Goal: Contribute content: Contribute content

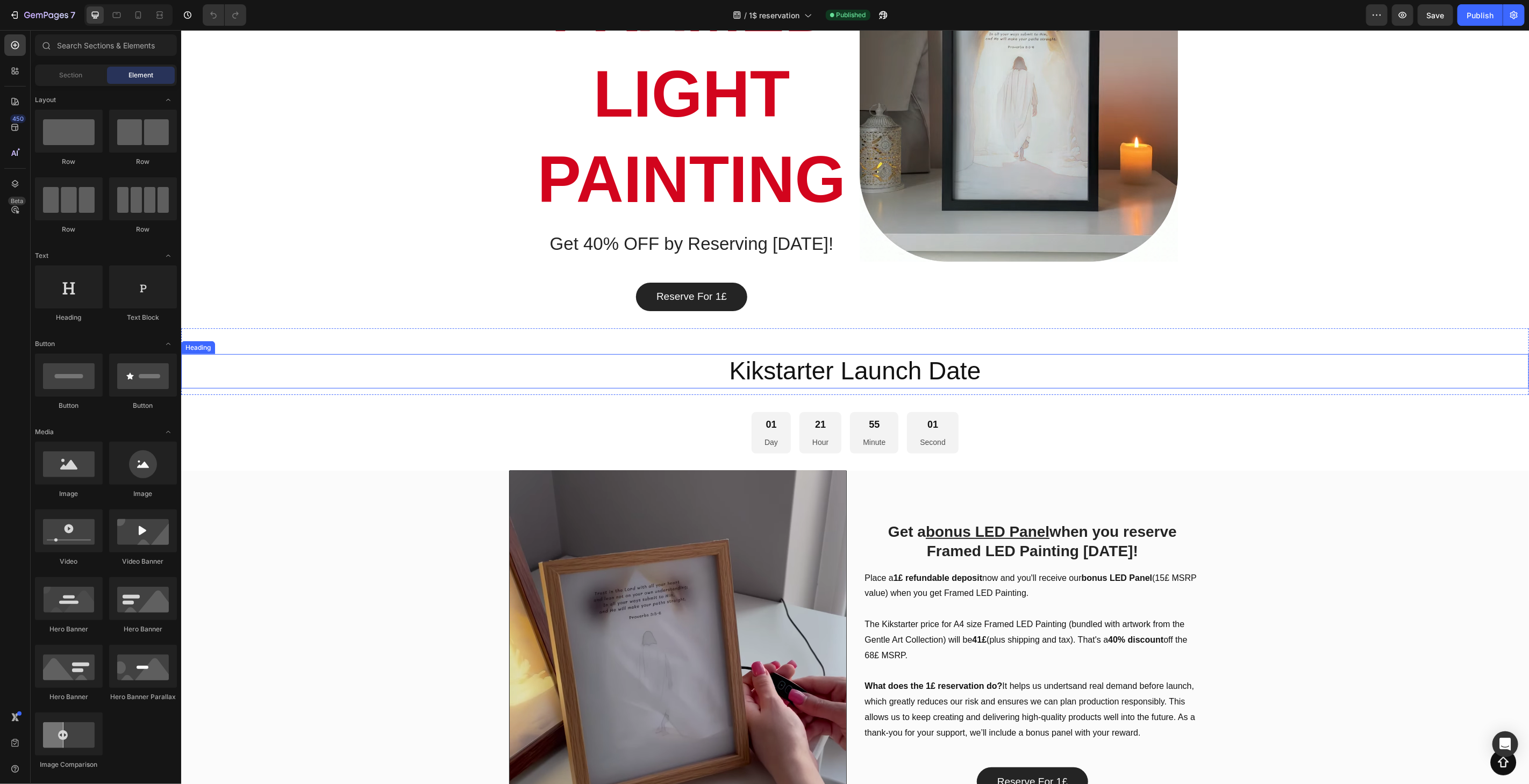
scroll to position [179, 0]
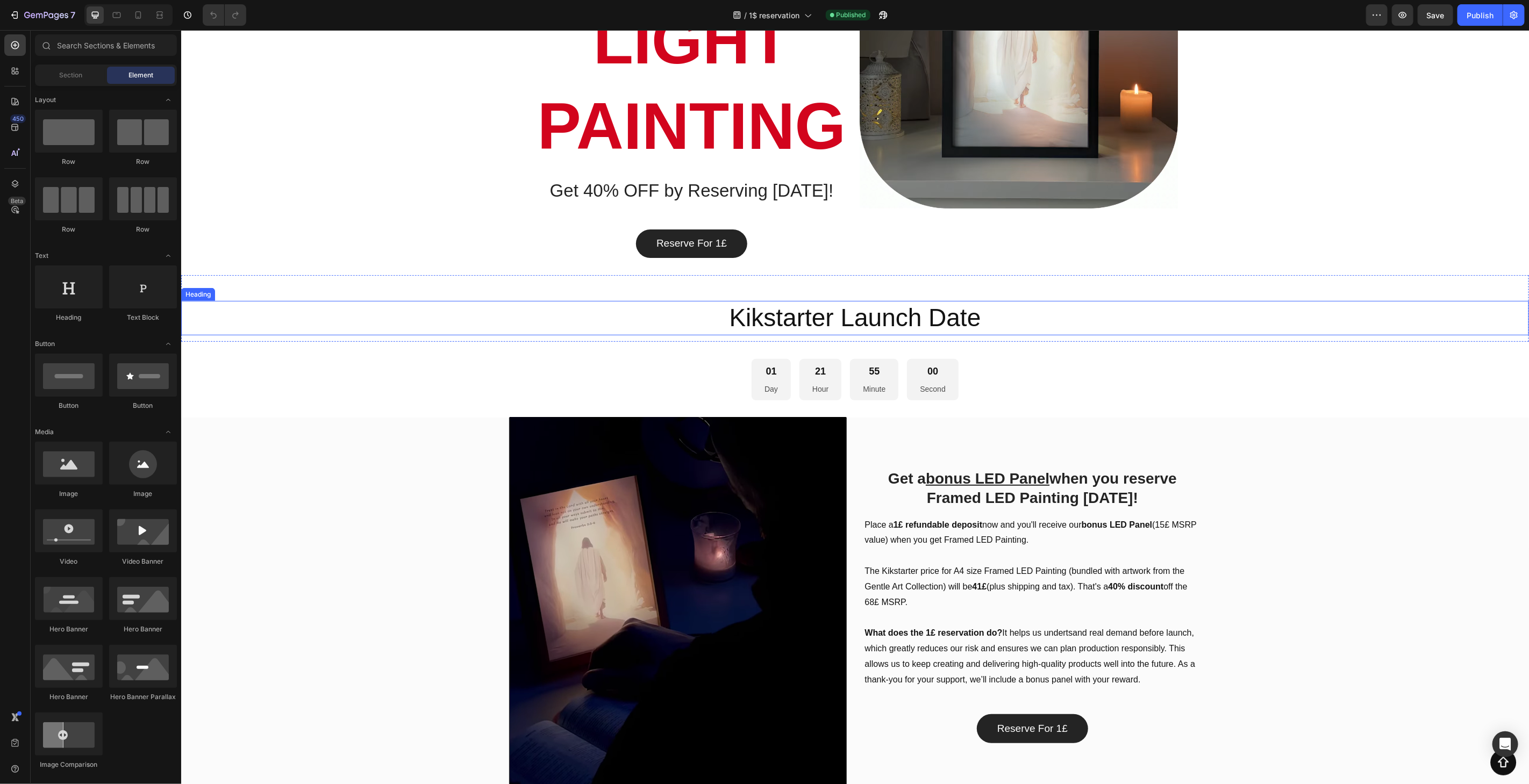
click at [941, 322] on h2 "Kikstarter Launch Date" at bounding box center [855, 317] width 1348 height 35
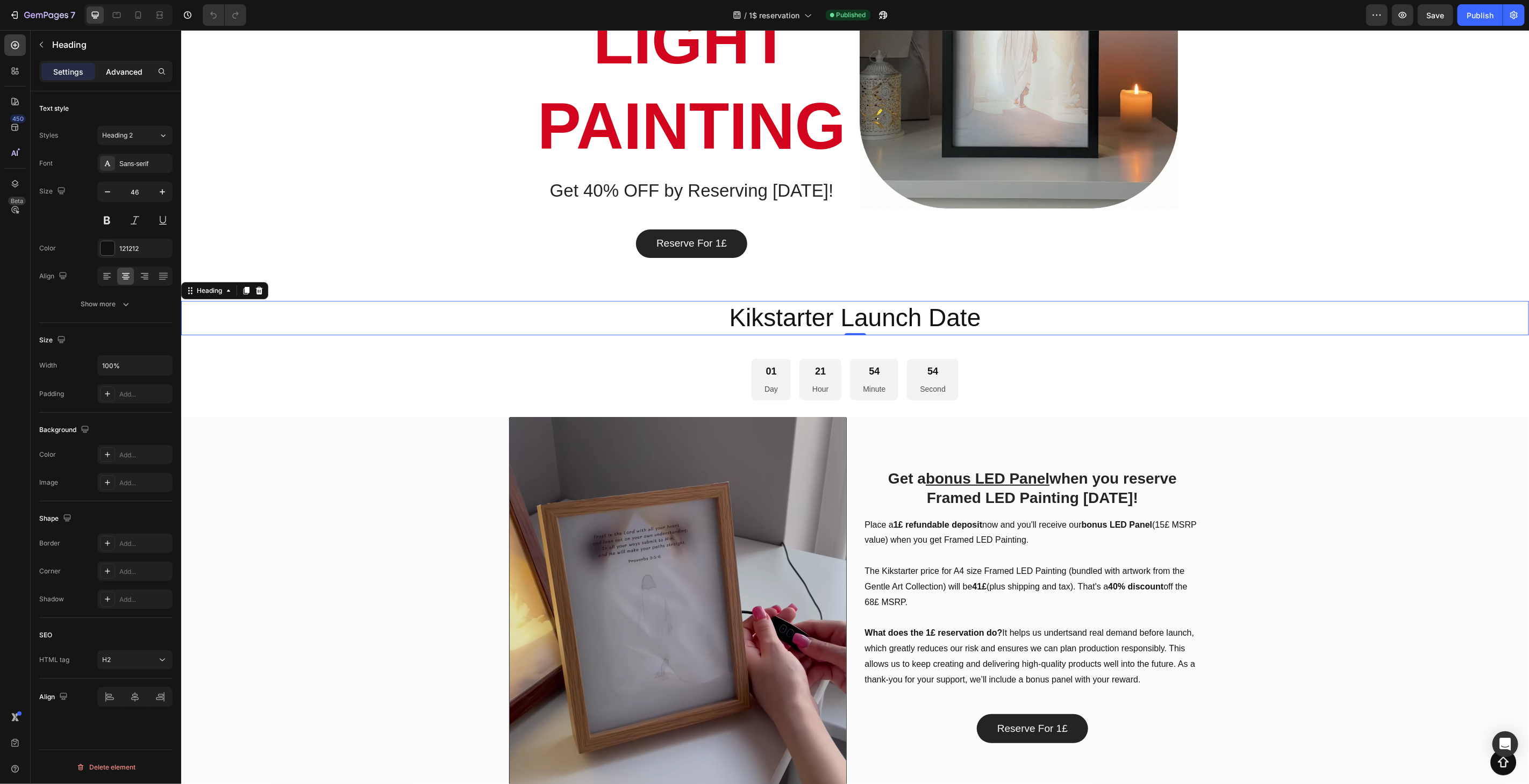
click at [123, 72] on p "Advanced" at bounding box center [124, 72] width 36 height 12
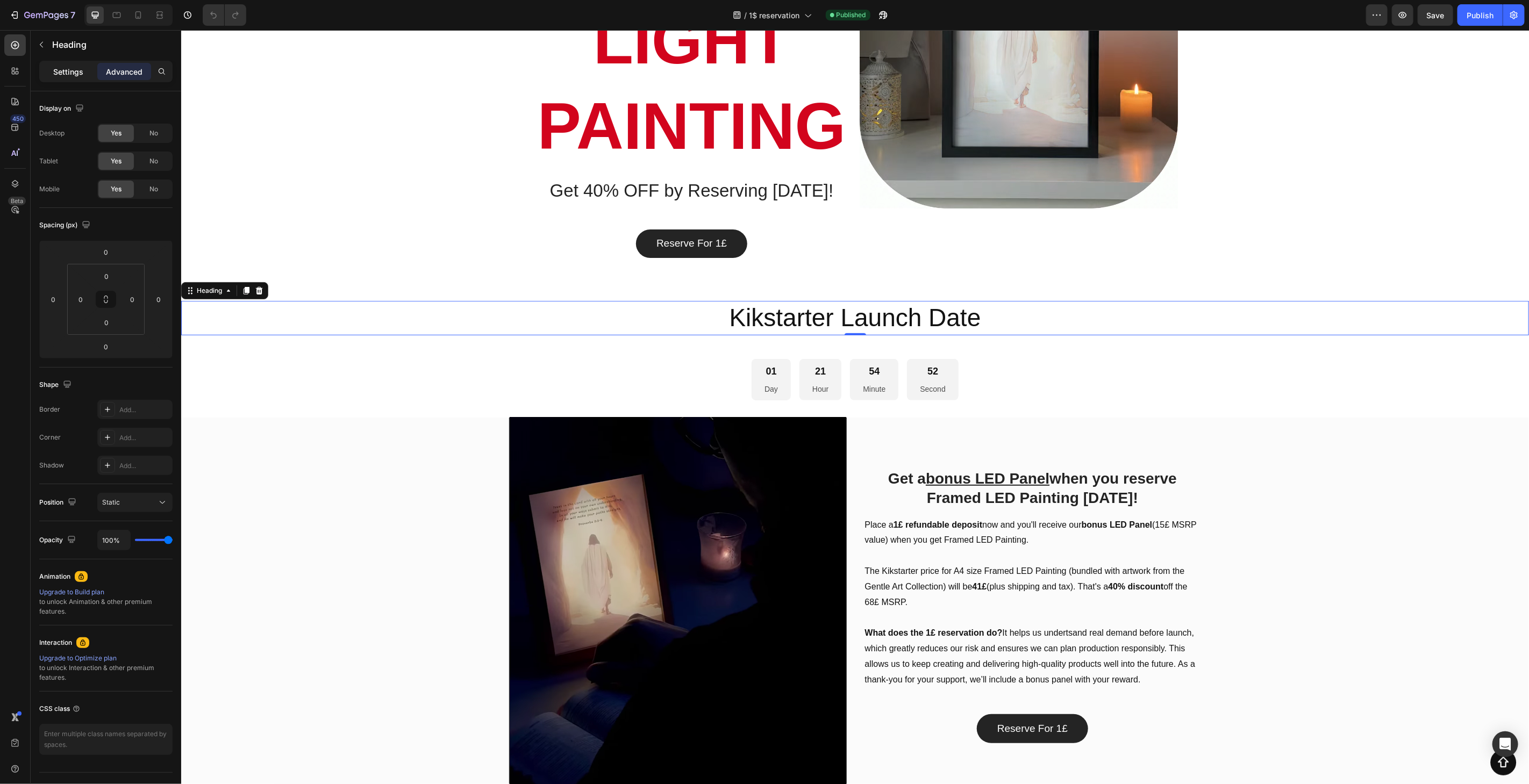
click at [73, 73] on p "Settings" at bounding box center [69, 72] width 30 height 12
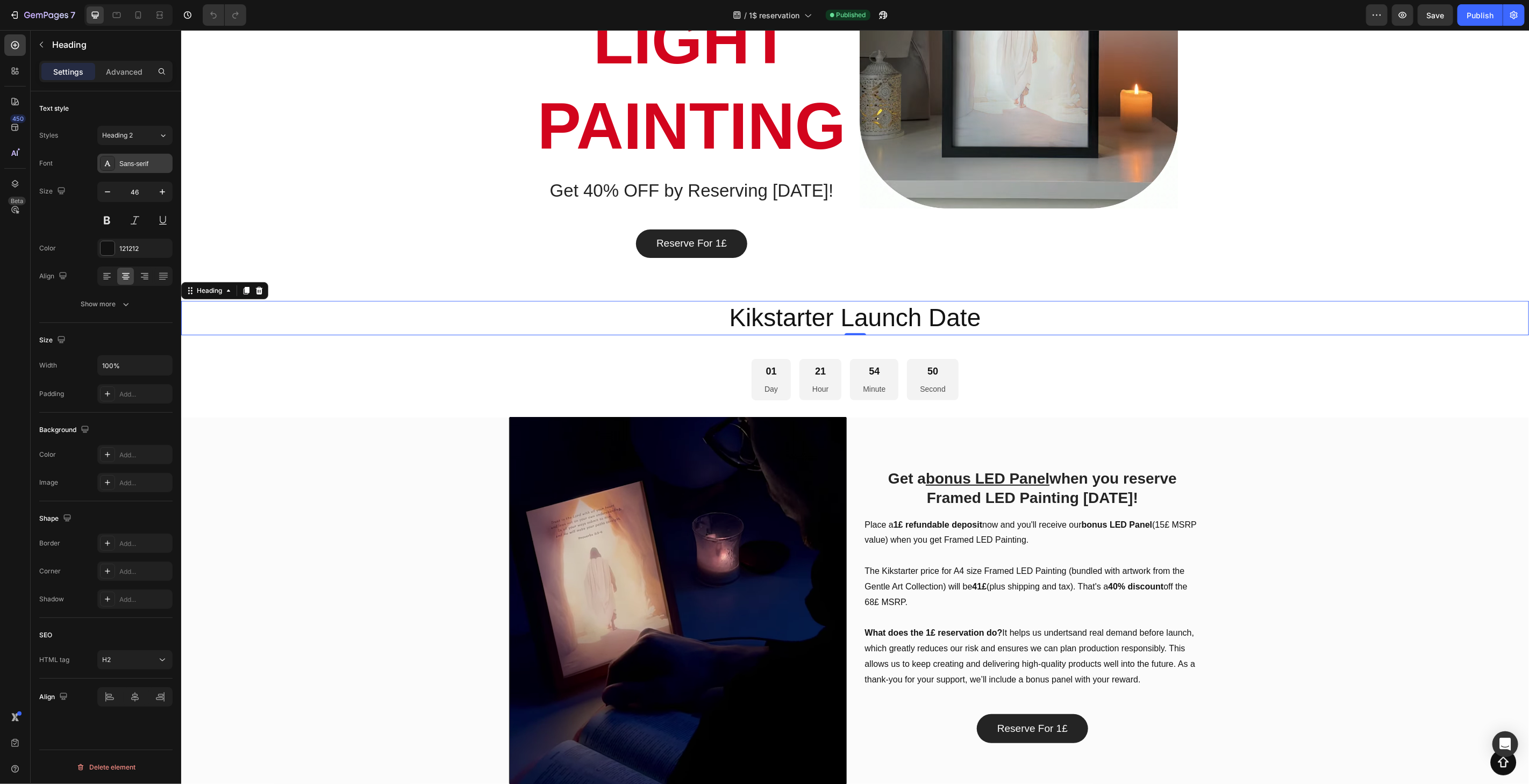
click at [141, 165] on div "Sans-serif" at bounding box center [144, 164] width 50 height 10
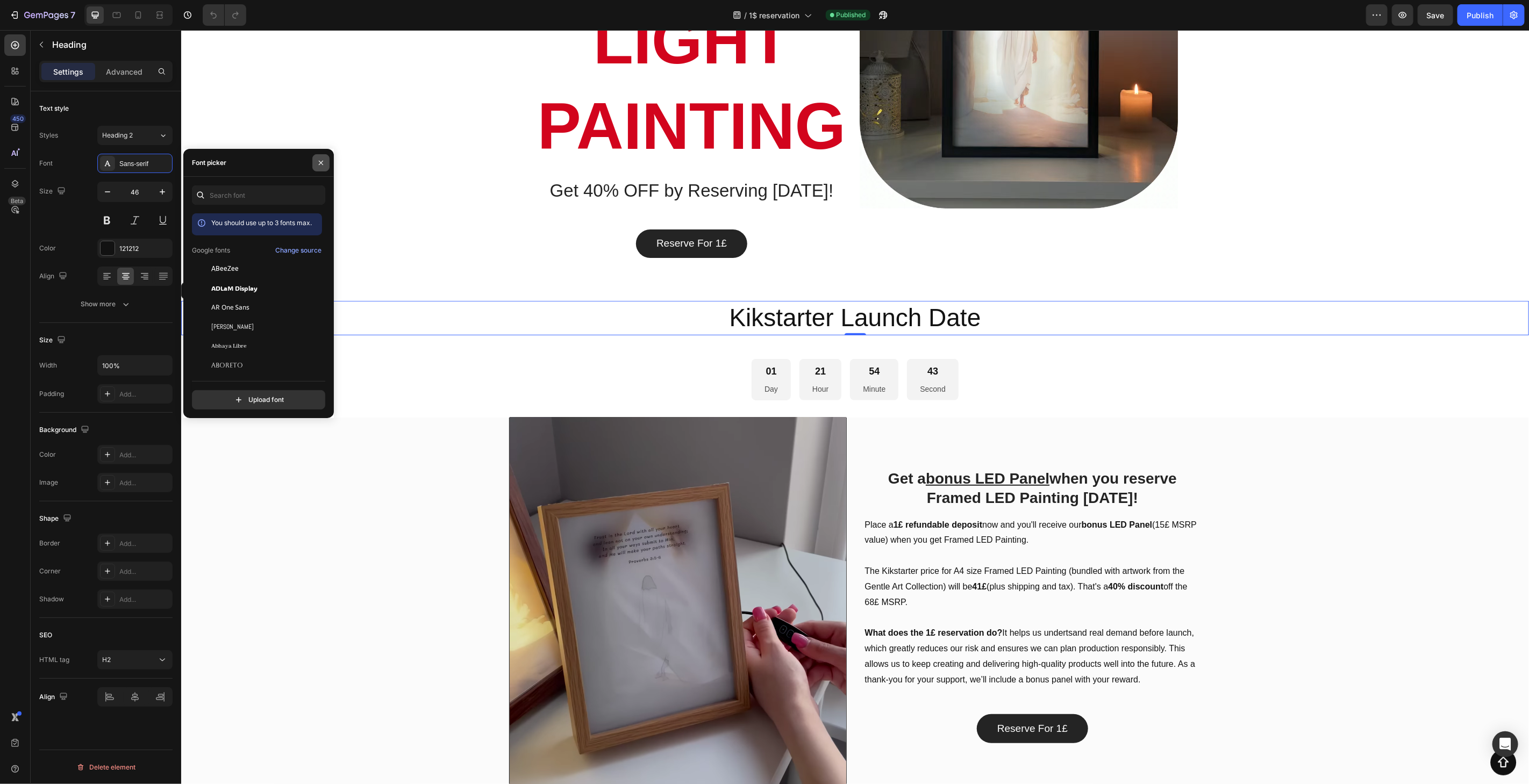
click at [321, 161] on icon "button" at bounding box center [321, 163] width 8 height 8
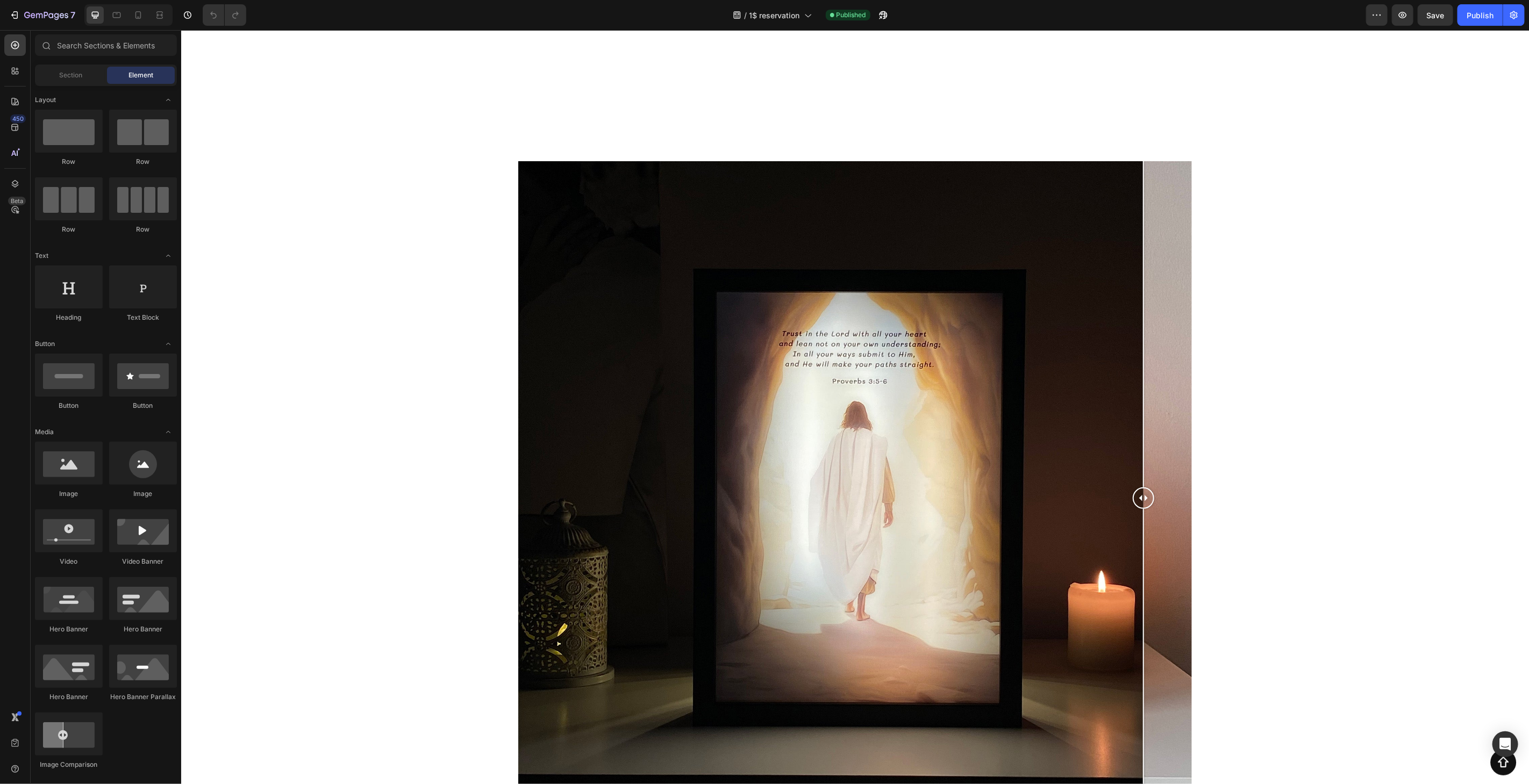
scroll to position [1184, 0]
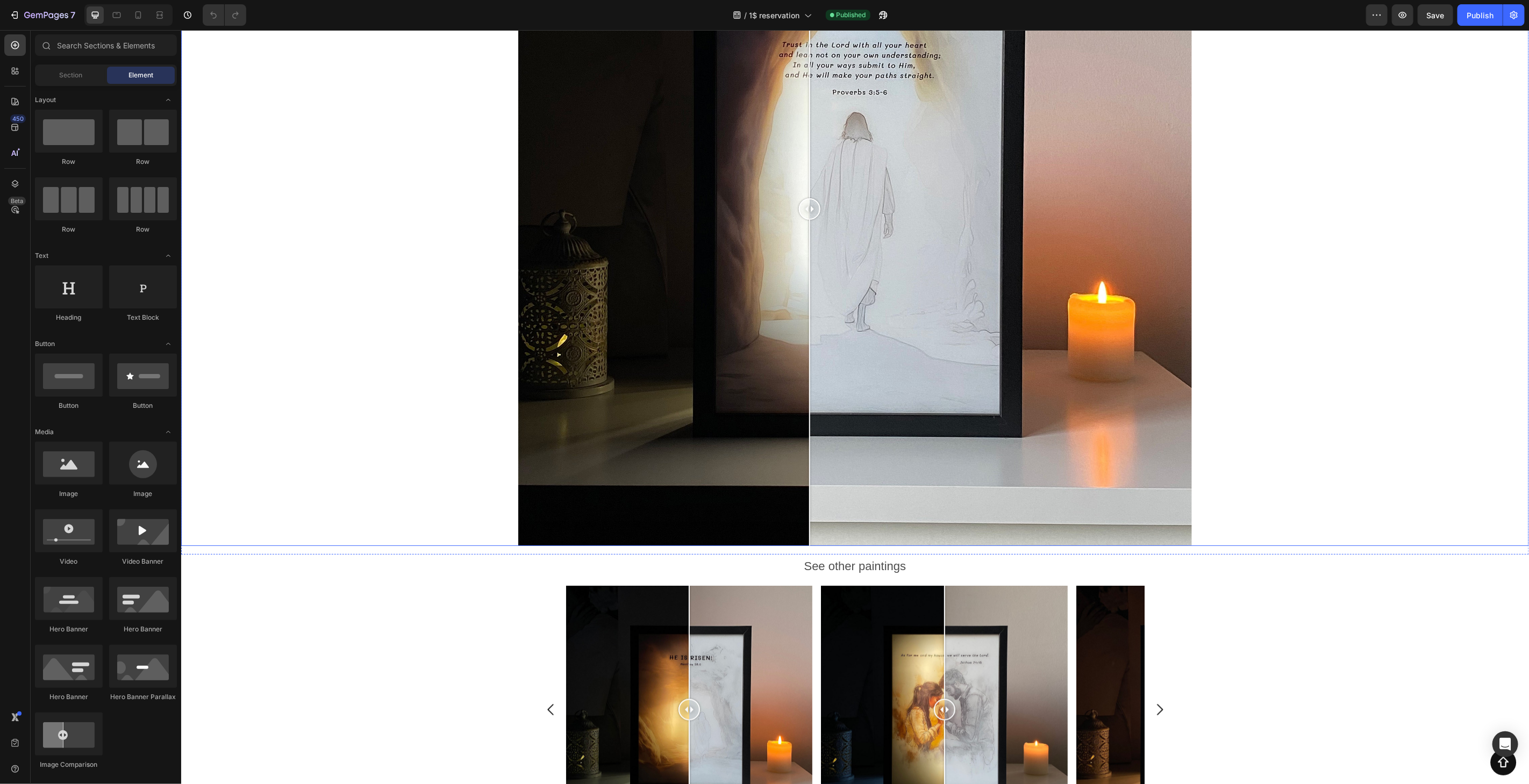
click at [807, 210] on div at bounding box center [809, 208] width 21 height 21
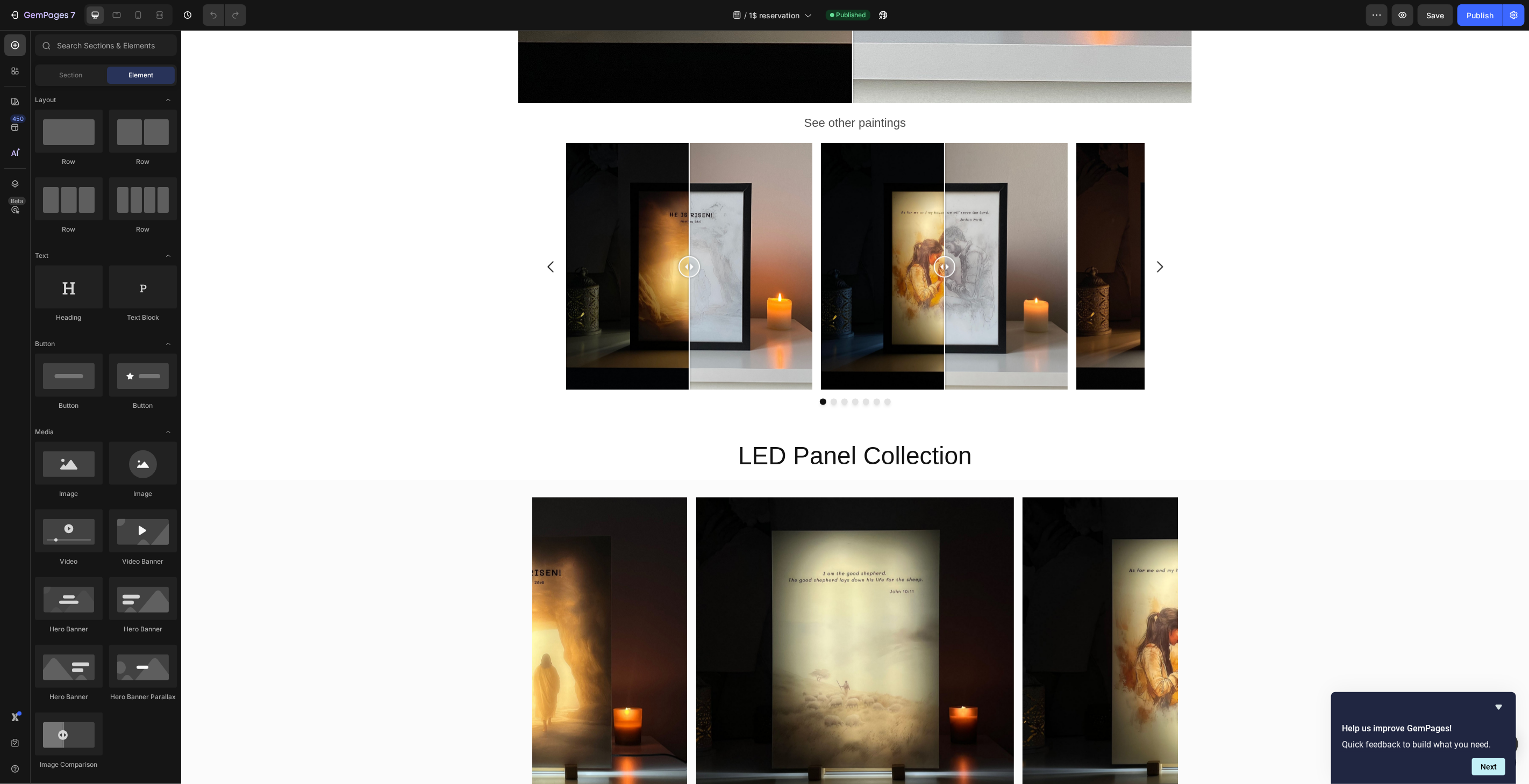
scroll to position [1629, 0]
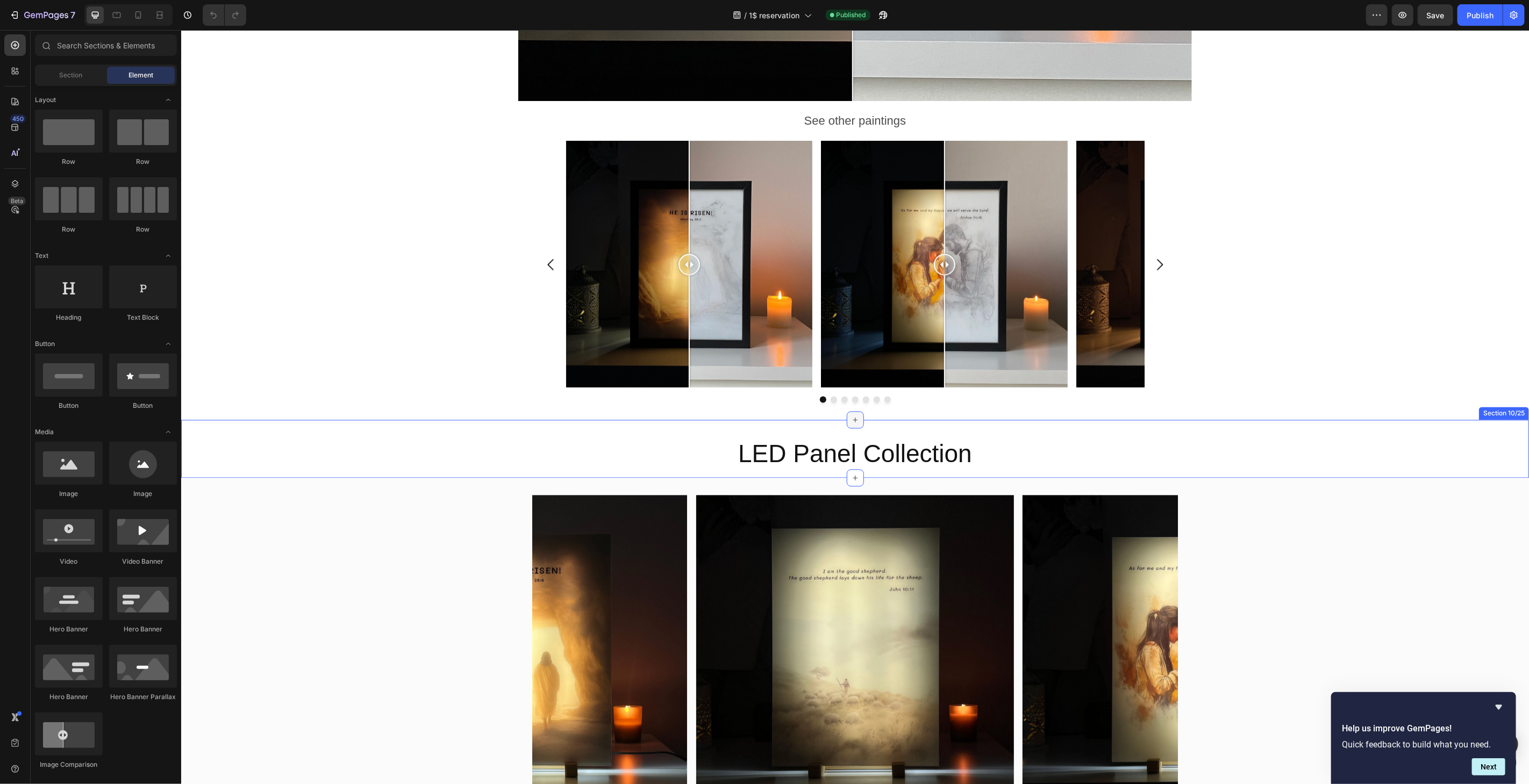
click at [851, 416] on icon at bounding box center [855, 420] width 8 height 8
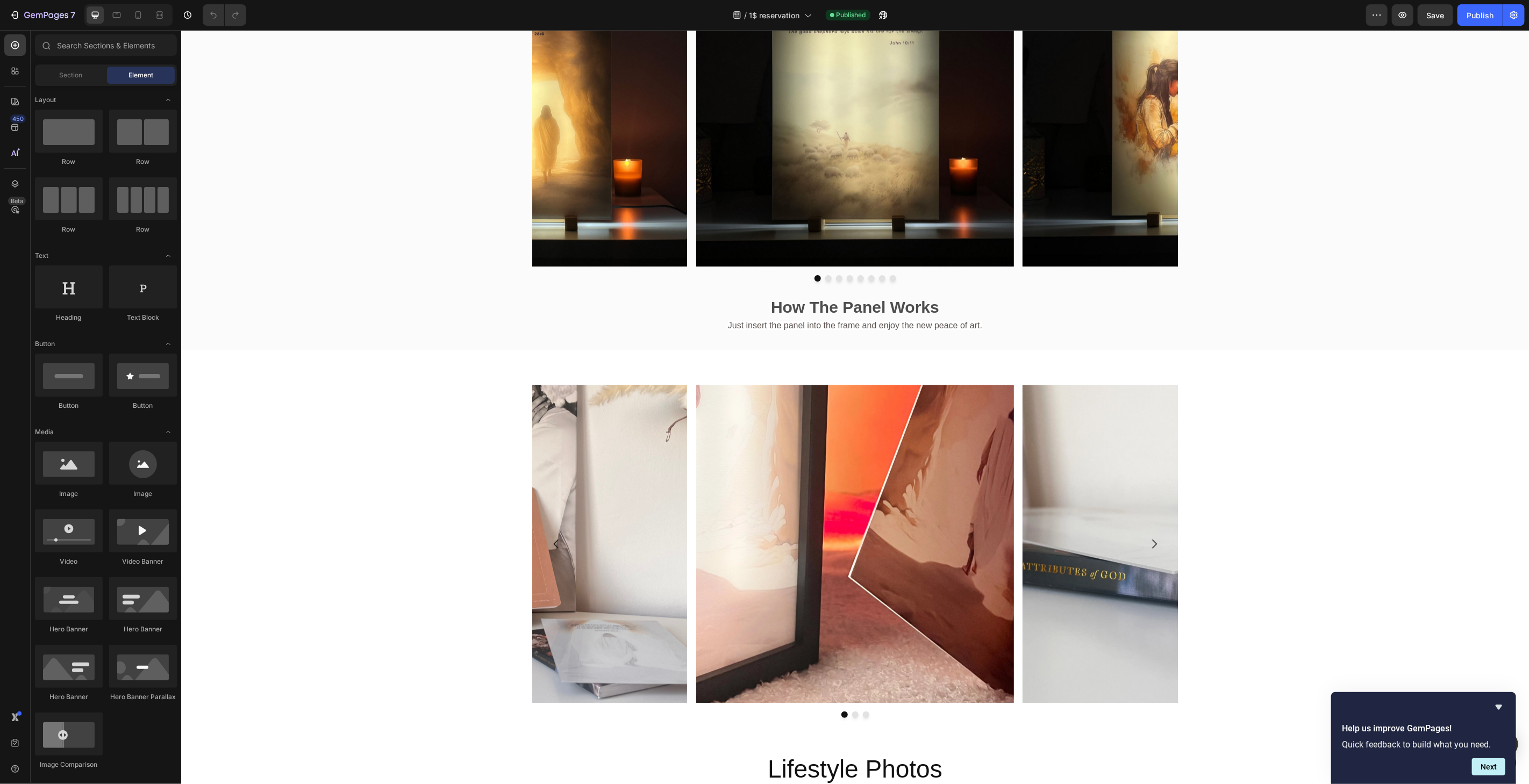
scroll to position [2142, 0]
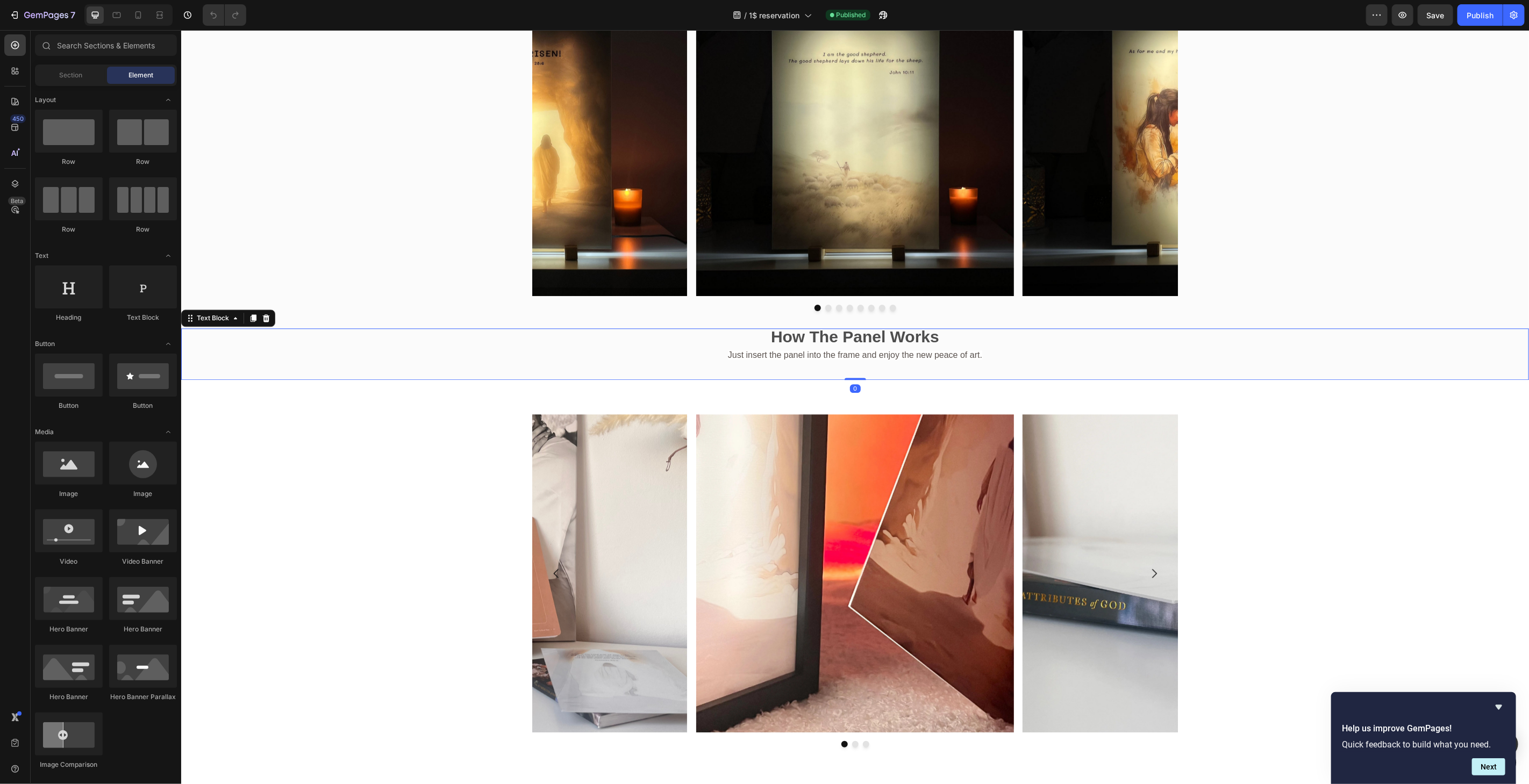
click at [942, 350] on span "Just insert the panel into the frame and enjoy the new peace of art." at bounding box center [854, 354] width 254 height 9
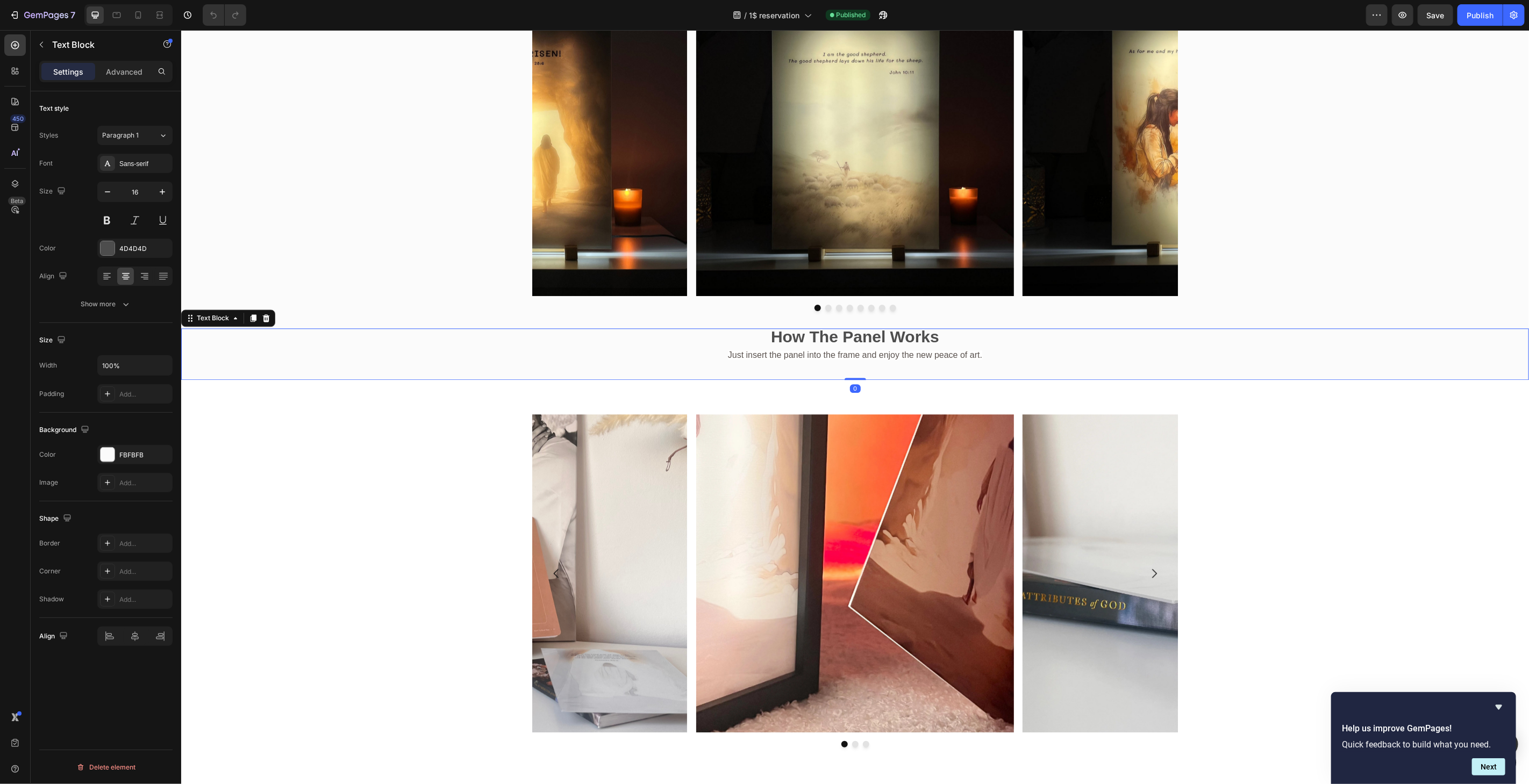
click at [947, 354] on span "Just insert the panel into the frame and enjoy the new peace of art." at bounding box center [854, 354] width 254 height 9
click at [131, 450] on div "FBFBFB" at bounding box center [135, 455] width 31 height 10
click at [164, 452] on icon "button" at bounding box center [161, 455] width 8 height 8
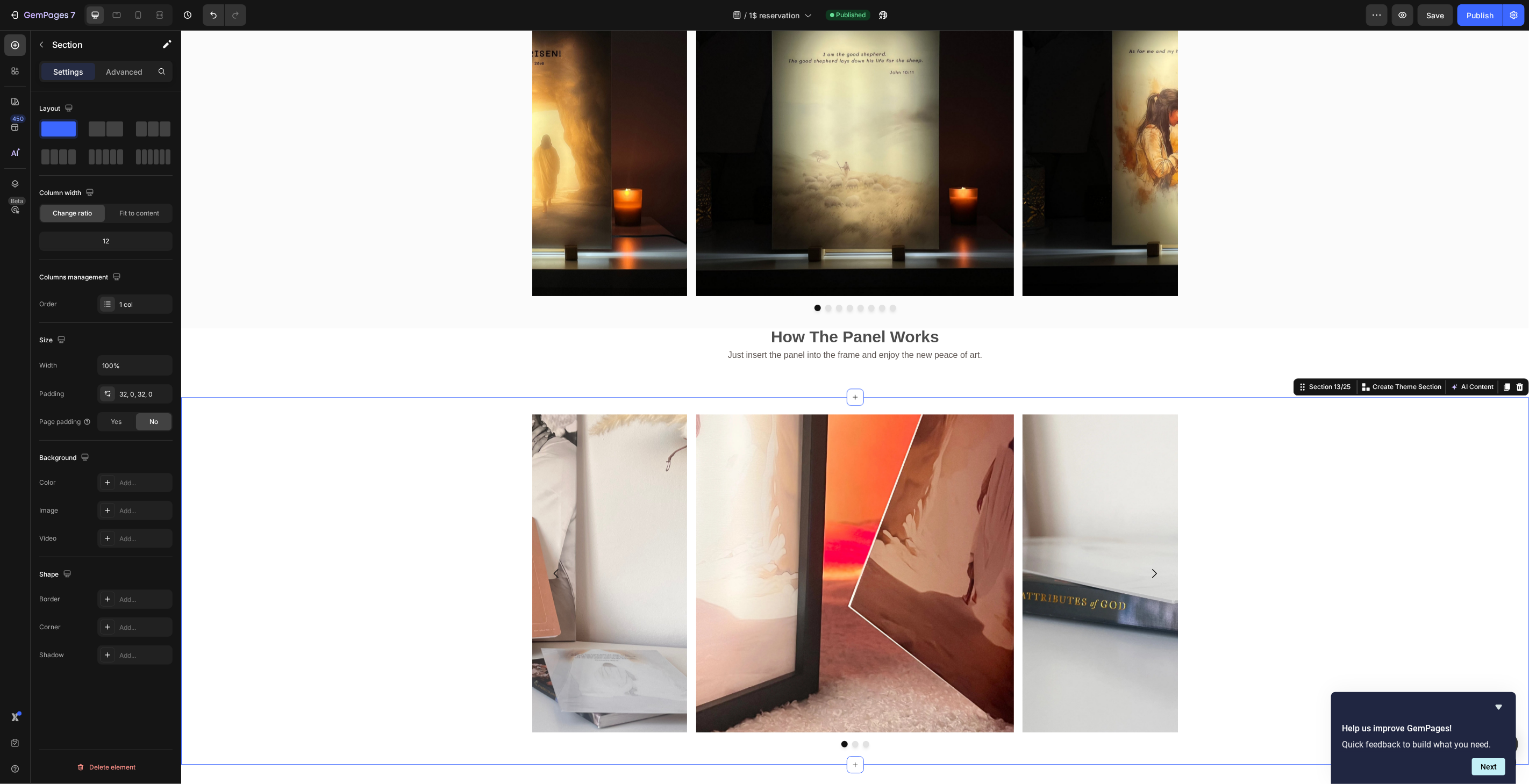
click at [299, 419] on div "Image Image Image [GEOGRAPHIC_DATA]" at bounding box center [855, 580] width 1348 height 333
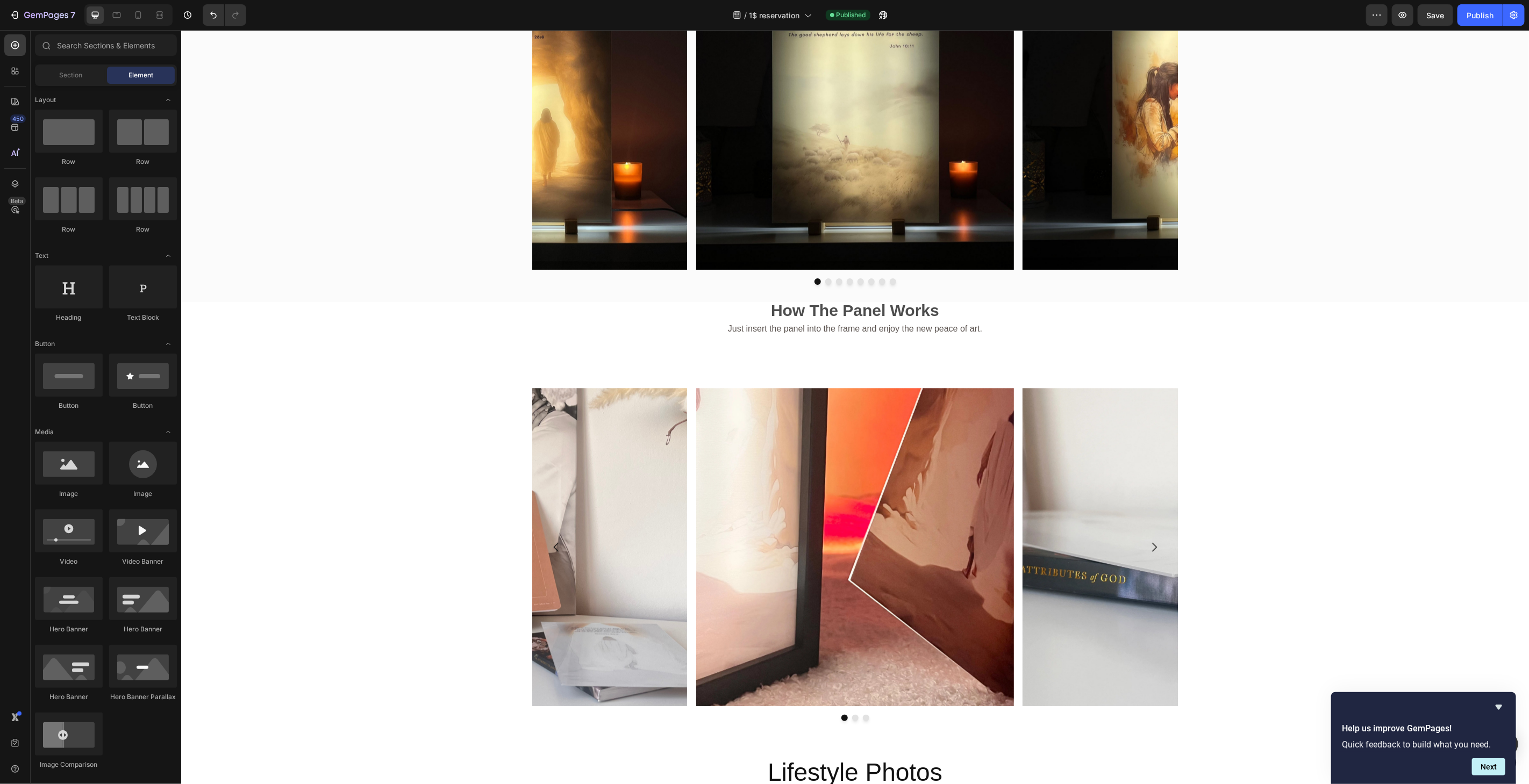
scroll to position [2171, 0]
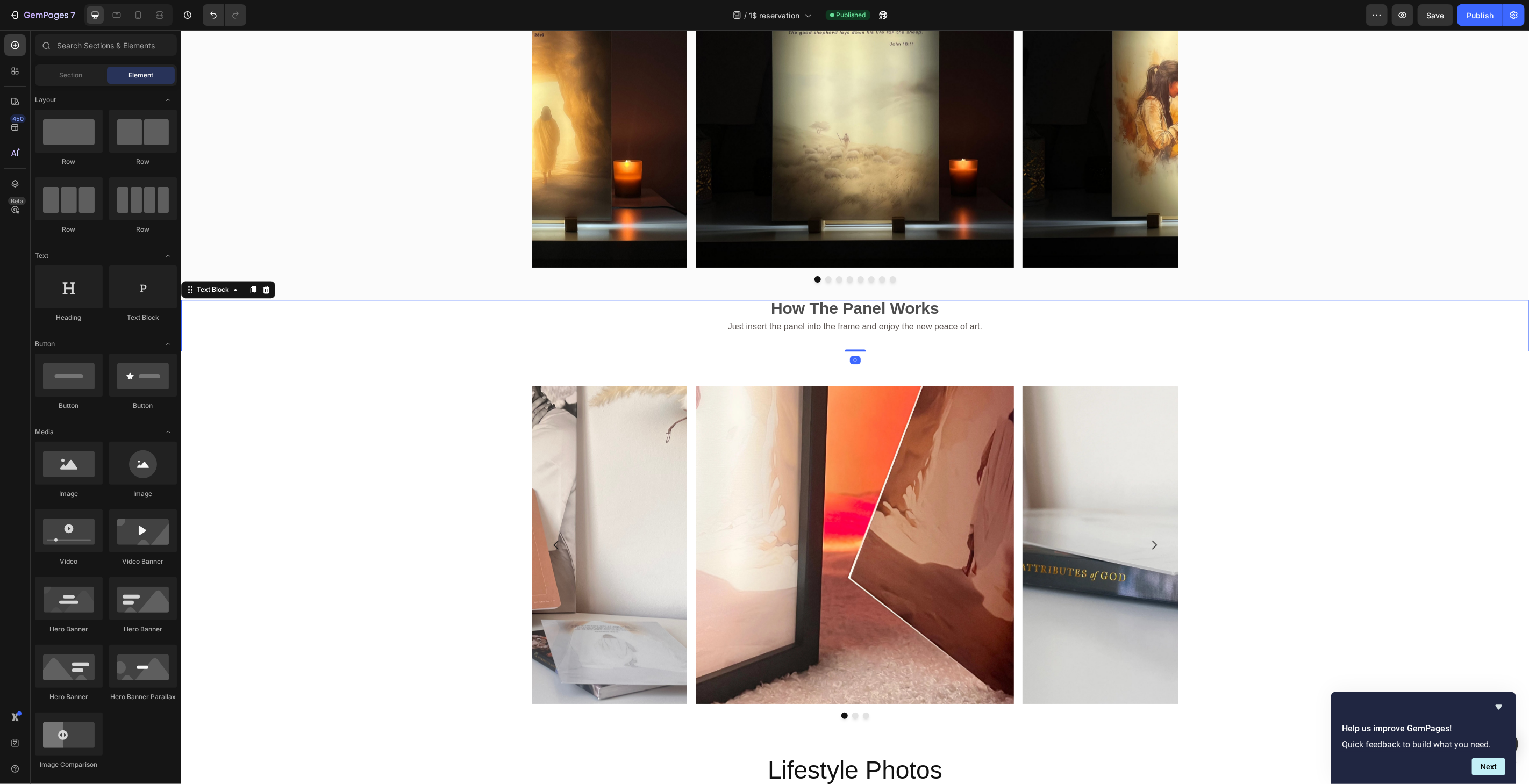
click at [966, 309] on p "How The Panel Works" at bounding box center [854, 309] width 1346 height 18
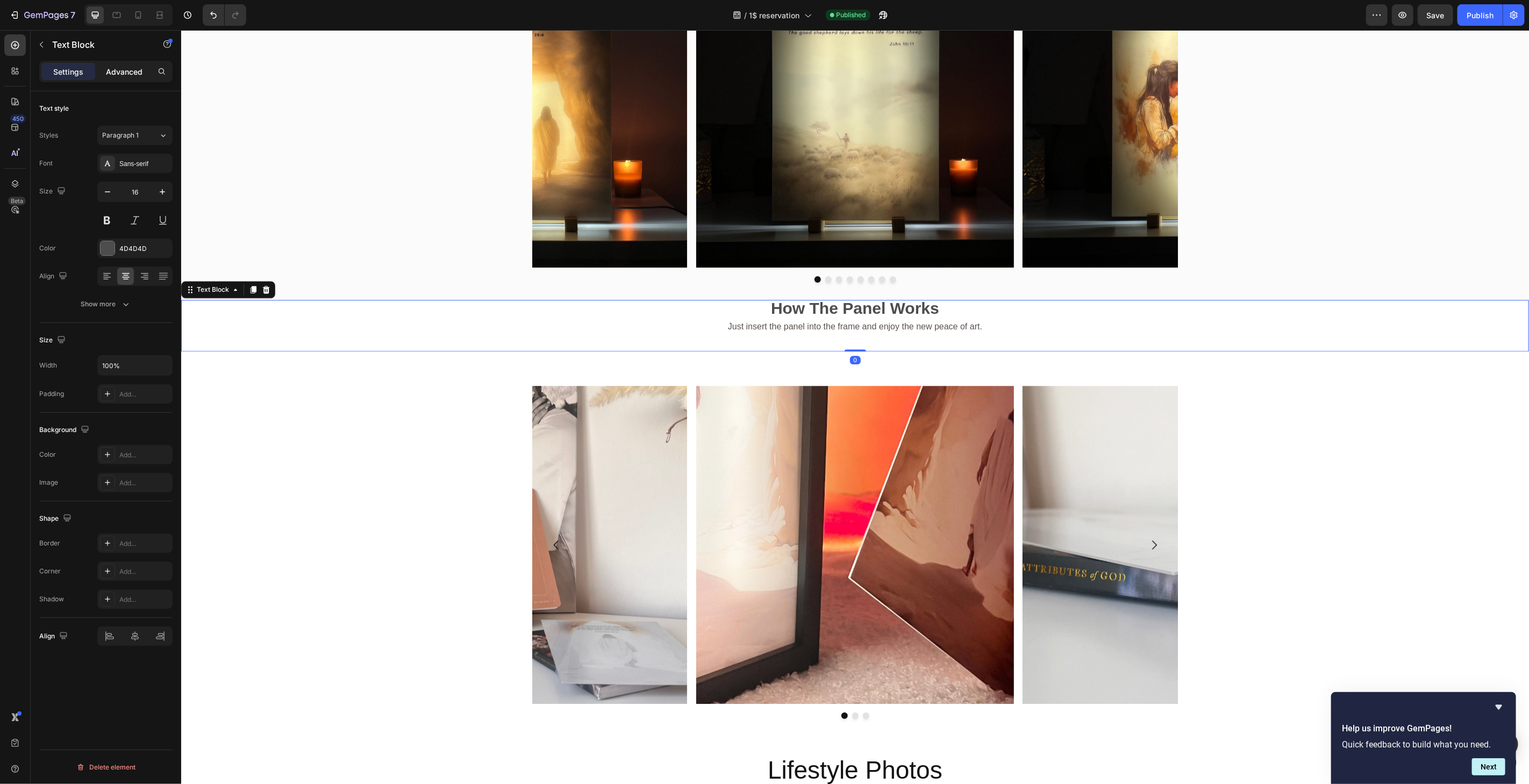
click at [122, 67] on p "Advanced" at bounding box center [124, 72] width 36 height 12
click at [118, 72] on p "Advanced" at bounding box center [124, 72] width 36 height 12
click at [1488, 0] on div at bounding box center [764, 0] width 1529 height 0
click at [115, 72] on p "Advanced" at bounding box center [124, 72] width 36 height 12
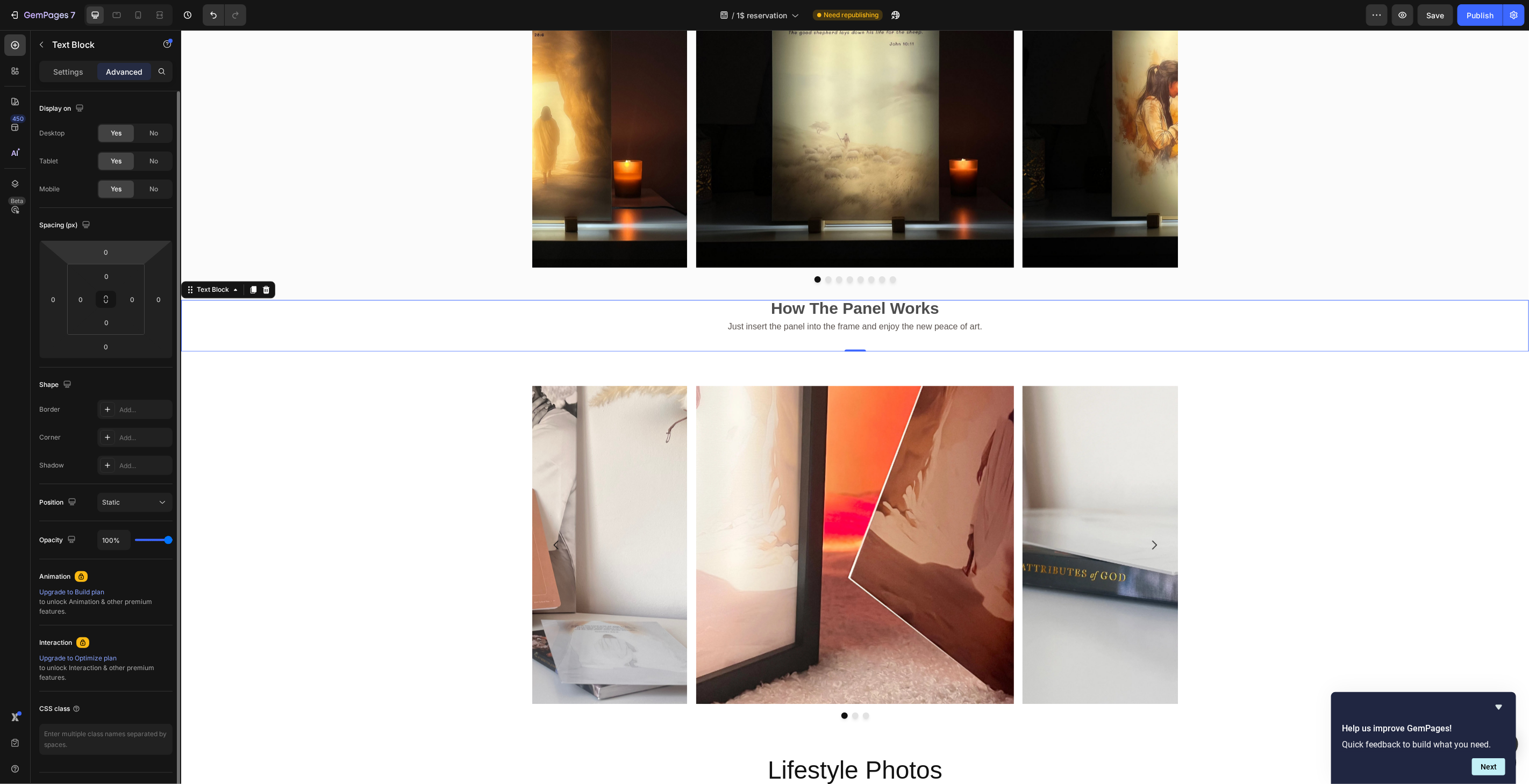
click at [124, 0] on html "7 / 1$ reservation Need republishing Preview Save Publish 450 Beta Sections(18)…" at bounding box center [764, 0] width 1529 height 0
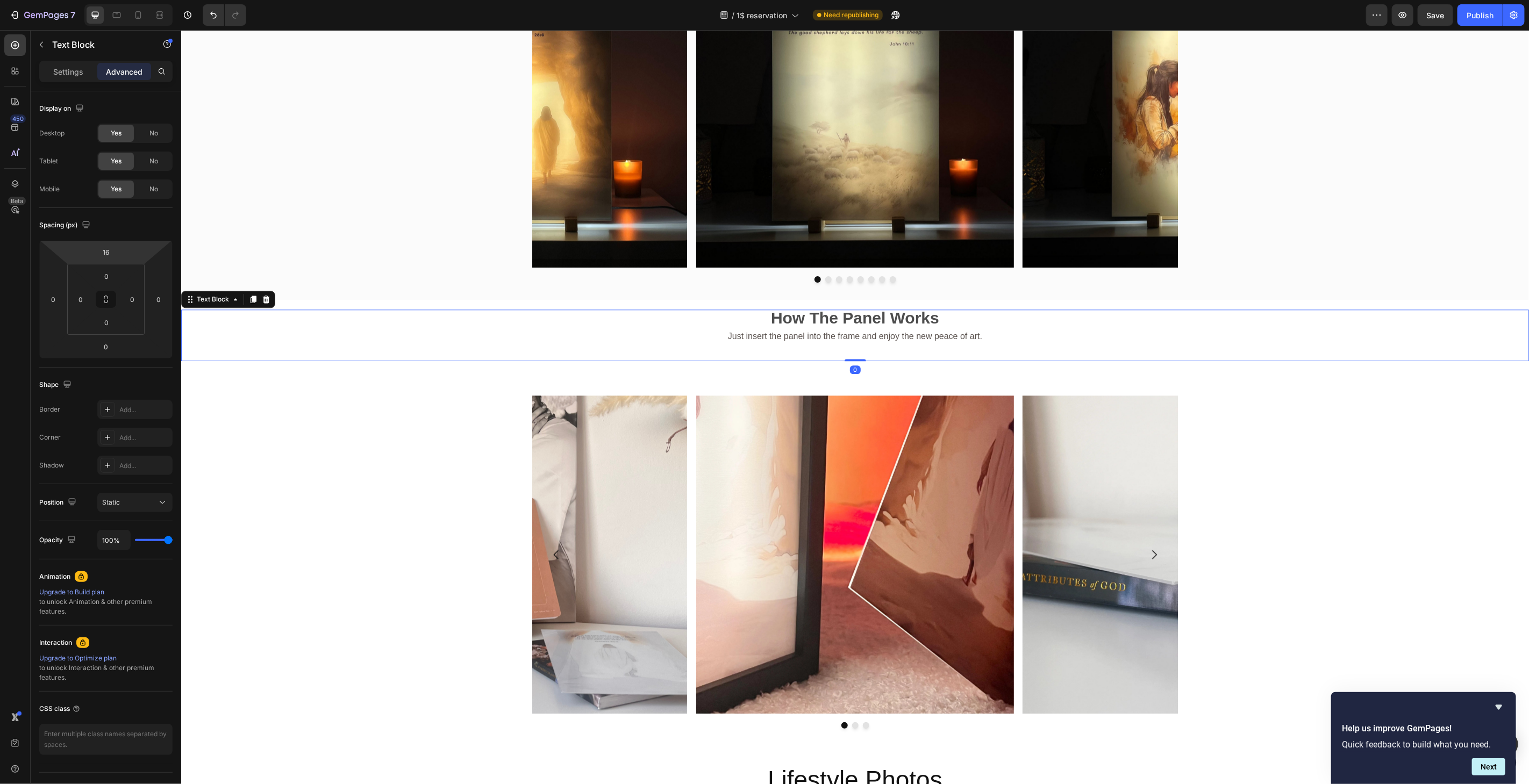
type input "18"
drag, startPoint x: 124, startPoint y: 253, endPoint x: 126, endPoint y: 248, distance: 5.4
click at [126, 0] on html "7 / 1$ reservation Need republishing Preview Save Publish 450 Beta Sections(18)…" at bounding box center [764, 0] width 1529 height 0
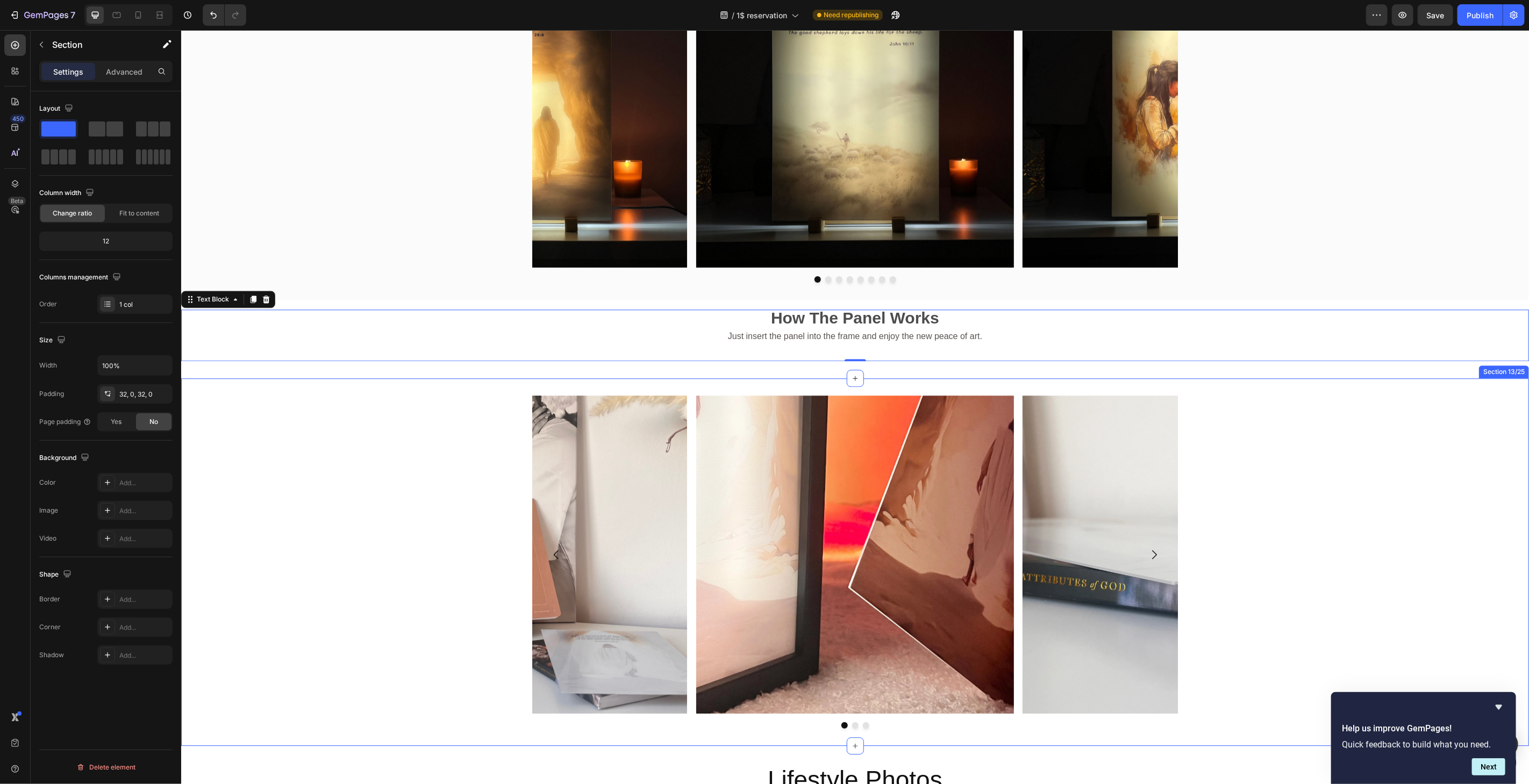
click at [189, 459] on div "Image Image Image [GEOGRAPHIC_DATA]" at bounding box center [855, 561] width 1348 height 333
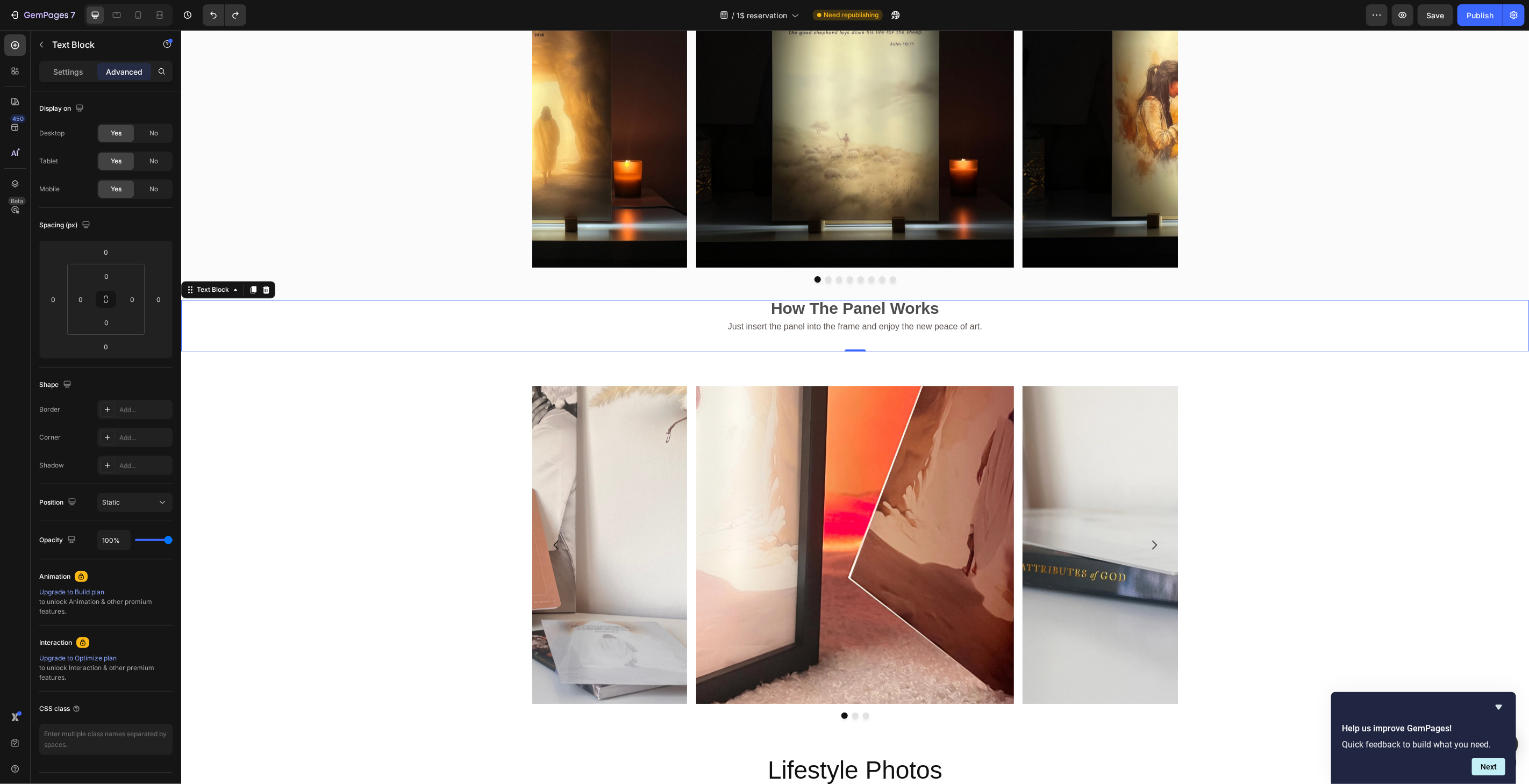
click at [986, 308] on p "How The Panel Works" at bounding box center [854, 309] width 1346 height 18
type input "16"
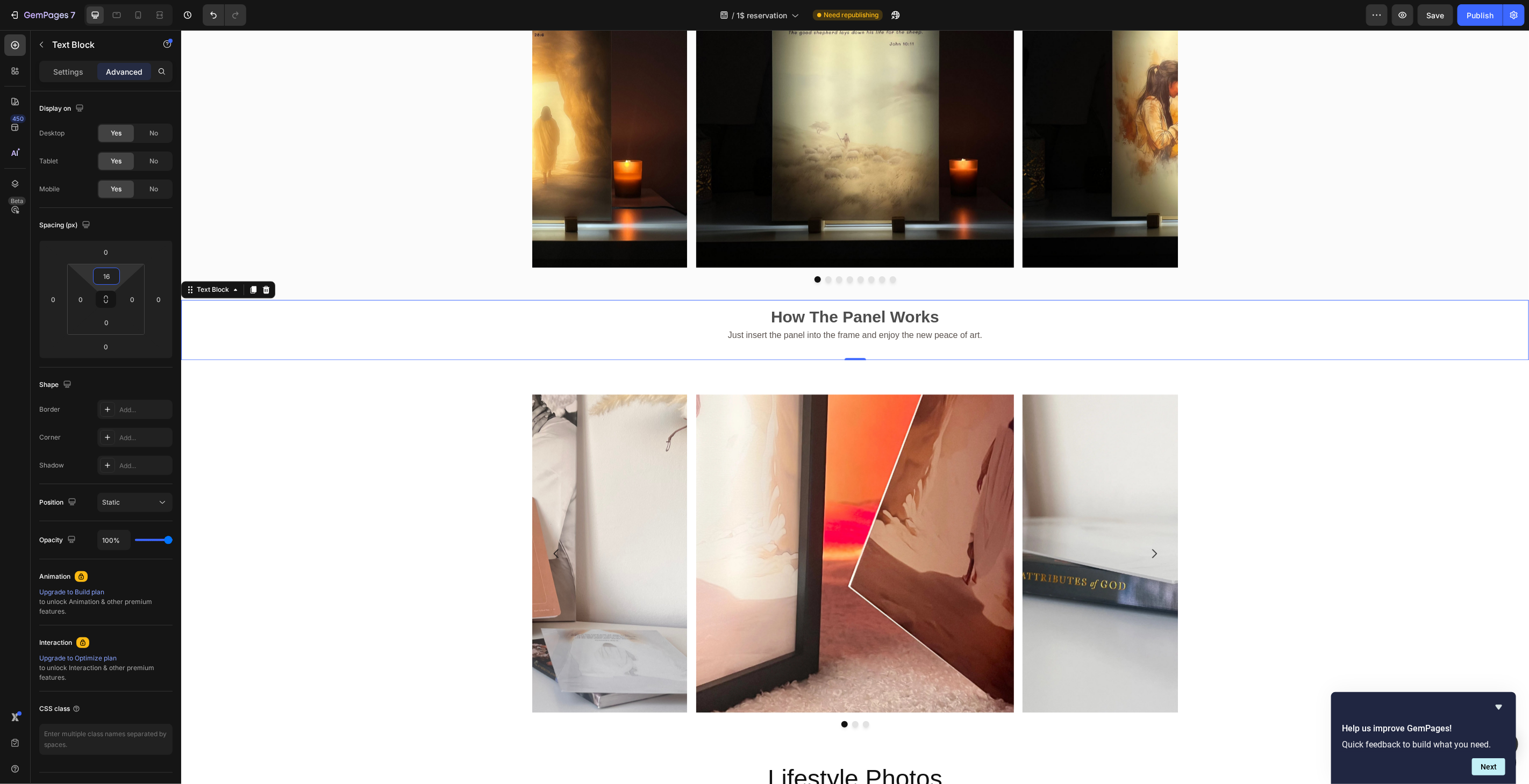
click at [126, 0] on html "7 / 1$ reservation Need republishing Preview Save Publish 450 Beta Sections(18)…" at bounding box center [764, 0] width 1529 height 0
click at [266, 459] on div "Image Image Image [GEOGRAPHIC_DATA]" at bounding box center [855, 560] width 1348 height 333
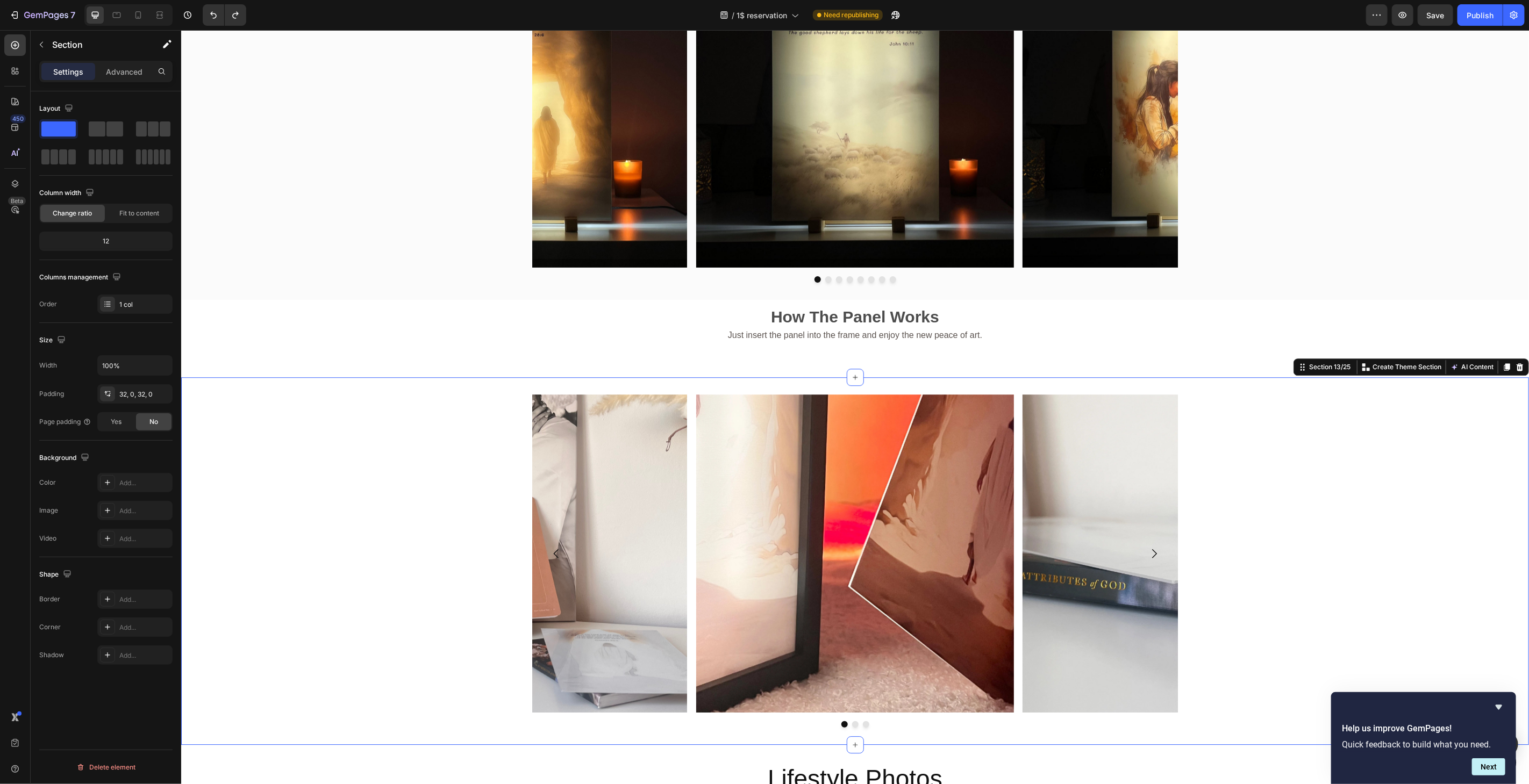
click at [1326, 520] on div "Image Image Image [GEOGRAPHIC_DATA]" at bounding box center [855, 560] width 1348 height 333
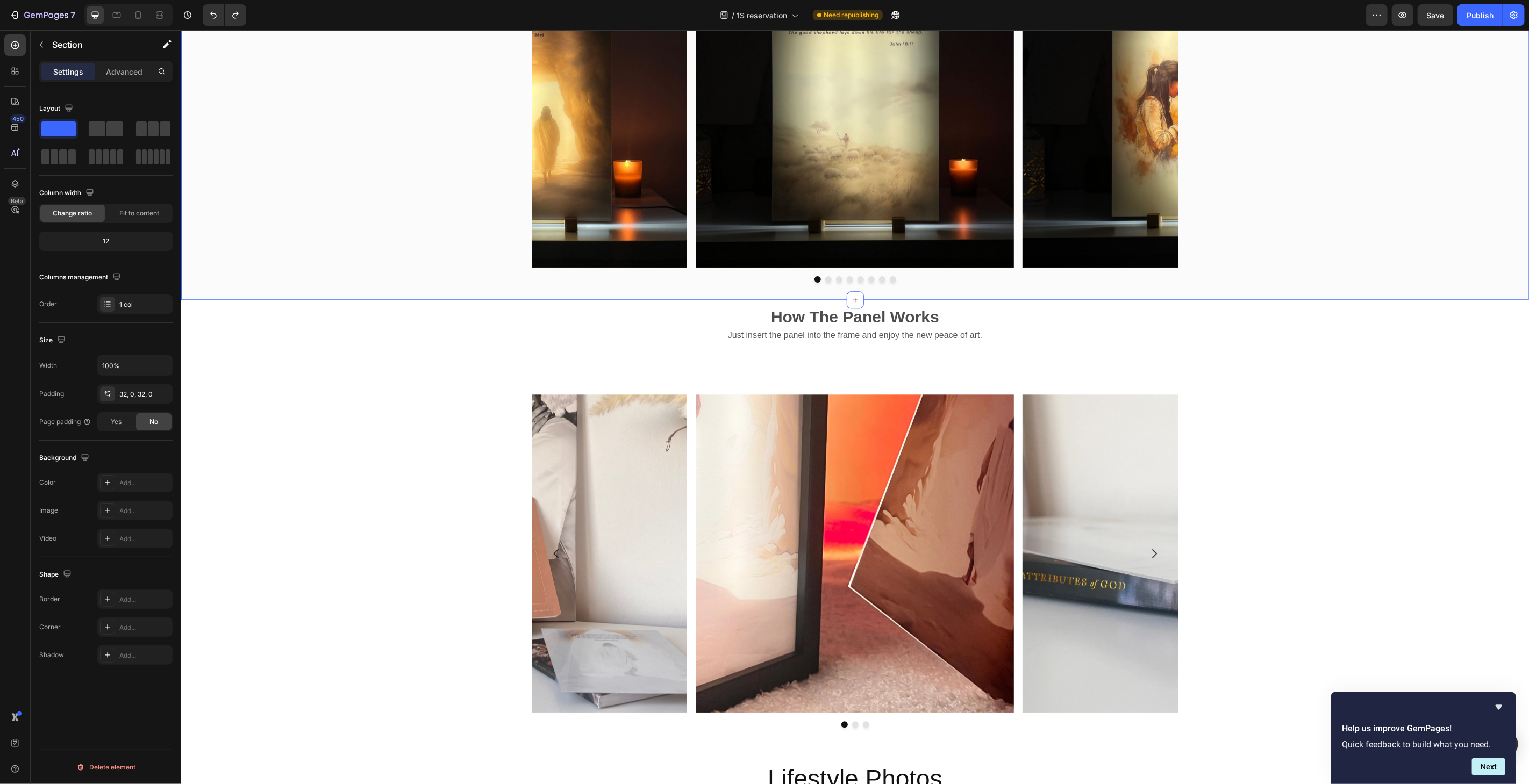
click at [1338, 271] on div "Image Image Image Image Image Image Image Image Carousel" at bounding box center [855, 115] width 1348 height 333
click at [1369, 180] on div "Image Image Image Image Image Image Image Image Carousel" at bounding box center [855, 115] width 1348 height 333
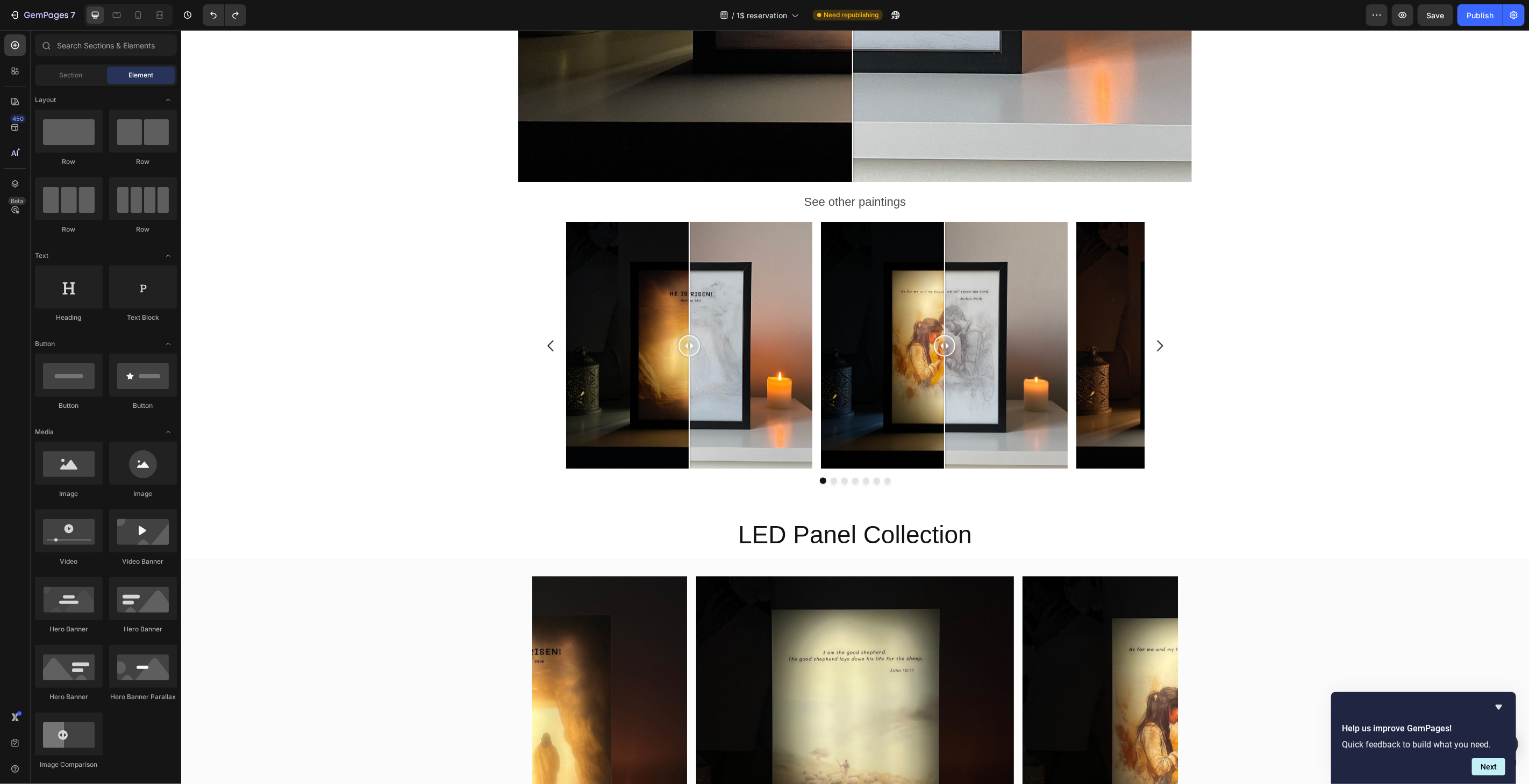
scroll to position [1546, 0]
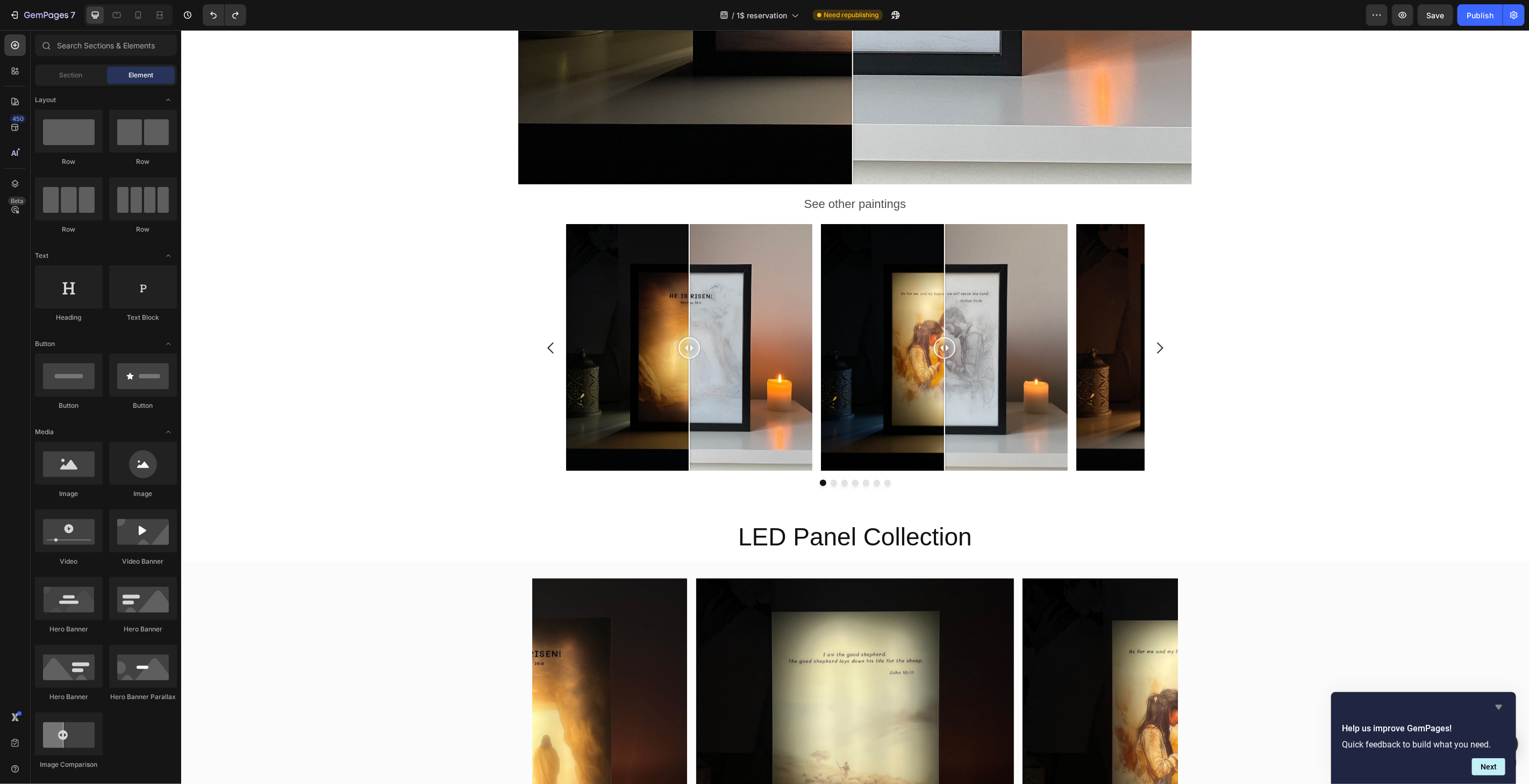
click at [1502, 707] on icon "Hide survey" at bounding box center [1499, 708] width 7 height 5
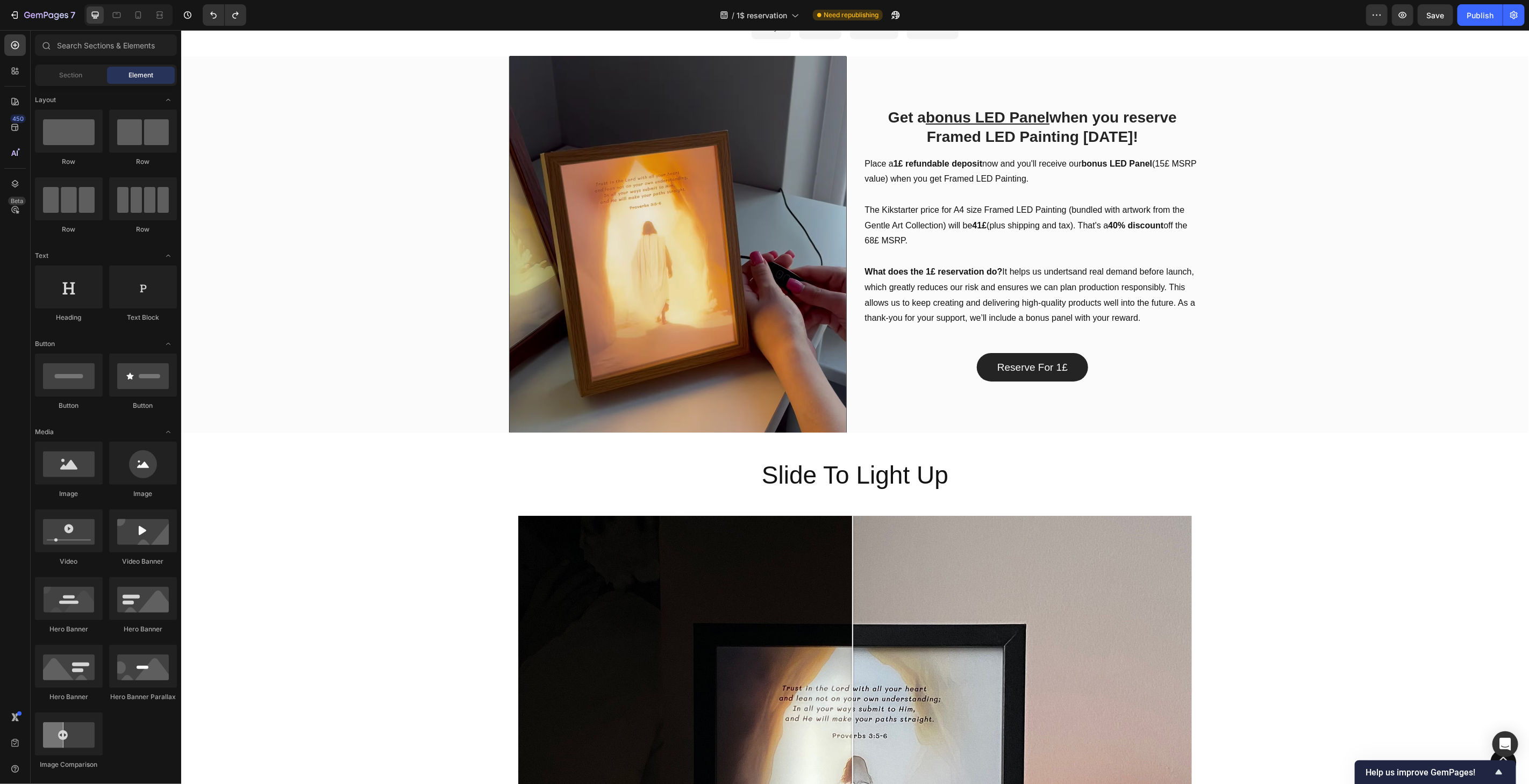
scroll to position [543, 0]
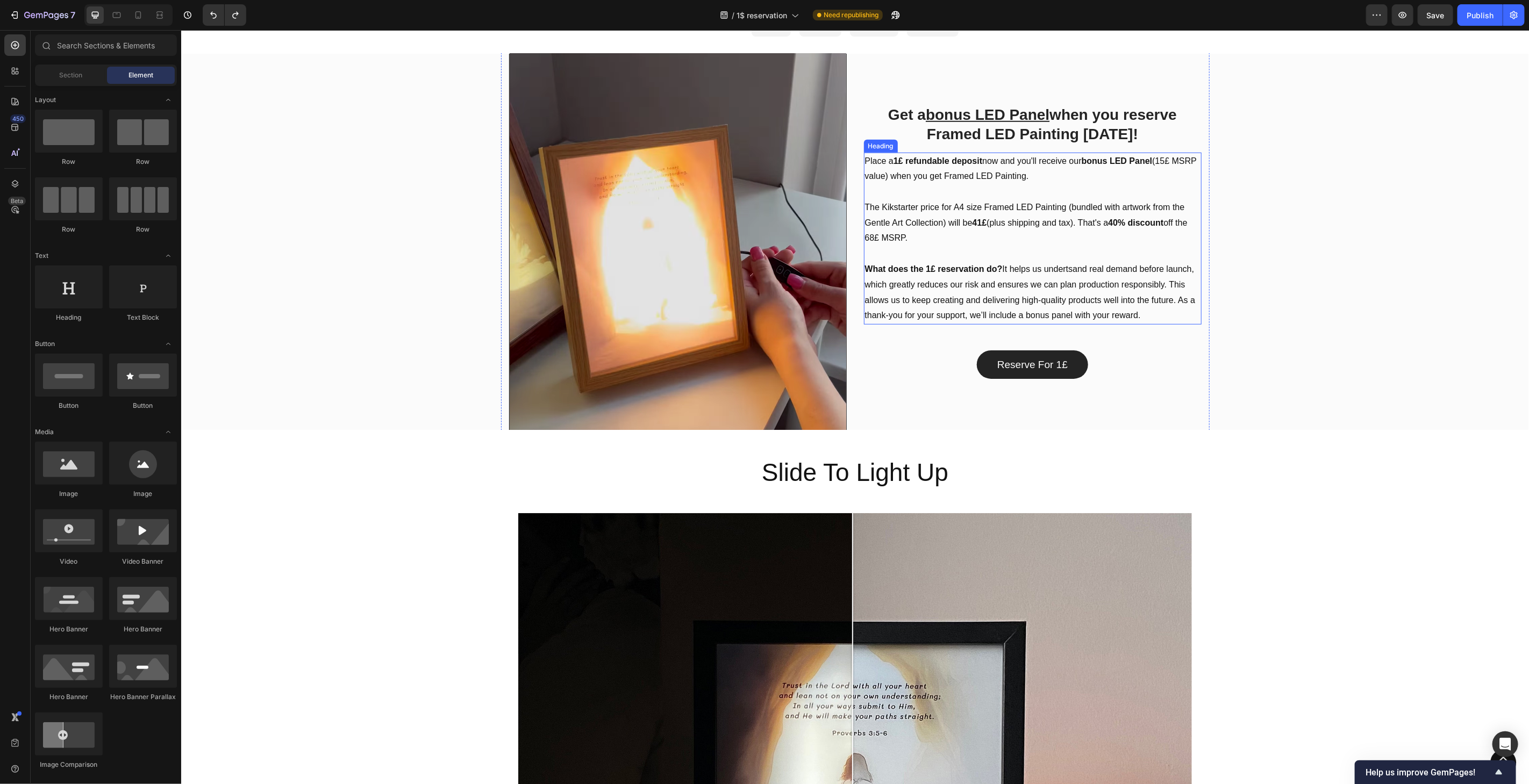
click at [1160, 162] on h2 "Place a 1£ refundable deposit now and you'll receive our bonus LED Panel (15£ M…" at bounding box center [1032, 238] width 337 height 172
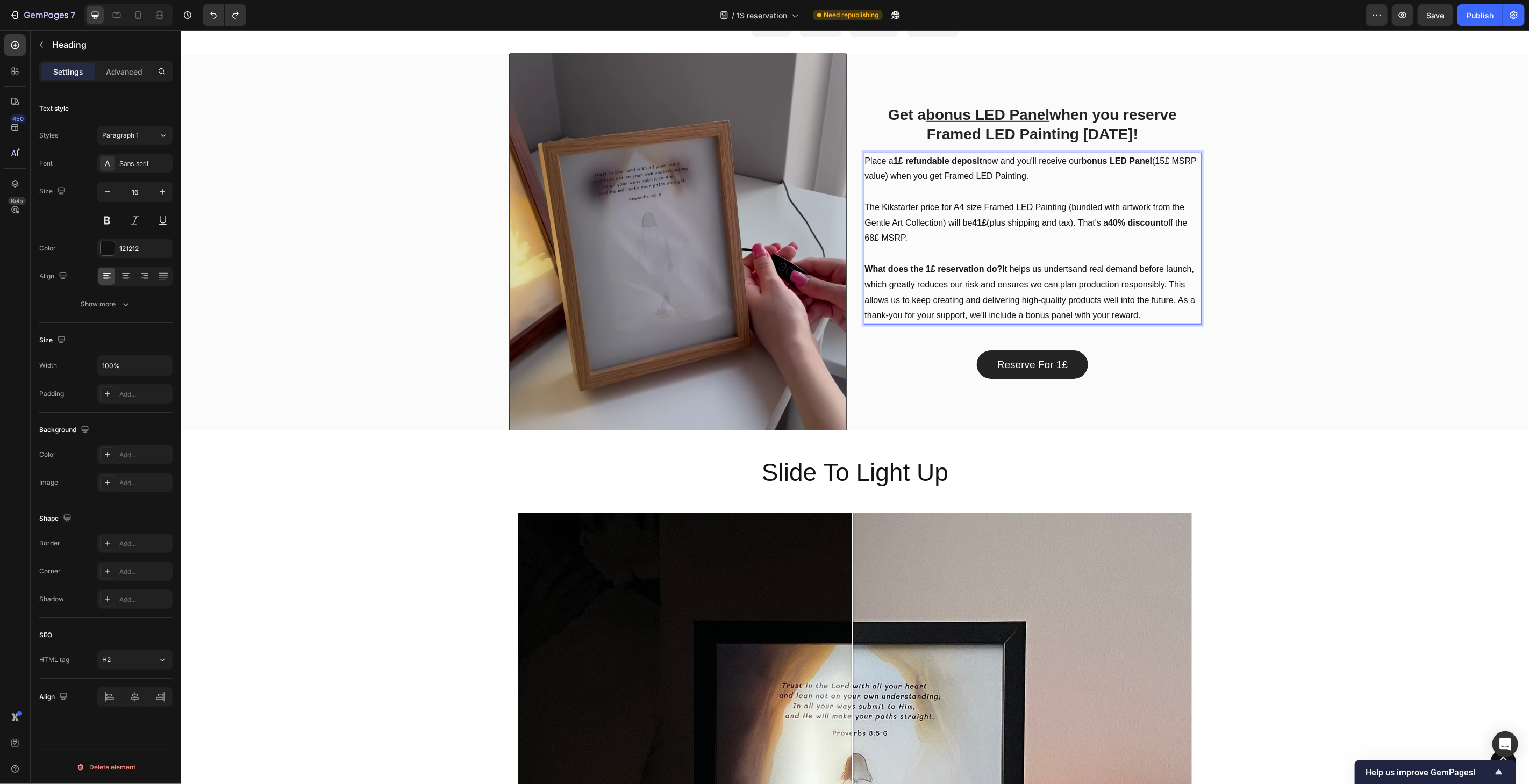
click at [1168, 162] on h2 "Place a 1£ refundable deposit now and you'll receive our bonus LED Panel (15£ M…" at bounding box center [1032, 238] width 337 height 172
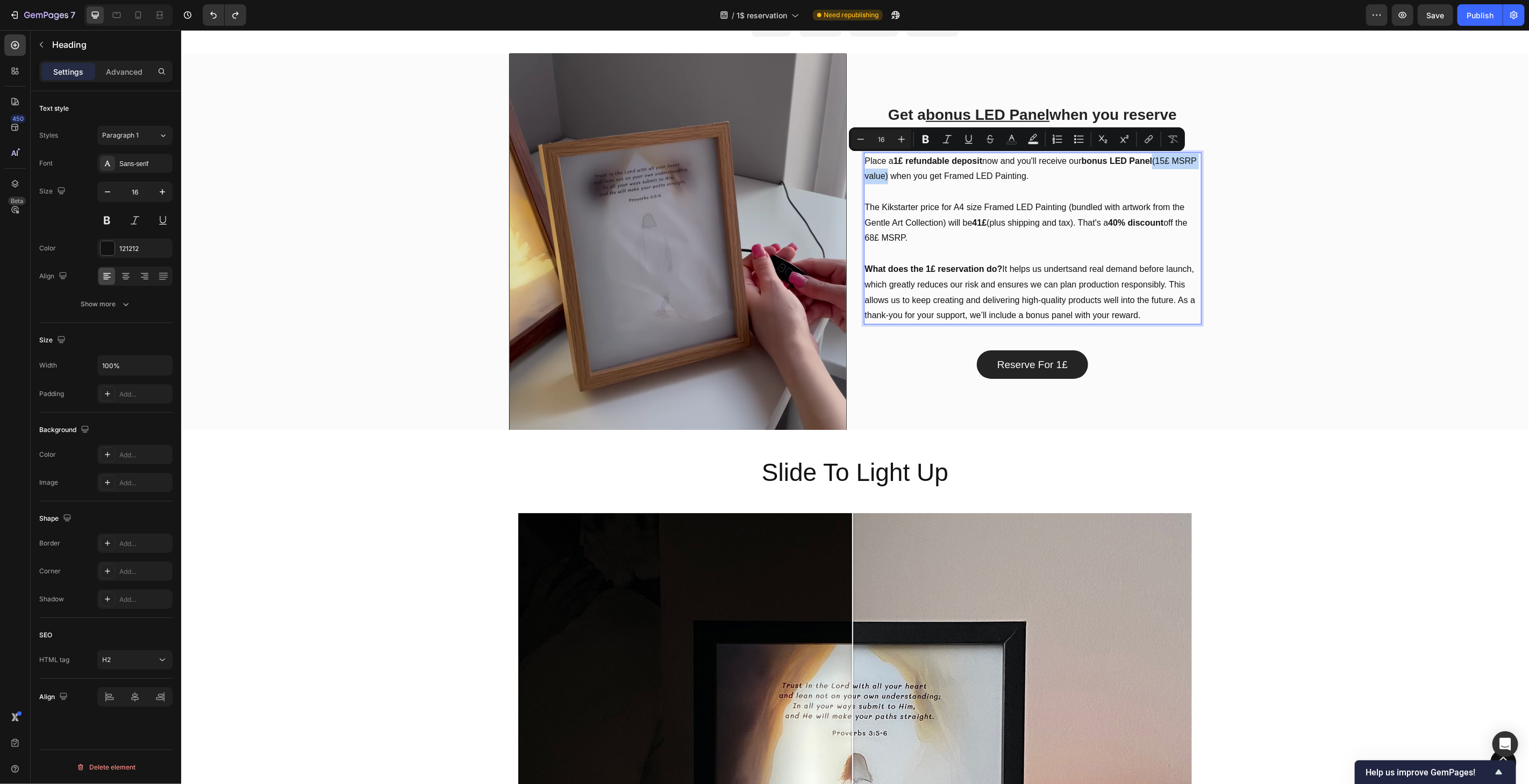
drag, startPoint x: 1157, startPoint y: 161, endPoint x: 909, endPoint y: 175, distance: 248.4
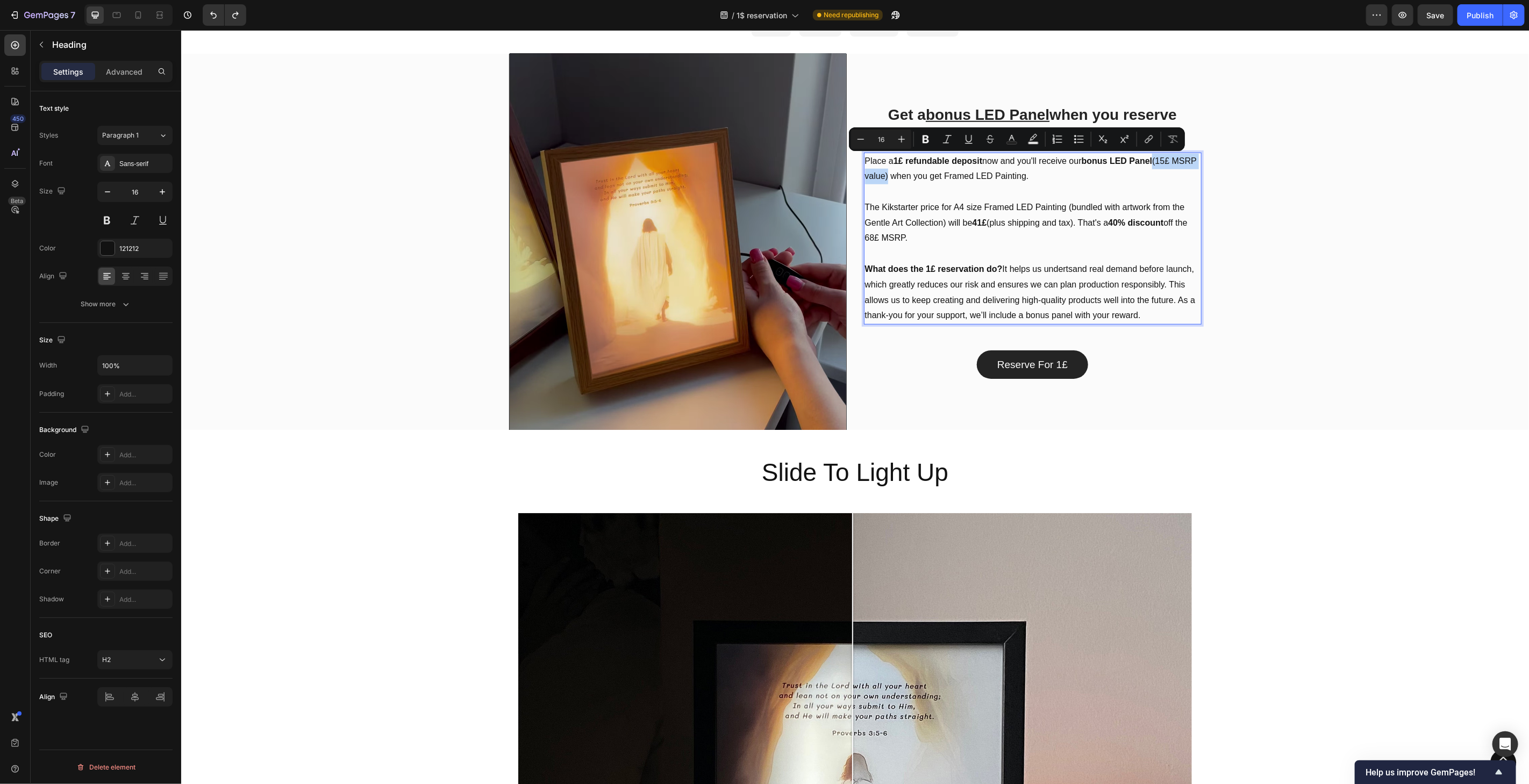
click at [909, 175] on p "Place a 1£ refundable deposit now and you'll receive our bonus LED Panel (15£ M…" at bounding box center [1032, 238] width 336 height 171
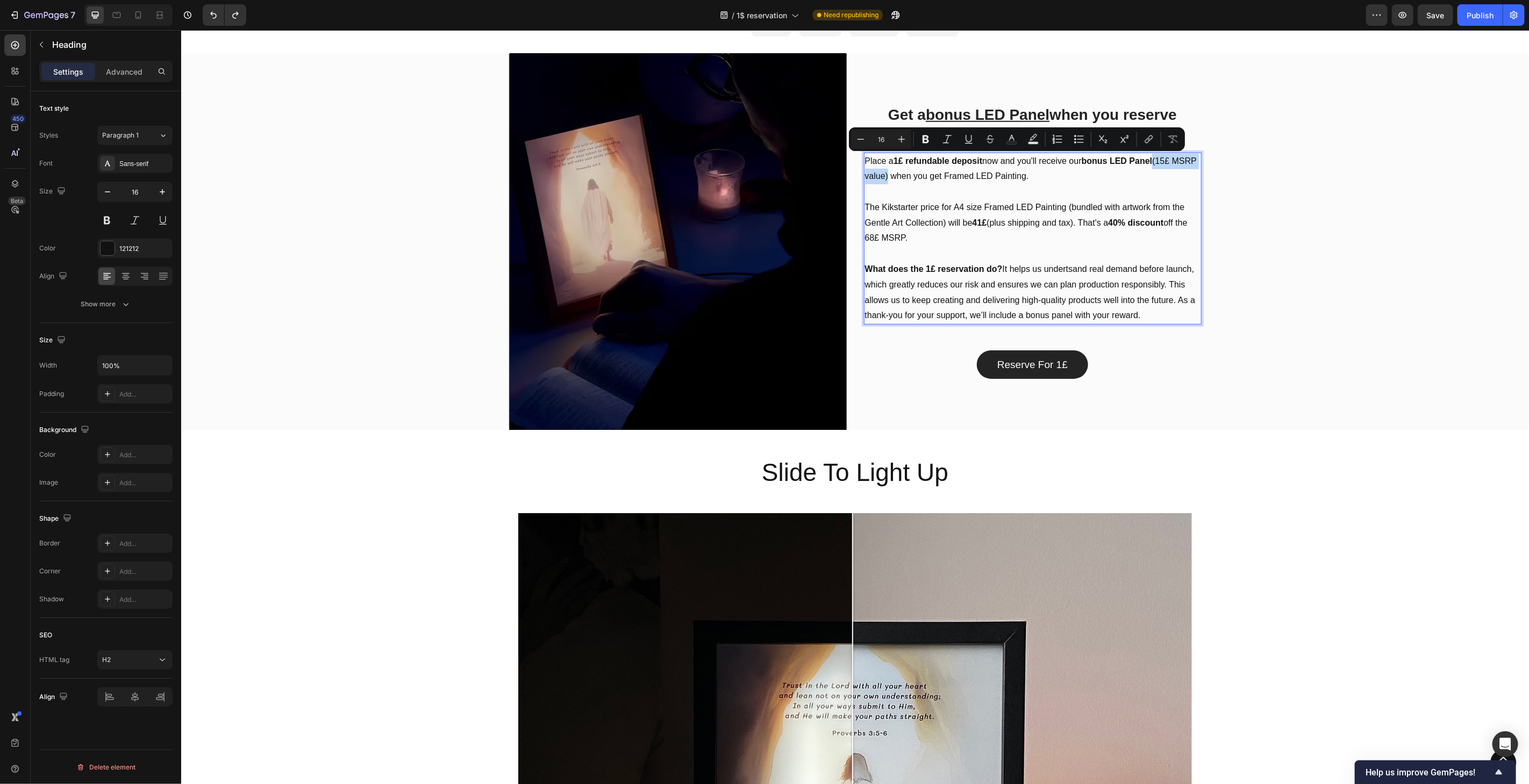
copy p "(15£ MSRP value)"
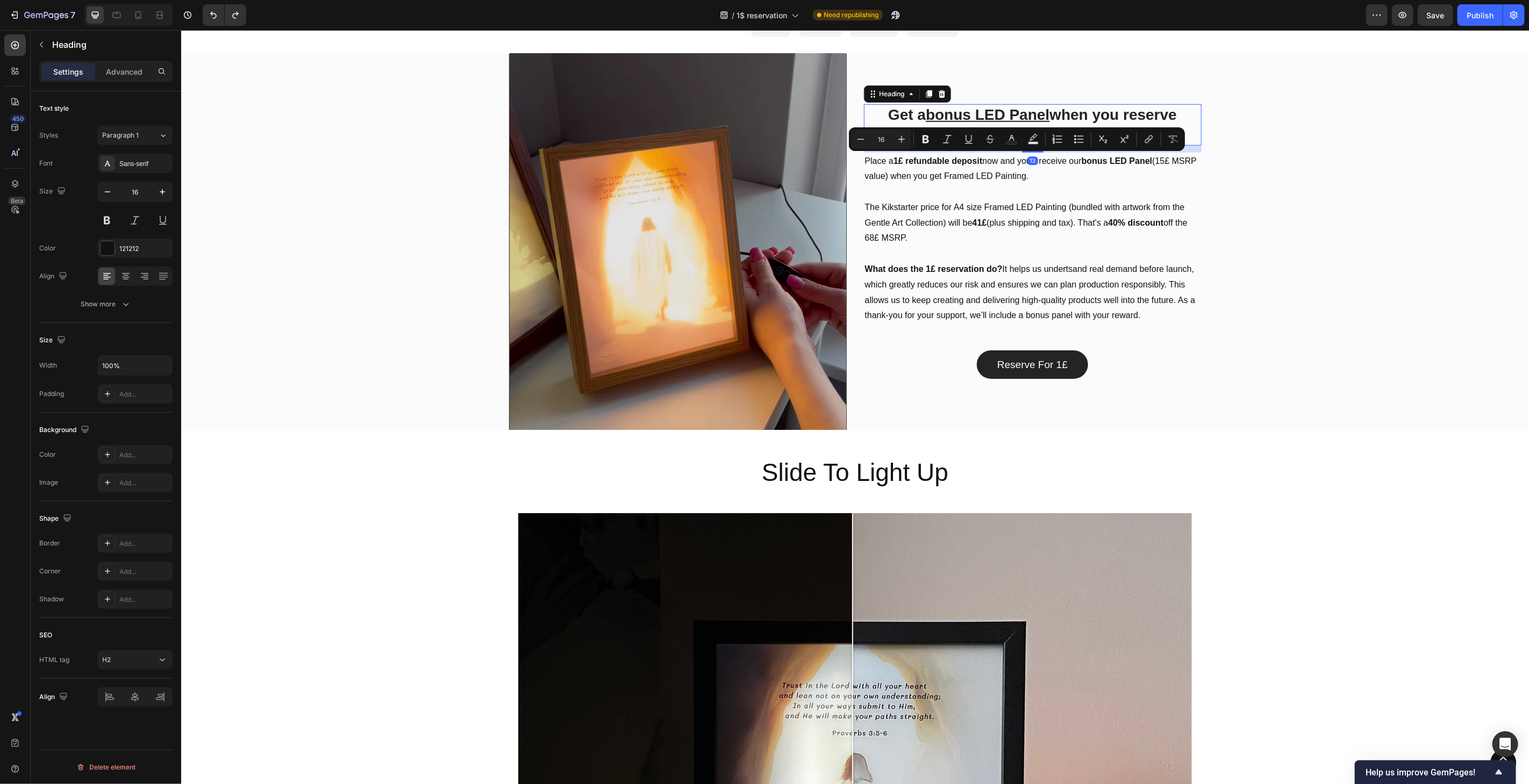
click at [1046, 113] on h2 "Get a bonus LED Panel when you reserve Framed LED Painting [DATE]!" at bounding box center [1032, 124] width 337 height 41
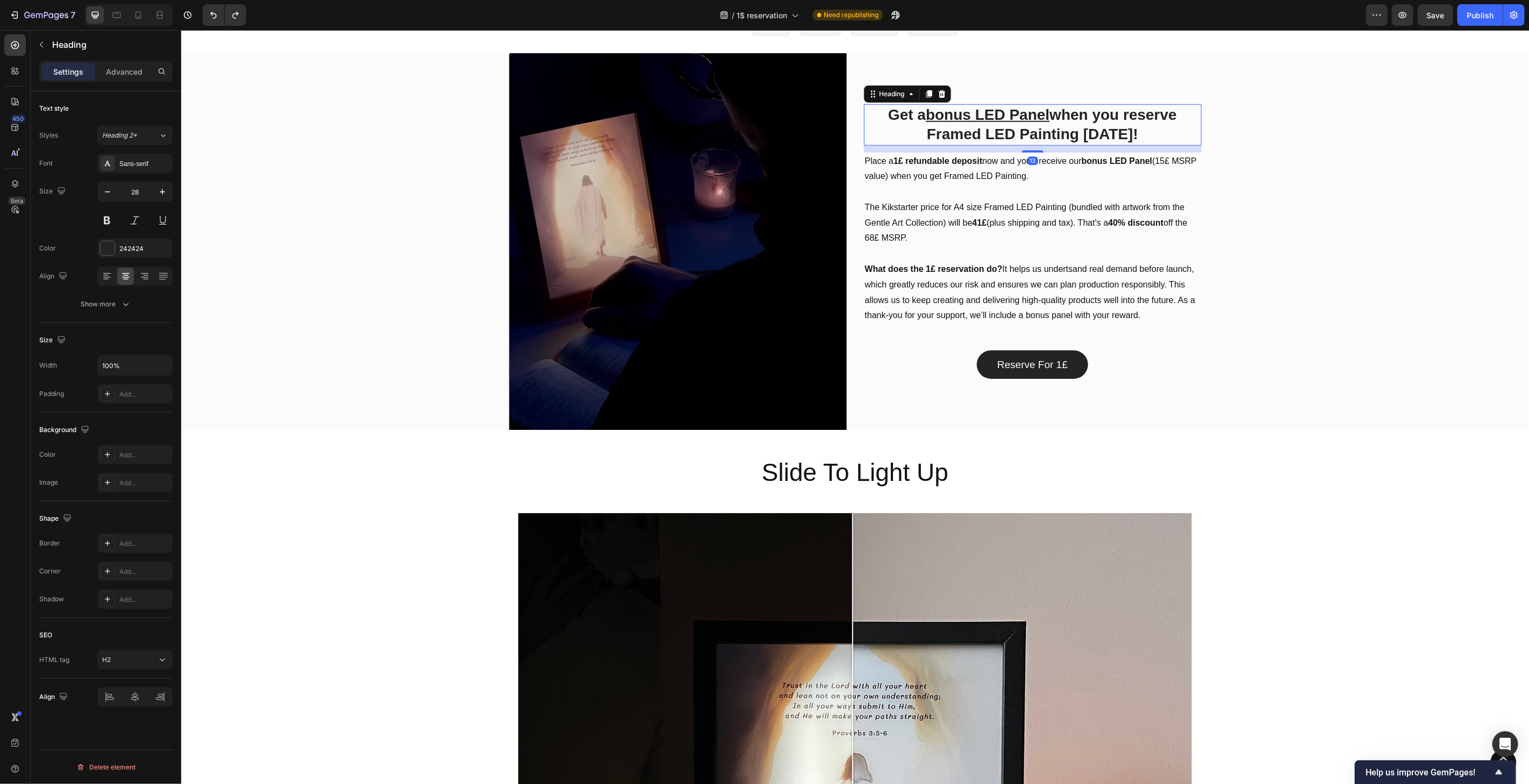
click at [1048, 115] on h2 "Get a bonus LED Panel when you reserve Framed LED Painting [DATE]!" at bounding box center [1032, 124] width 337 height 41
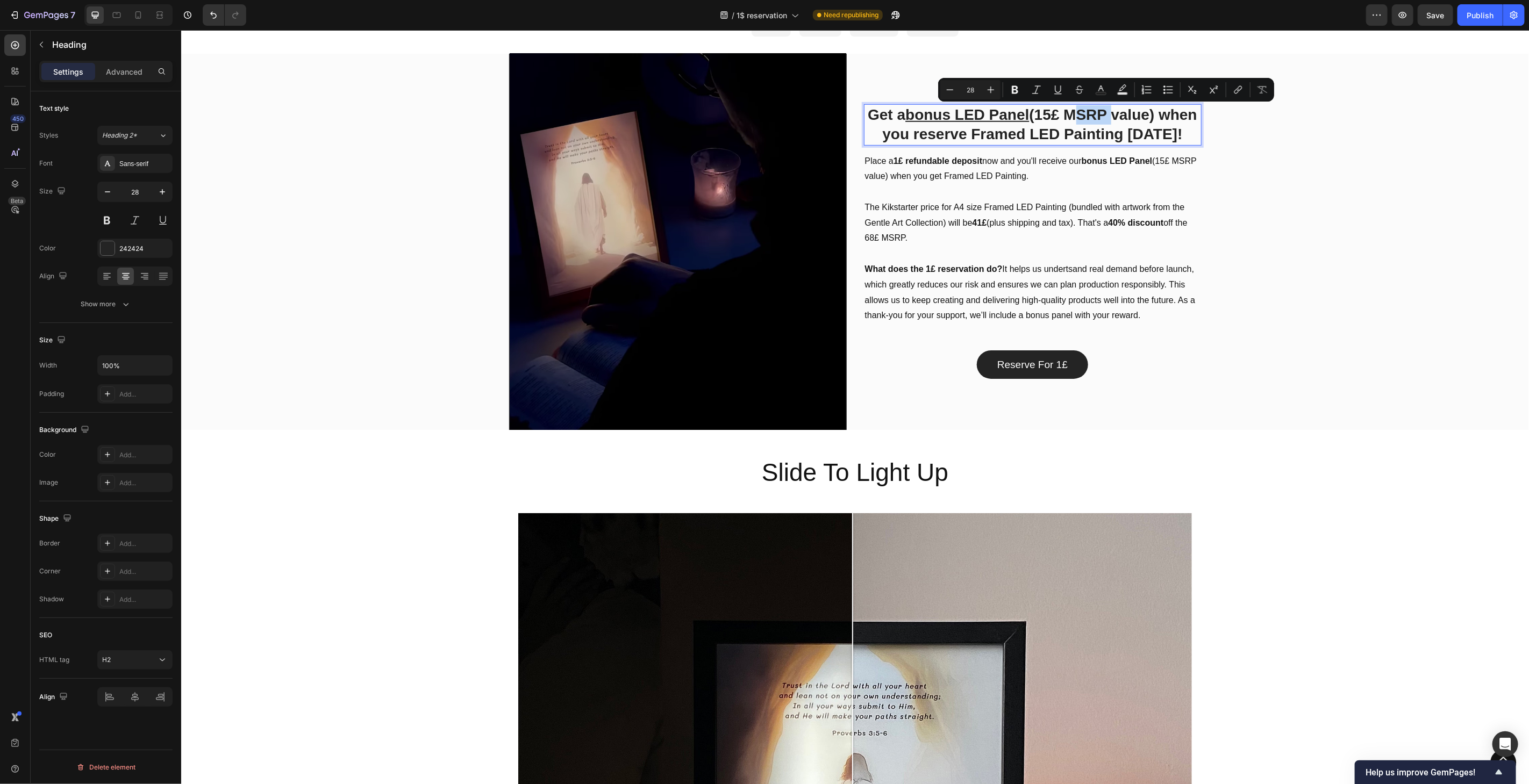
drag, startPoint x: 1086, startPoint y: 113, endPoint x: 1127, endPoint y: 109, distance: 41.2
click at [1127, 109] on p "Get a bonus LED Panel (15£ MSRP value) when you reserve Framed LED Painting [DA…" at bounding box center [1032, 124] width 336 height 39
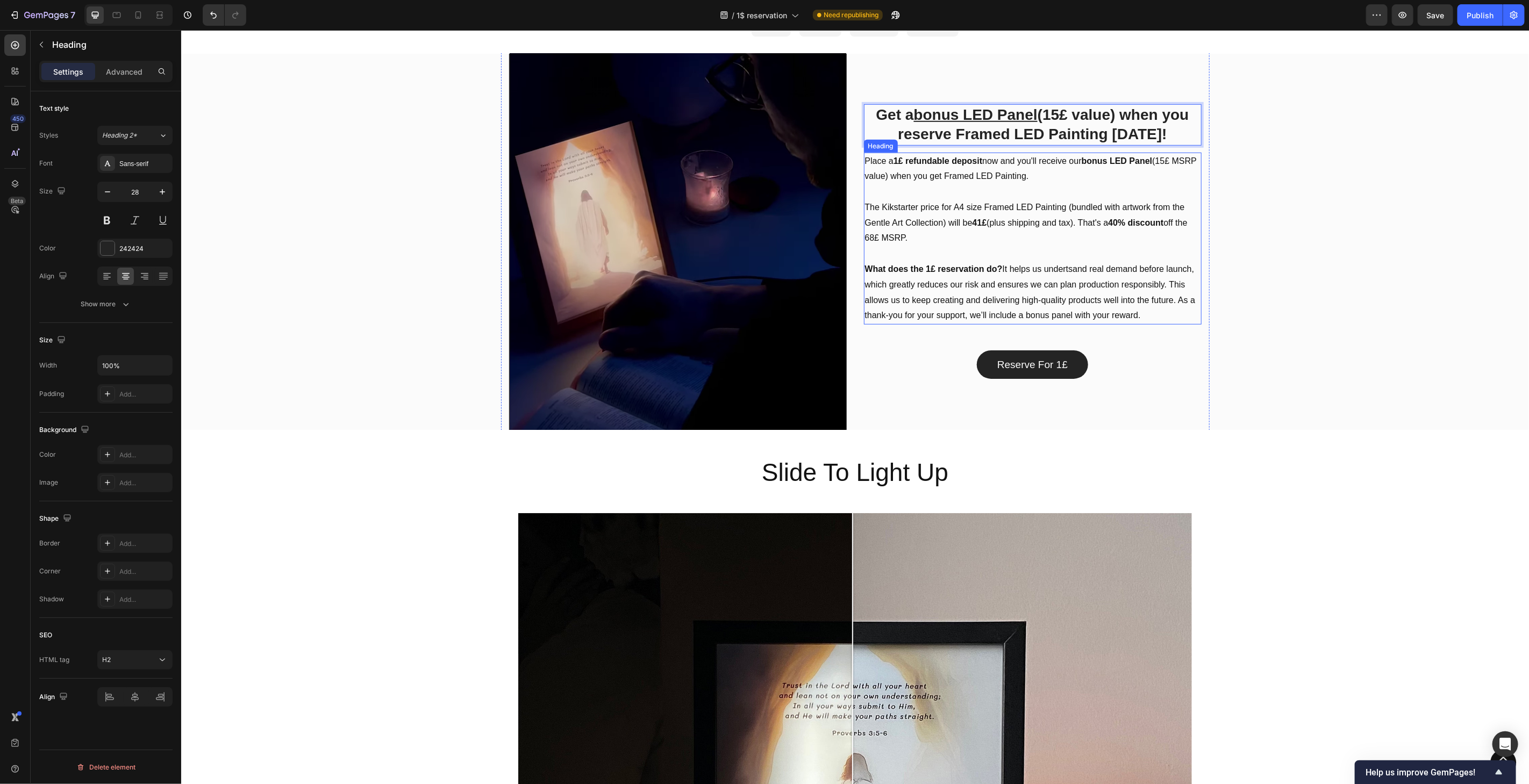
click at [1252, 266] on div "Overlay" at bounding box center [855, 242] width 1348 height 376
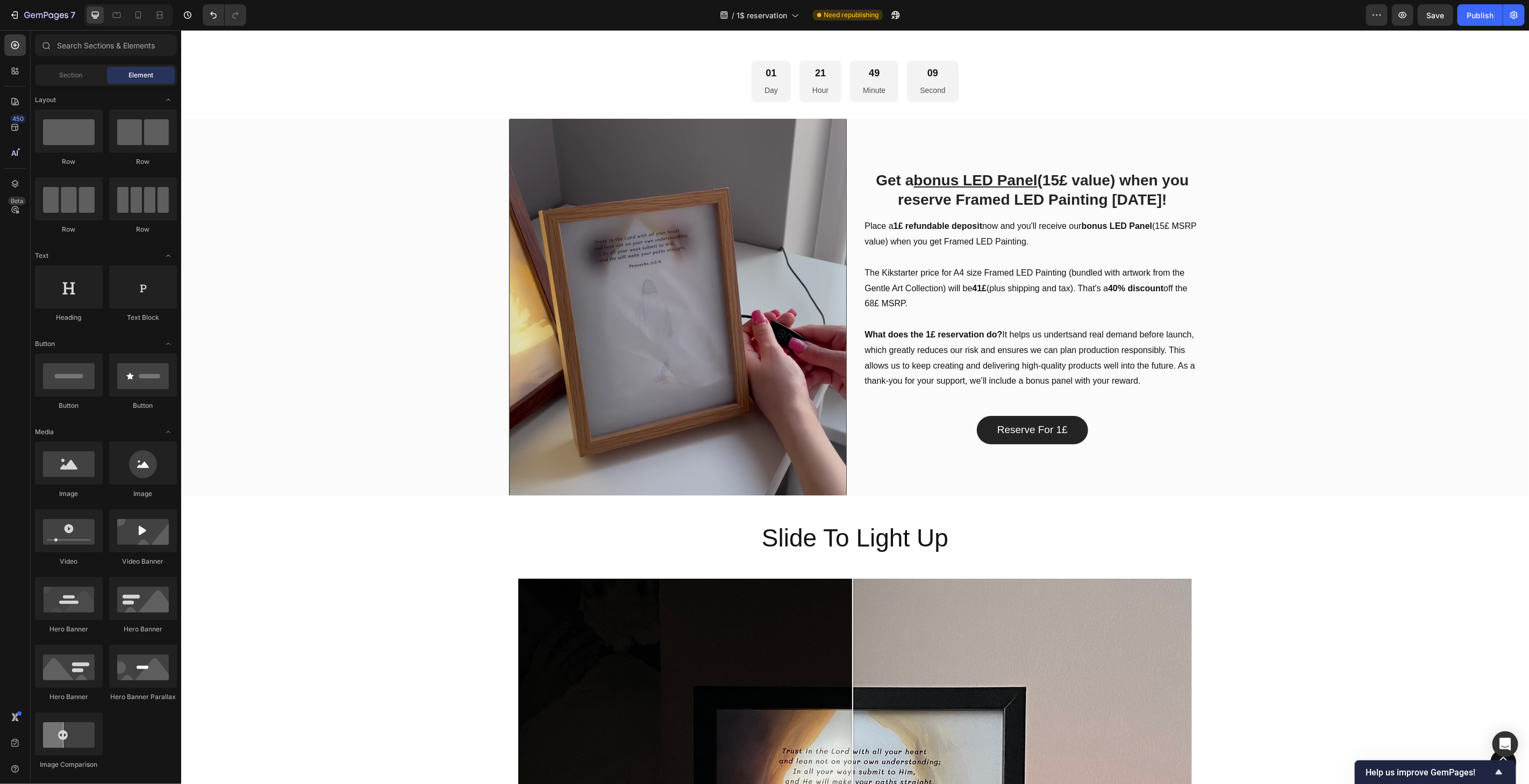
scroll to position [461, 0]
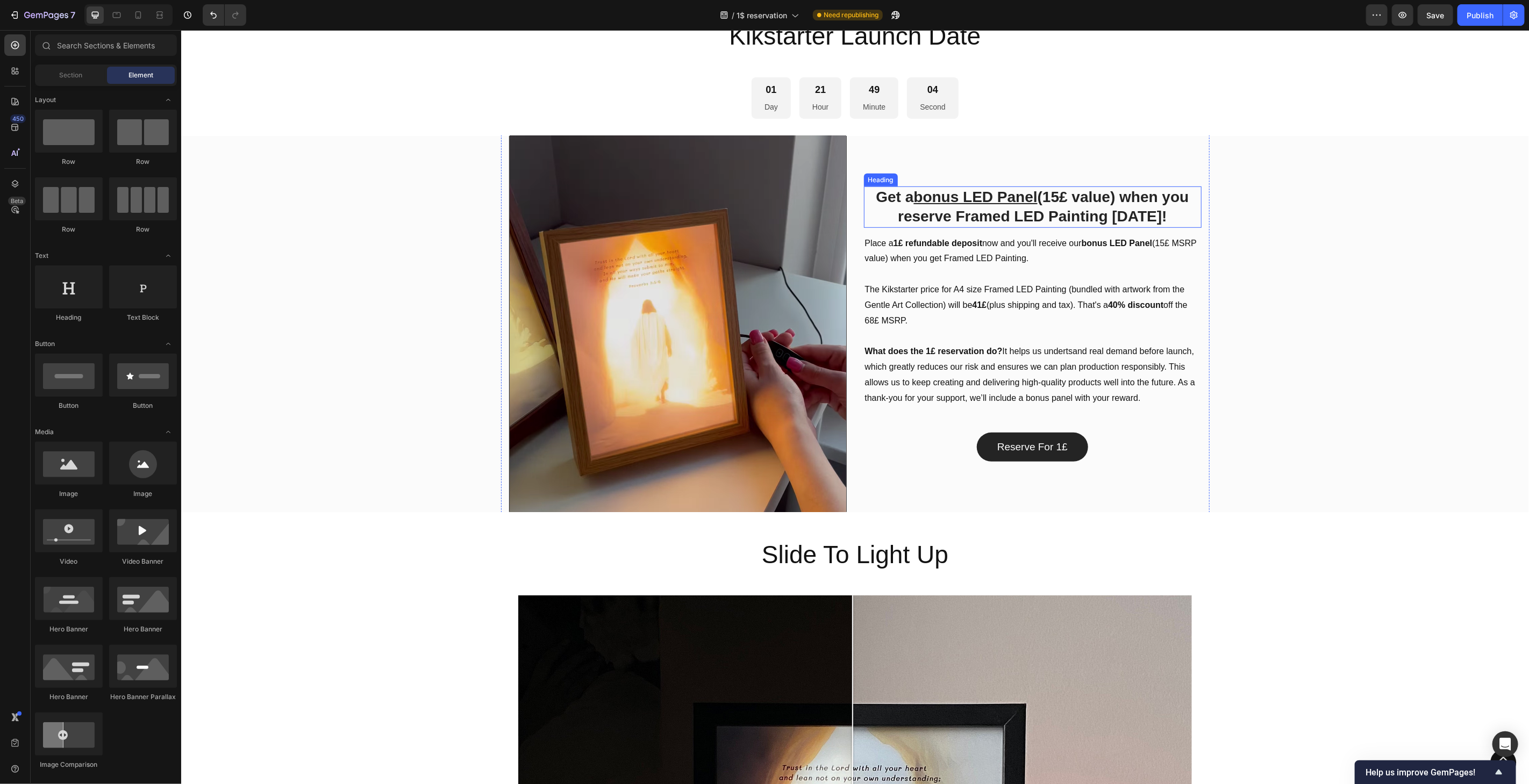
click at [1138, 200] on p "Get a bonus LED Panel (15£ value) when you reserve Framed LED Painting [DATE]!" at bounding box center [1032, 206] width 336 height 39
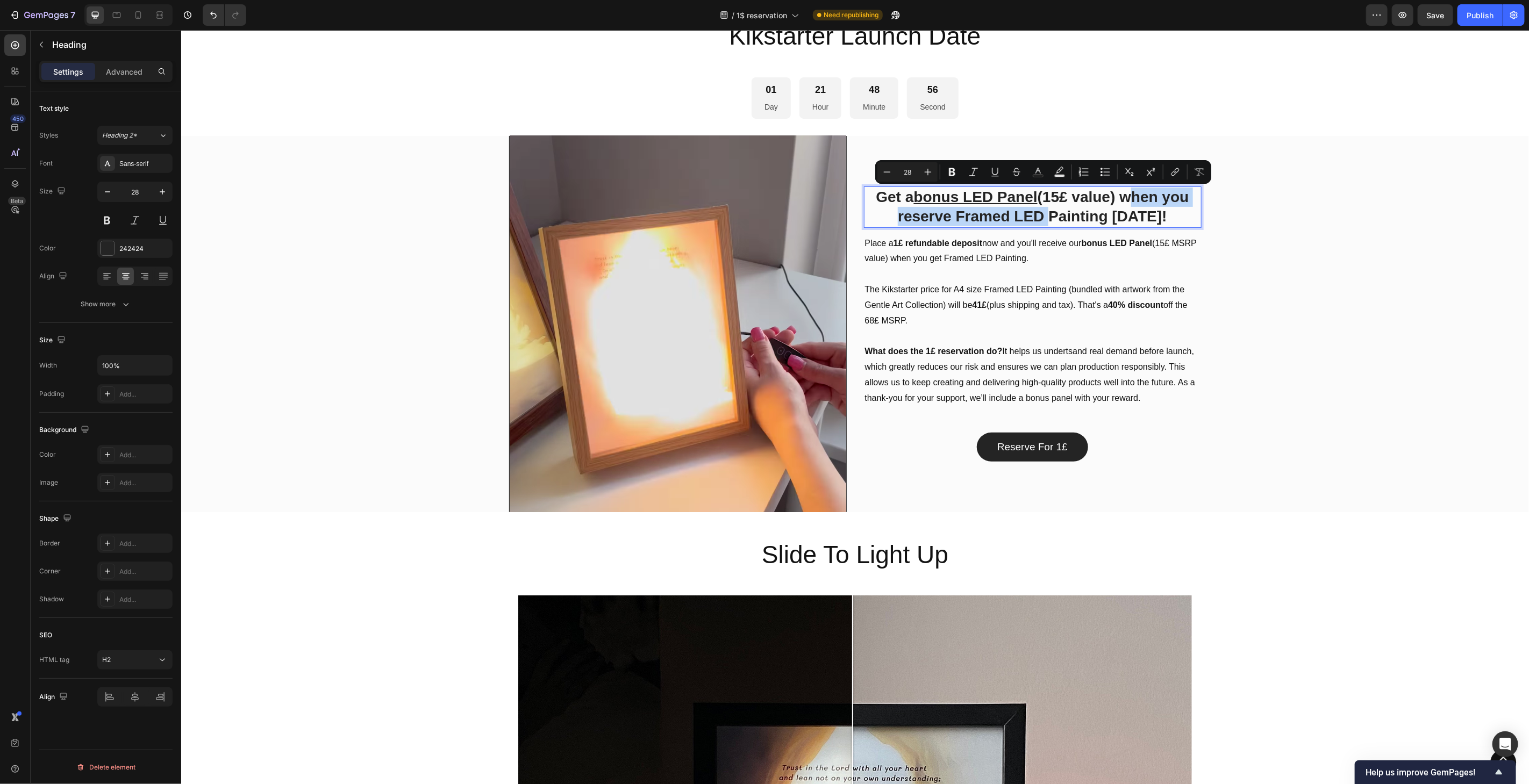
drag, startPoint x: 1120, startPoint y: 196, endPoint x: 1040, endPoint y: 214, distance: 82.0
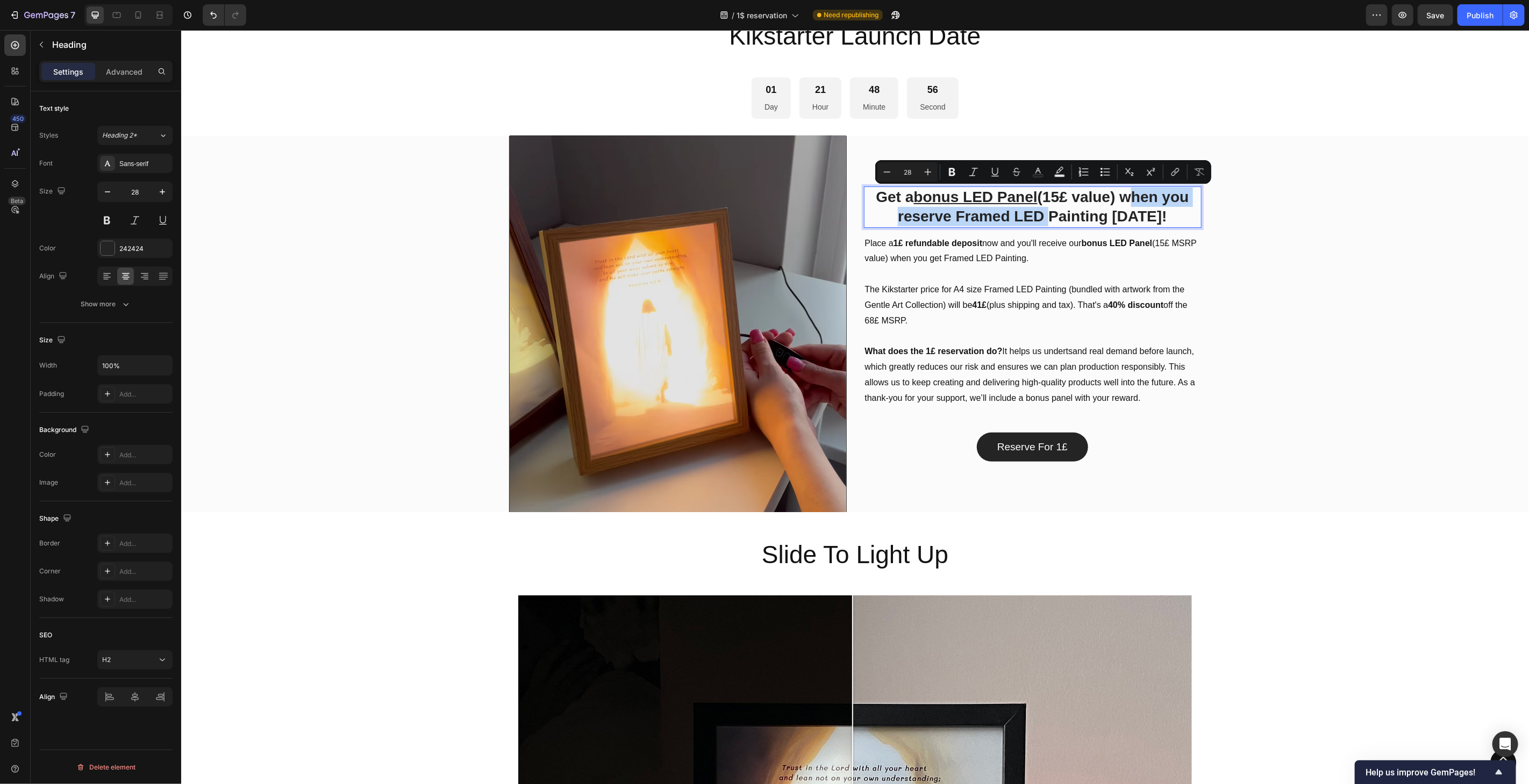
click at [1040, 214] on p "Get a bonus LED Panel (15£ value) when you reserve Framed LED Painting [DATE]!" at bounding box center [1032, 206] width 336 height 39
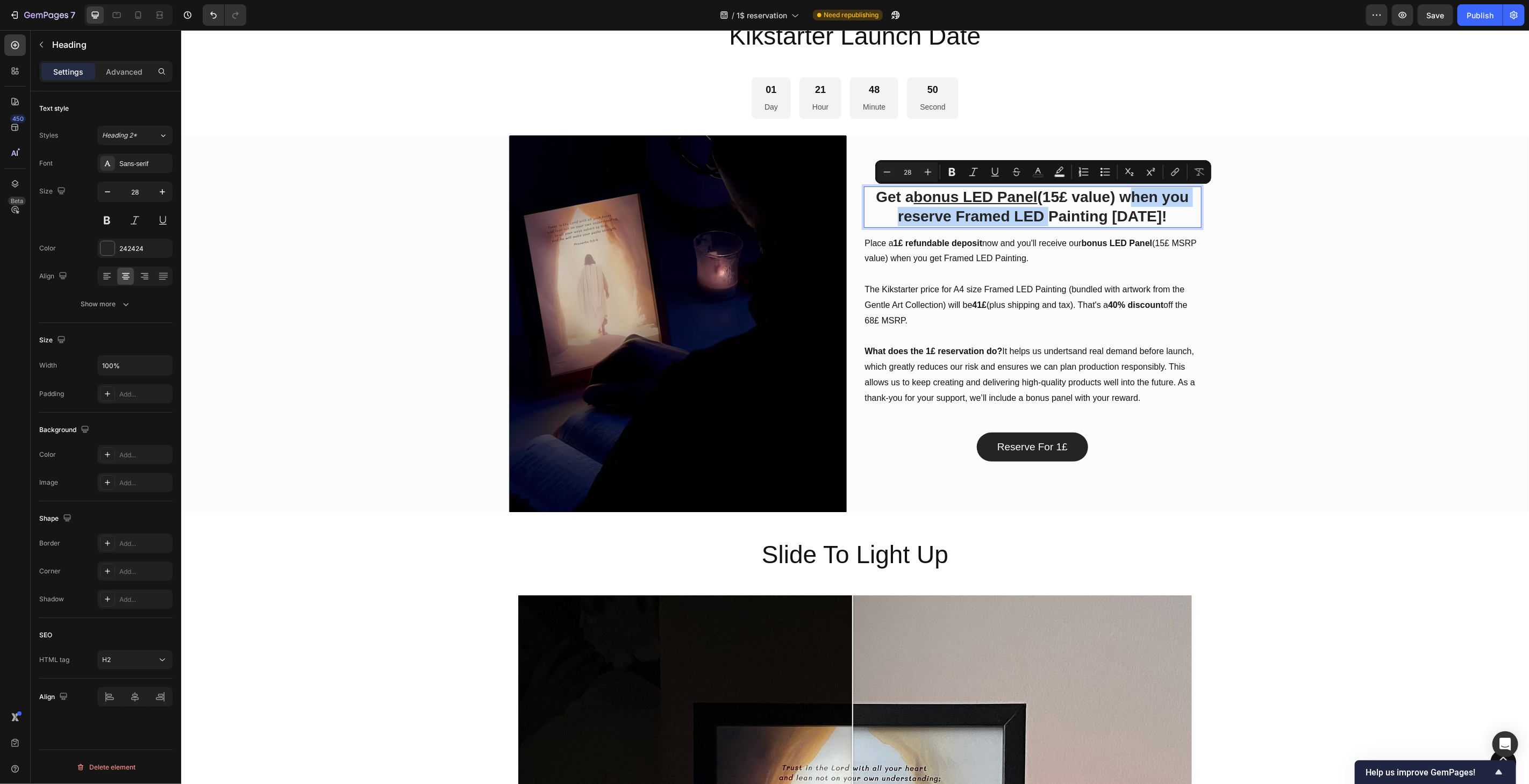
click at [1043, 214] on p "Get a bonus LED Panel (15£ value) when you reserve Framed LED Painting [DATE]!" at bounding box center [1032, 206] width 336 height 39
drag, startPoint x: 1119, startPoint y: 195, endPoint x: 1105, endPoint y: 219, distance: 27.8
click at [1105, 219] on p "Get a bonus LED Panel (15£ value) when you reserve Framed LED Painting [DATE]!" at bounding box center [1032, 206] width 336 height 39
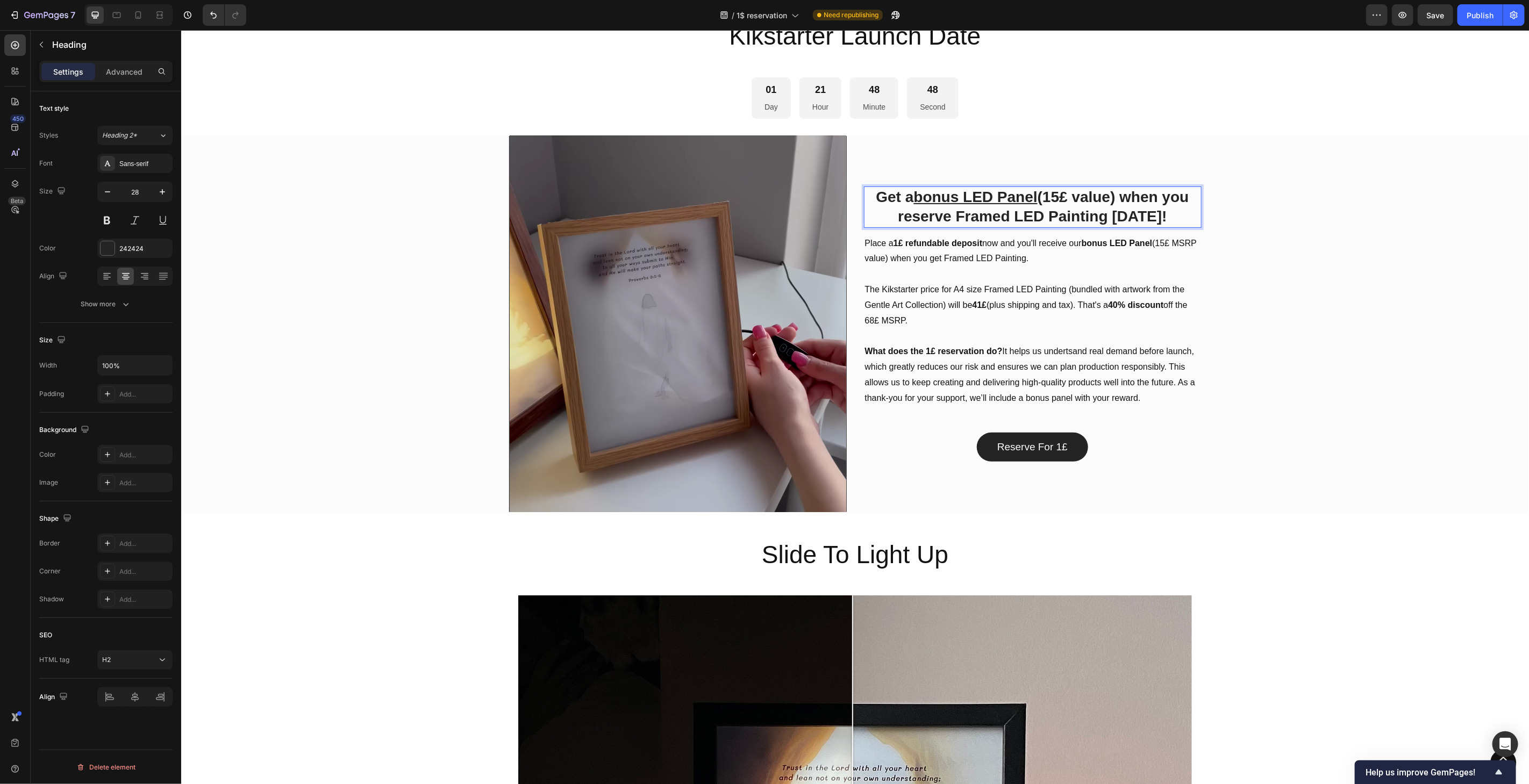
scroll to position [470, 0]
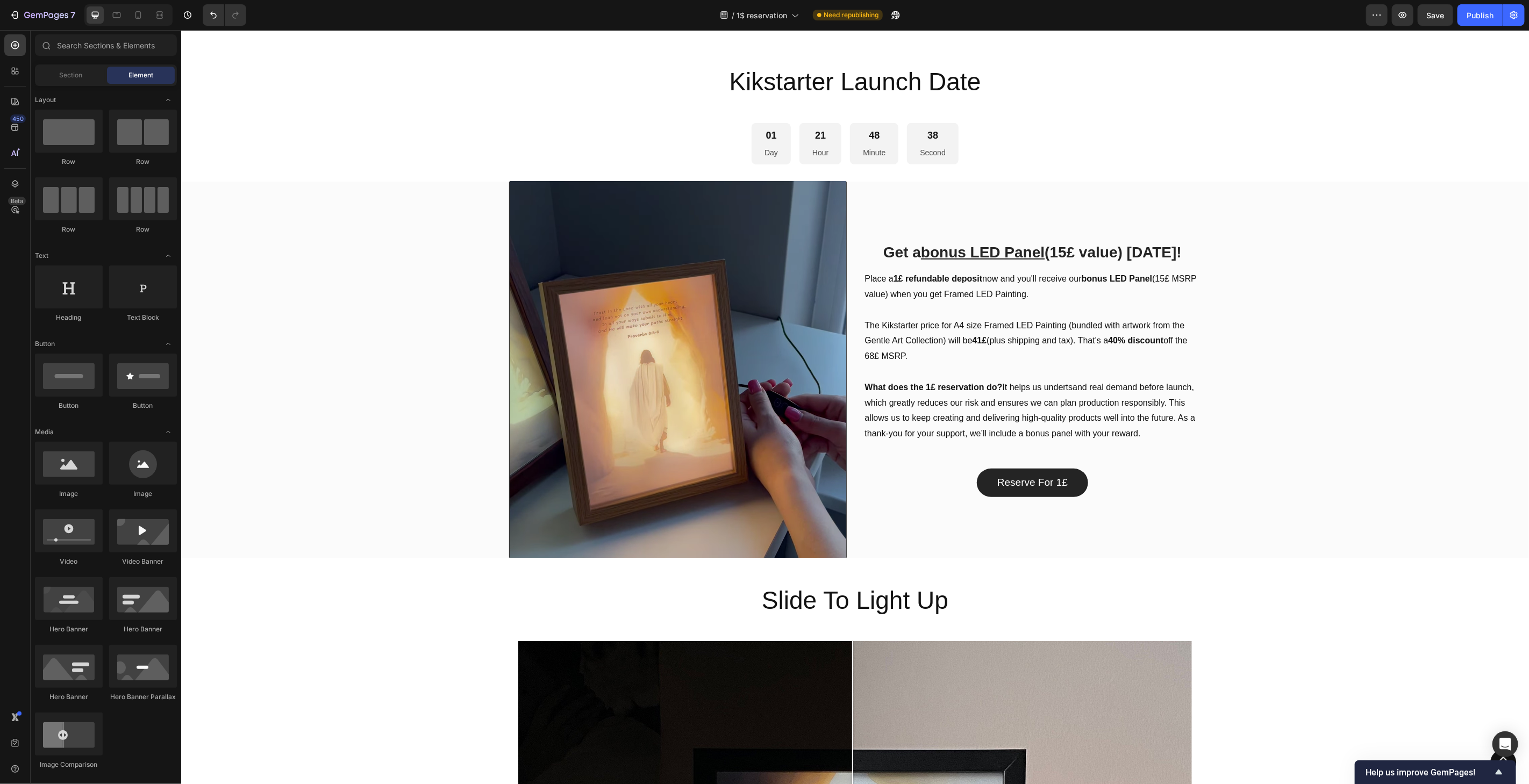
scroll to position [402, 0]
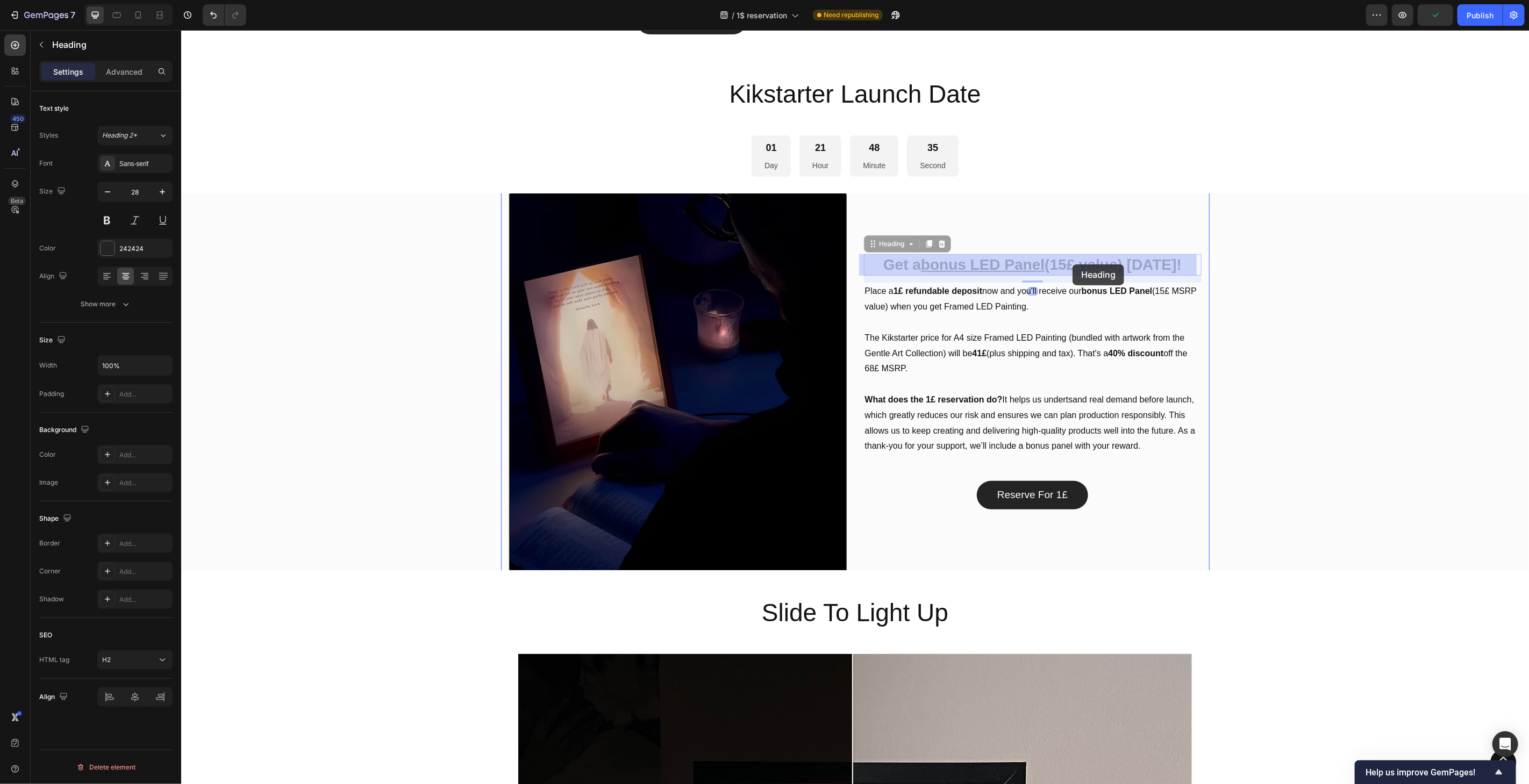
drag, startPoint x: 1079, startPoint y: 263, endPoint x: 1072, endPoint y: 264, distance: 7.1
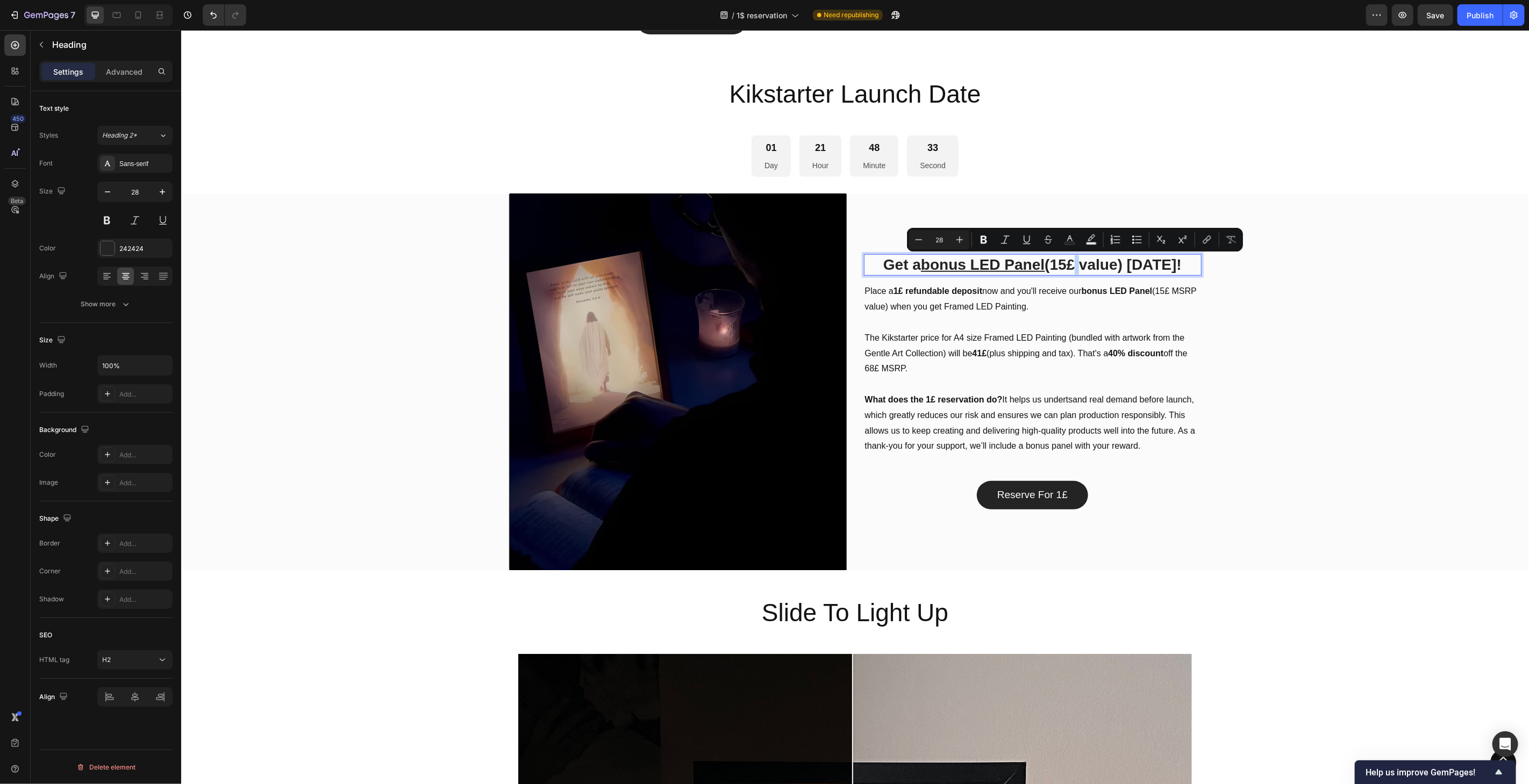
drag, startPoint x: 1073, startPoint y: 262, endPoint x: 1078, endPoint y: 265, distance: 5.8
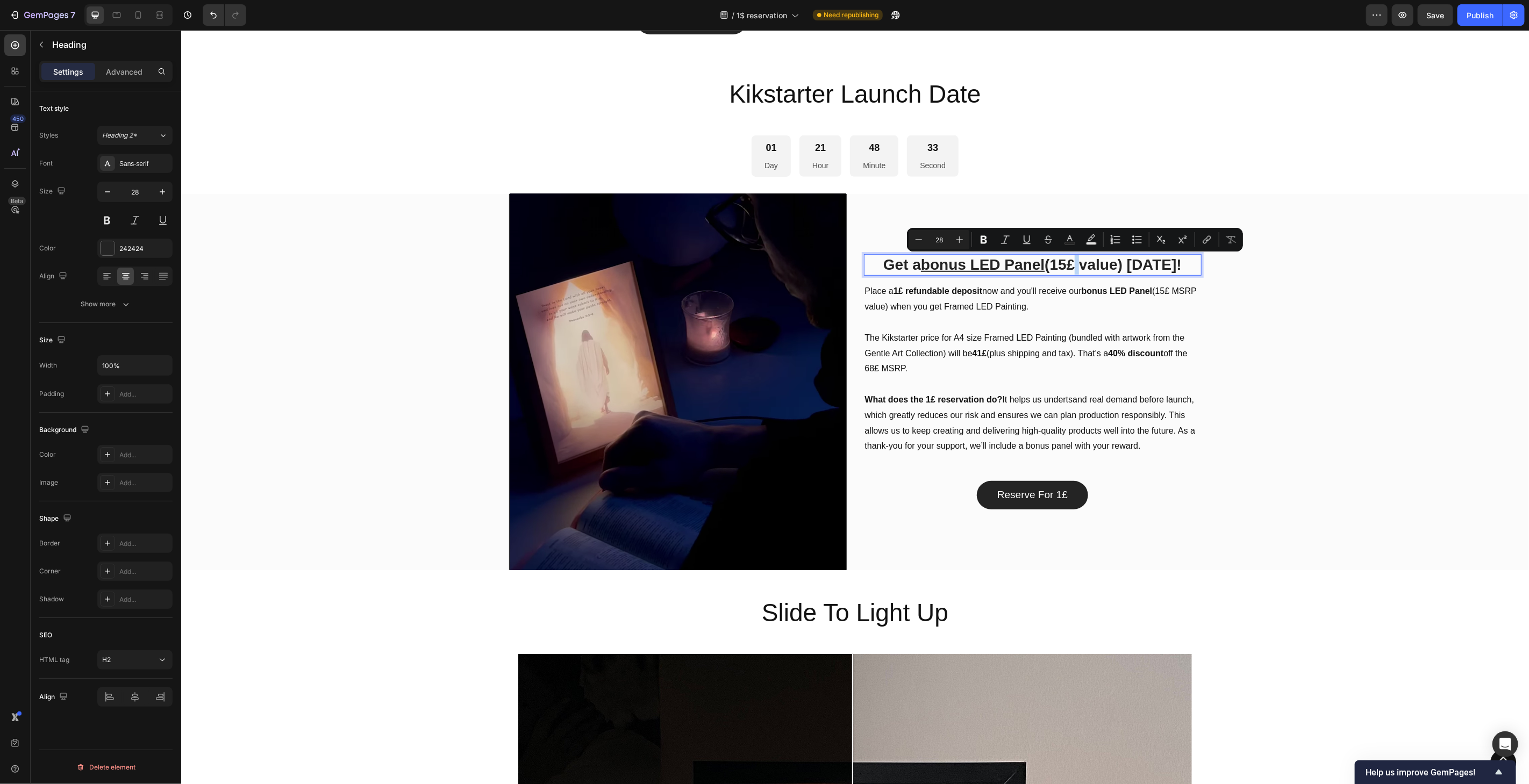
click at [1078, 265] on p "Get a bonus LED Panel (15£ value) [DATE]!" at bounding box center [1032, 265] width 336 height 19
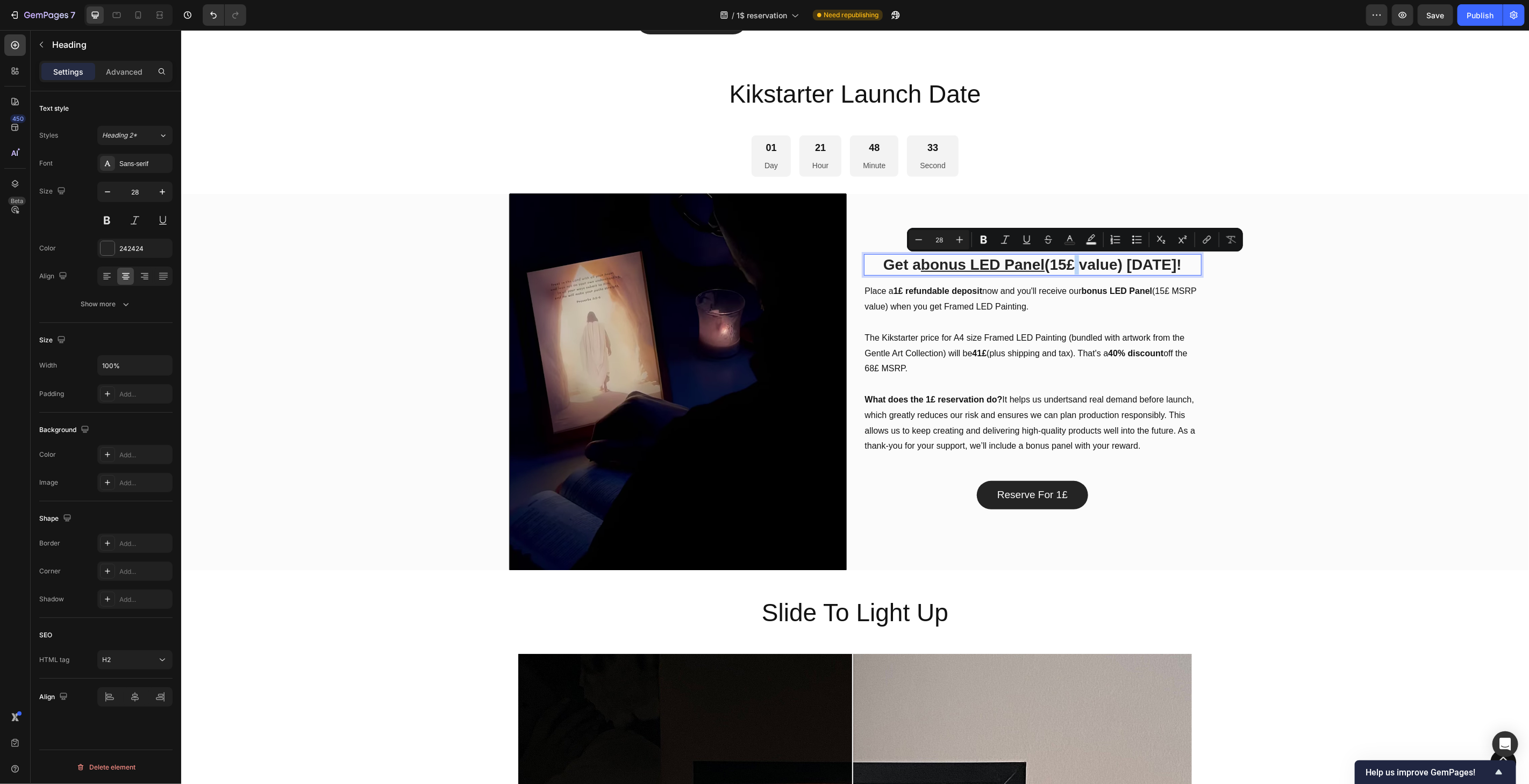
copy p "£"
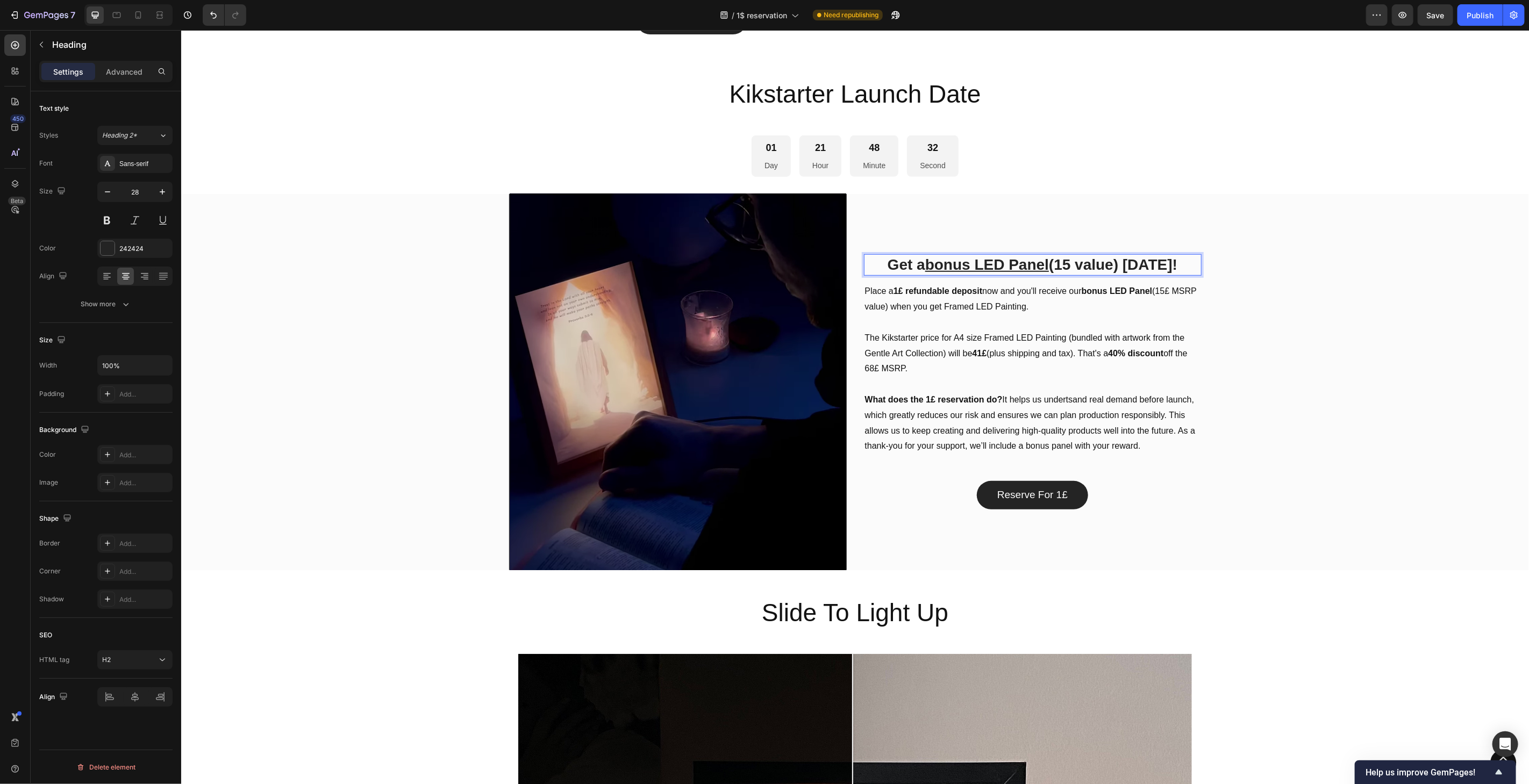
click at [1056, 264] on p "Get a bonus LED Panel (15 value) [DATE]!" at bounding box center [1032, 265] width 336 height 19
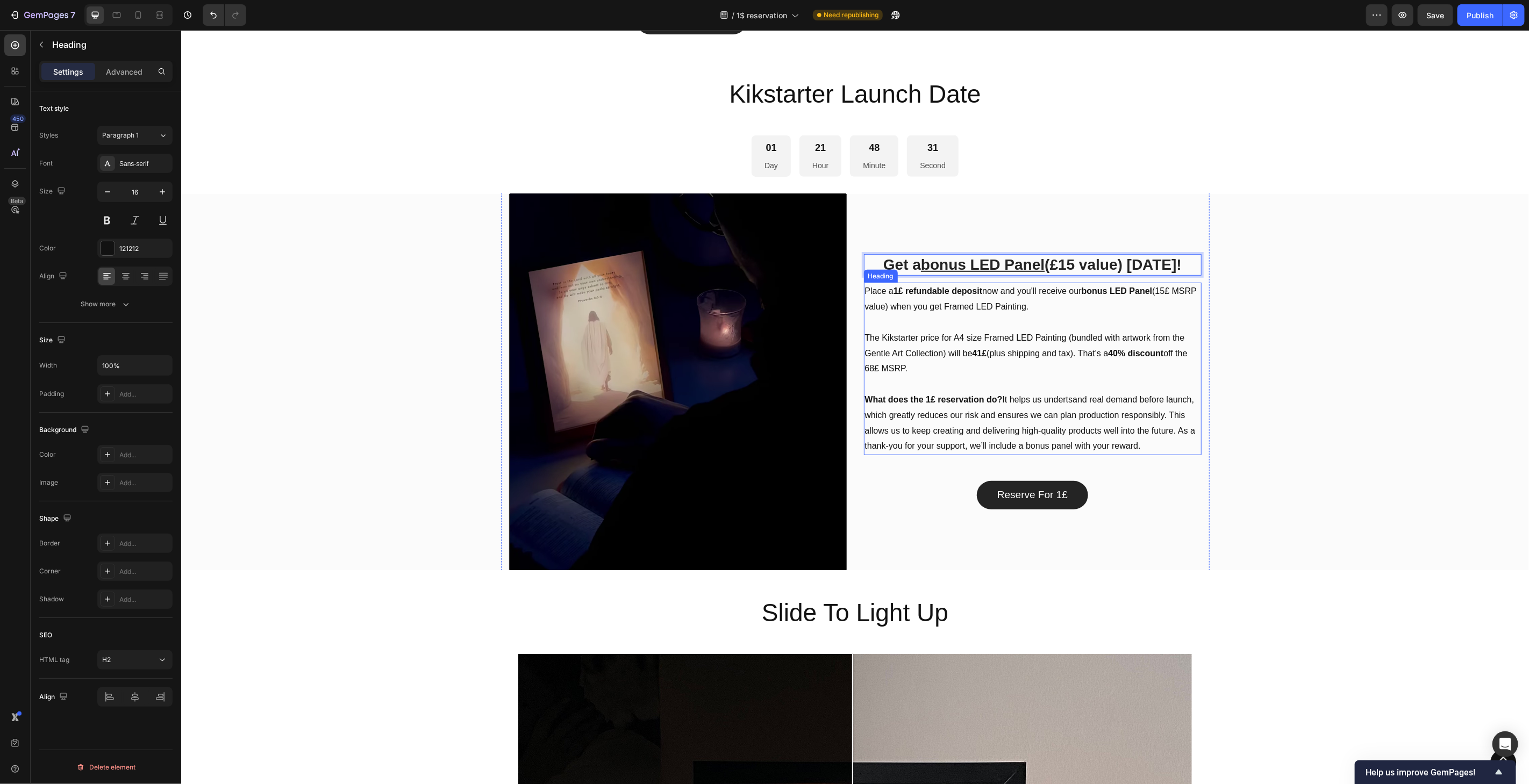
click at [1133, 377] on p "Place a 1£ refundable deposit now and you'll receive our bonus LED Panel (15£ M…" at bounding box center [1032, 368] width 336 height 171
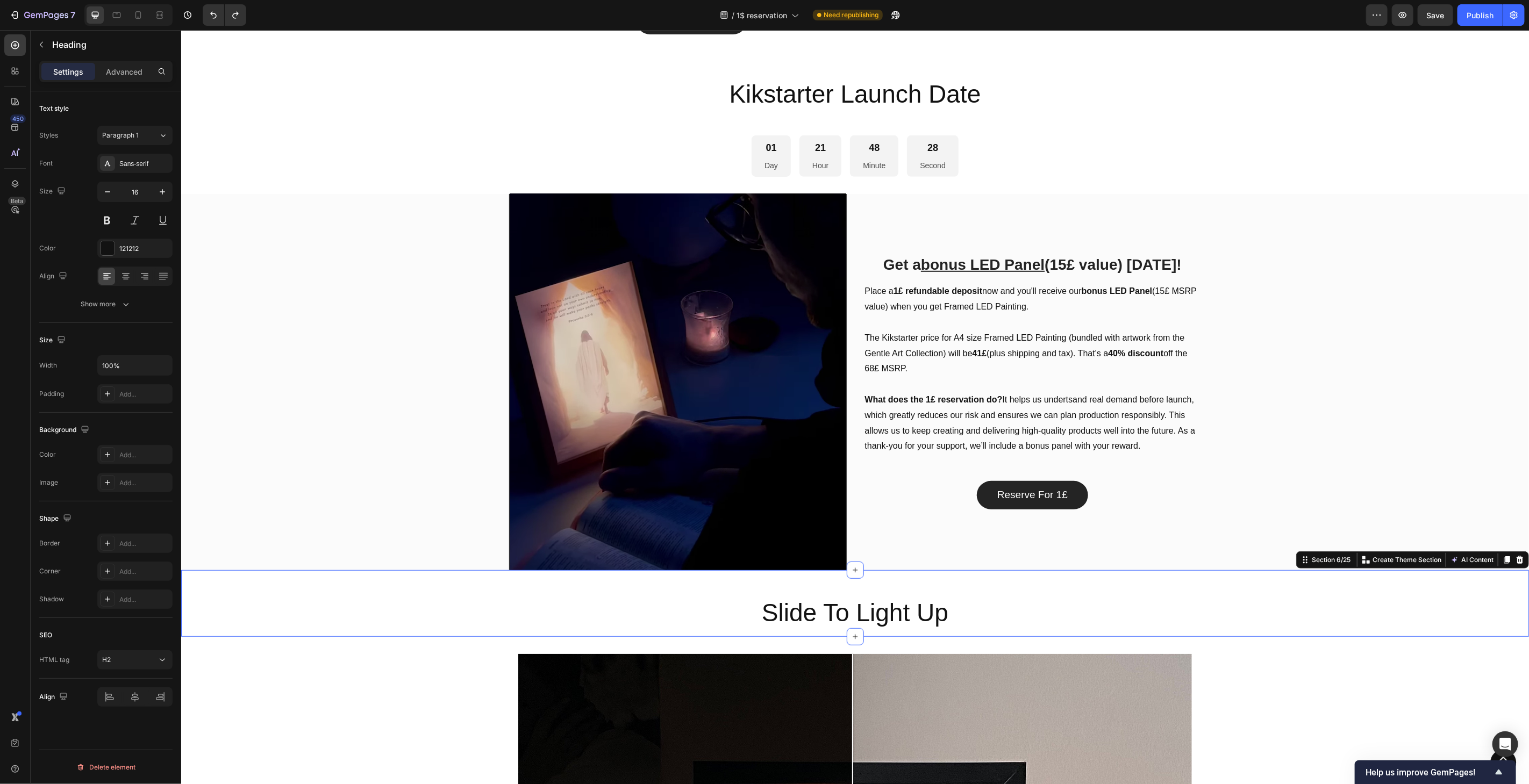
click at [1298, 588] on div "Slide To Light Up Heading Section 6/25 You can create reusable sections Create …" at bounding box center [855, 603] width 1348 height 67
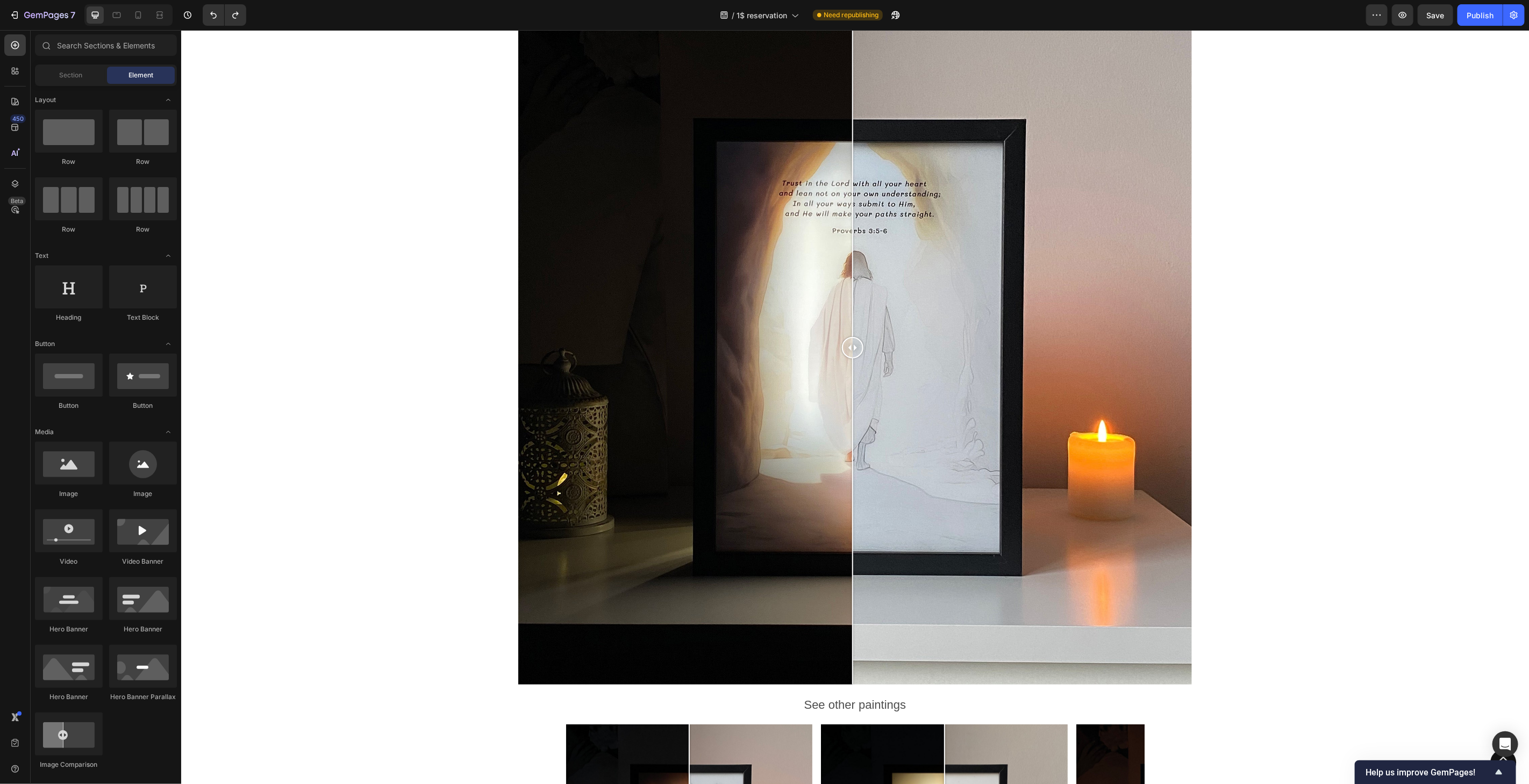
scroll to position [1030, 0]
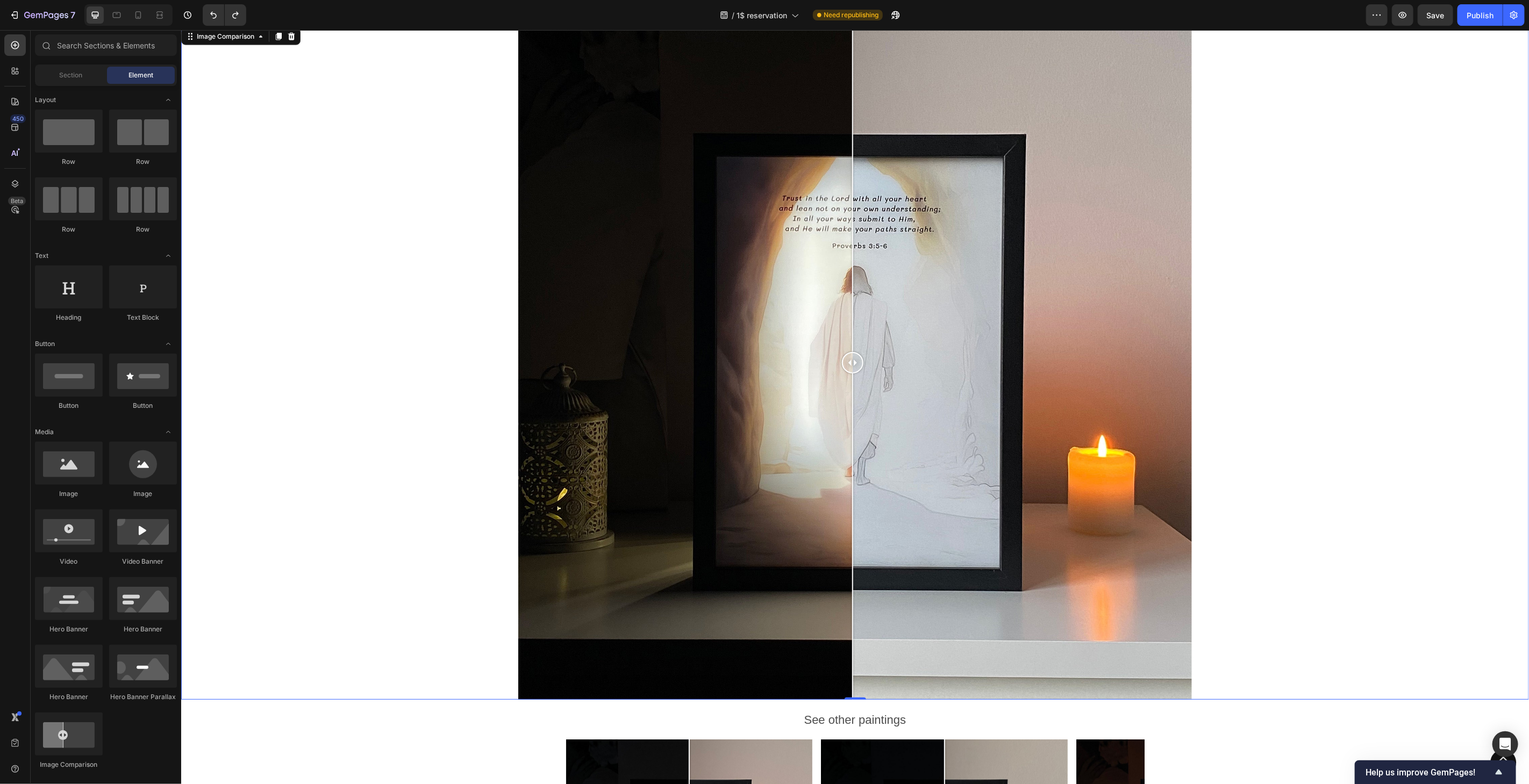
click at [1452, 203] on div at bounding box center [855, 362] width 1348 height 674
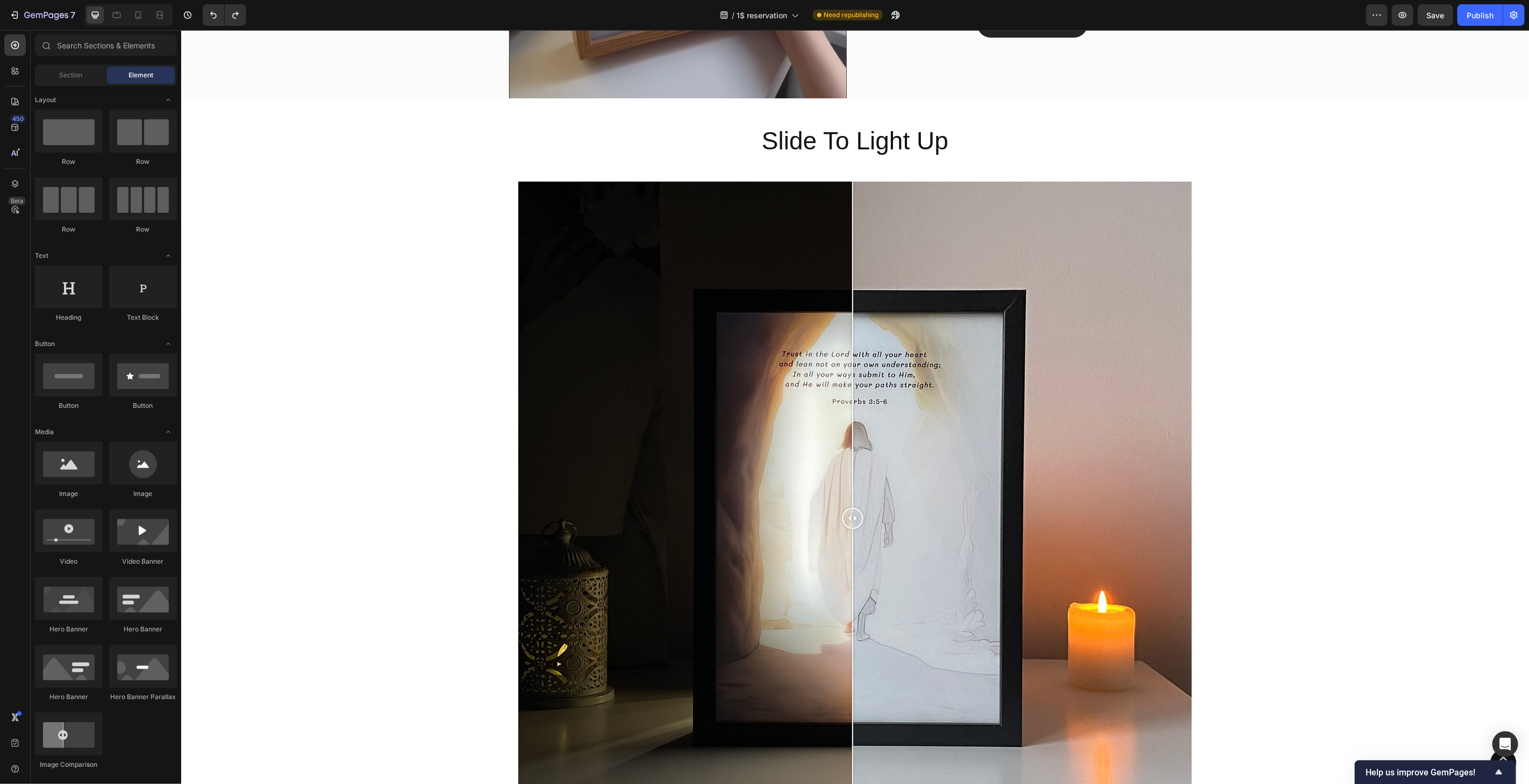
scroll to position [828, 0]
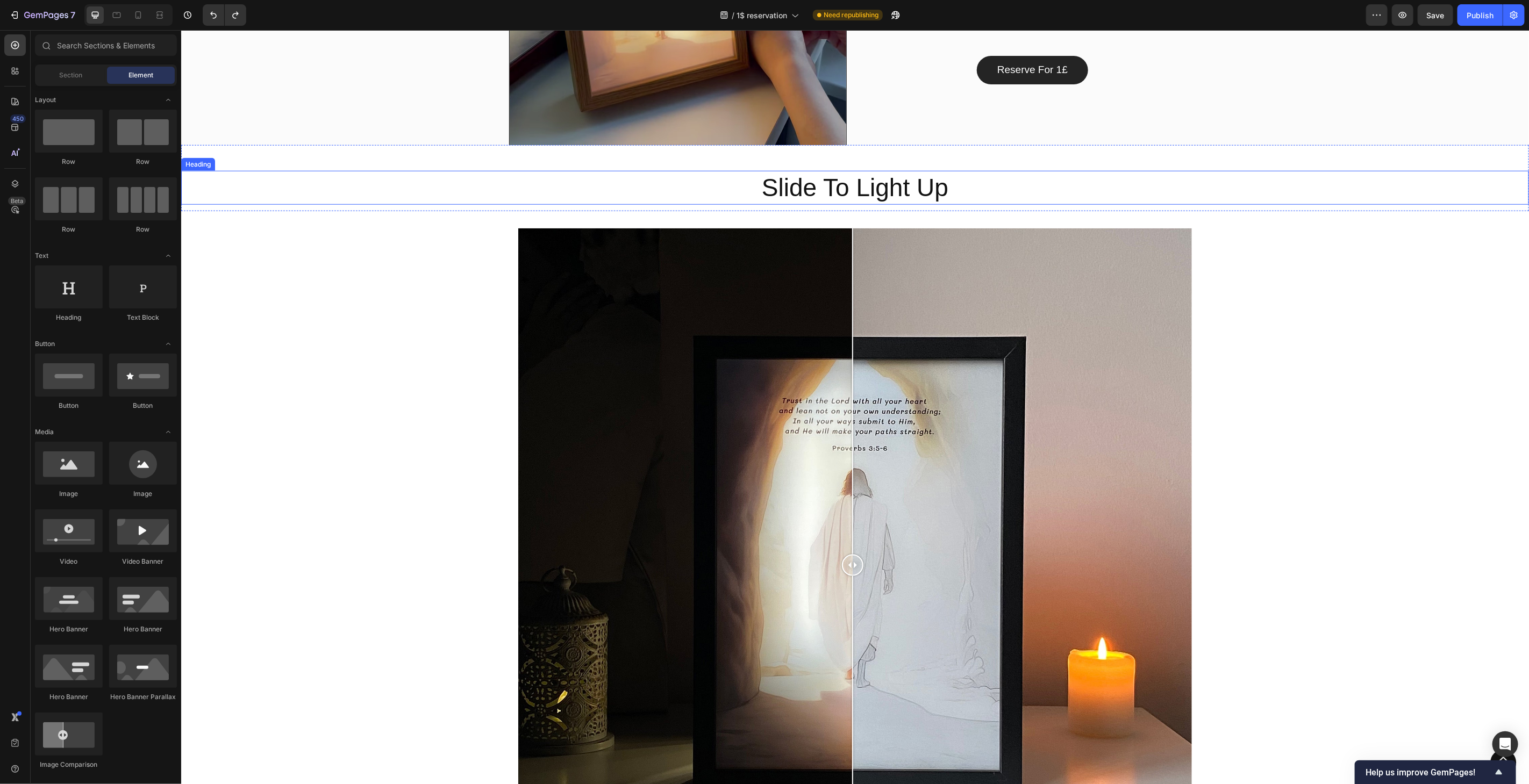
click at [1036, 198] on h2 "Slide To Light Up" at bounding box center [855, 188] width 1348 height 35
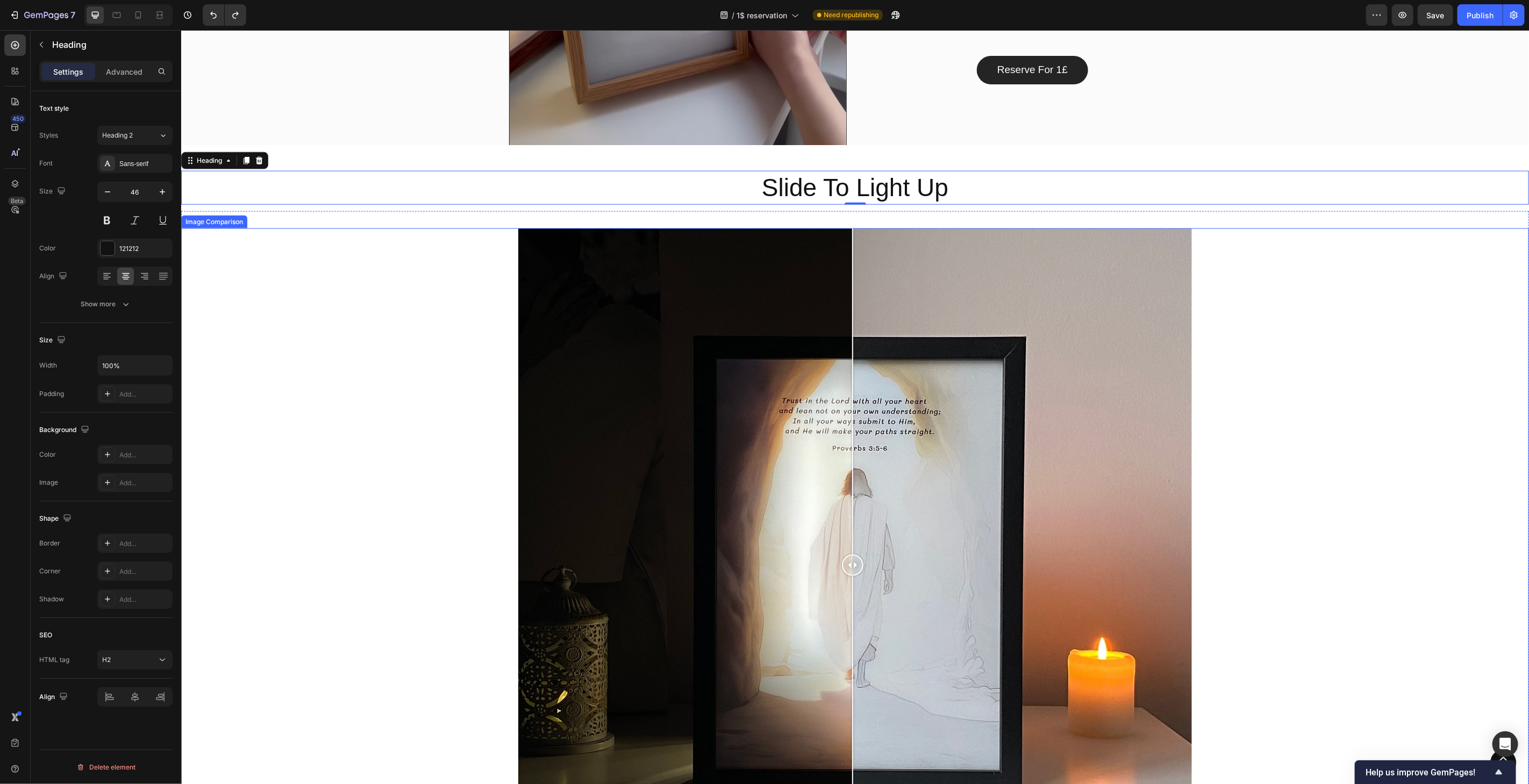
click at [1325, 237] on div at bounding box center [855, 565] width 1348 height 674
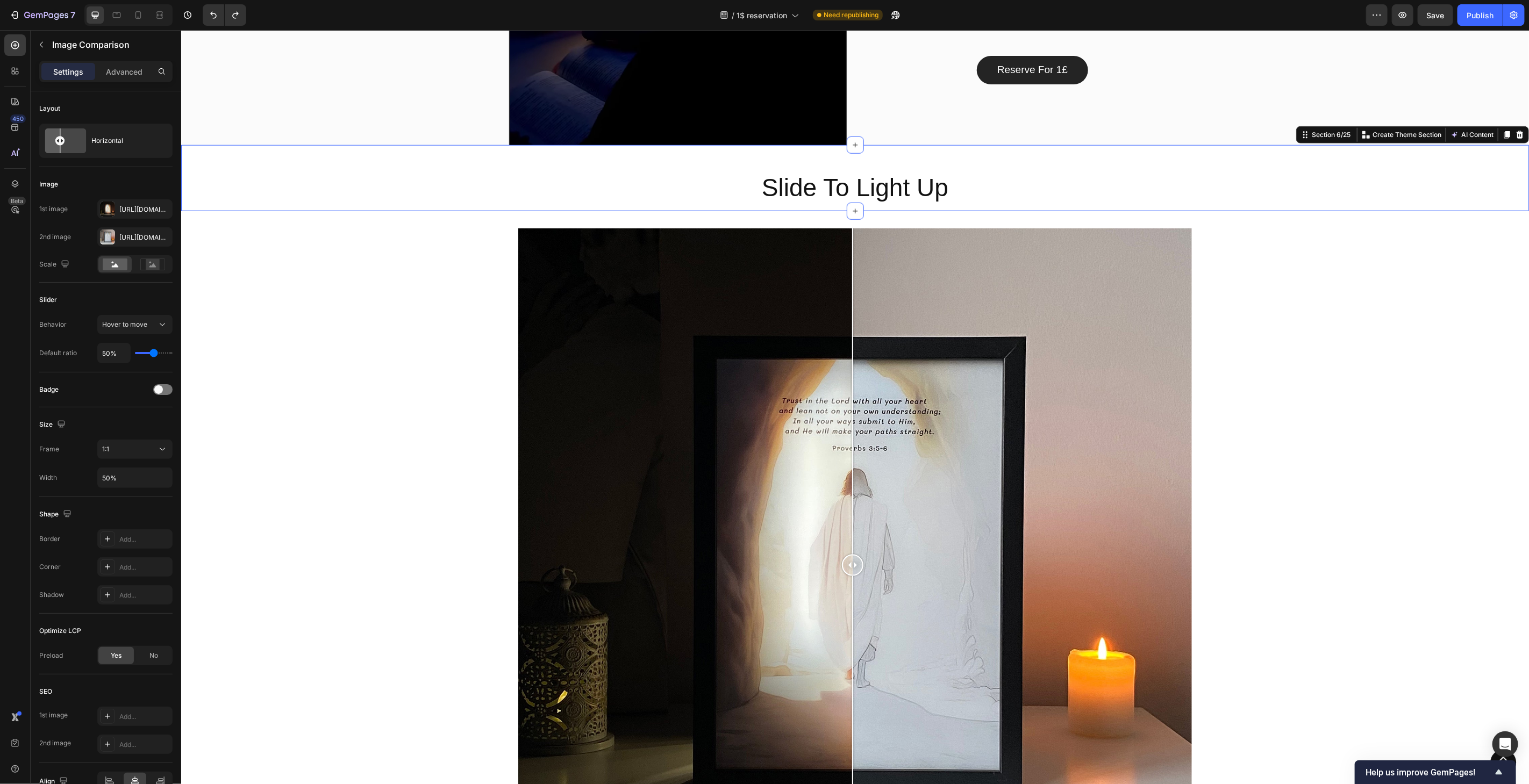
click at [1255, 158] on div "Slide To Light Up Heading Section 6/25 You can create reusable sections Create …" at bounding box center [855, 178] width 1348 height 67
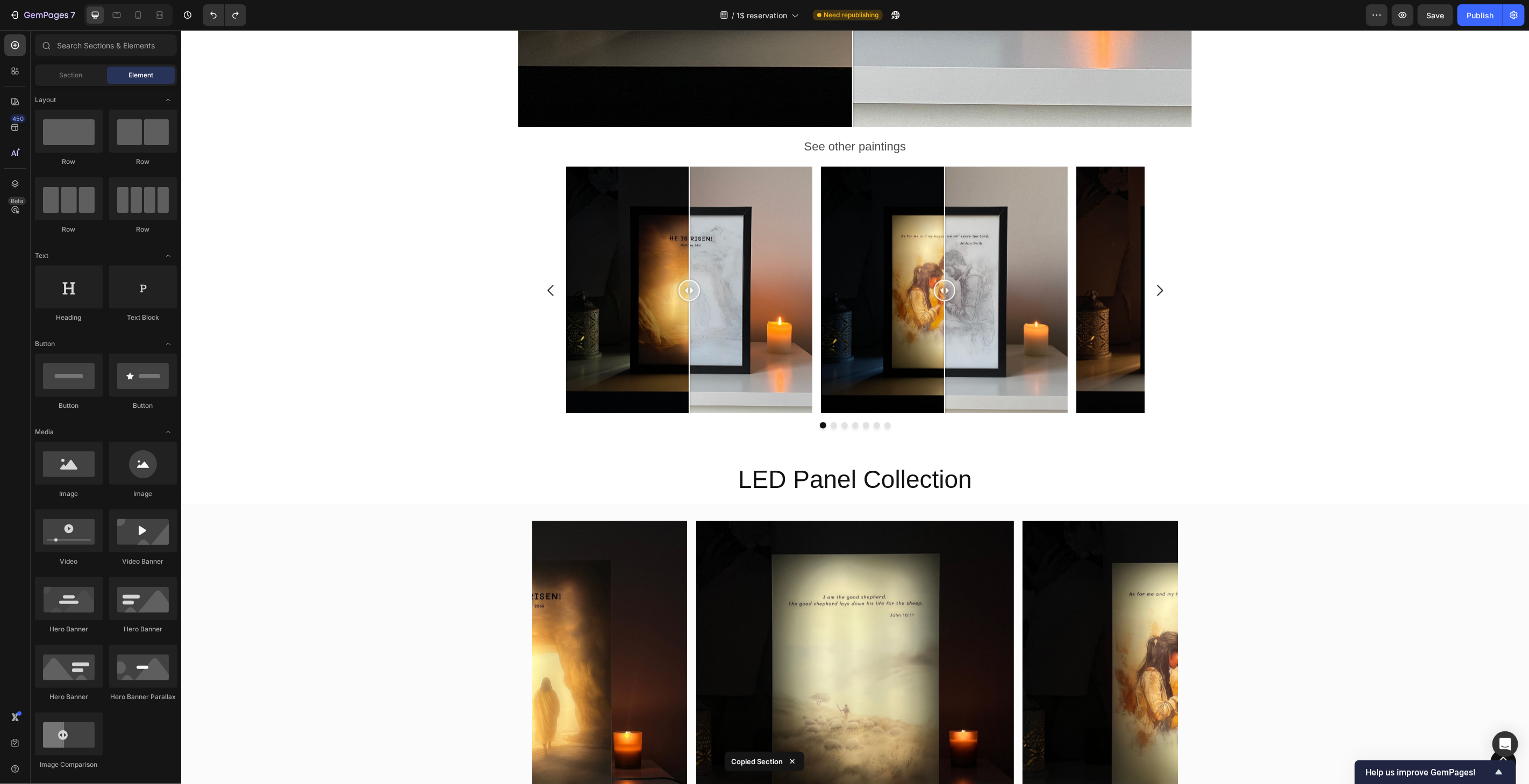
scroll to position [1643, 0]
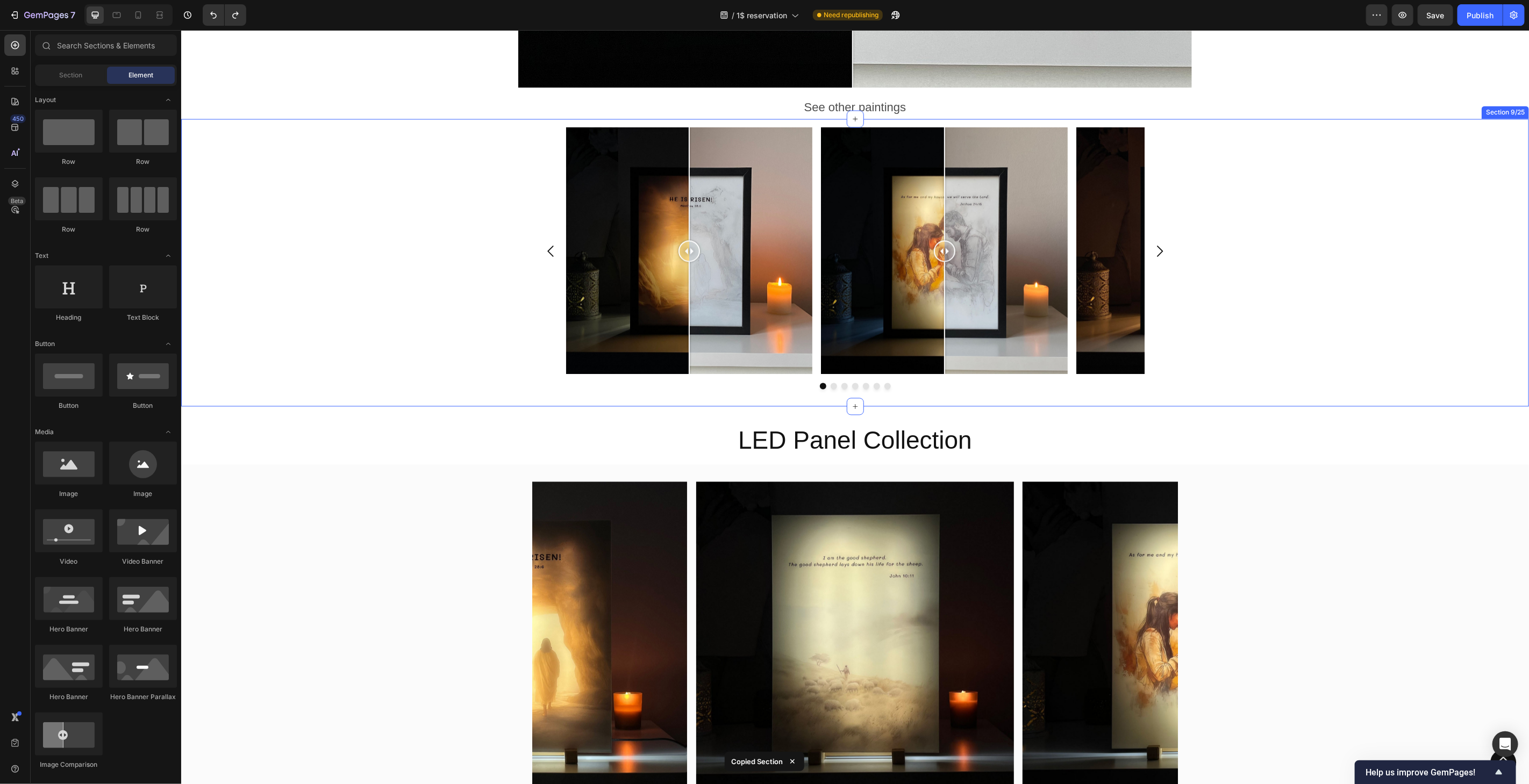
click at [1318, 393] on div "Image Comparison Image Comparison Image Comparison Image Comparison Image Compa…" at bounding box center [855, 263] width 1348 height 288
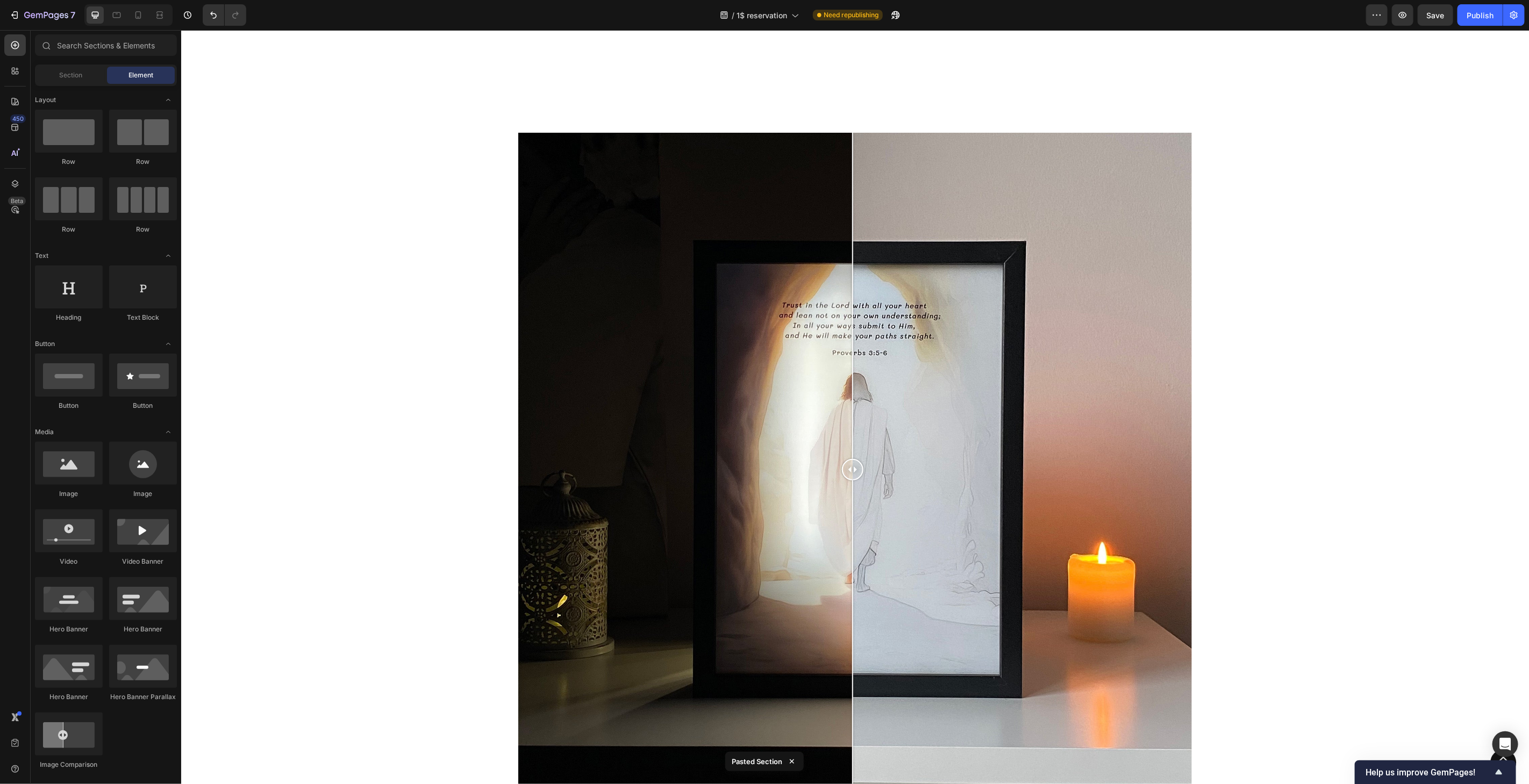
scroll to position [1023, 0]
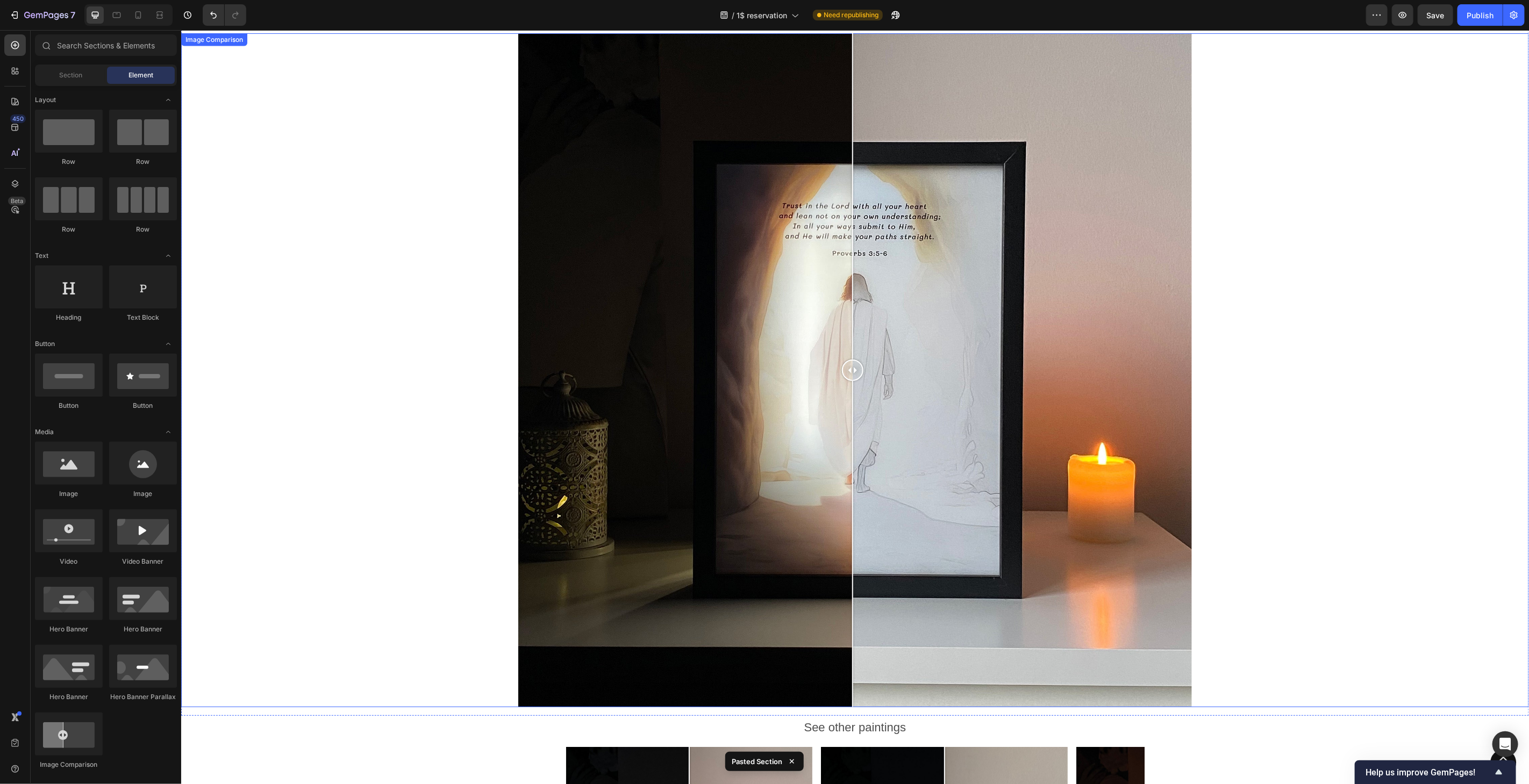
click at [1236, 291] on div at bounding box center [855, 370] width 1348 height 674
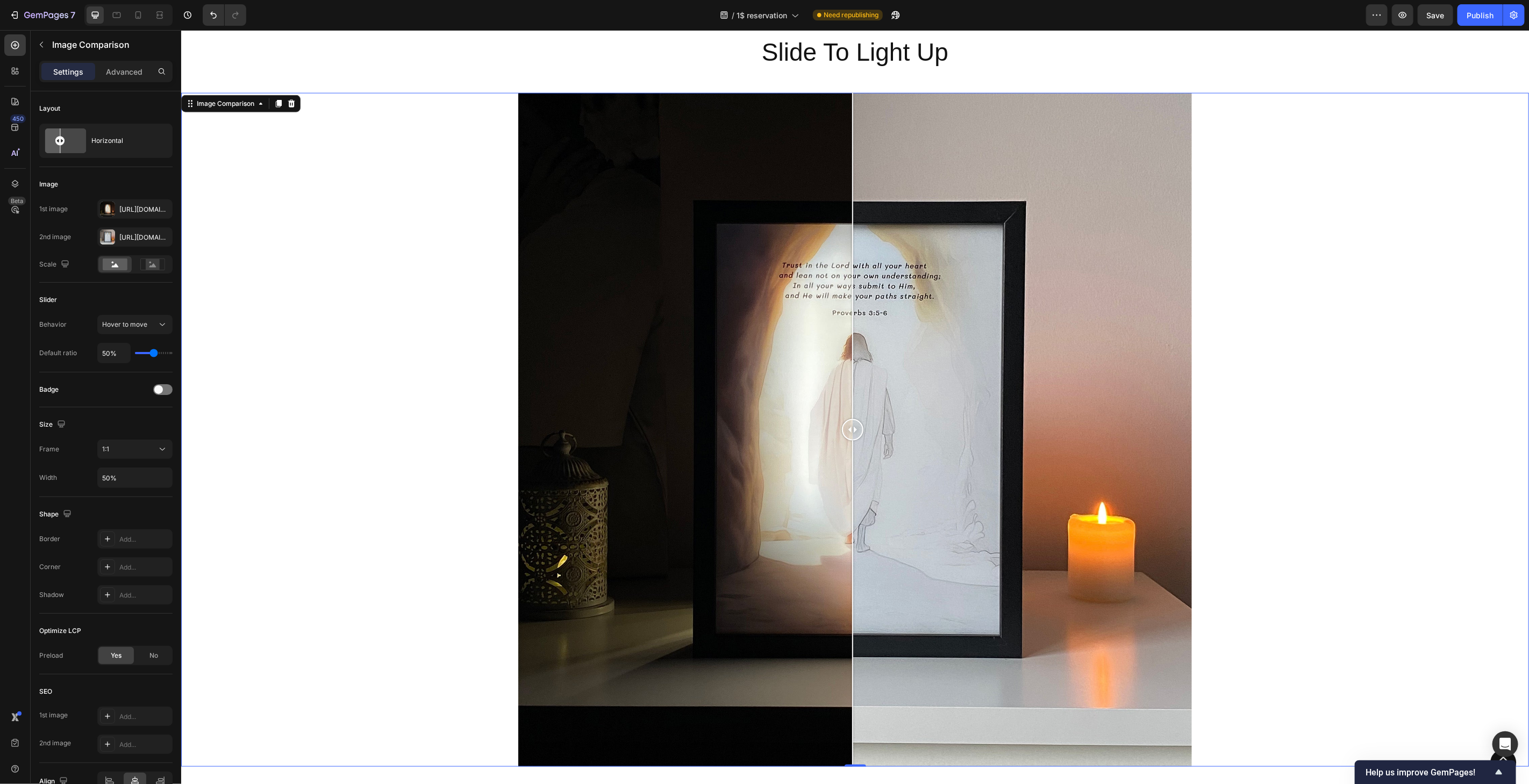
scroll to position [904, 0]
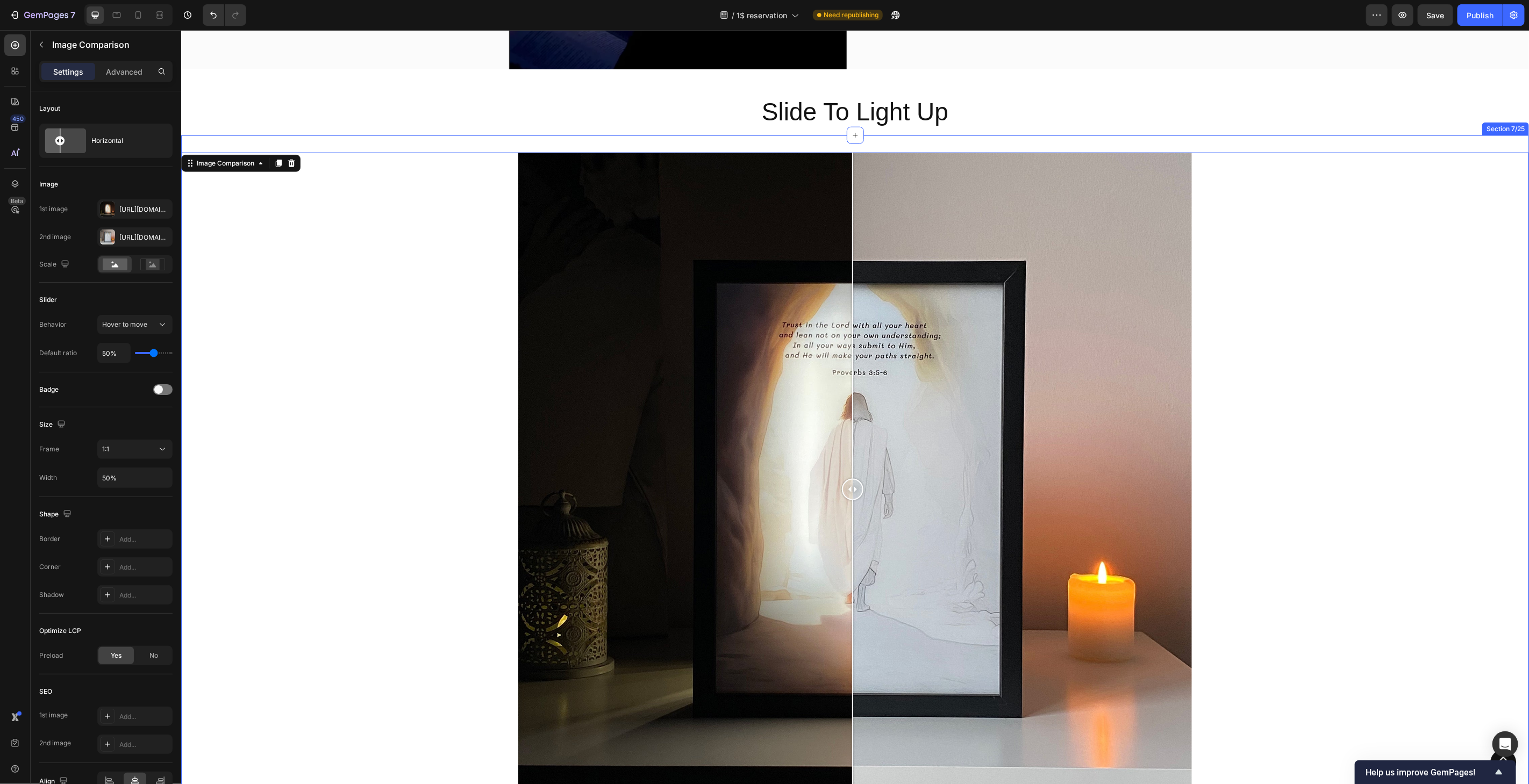
click at [1398, 141] on div "Image Comparison 0 Section 7/25" at bounding box center [855, 484] width 1348 height 700
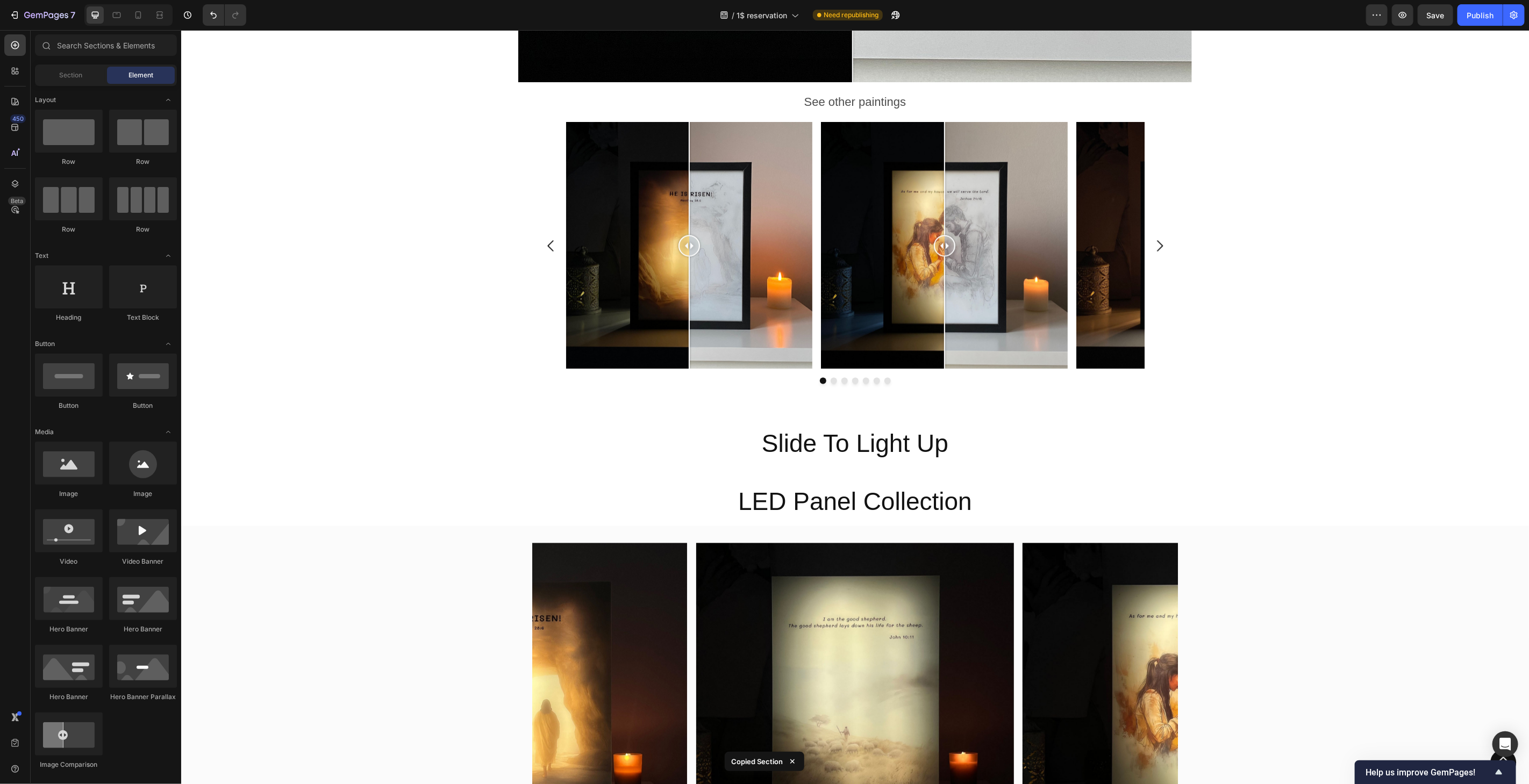
scroll to position [1651, 0]
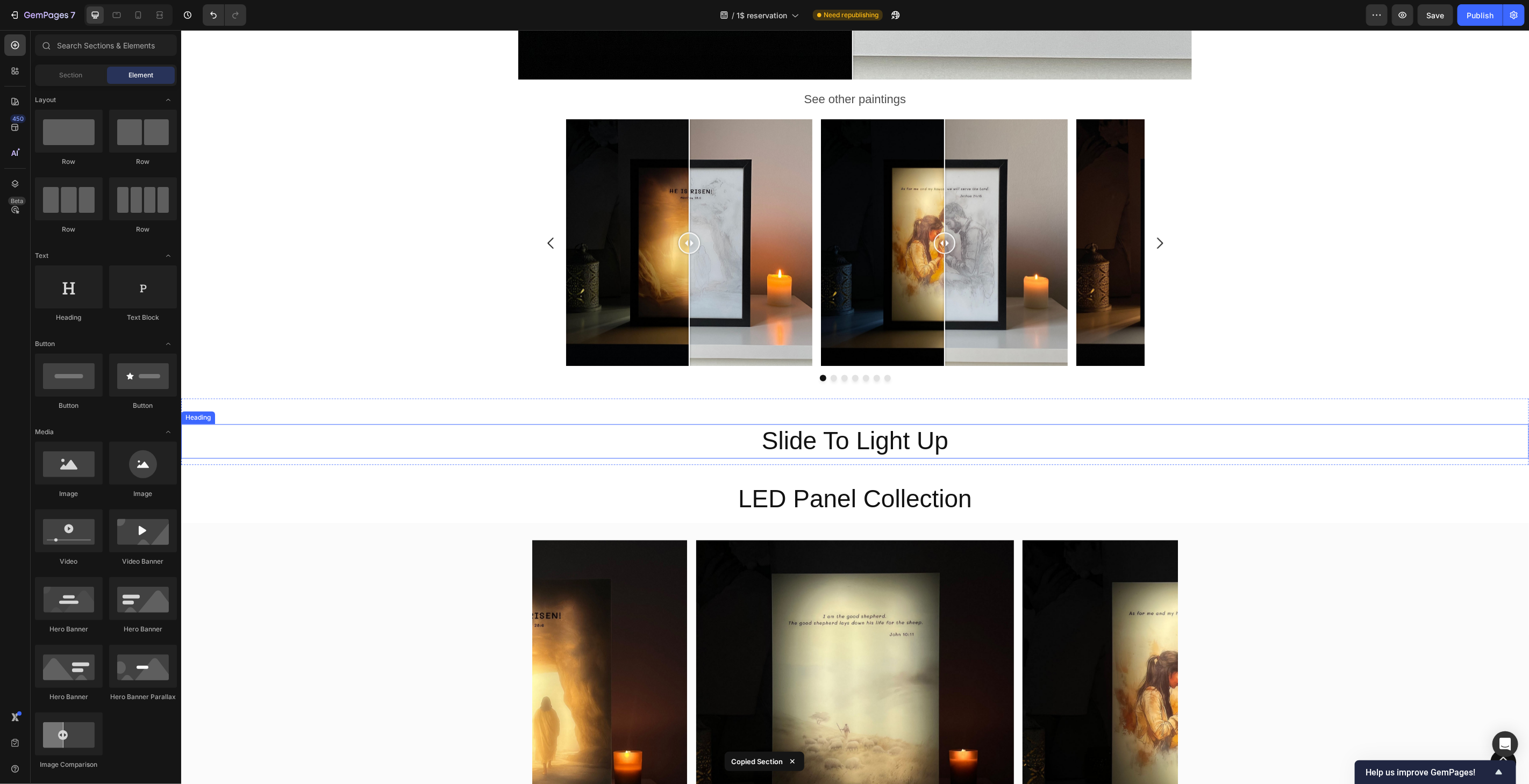
click at [1166, 445] on h2 "Slide To Light Up" at bounding box center [855, 441] width 1348 height 35
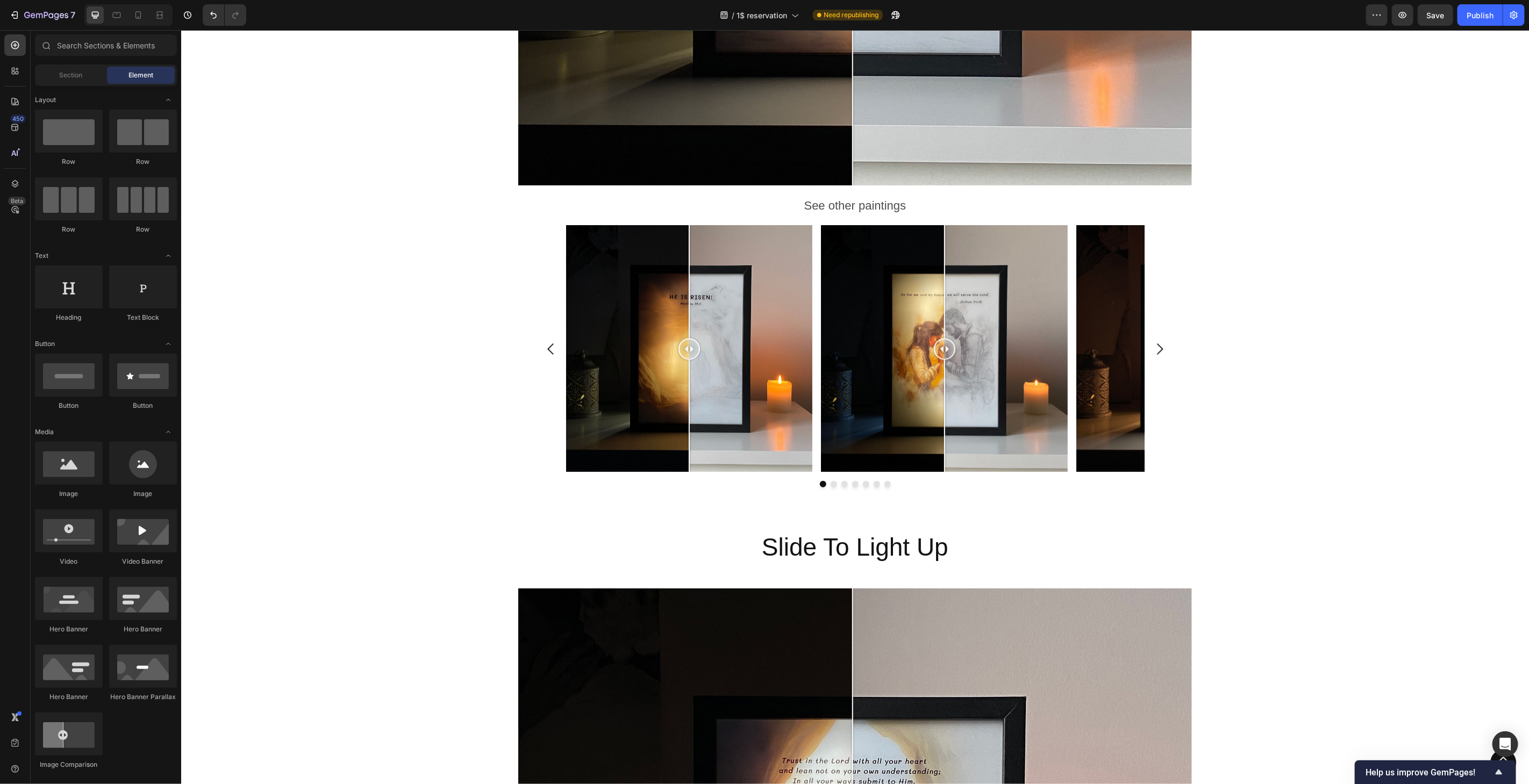
scroll to position [1511, 0]
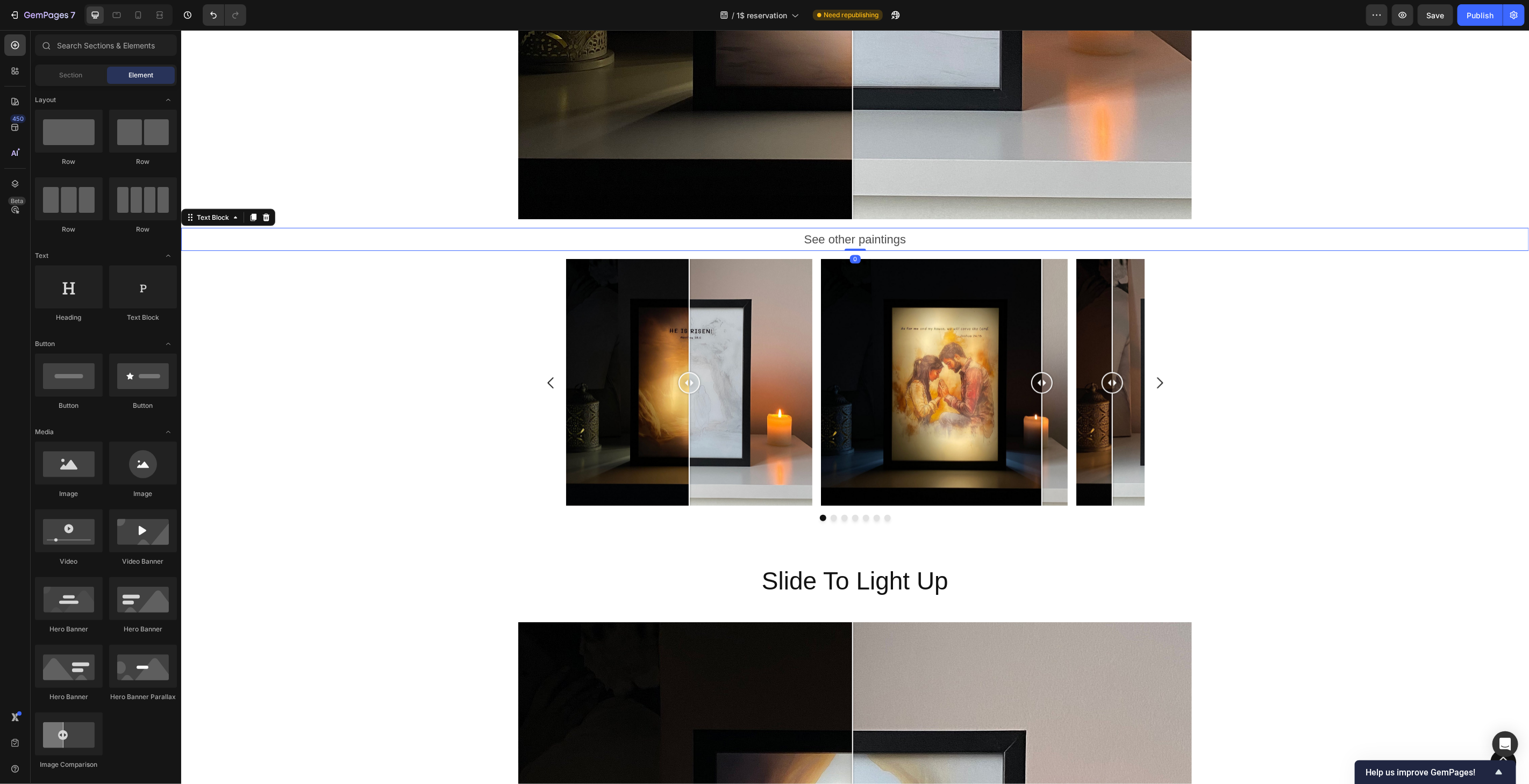
click at [905, 231] on p "See other paintings" at bounding box center [854, 238] width 1346 height 21
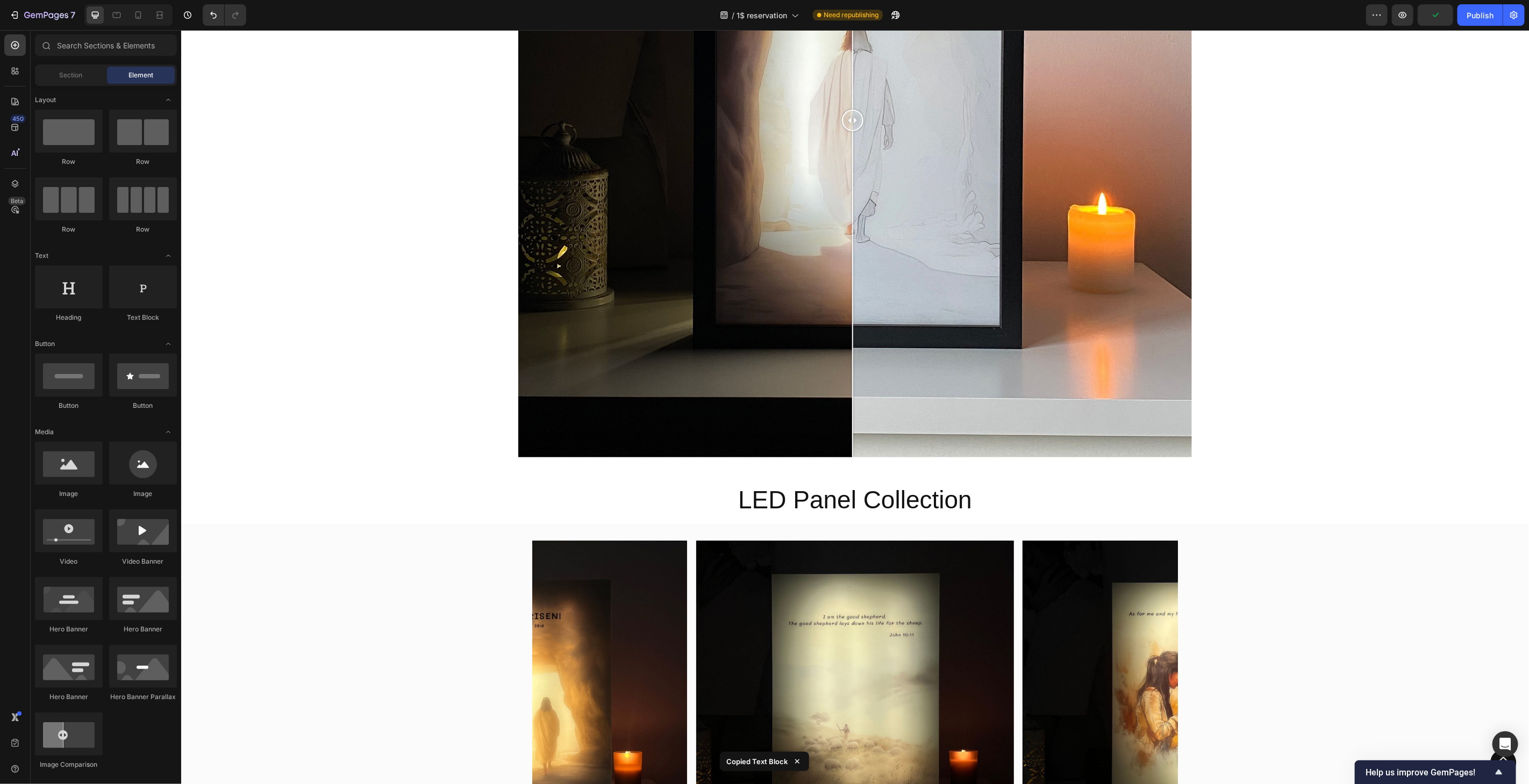
scroll to position [2374, 0]
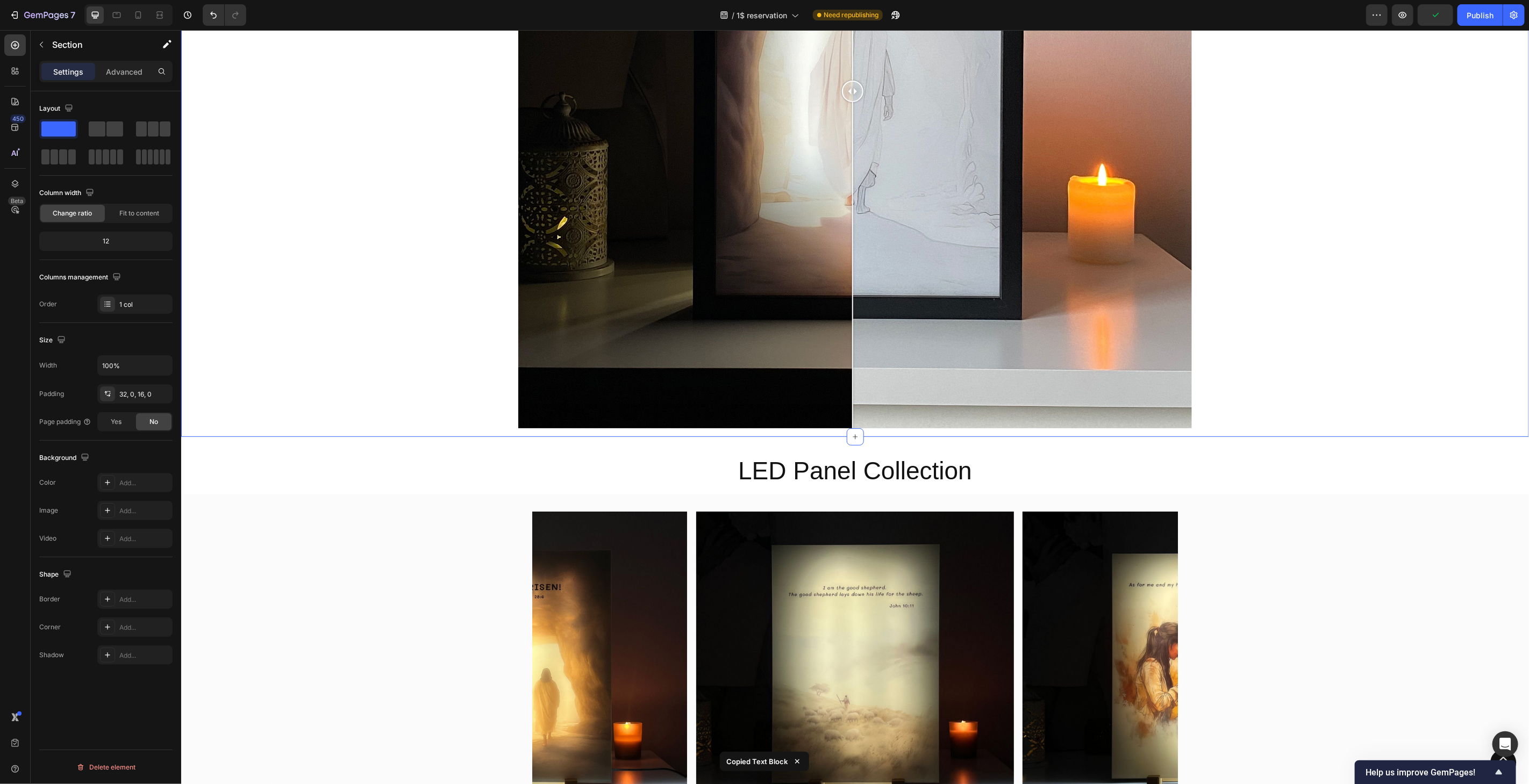
click at [1207, 430] on div "Image Comparison Section 11/25" at bounding box center [855, 86] width 1348 height 700
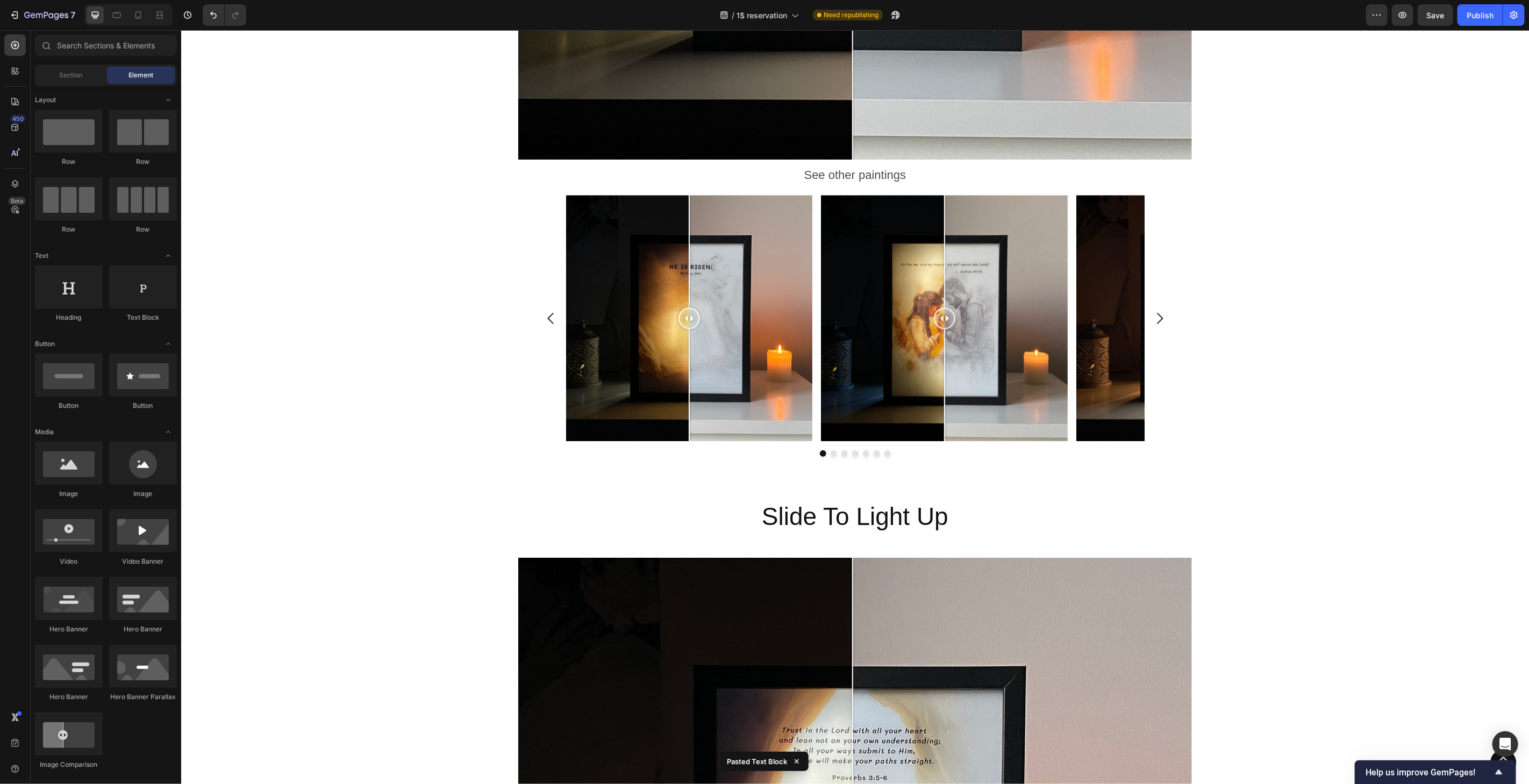
scroll to position [1518, 0]
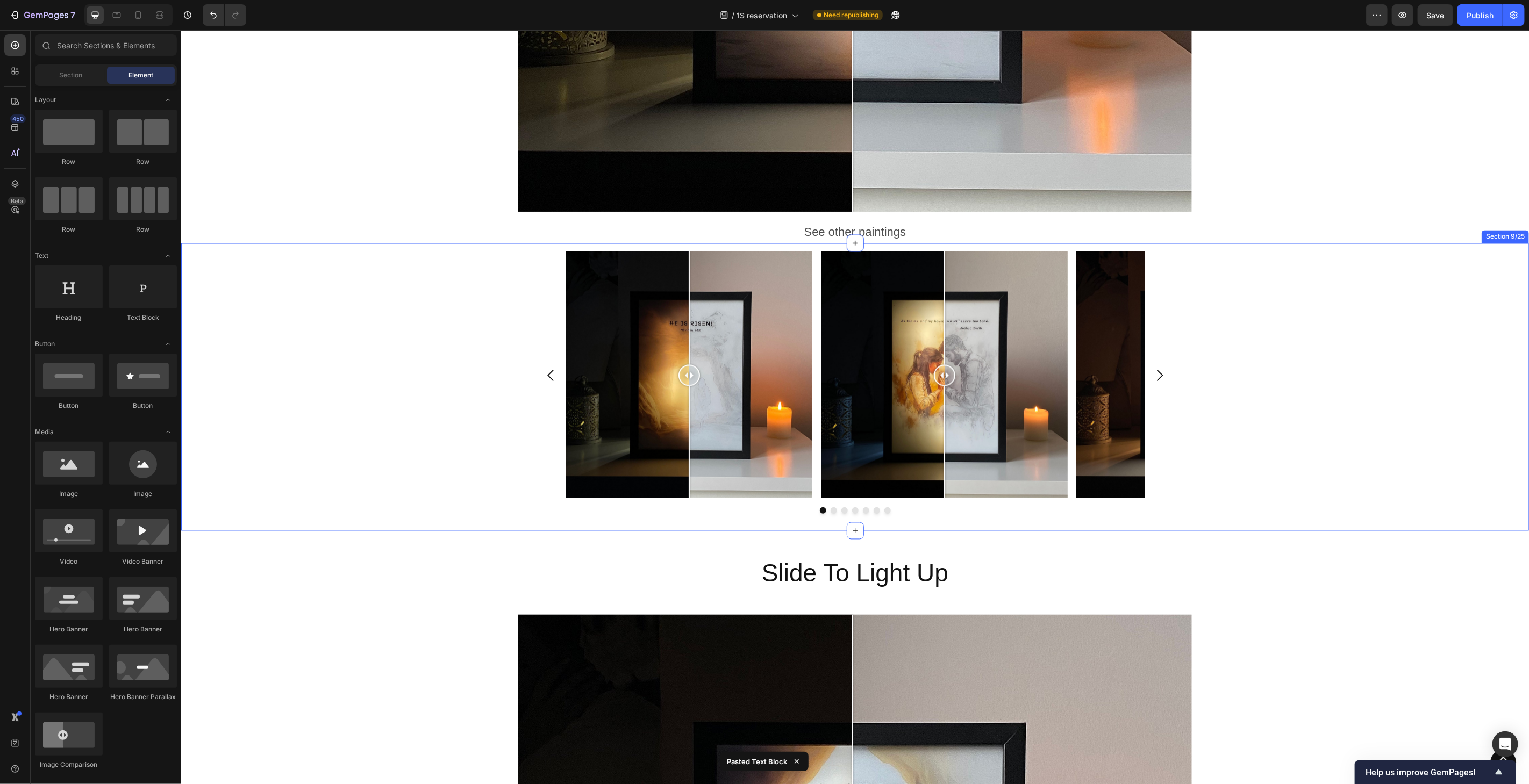
click at [1261, 245] on div "Image Comparison Image Comparison Image Comparison Image Comparison Image Compa…" at bounding box center [855, 387] width 1348 height 288
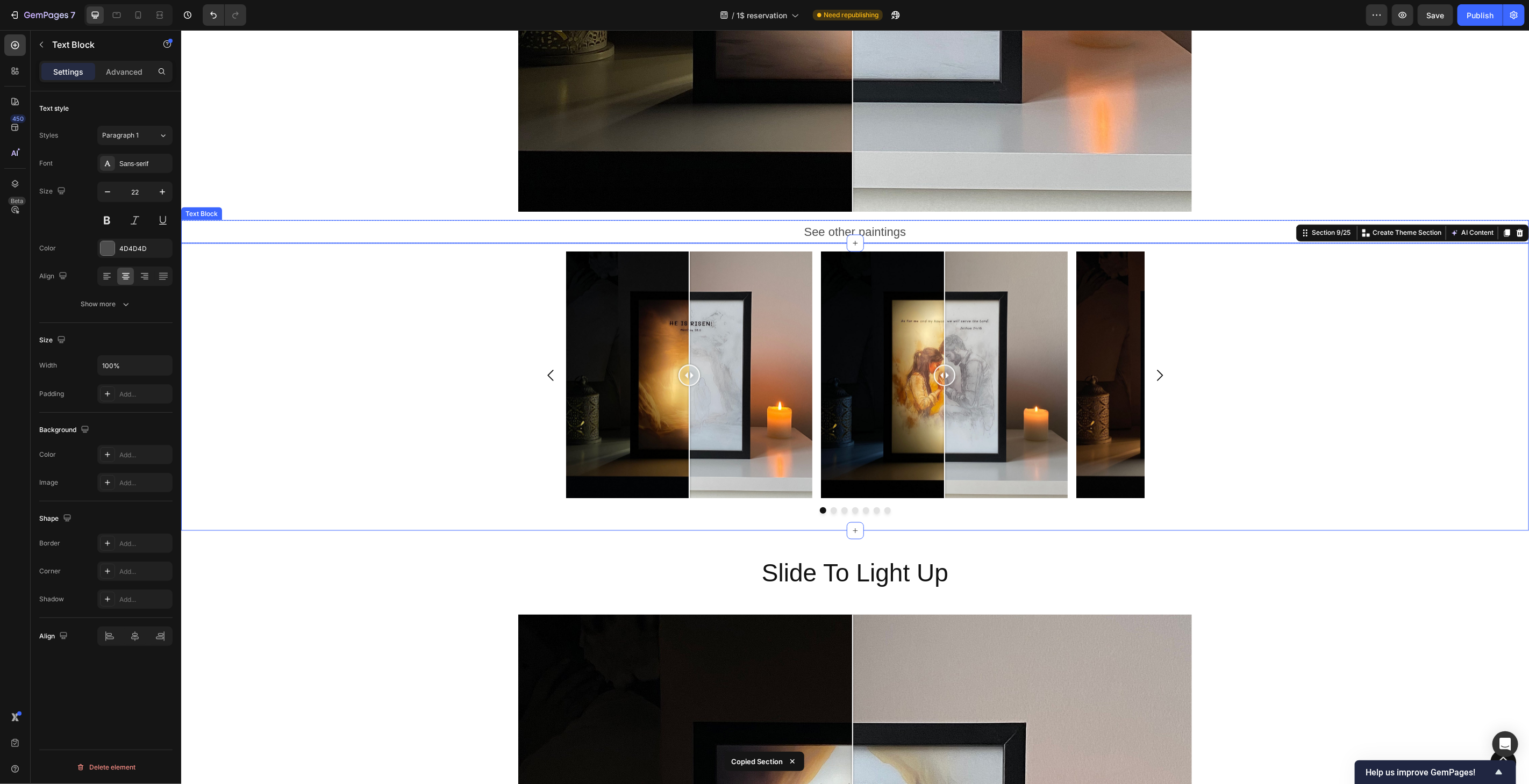
click at [1265, 221] on p "See other paintings" at bounding box center [854, 231] width 1346 height 21
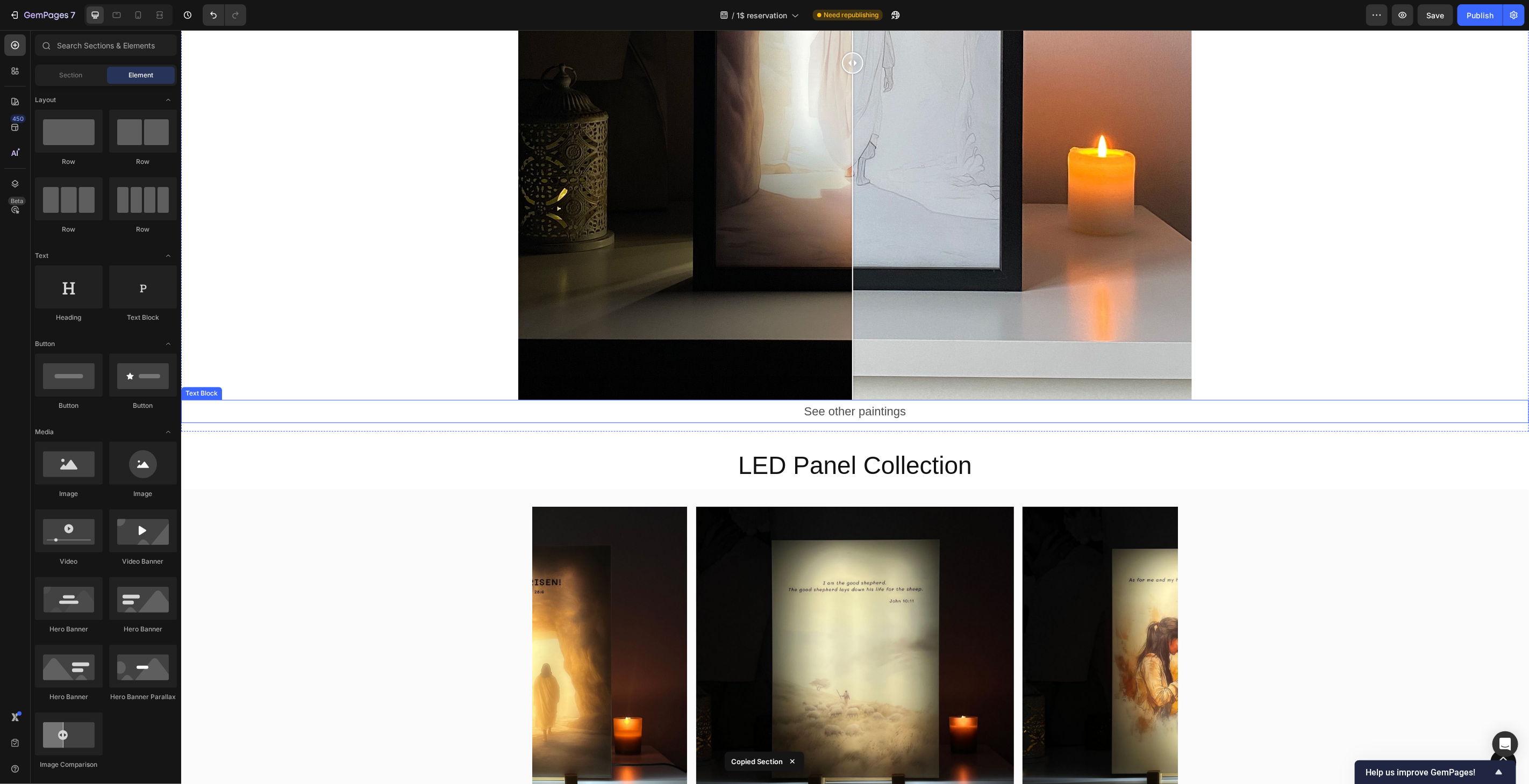
scroll to position [2405, 0]
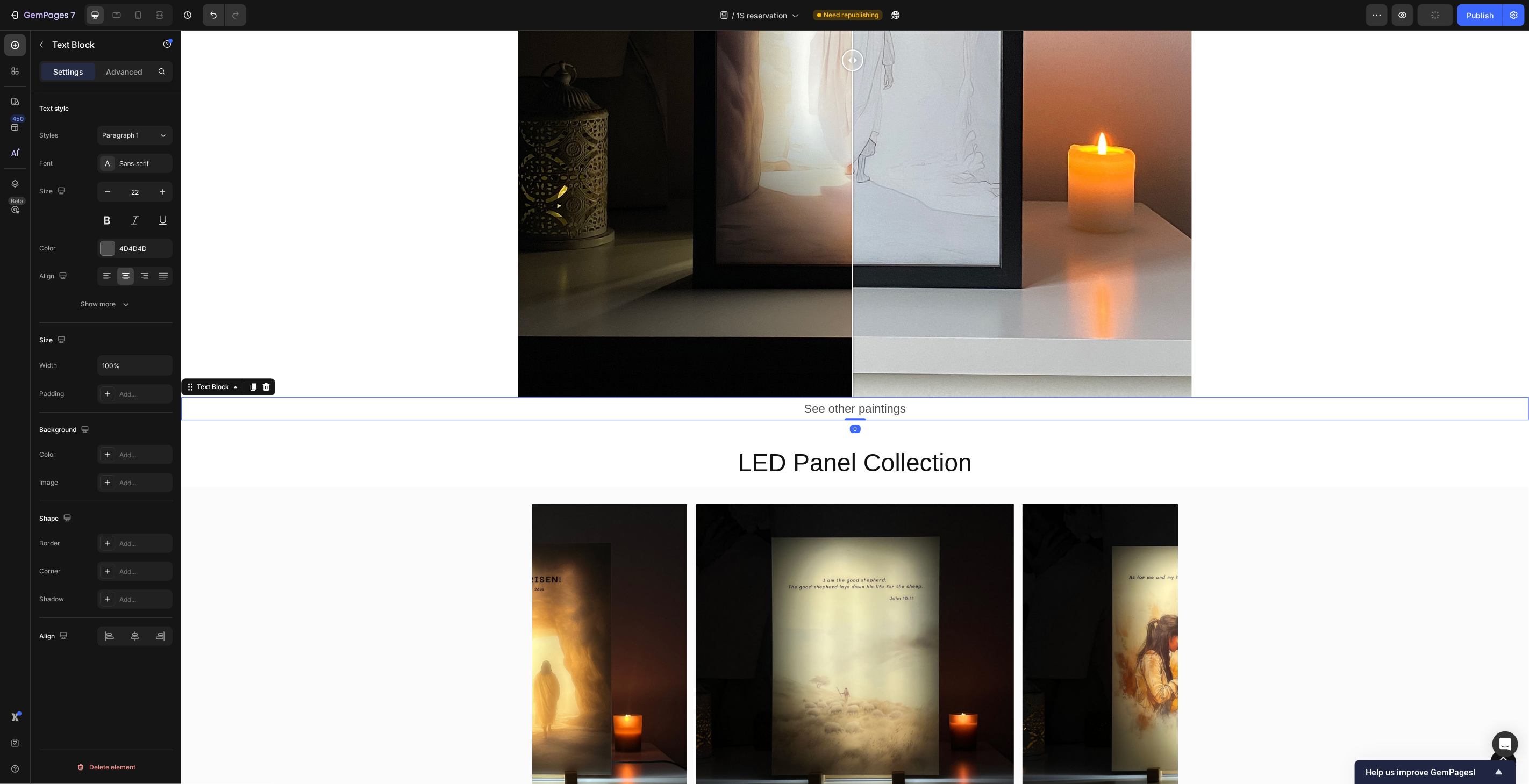
click at [1326, 407] on p "See other paintings" at bounding box center [854, 408] width 1346 height 21
click at [1331, 404] on p "See other paintings" at bounding box center [854, 408] width 1346 height 21
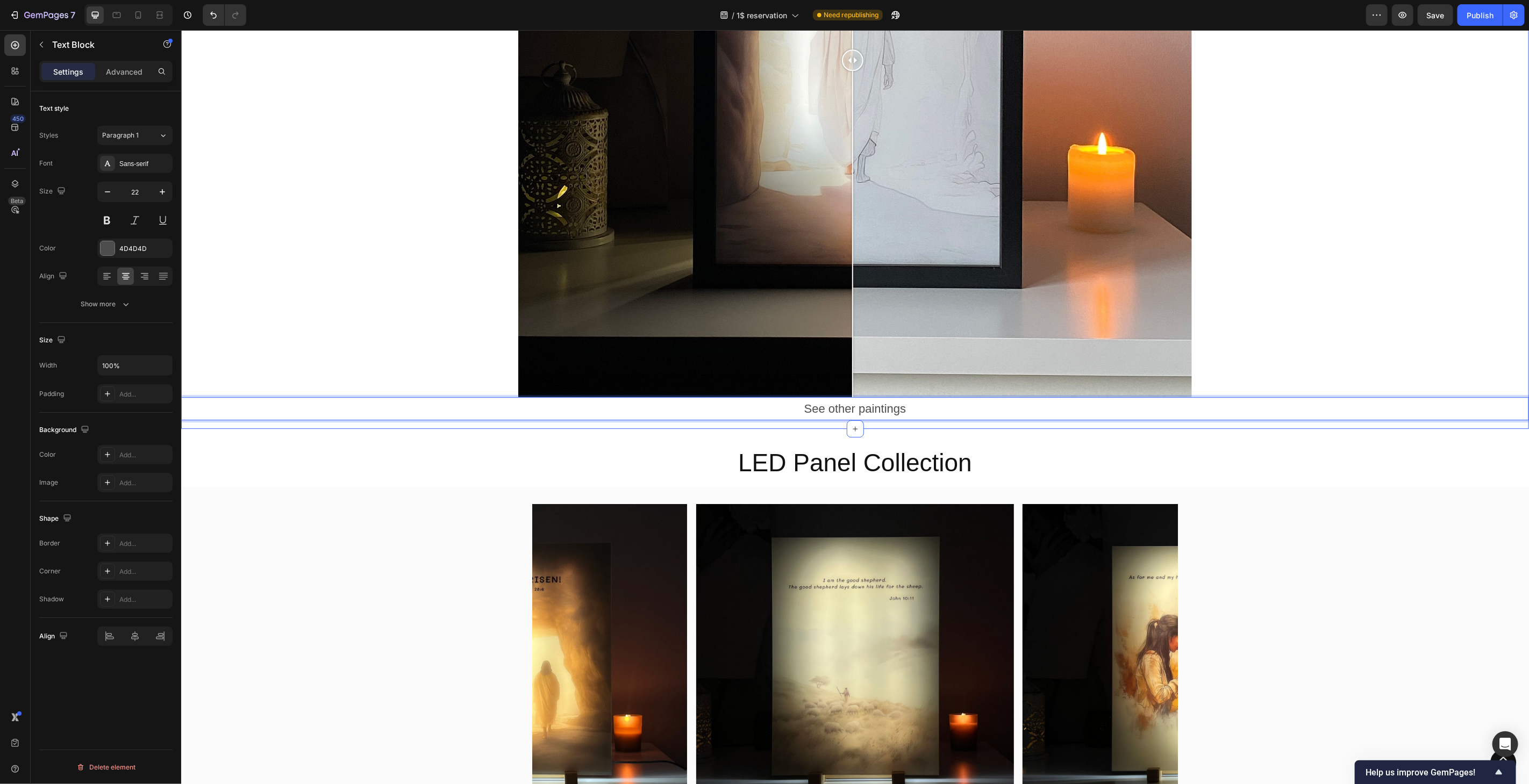
click at [1337, 428] on div "LED Panel Collection Heading Section 12/25" at bounding box center [855, 458] width 1348 height 58
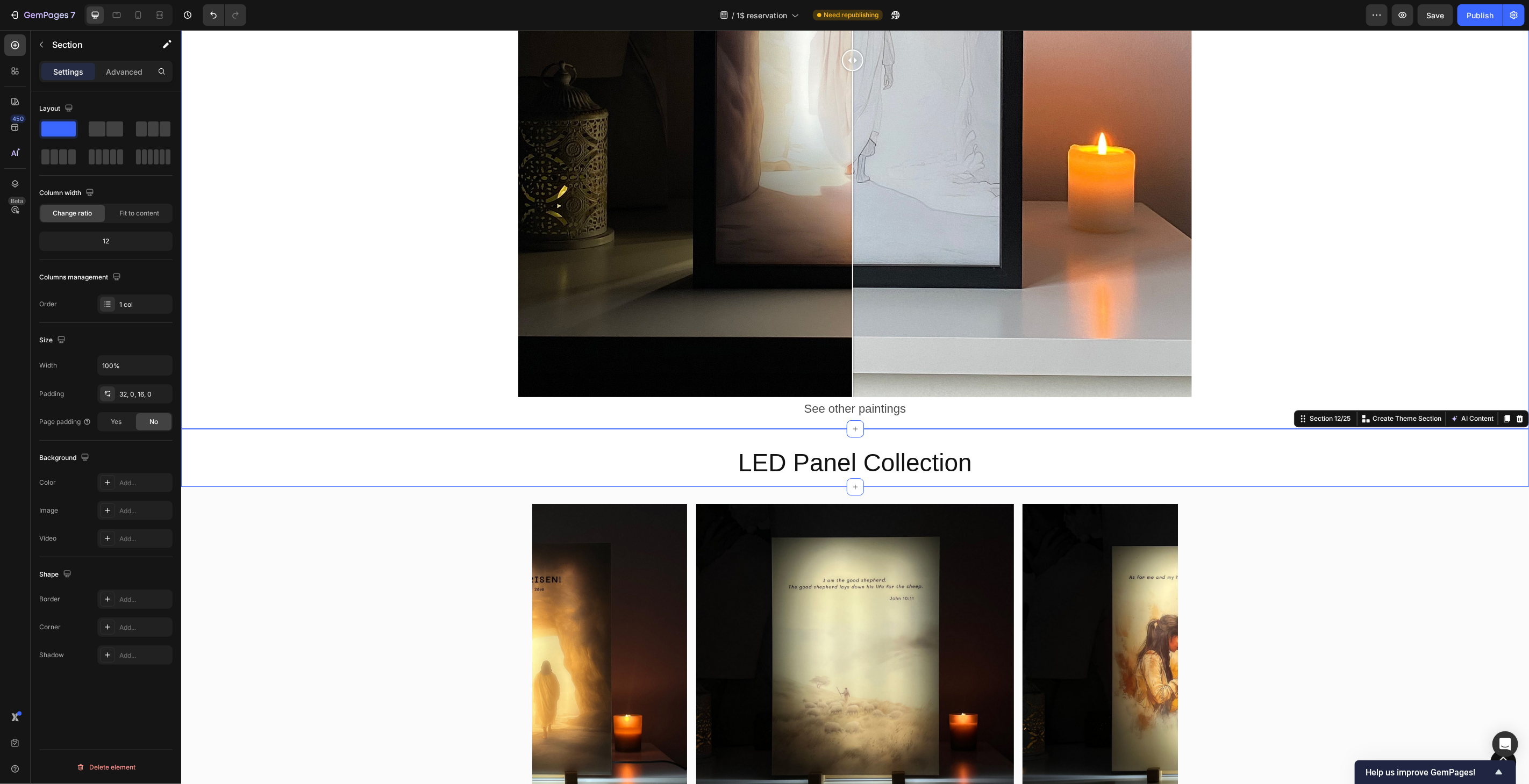
click at [1273, 417] on div "Image Comparison See other paintings Text Block Section 11/25" at bounding box center [855, 67] width 1348 height 723
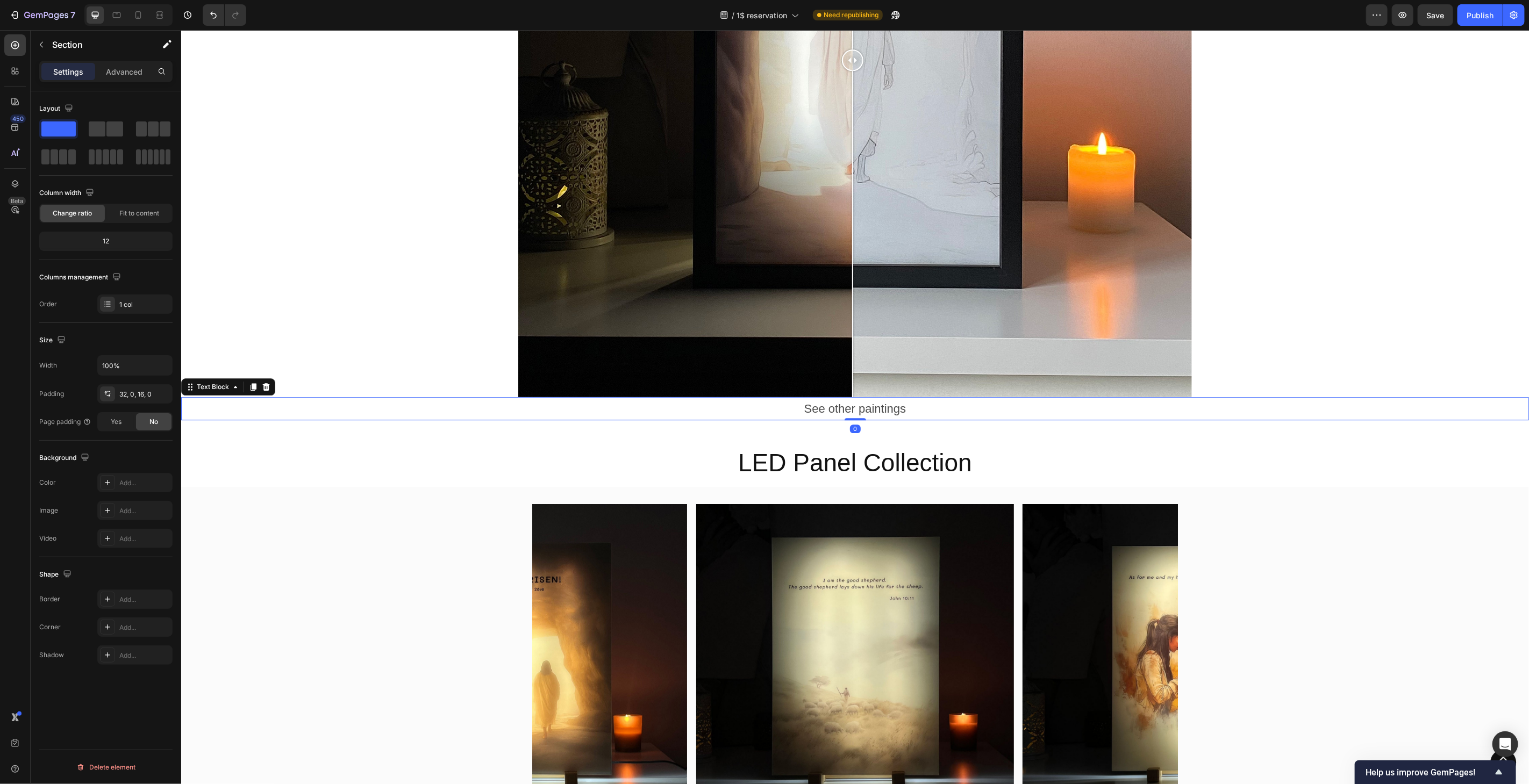
click at [1270, 413] on p "See other paintings" at bounding box center [854, 408] width 1346 height 21
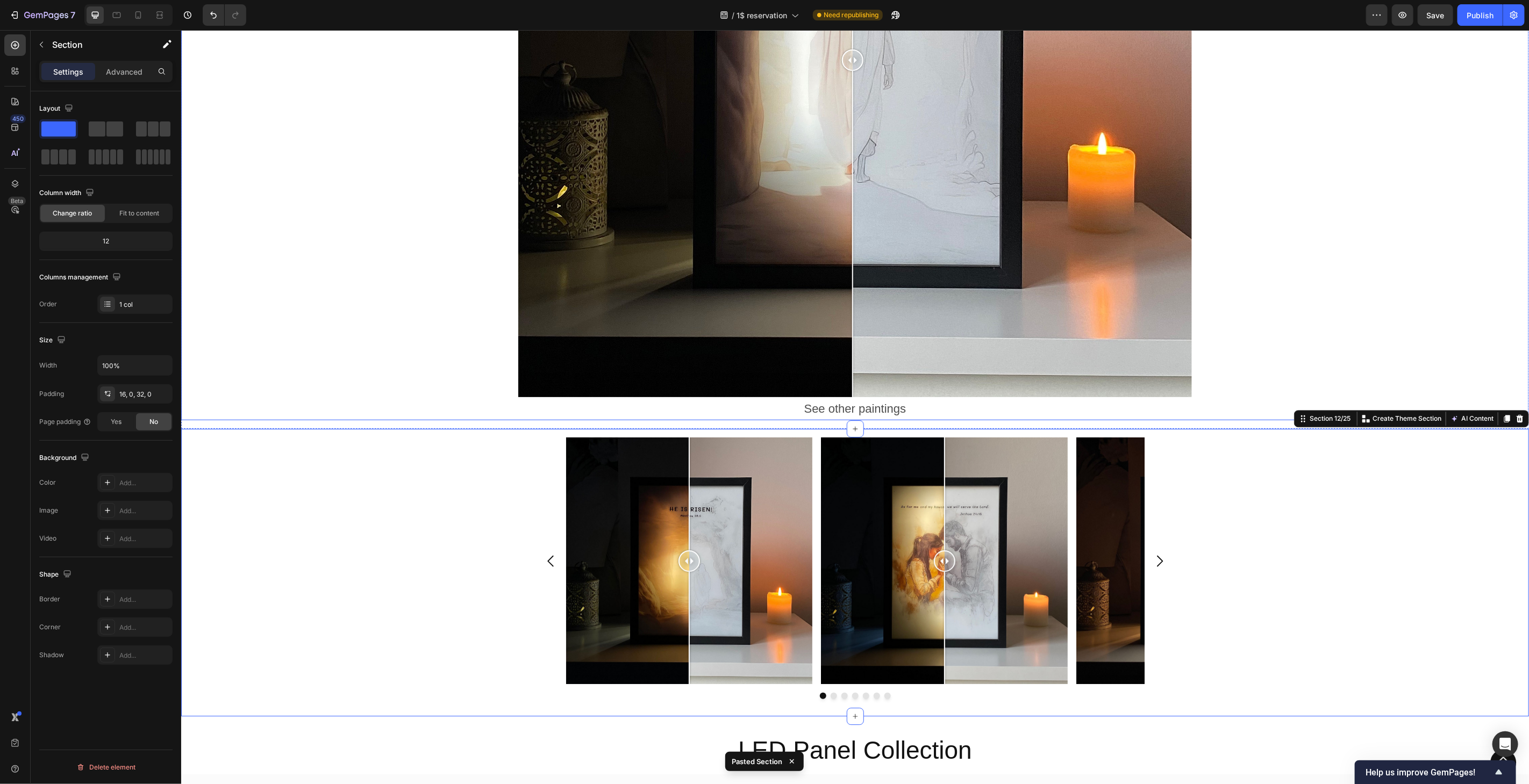
click at [1475, 349] on div at bounding box center [855, 59] width 1348 height 674
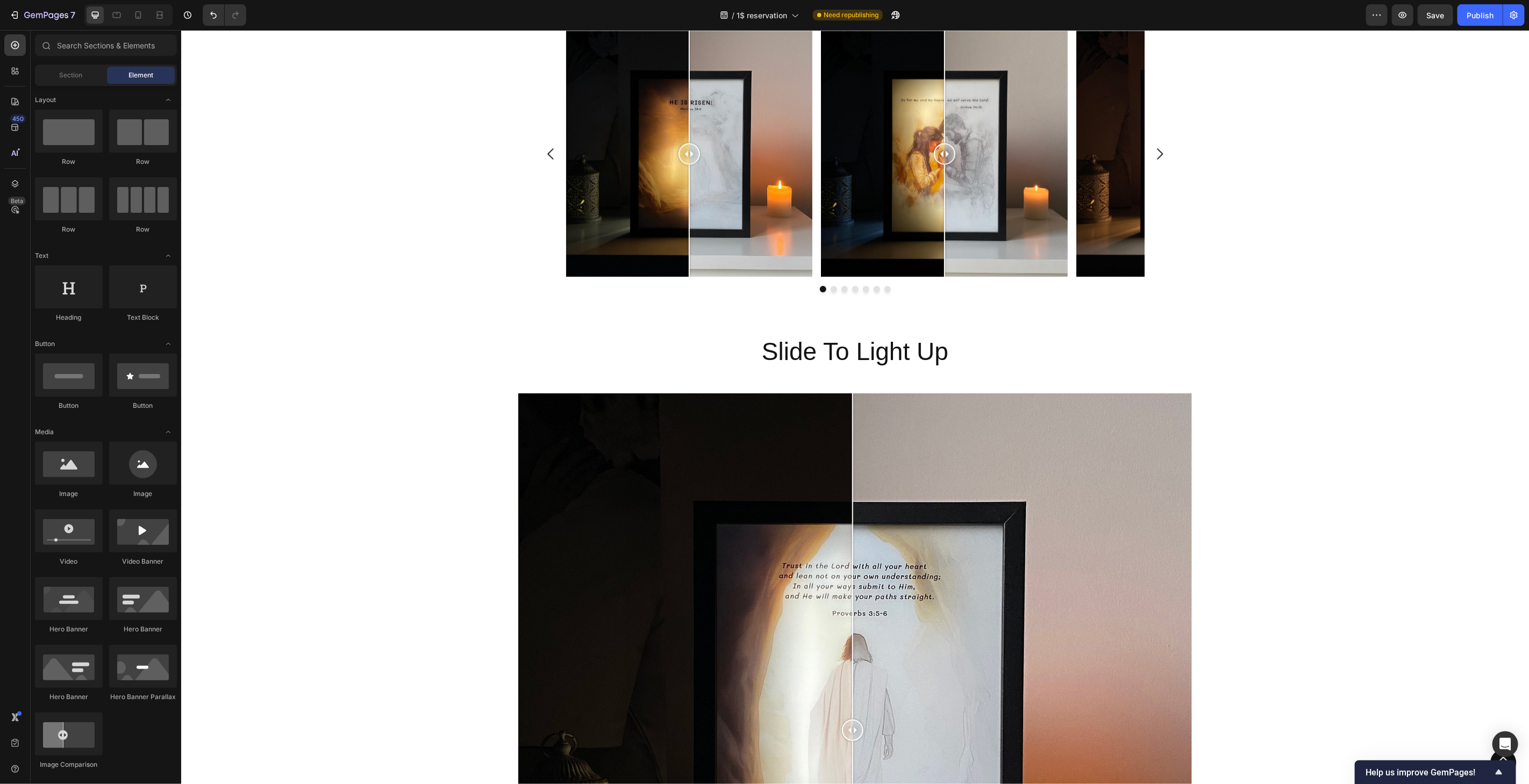
scroll to position [1742, 0]
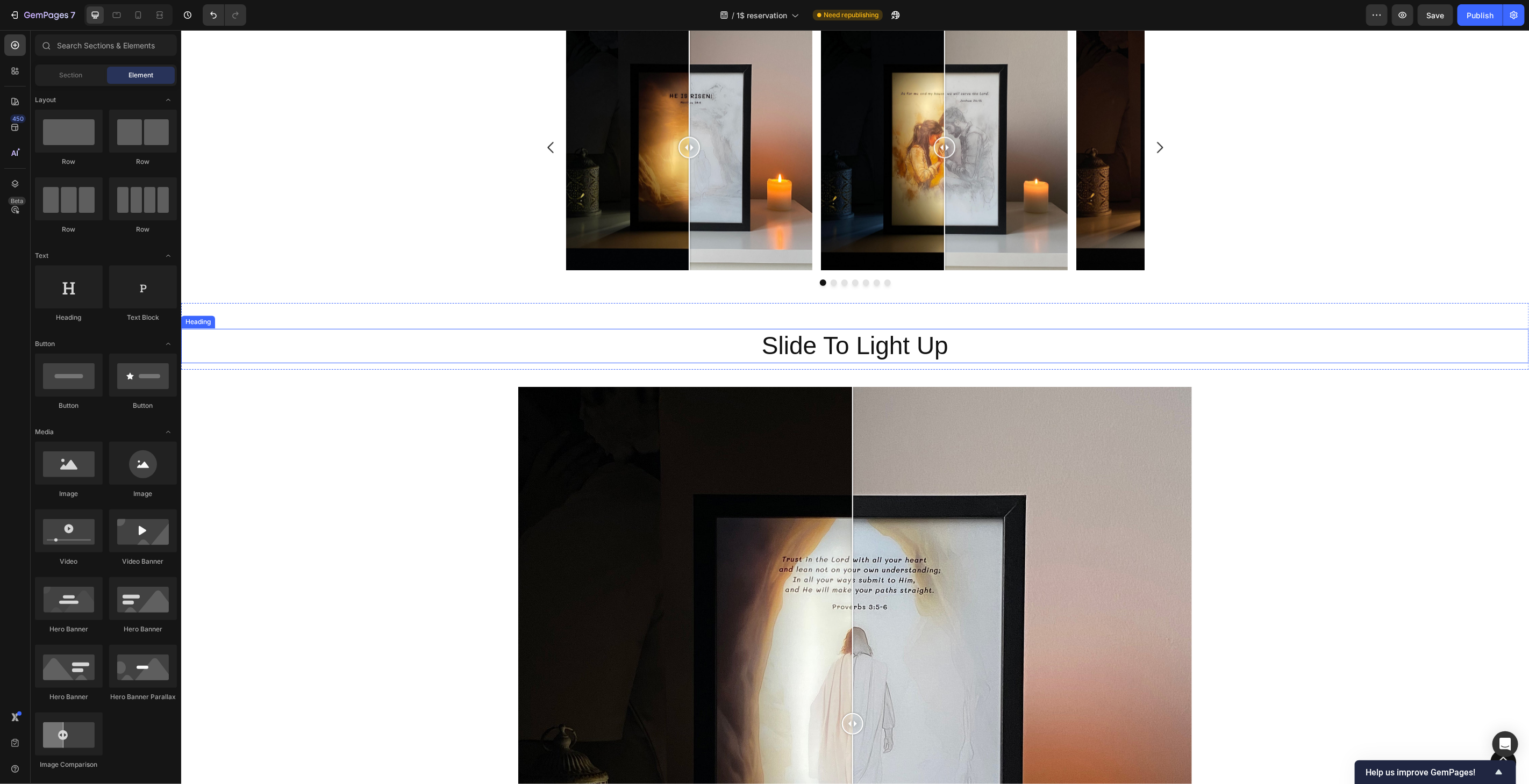
click at [878, 355] on h2 "Slide To Light Up" at bounding box center [855, 345] width 1348 height 35
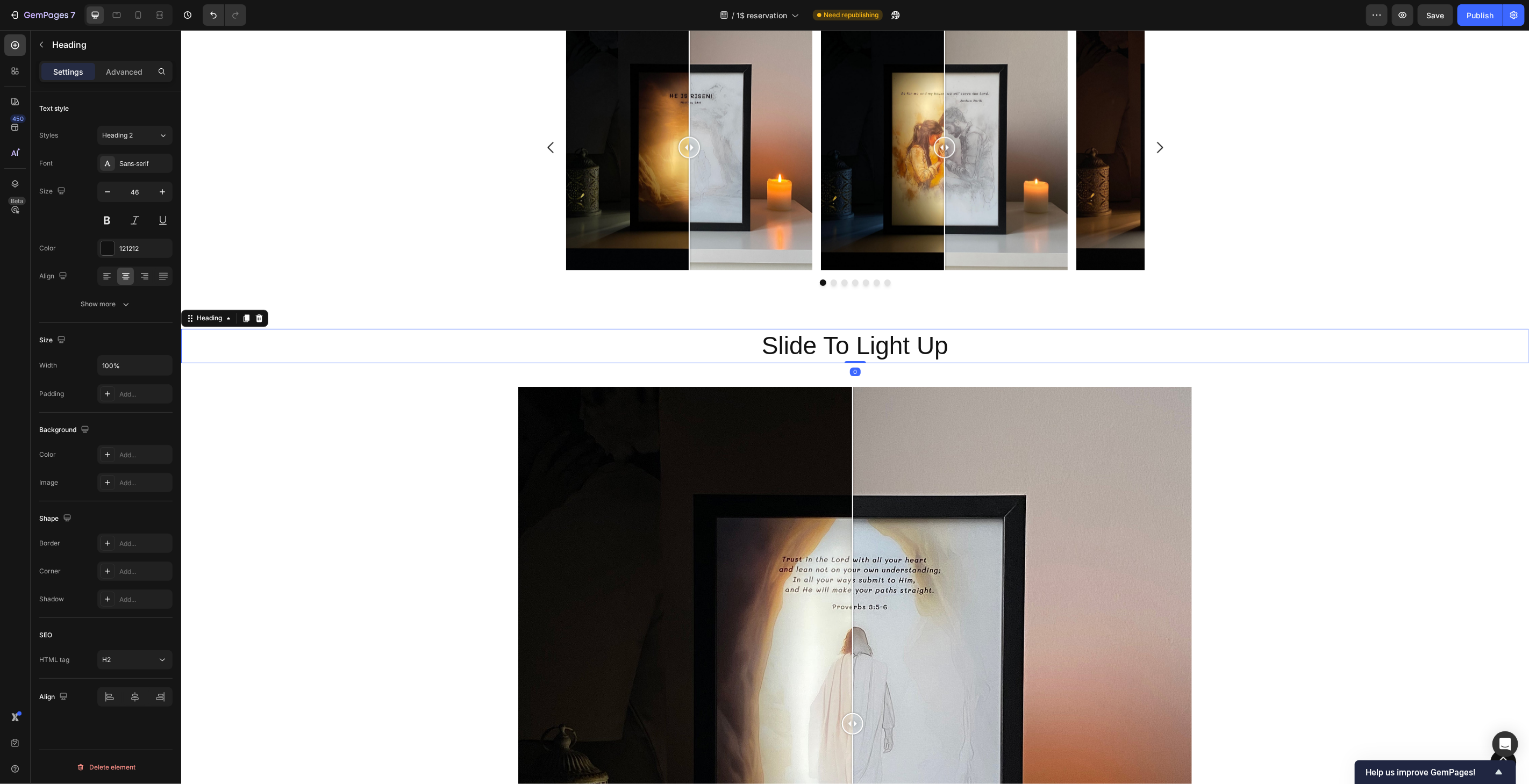
click at [878, 355] on h2 "Slide To Light Up" at bounding box center [855, 345] width 1348 height 35
click at [878, 355] on p "Slide To Light Up" at bounding box center [854, 345] width 1346 height 32
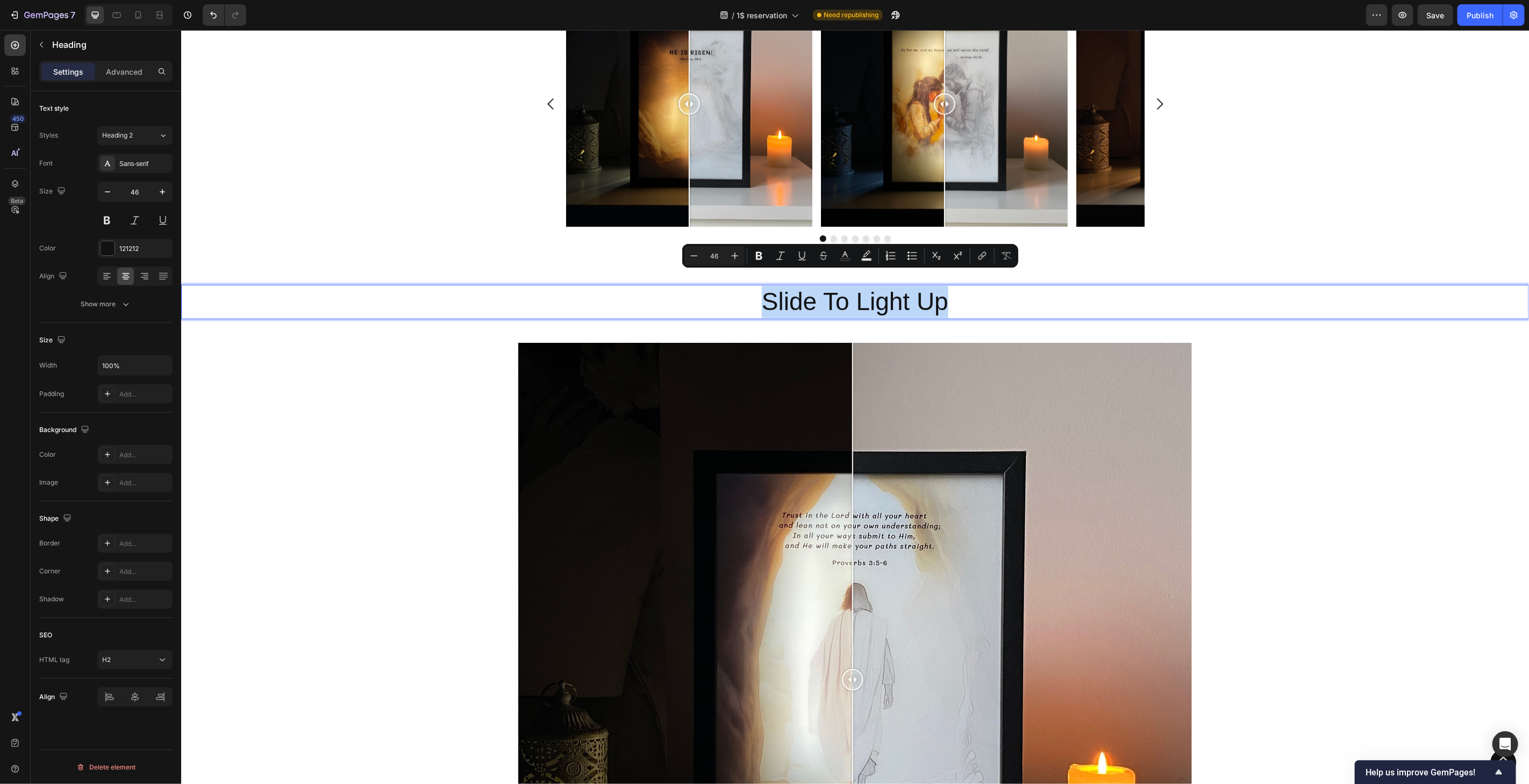
scroll to position [1801, 0]
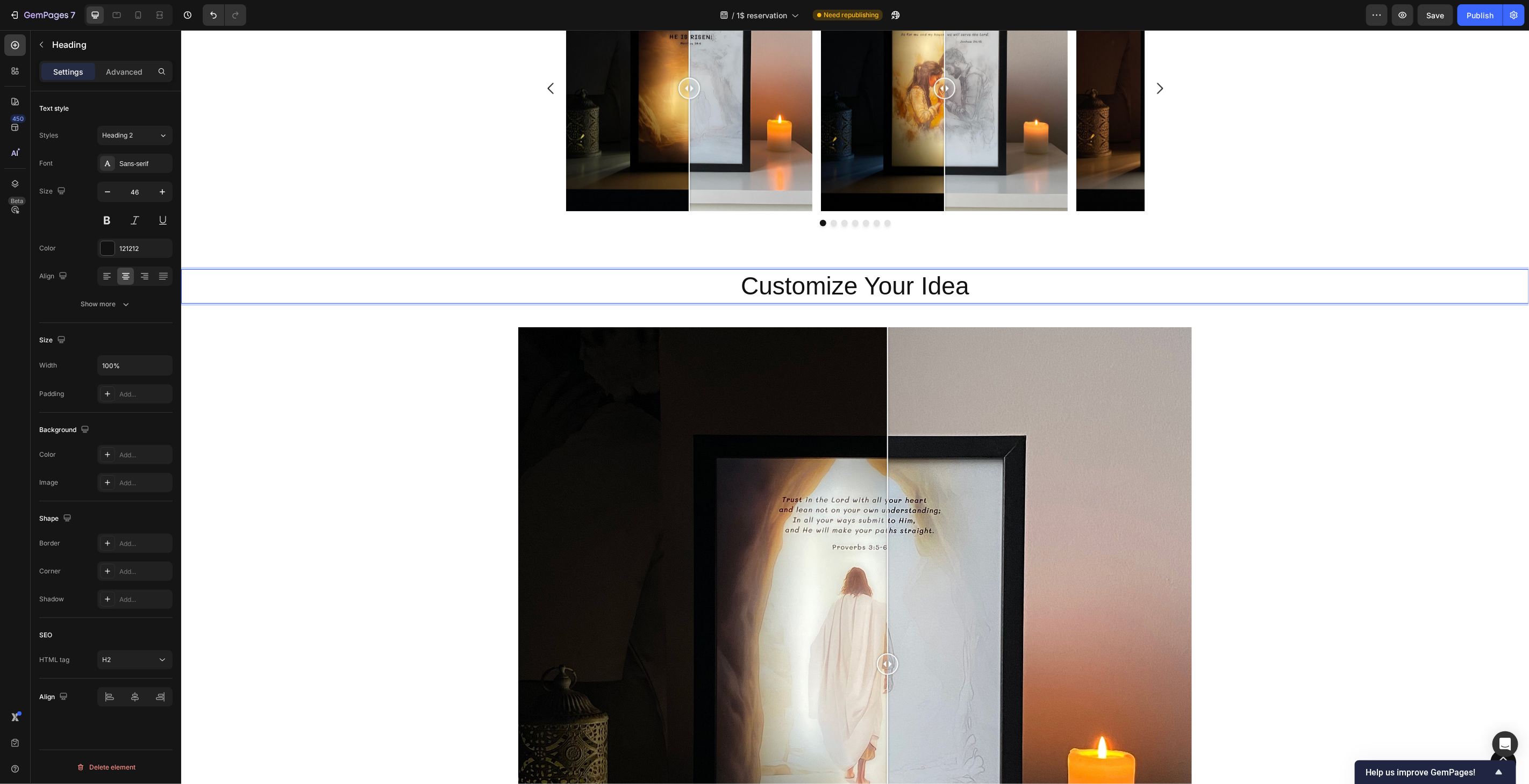
click at [797, 293] on p "Customize Your Idea" at bounding box center [854, 286] width 1346 height 32
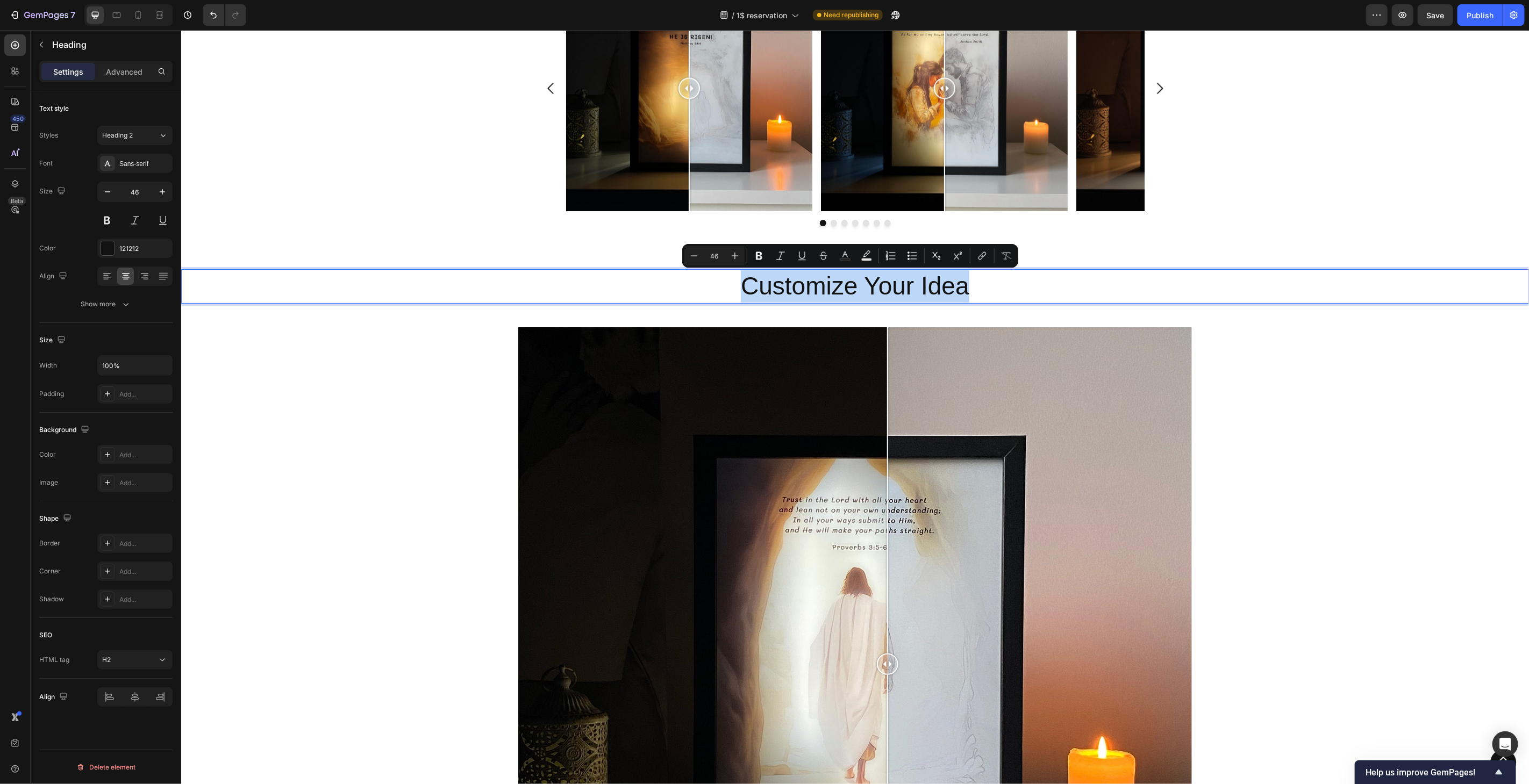
copy p "Customize Your Idea"
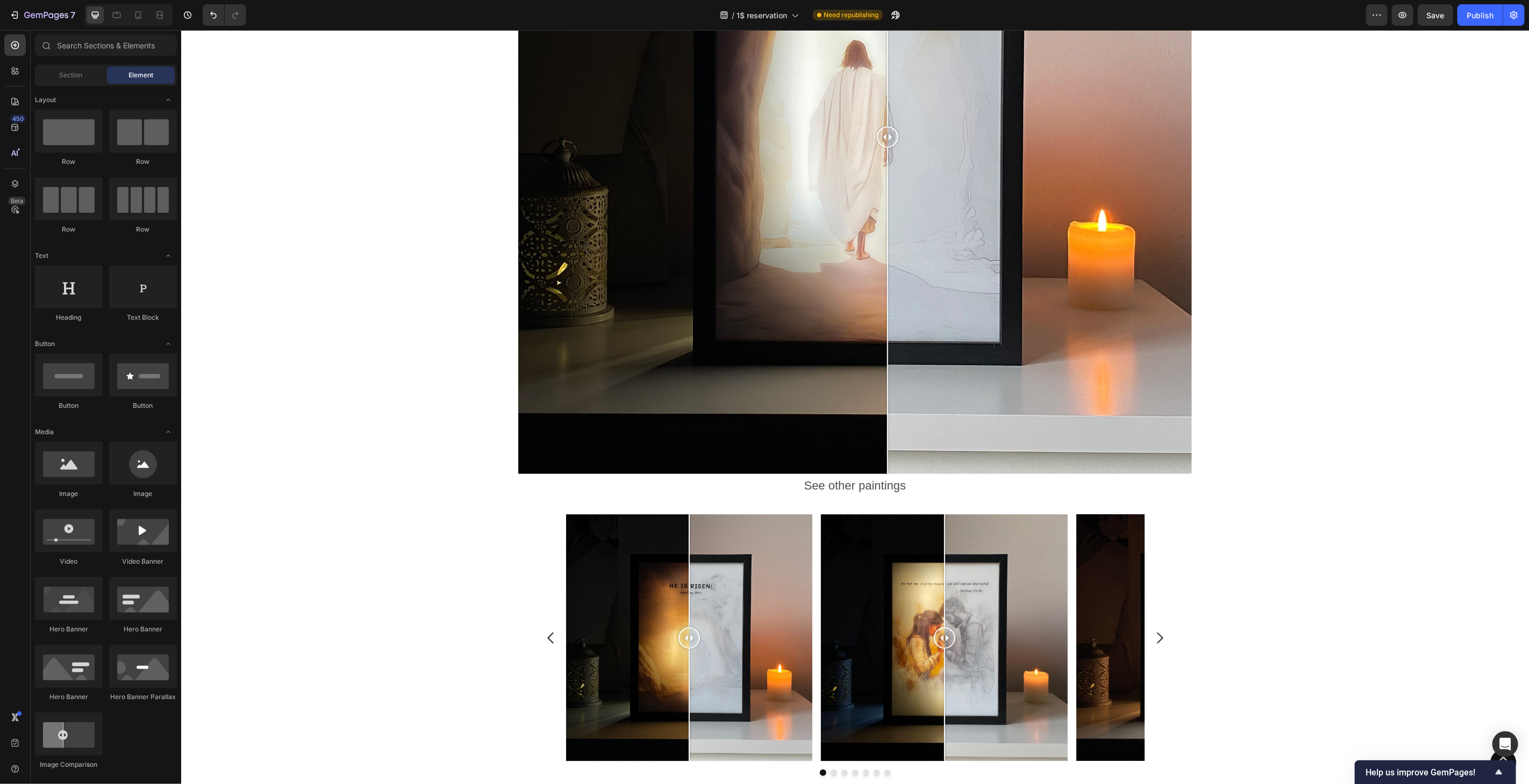
scroll to position [2173, 0]
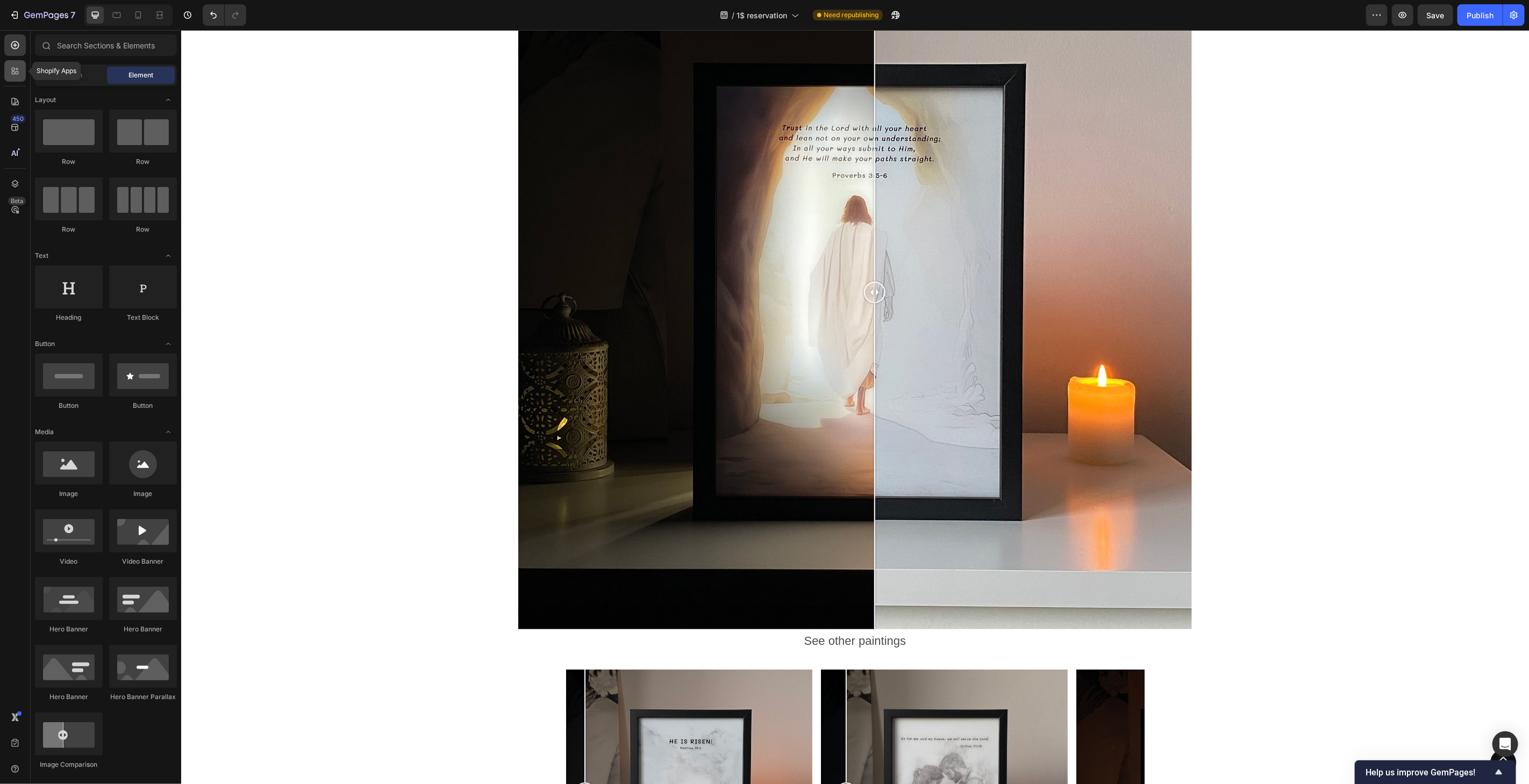
click at [19, 67] on icon at bounding box center [15, 71] width 11 height 11
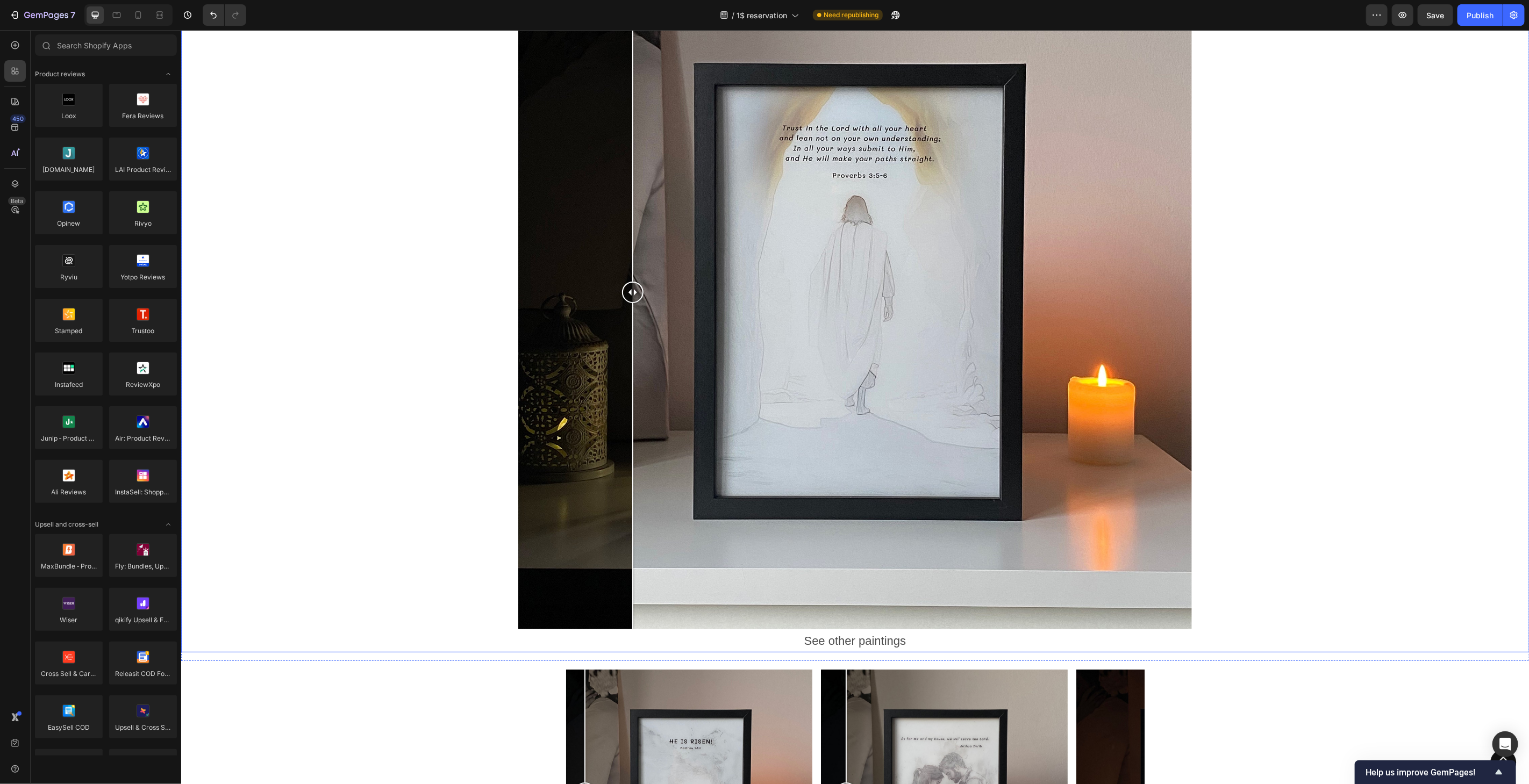
click at [632, 182] on div at bounding box center [632, 118] width 1 height 326
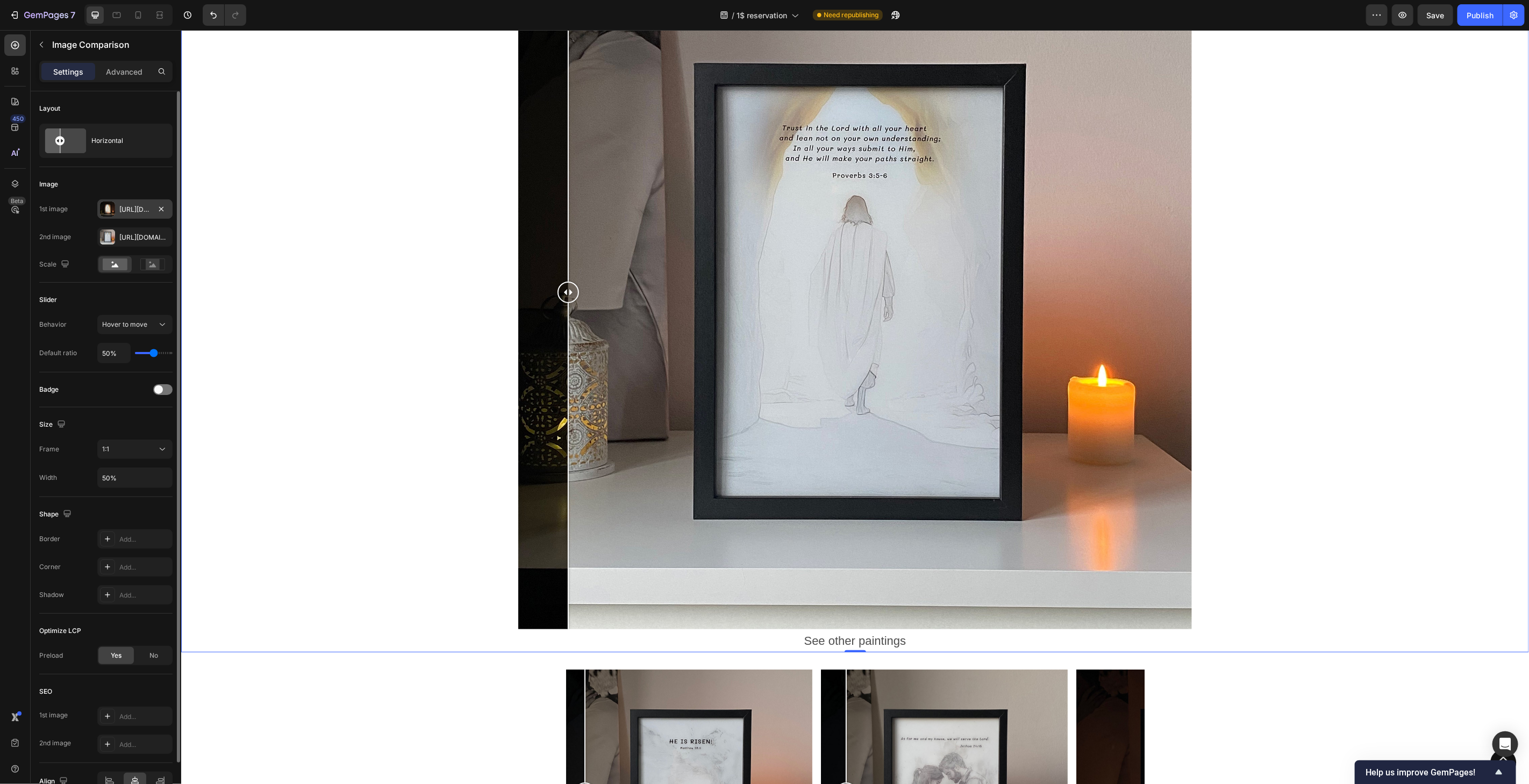
click at [127, 208] on div "[URL][DOMAIN_NAME]" at bounding box center [135, 209] width 31 height 10
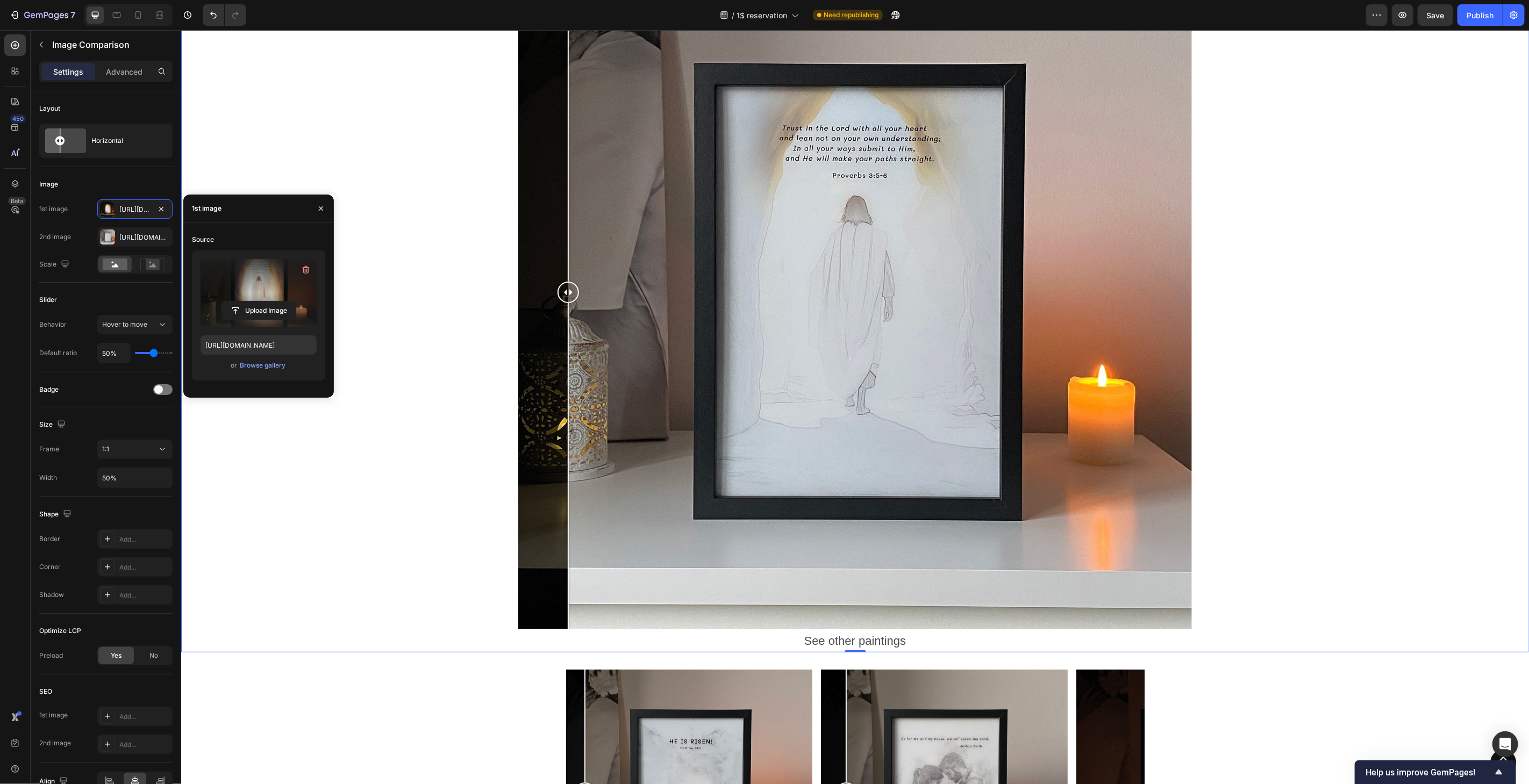
click at [253, 271] on label at bounding box center [258, 293] width 116 height 68
click at [253, 302] on input "file" at bounding box center [259, 311] width 74 height 18
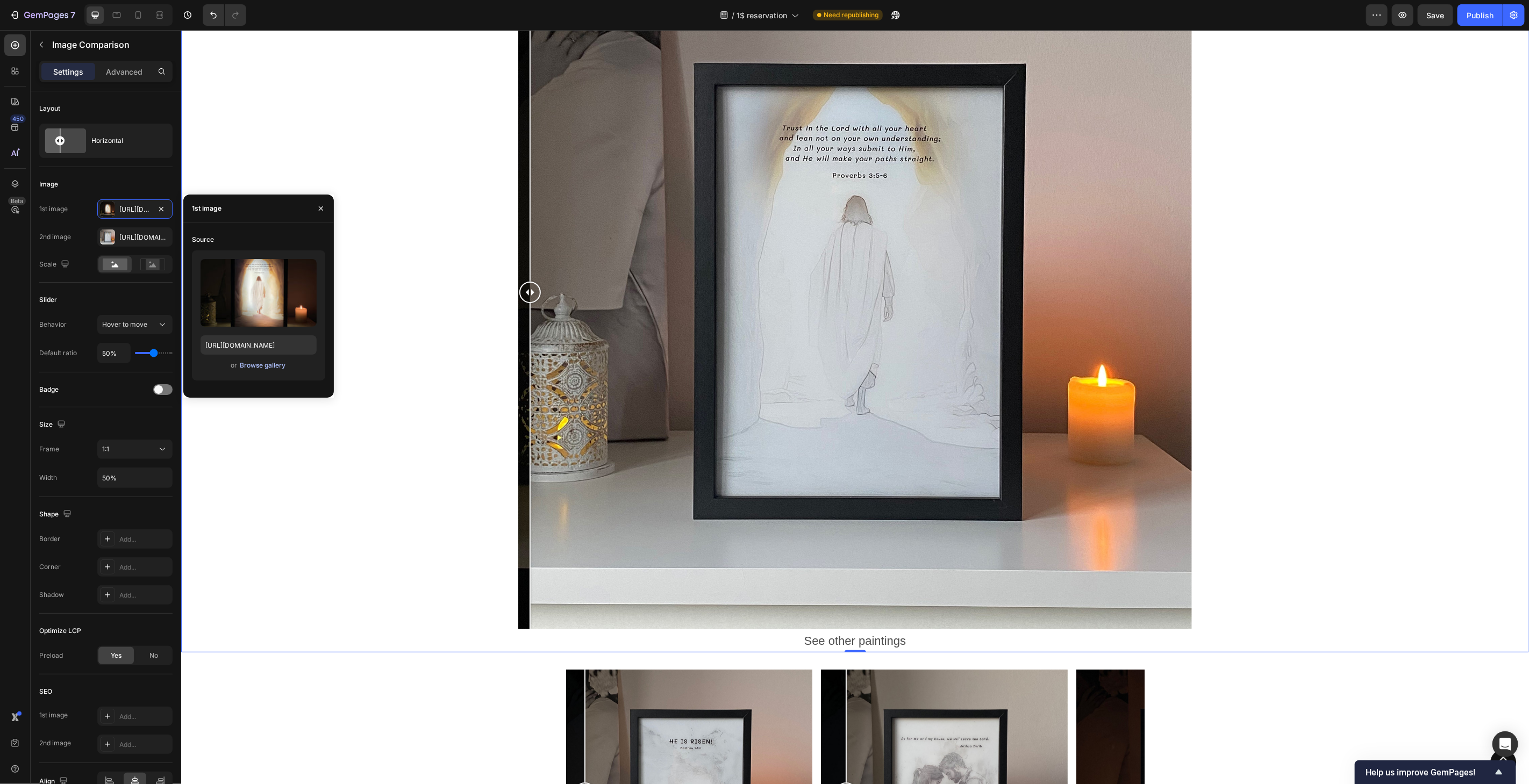
click at [259, 367] on div "Browse gallery" at bounding box center [262, 365] width 46 height 10
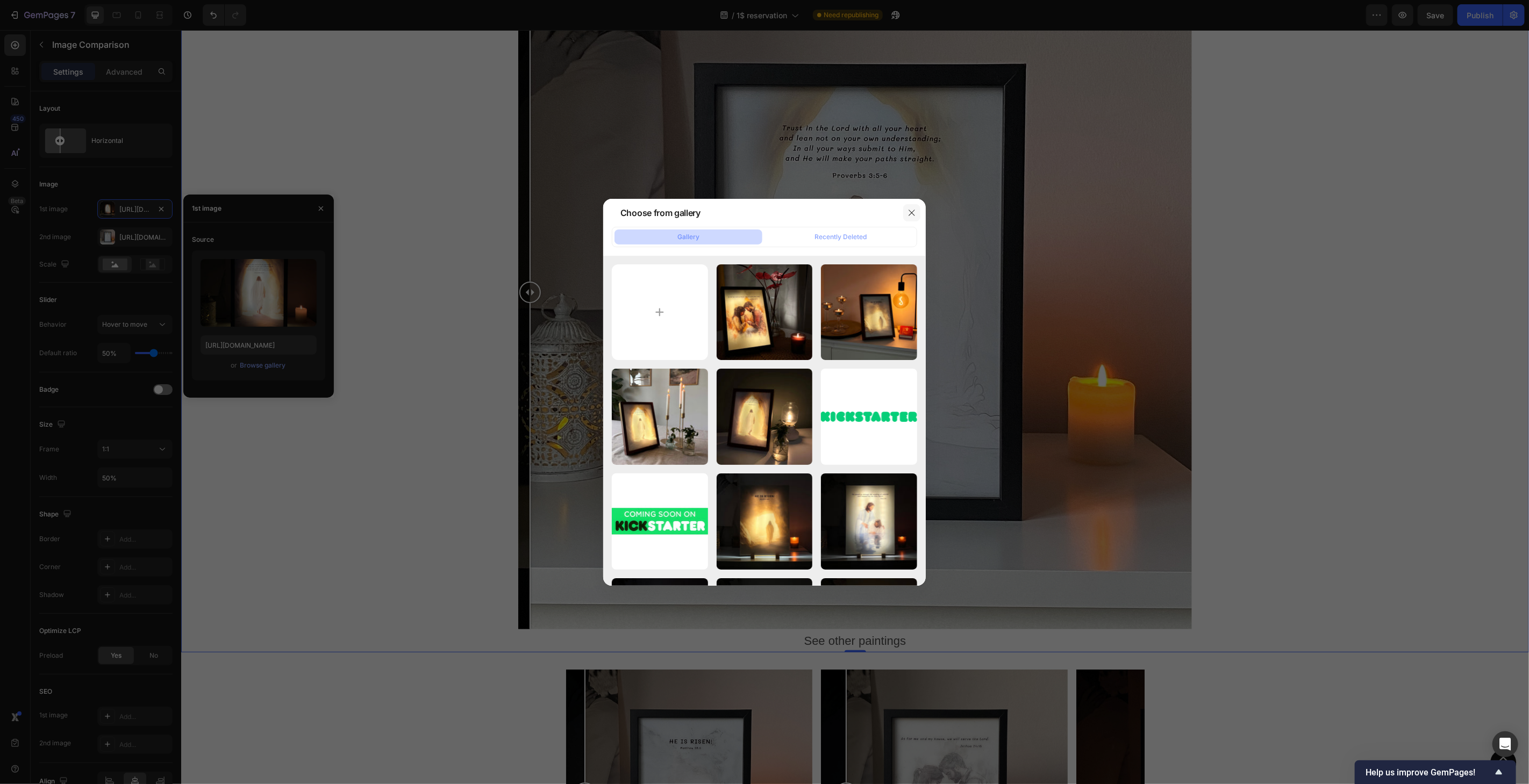
click at [912, 209] on icon "button" at bounding box center [912, 213] width 8 height 8
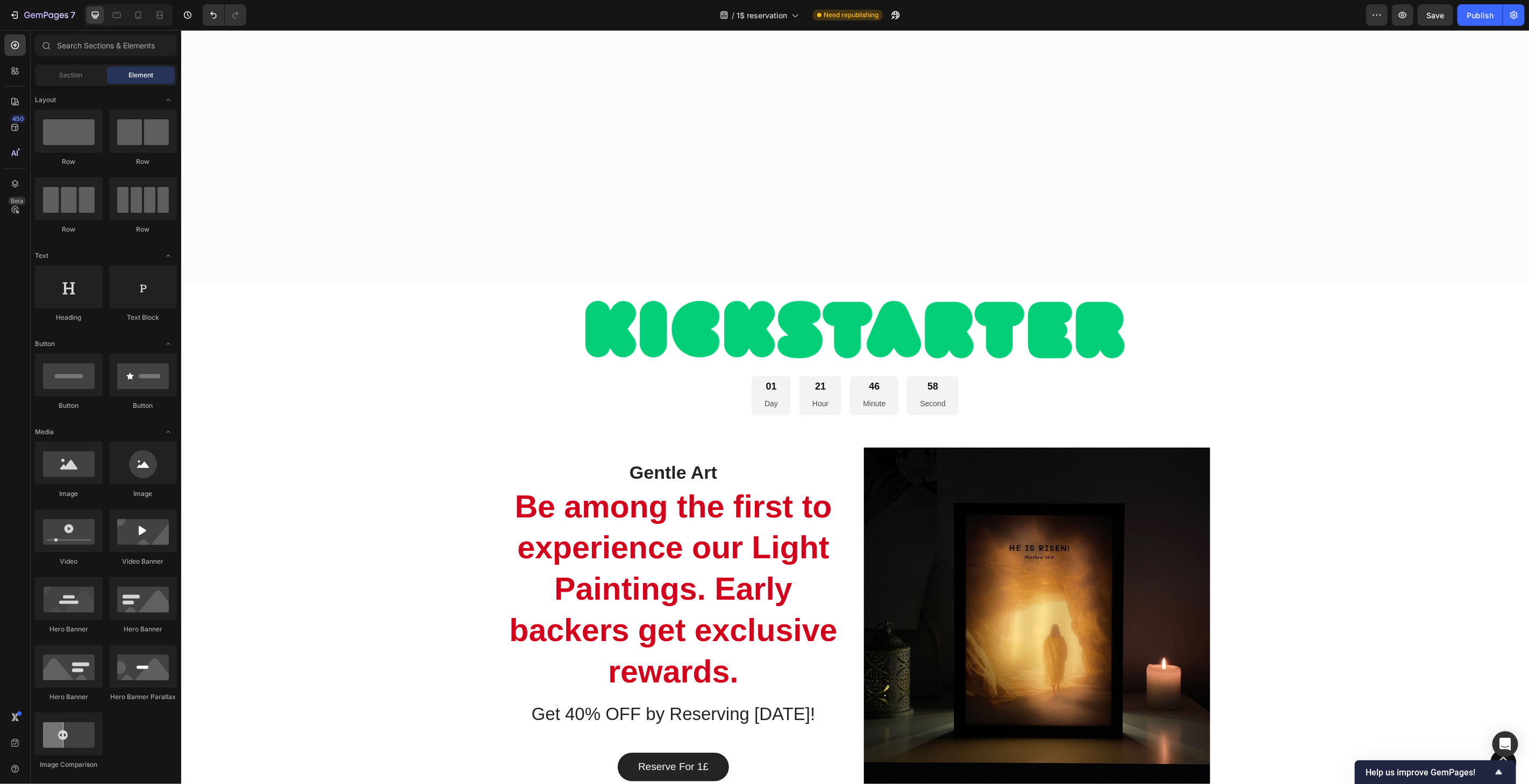
scroll to position [4112, 0]
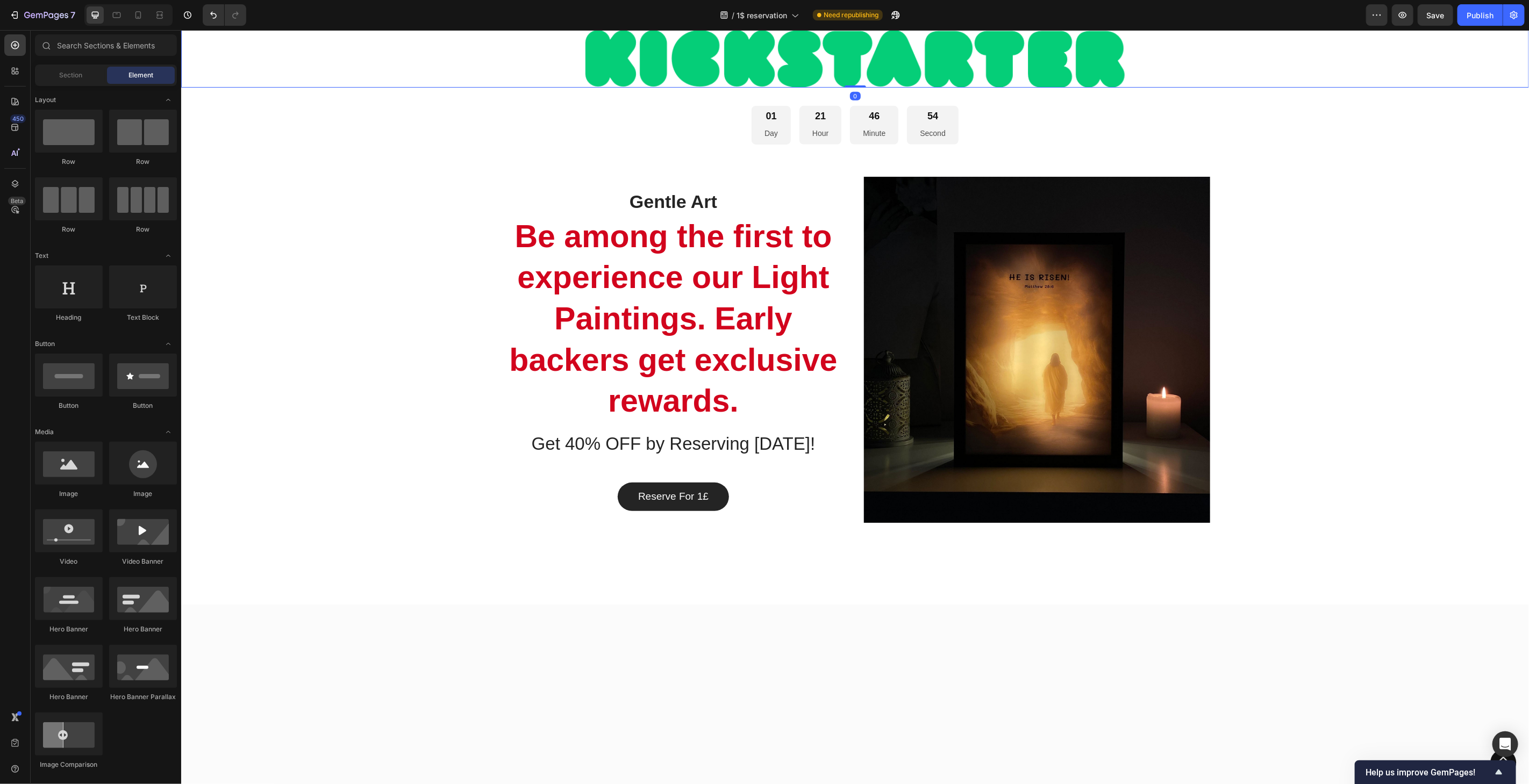
click at [835, 87] on img at bounding box center [855, 58] width 539 height 58
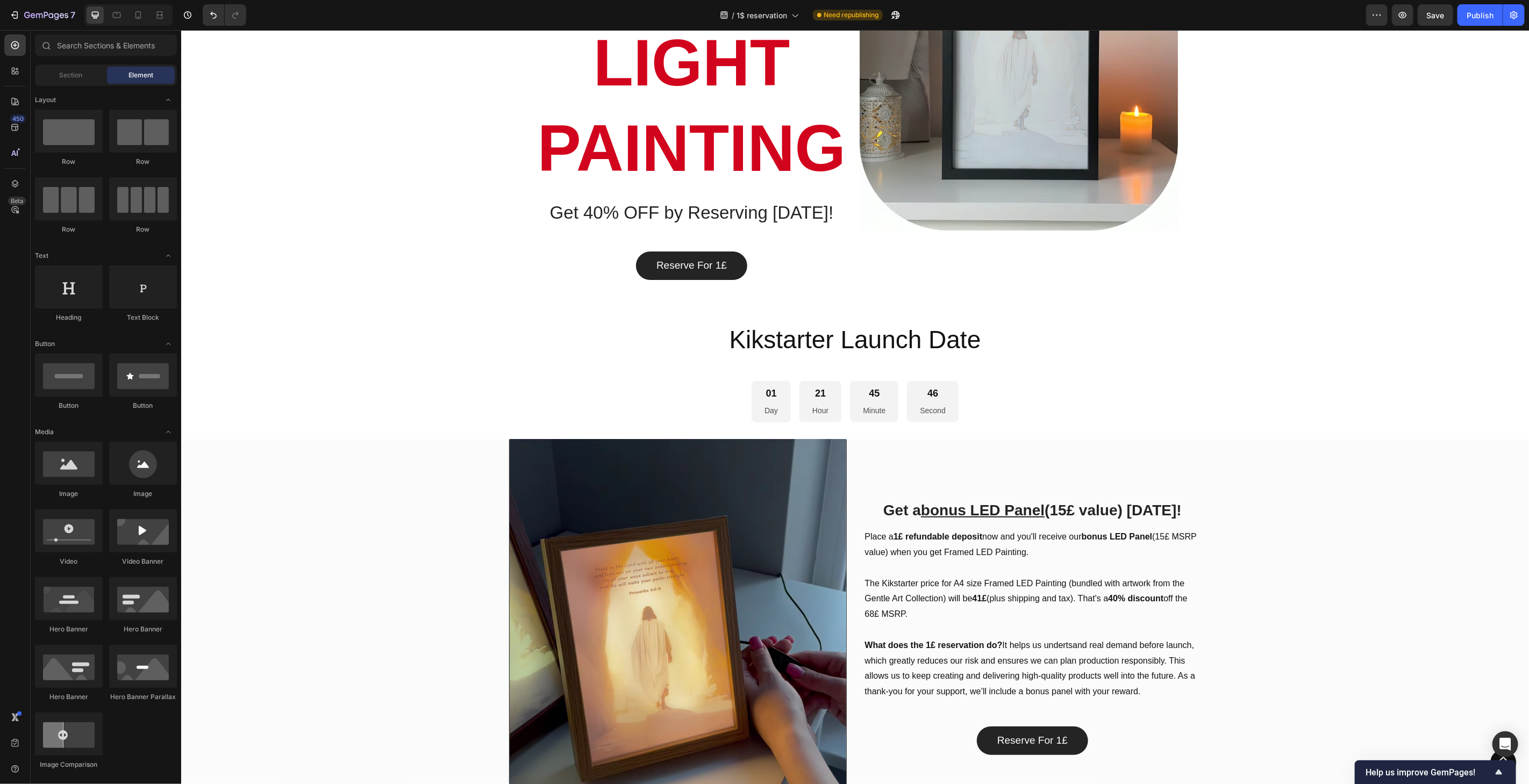
scroll to position [233, 0]
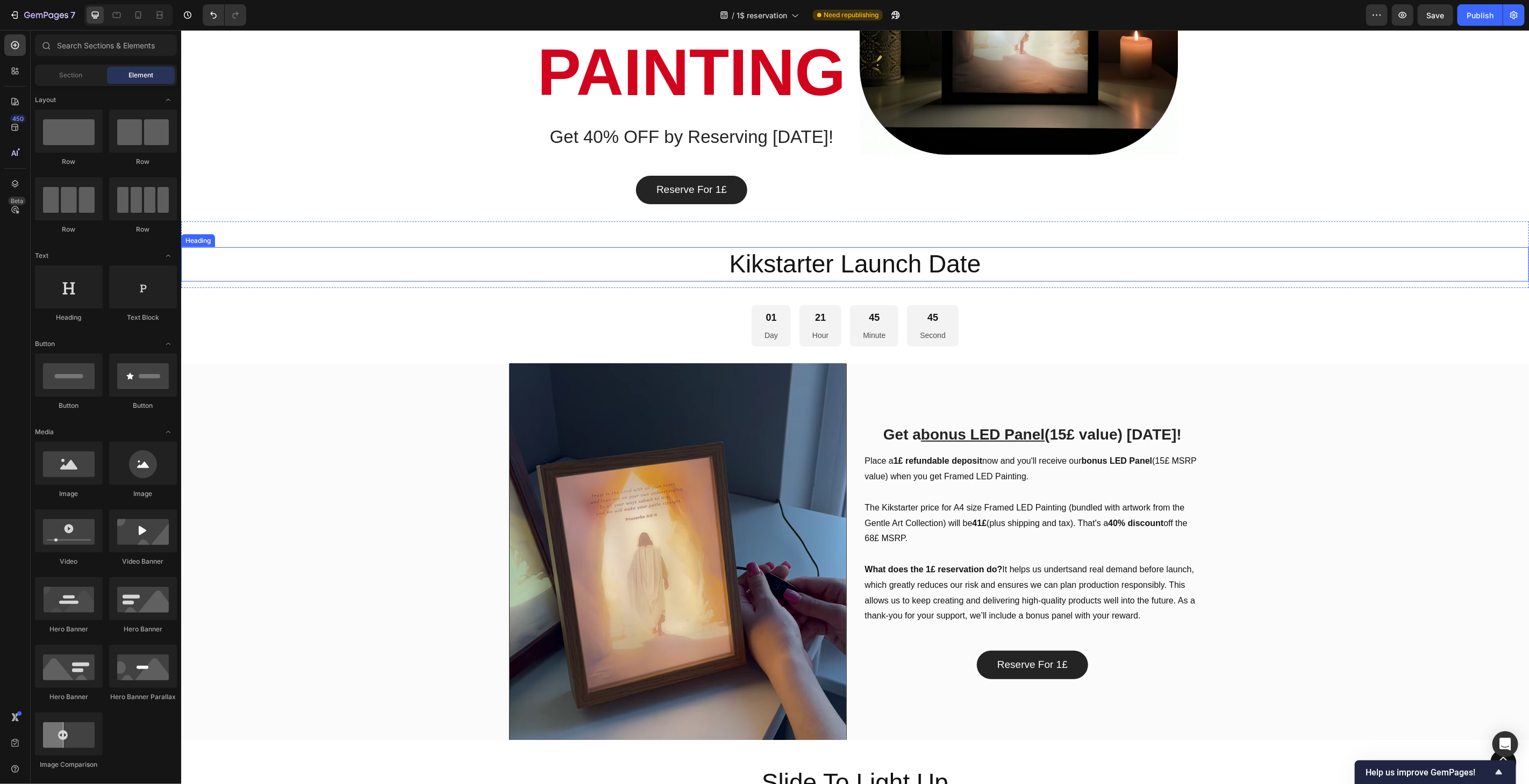
click at [838, 268] on h2 "Kikstarter Launch Date" at bounding box center [855, 264] width 1348 height 35
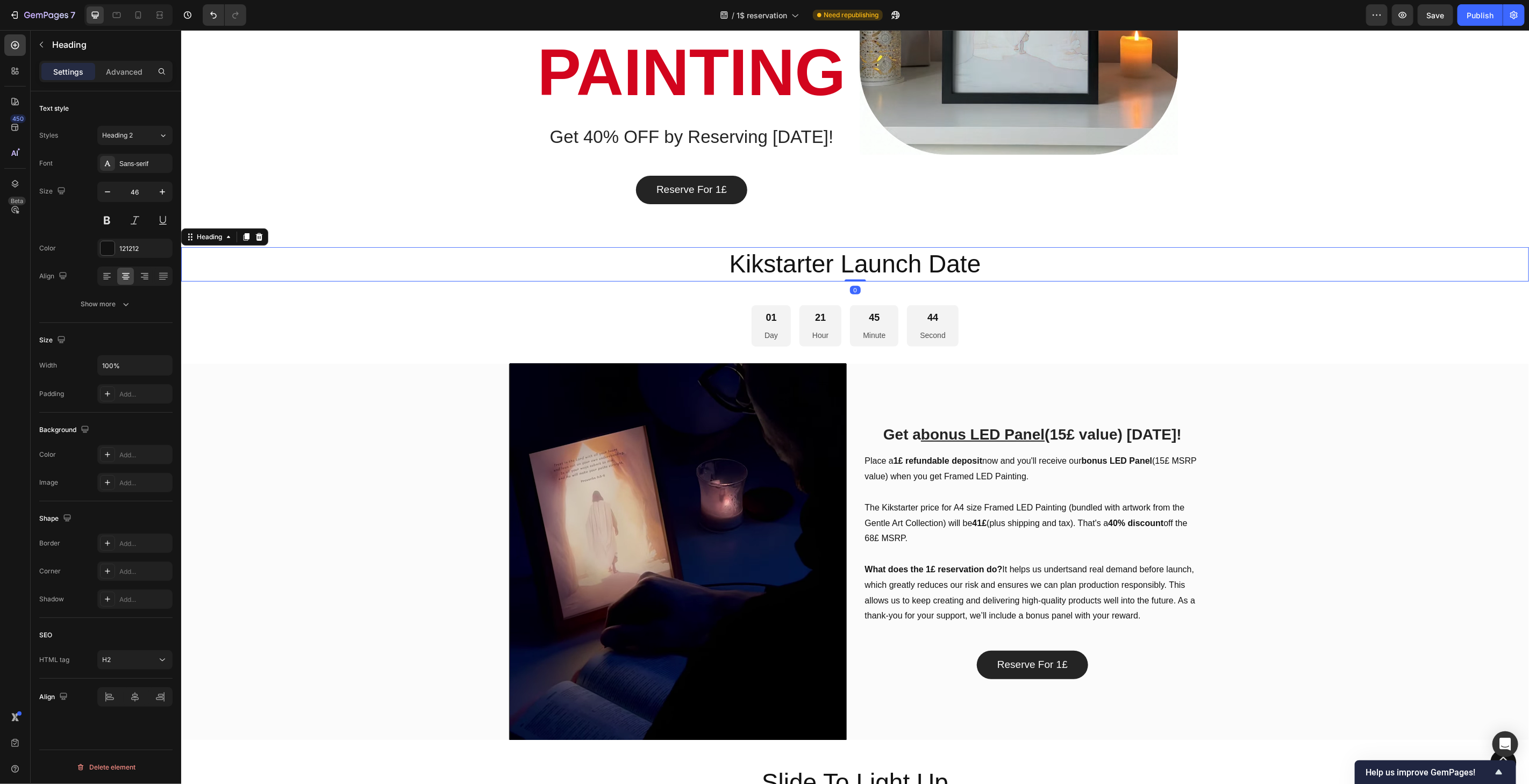
click at [838, 268] on h2 "Kikstarter Launch Date" at bounding box center [855, 264] width 1348 height 35
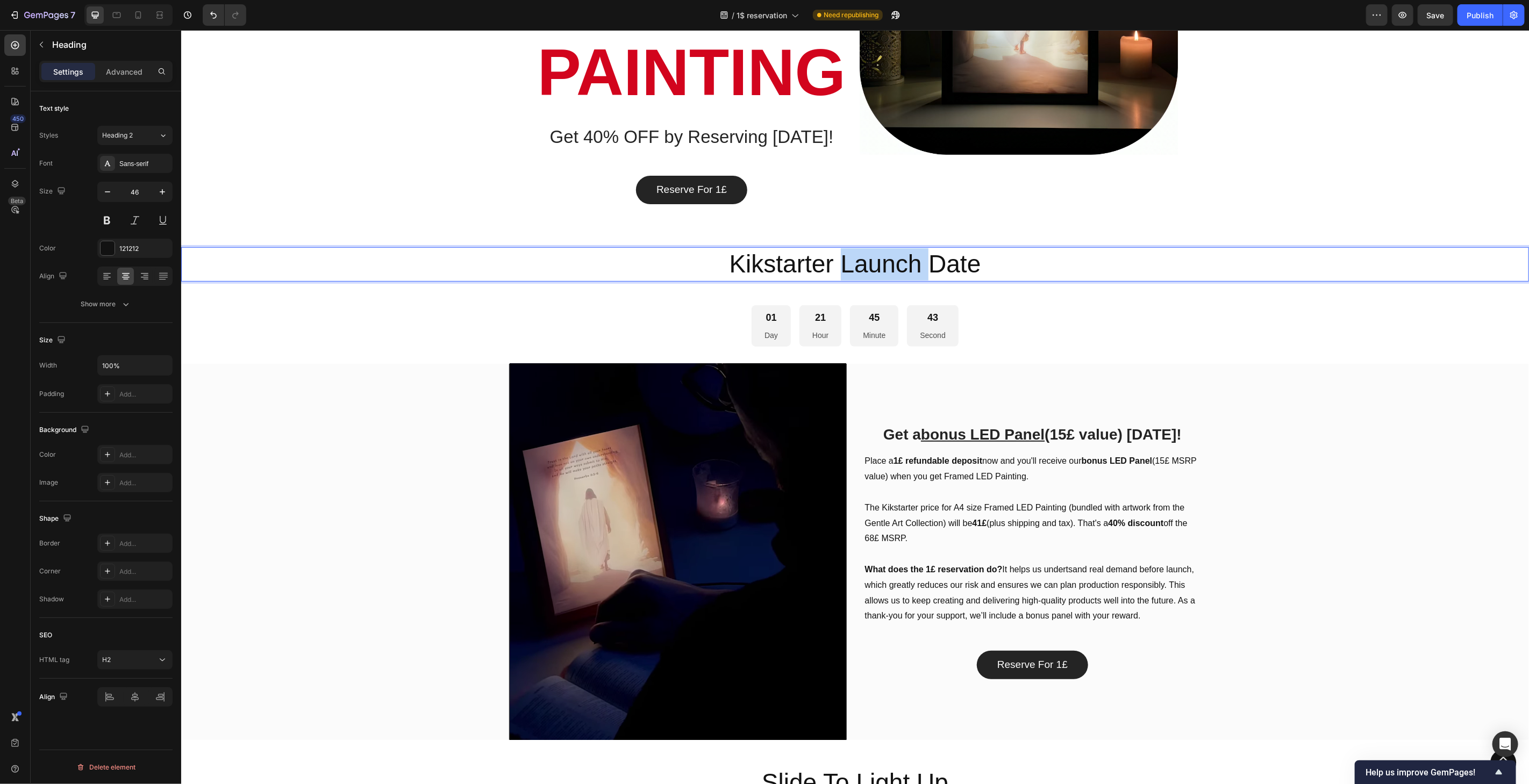
click at [838, 268] on p "Kikstarter Launch Date" at bounding box center [854, 263] width 1346 height 32
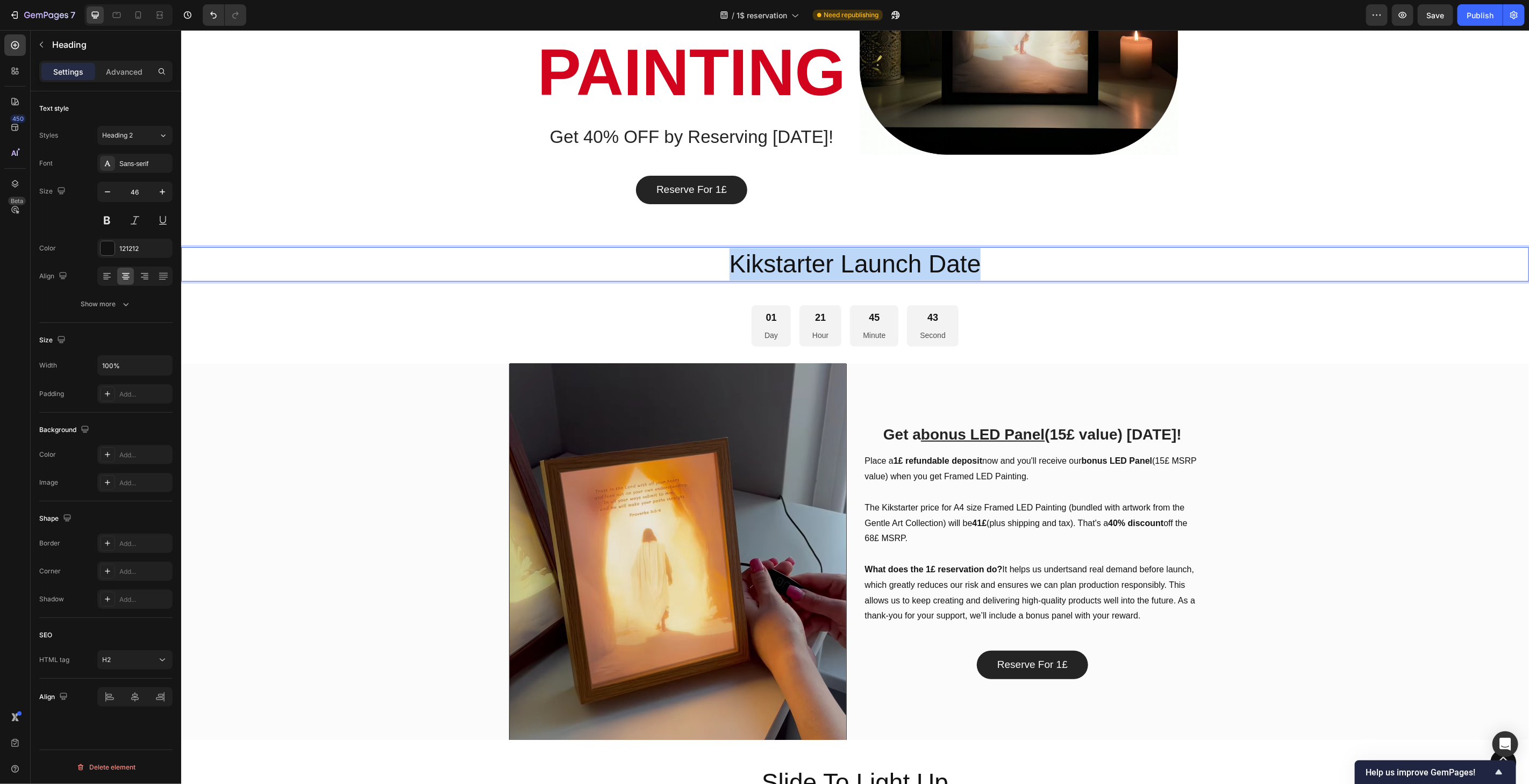
click at [838, 268] on p "Kikstarter Launch Date" at bounding box center [854, 263] width 1346 height 32
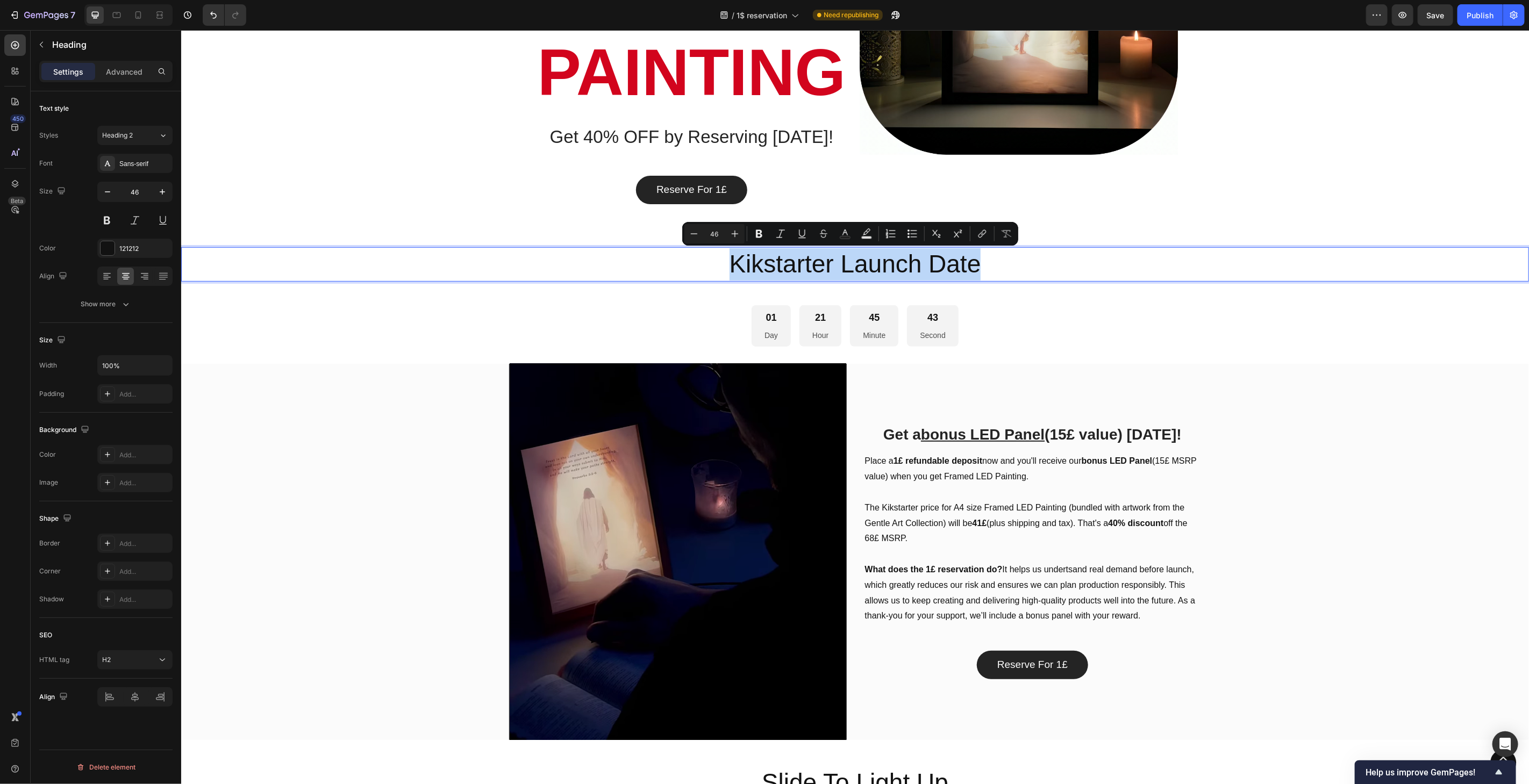
copy p "Kikstarter Launch Date"
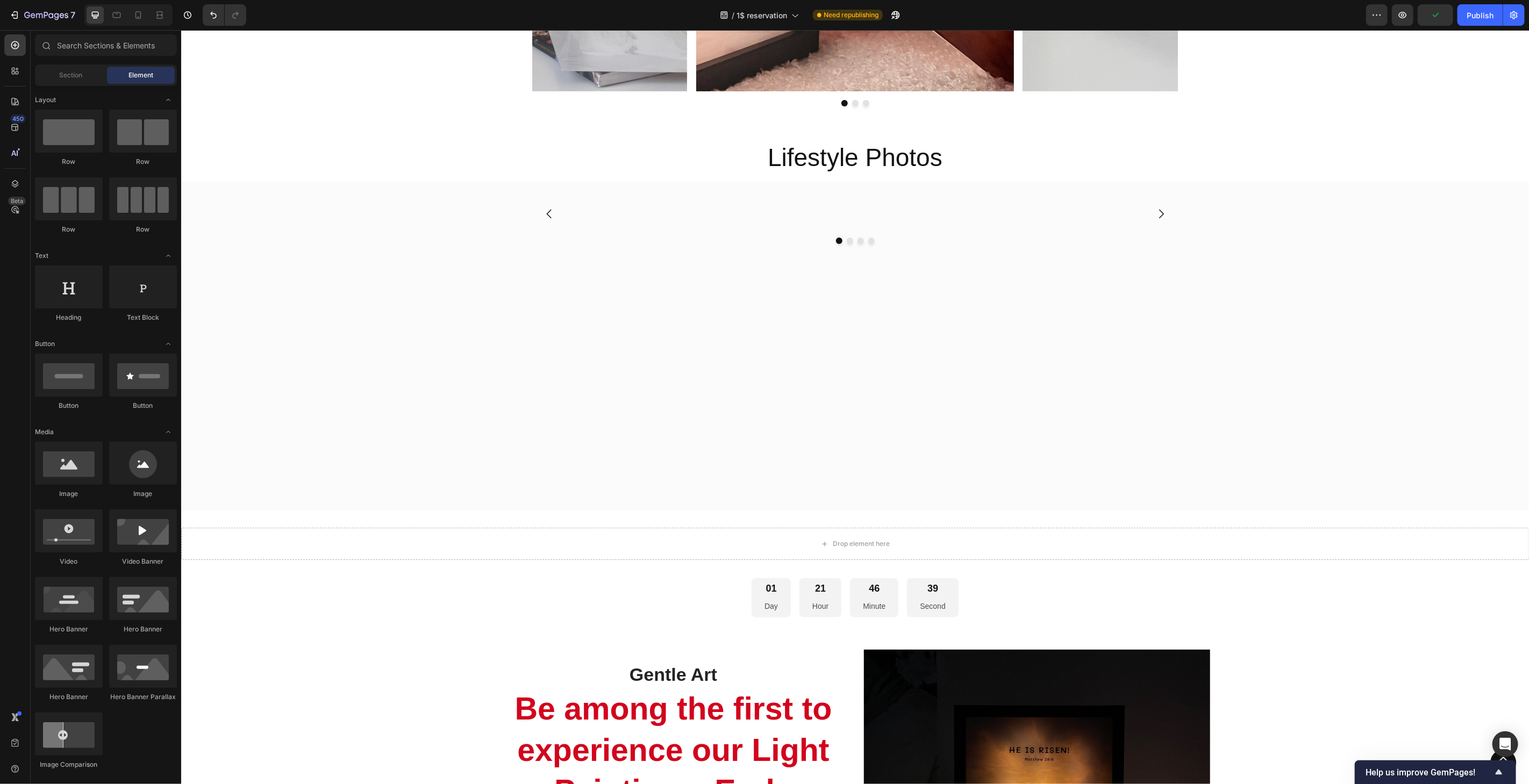
scroll to position [3897, 0]
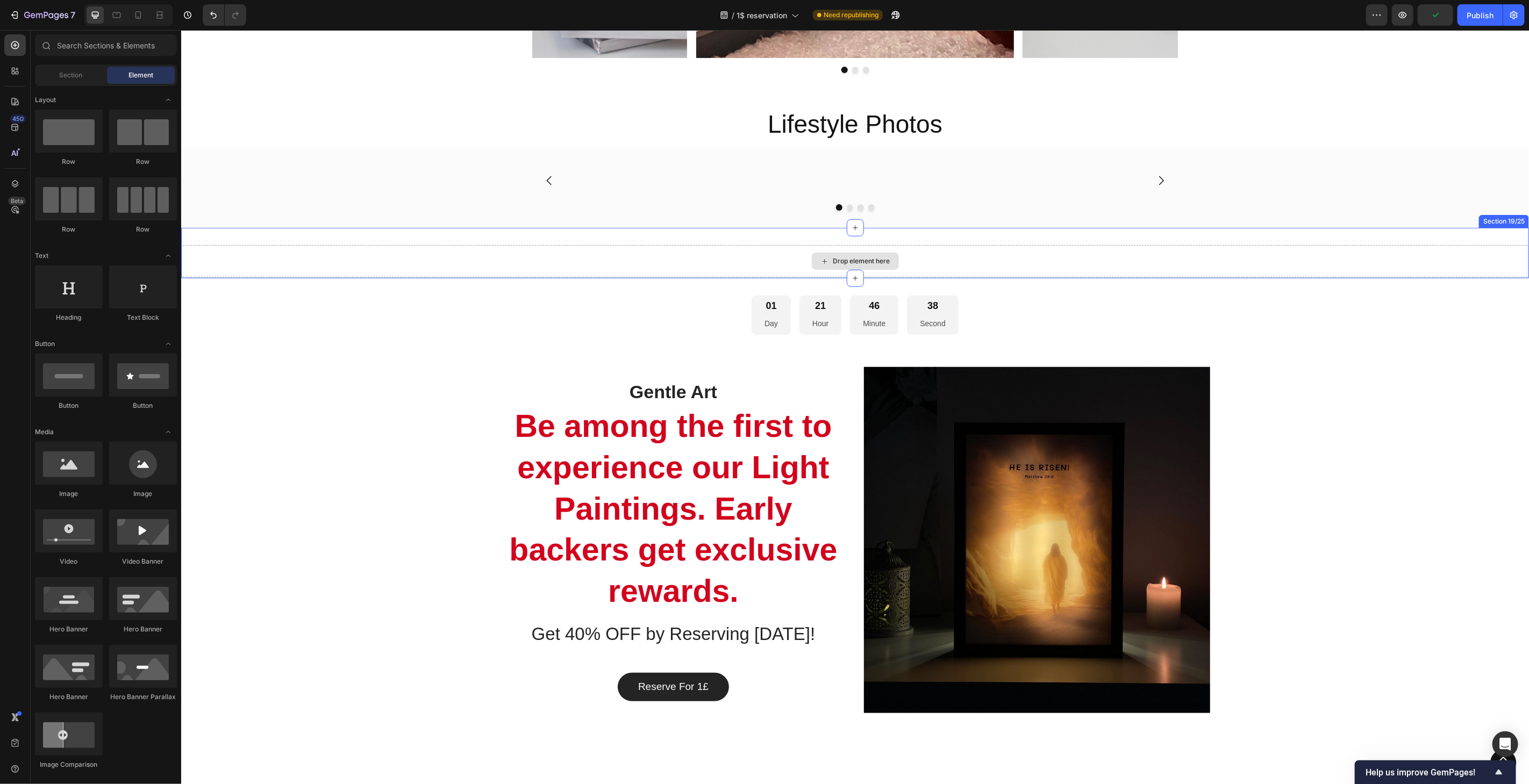
click at [858, 269] on div "Drop element here" at bounding box center [855, 260] width 87 height 17
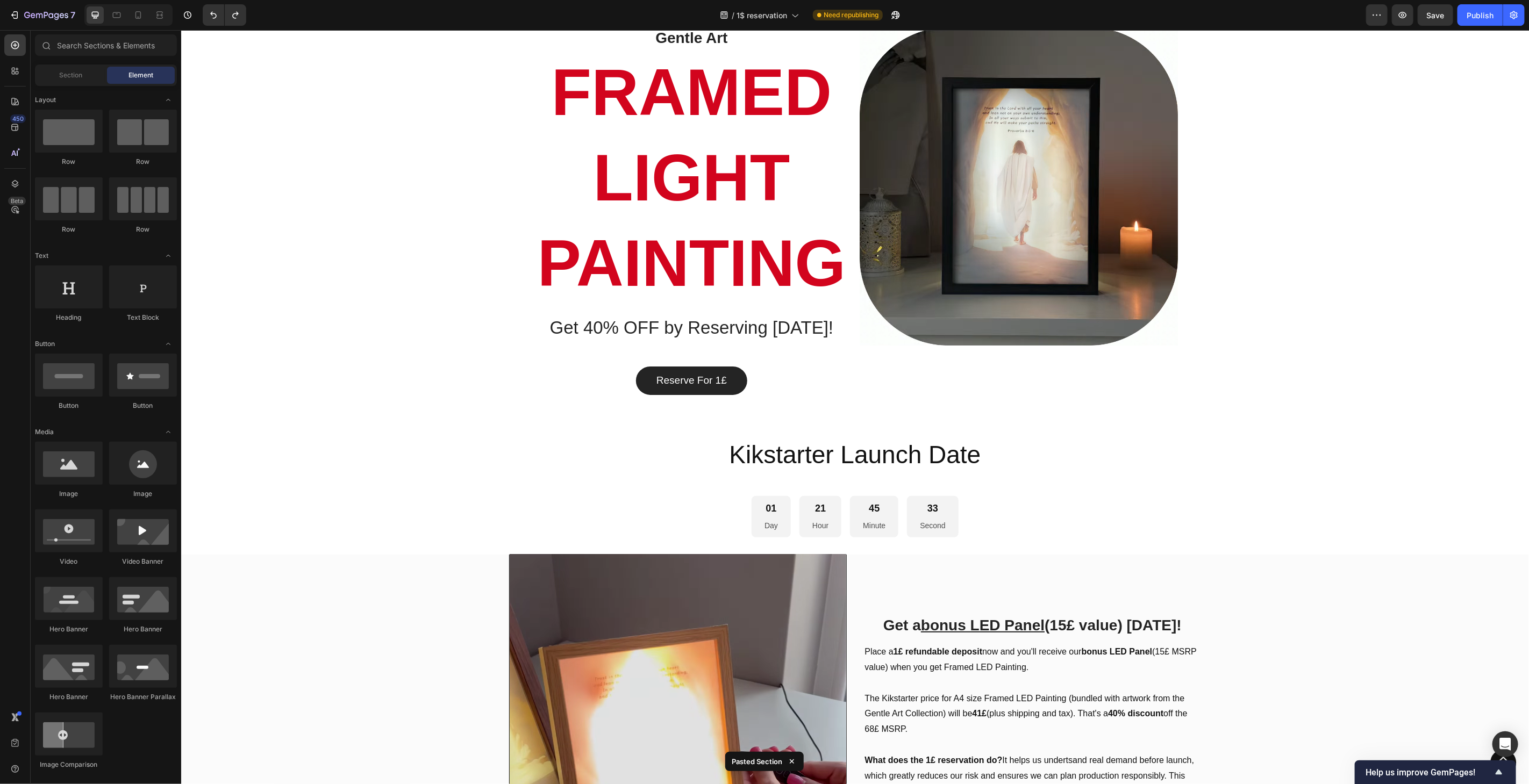
scroll to position [24, 0]
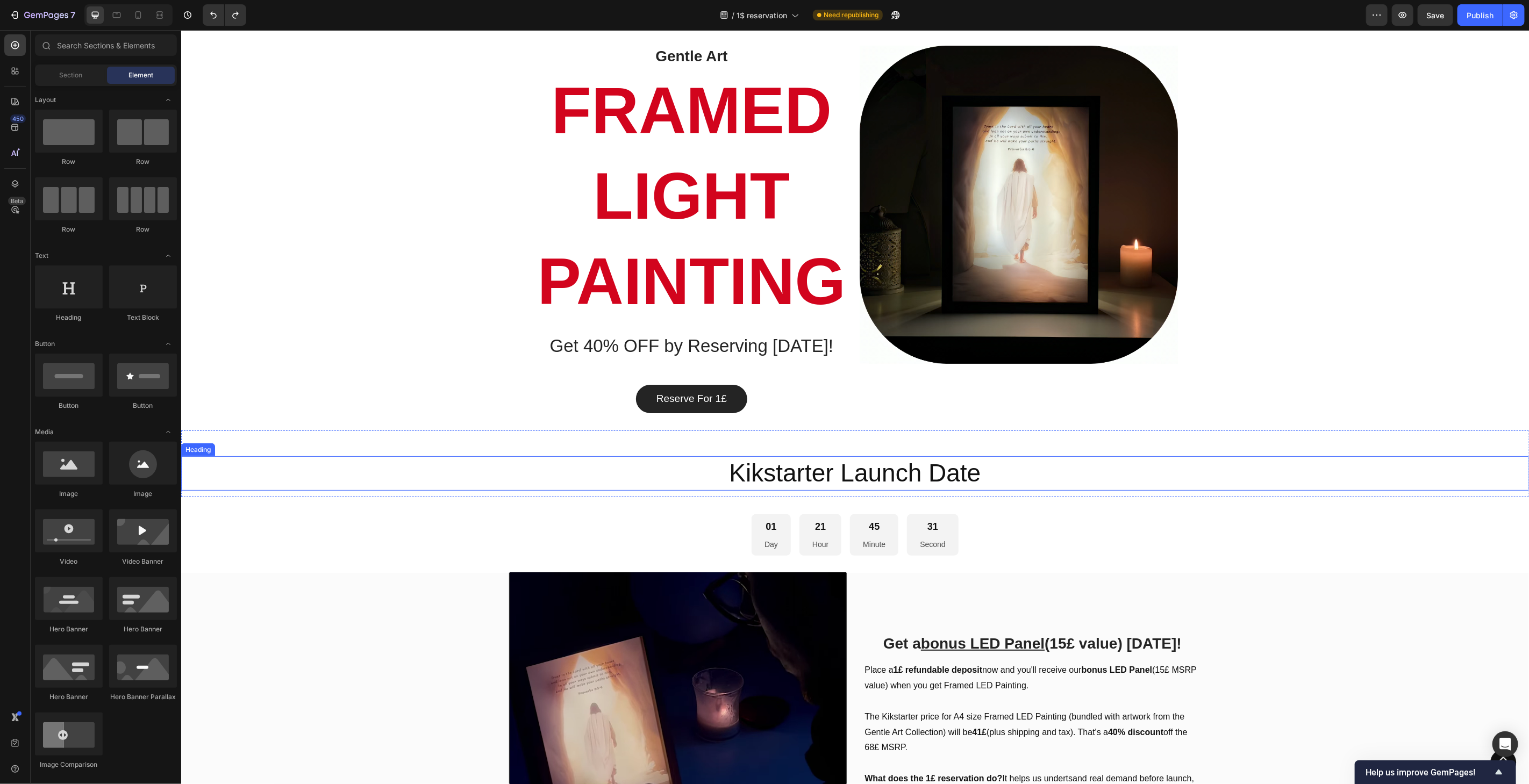
click at [1014, 461] on h2 "Kikstarter Launch Date" at bounding box center [855, 473] width 1348 height 35
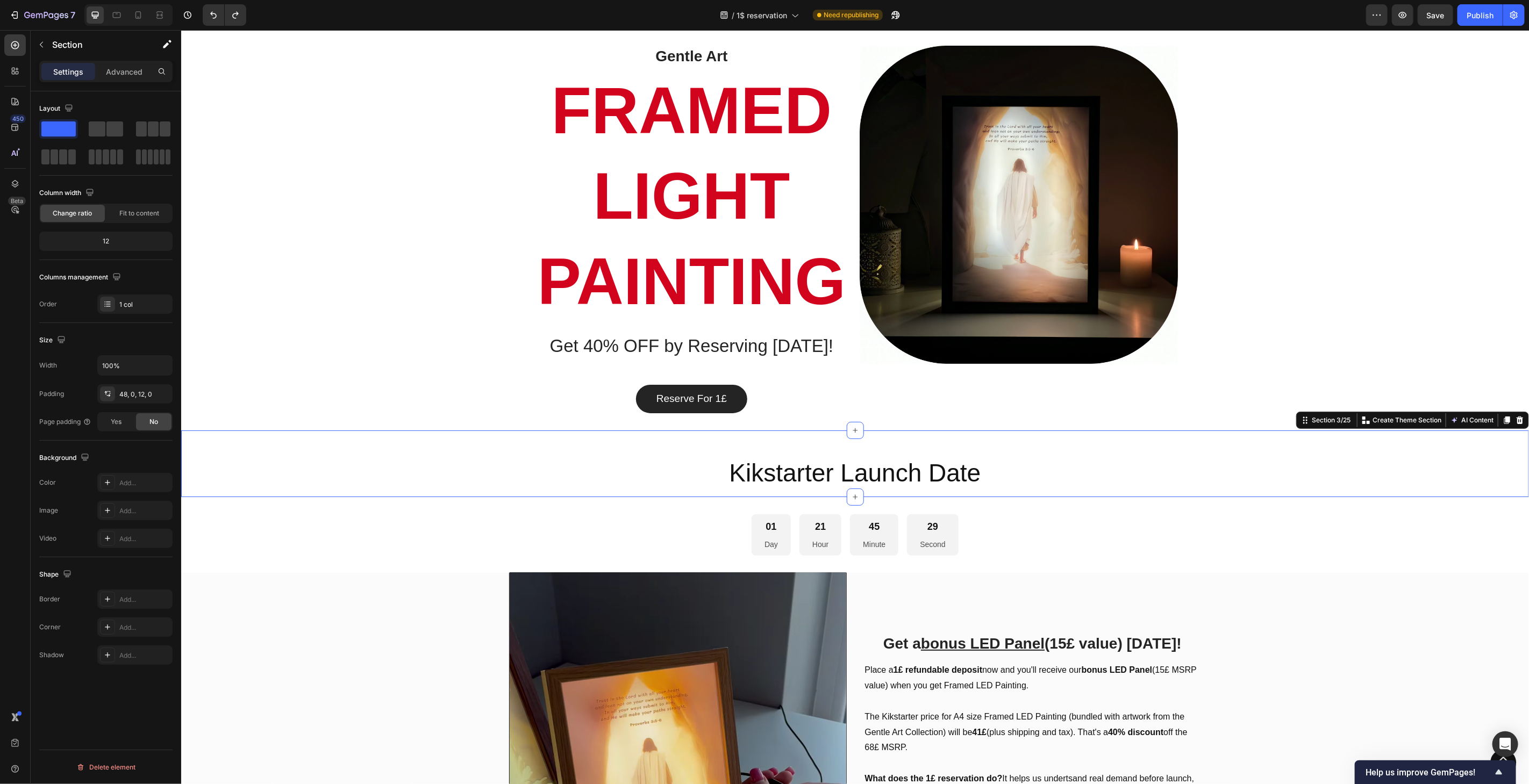
click at [1038, 439] on div "Kikstarter Launch Date Heading Section 3/25 You can create reusable sections Cr…" at bounding box center [855, 464] width 1348 height 67
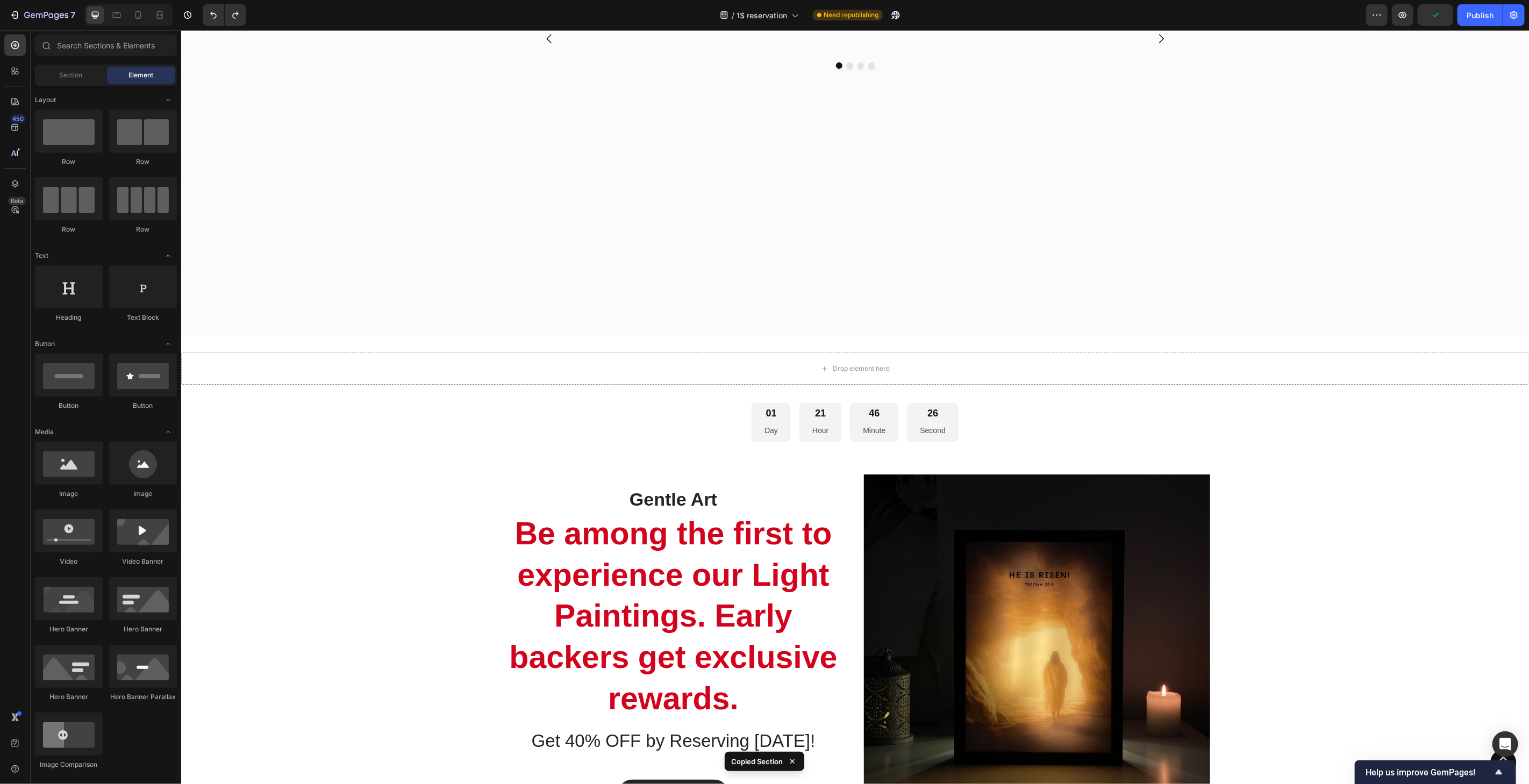
scroll to position [4044, 0]
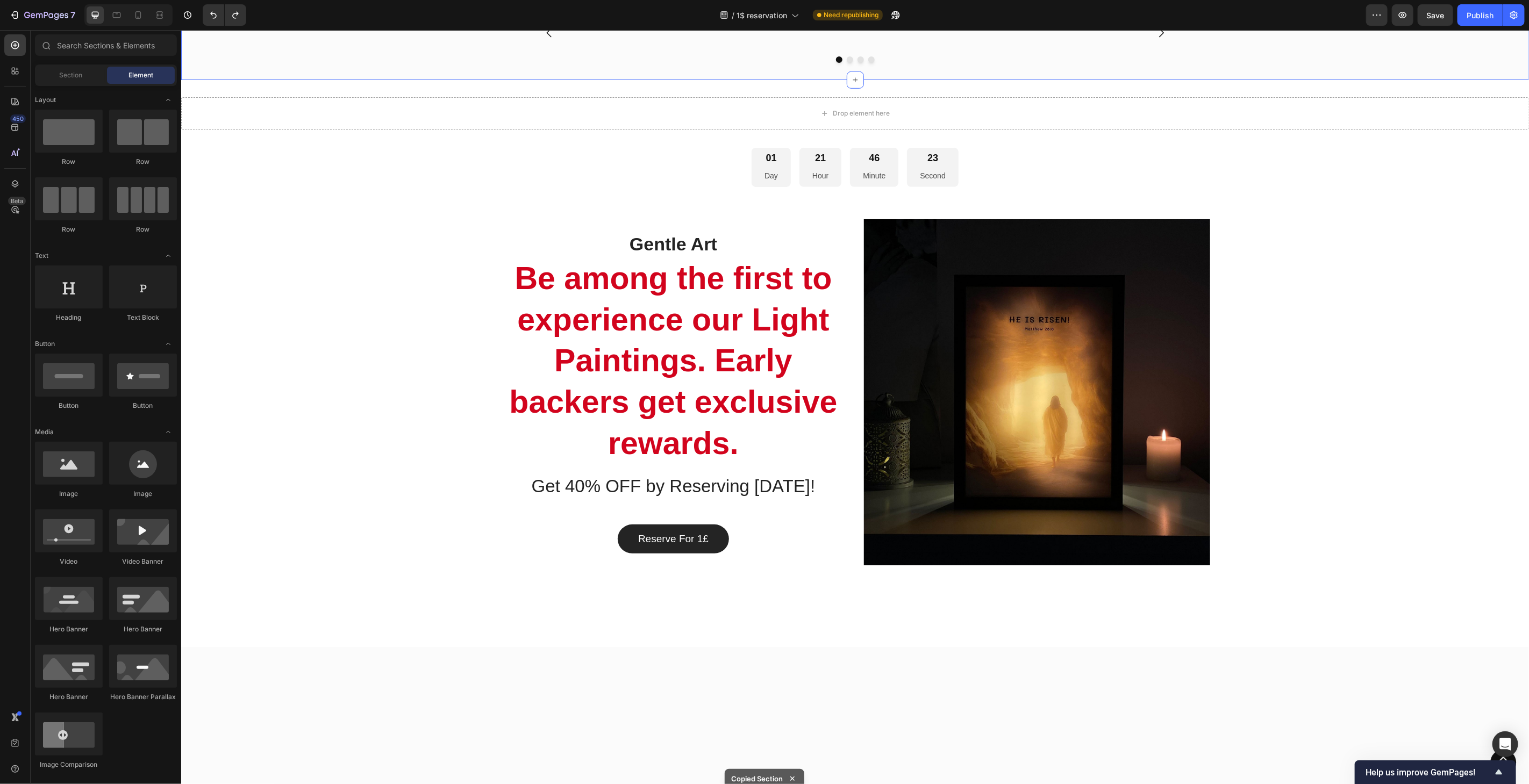
click at [1022, 79] on div "Image Image Image Image Carousel Section 18/25" at bounding box center [855, 39] width 1348 height 79
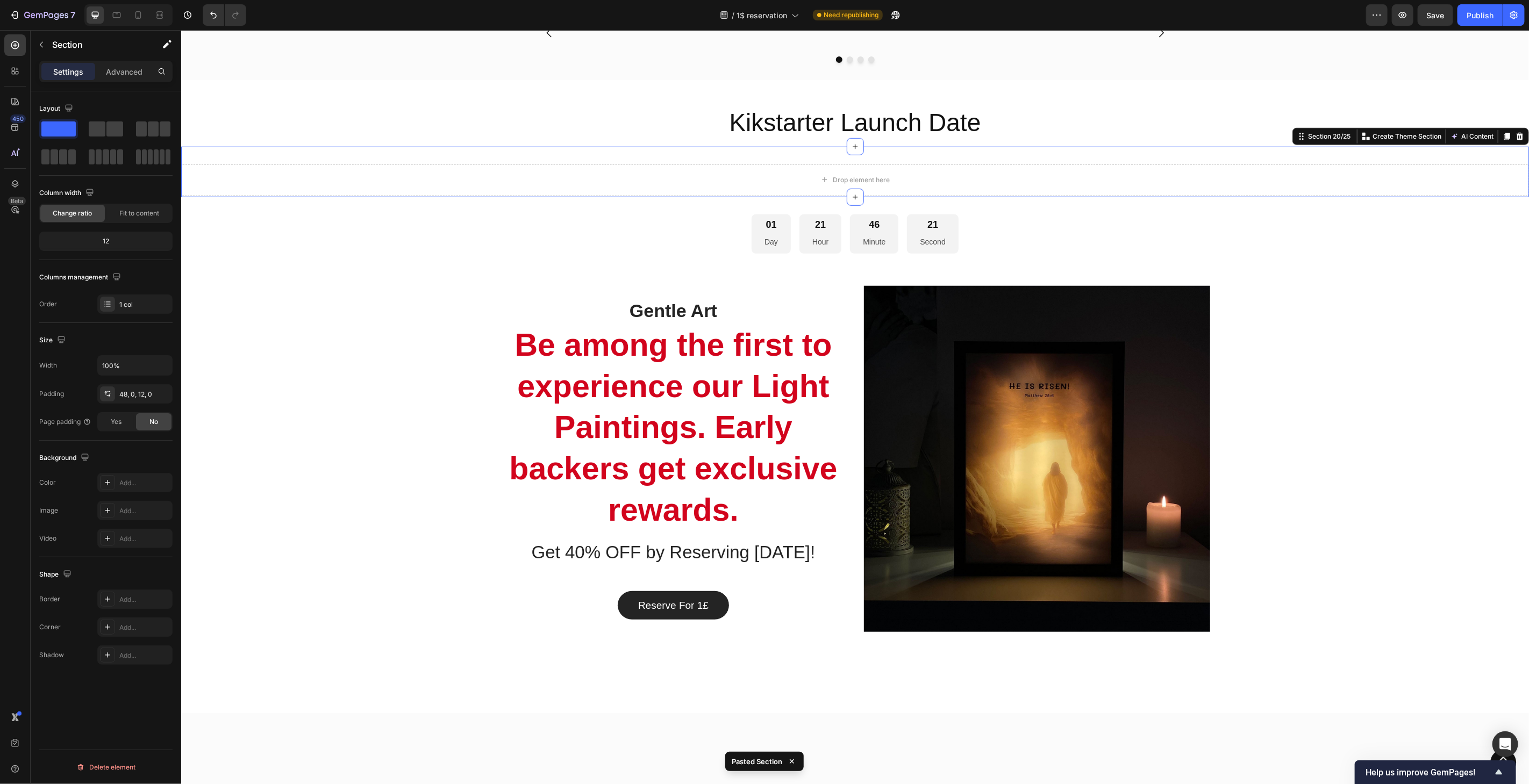
click at [1443, 197] on div "Drop element here Section 20/25 You can create reusable sections Create Theme S…" at bounding box center [855, 171] width 1348 height 50
click at [1515, 140] on icon at bounding box center [1519, 136] width 8 height 8
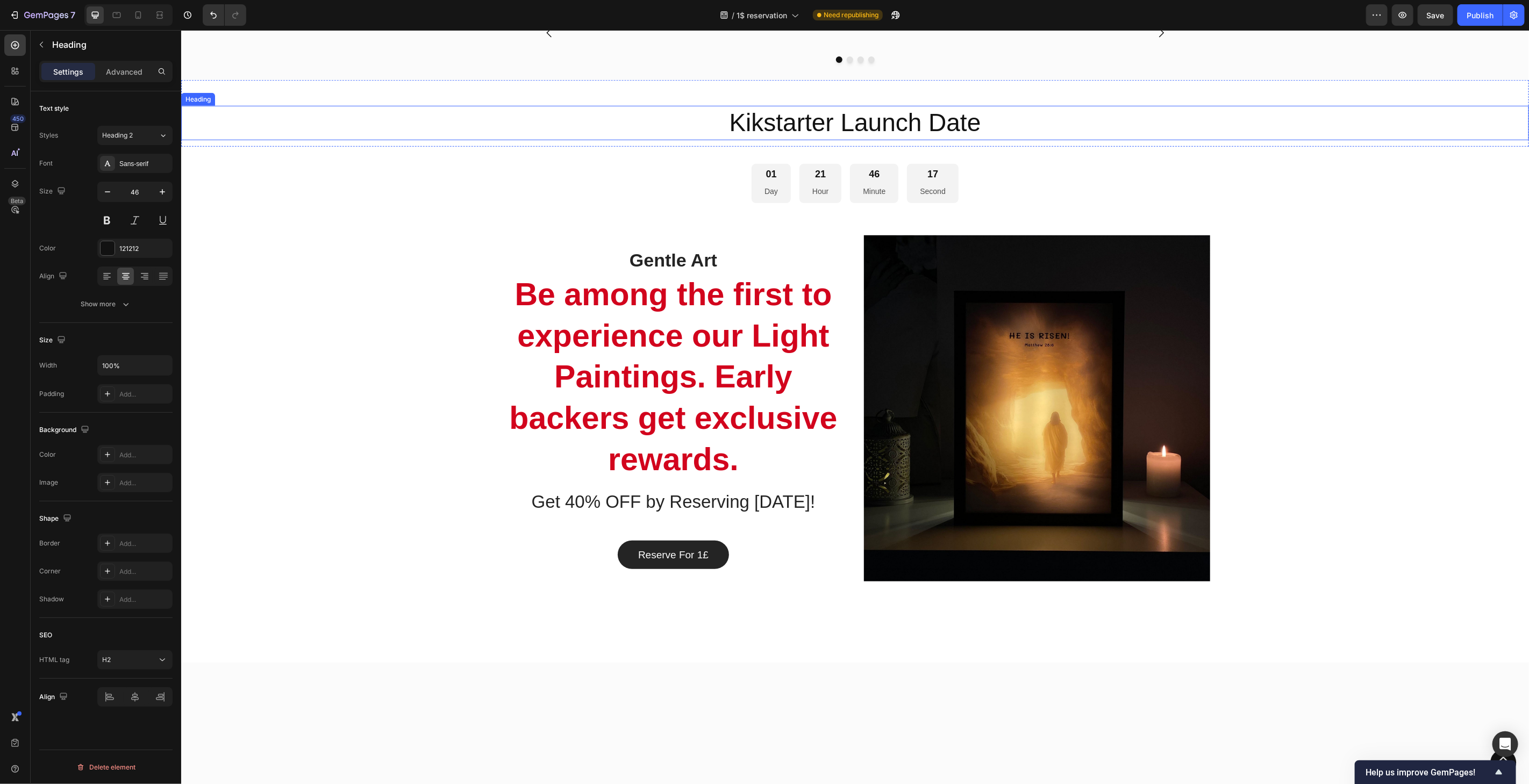
click at [903, 140] on h2 "Kikstarter Launch Date" at bounding box center [855, 123] width 1348 height 35
click at [924, 140] on h2 "Kikstarter Launch Date" at bounding box center [855, 123] width 1348 height 35
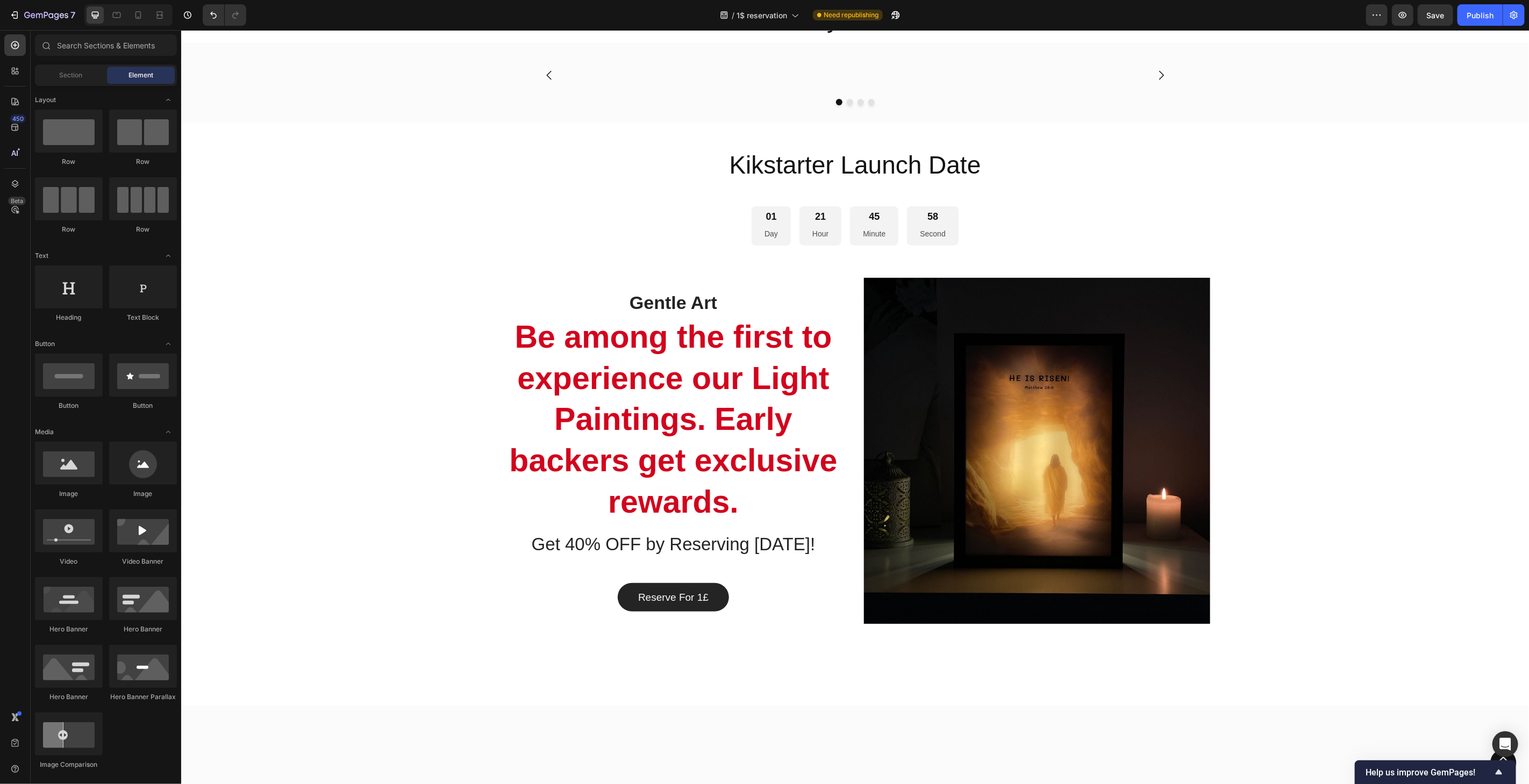
scroll to position [3987, 0]
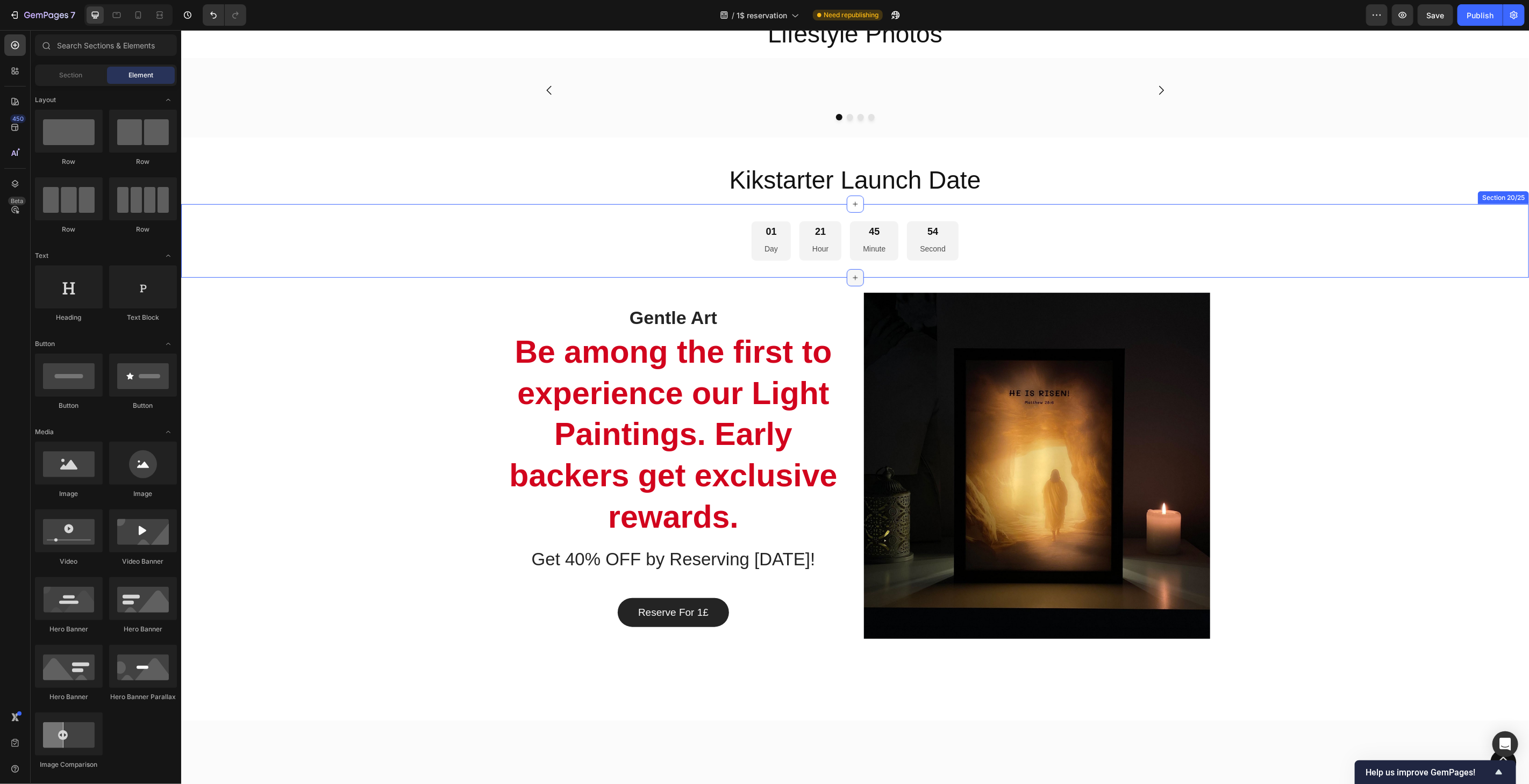
click at [850, 282] on icon at bounding box center [855, 277] width 8 height 8
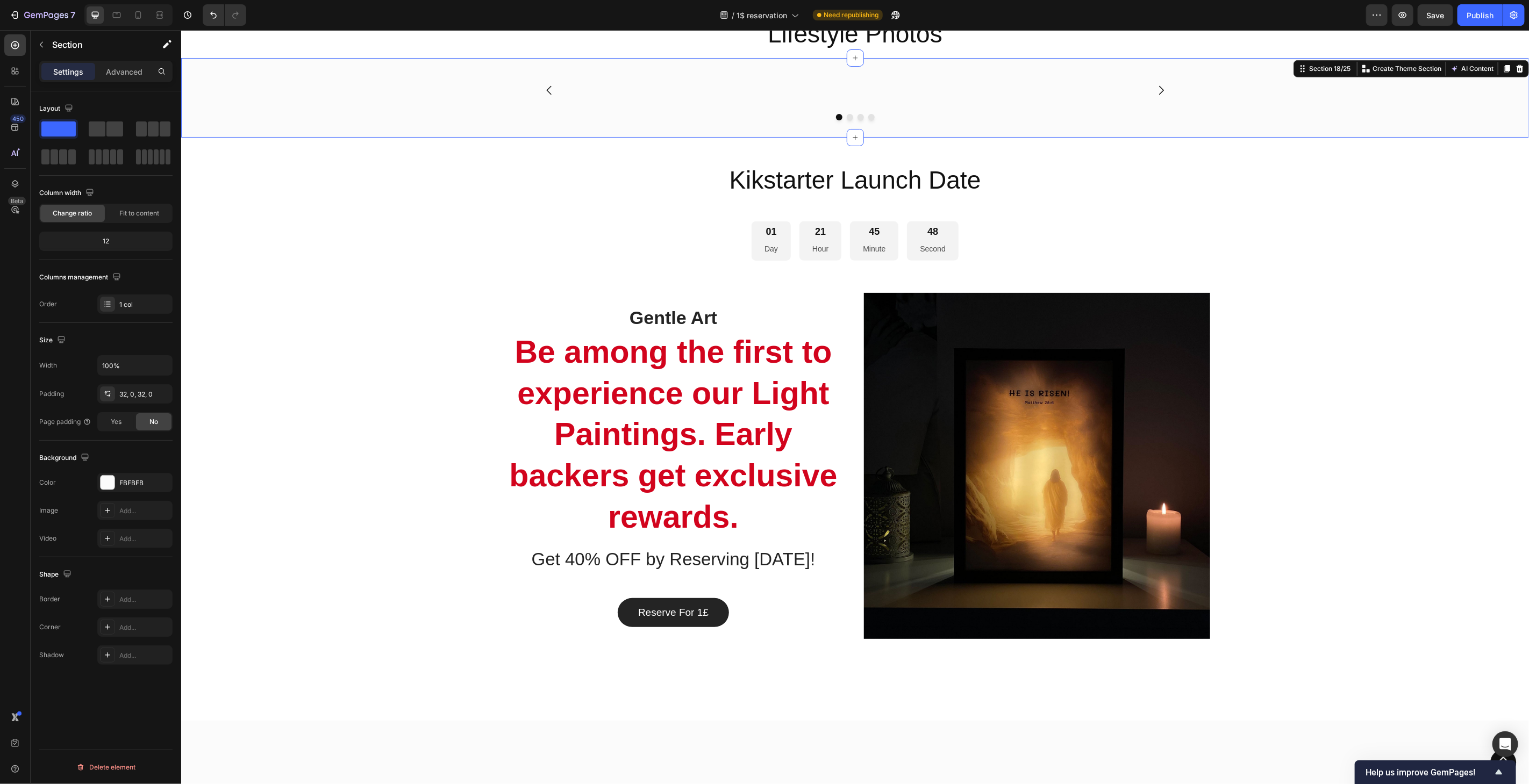
click at [1318, 120] on div "Image Image Image Image [GEOGRAPHIC_DATA]" at bounding box center [855, 97] width 1348 height 45
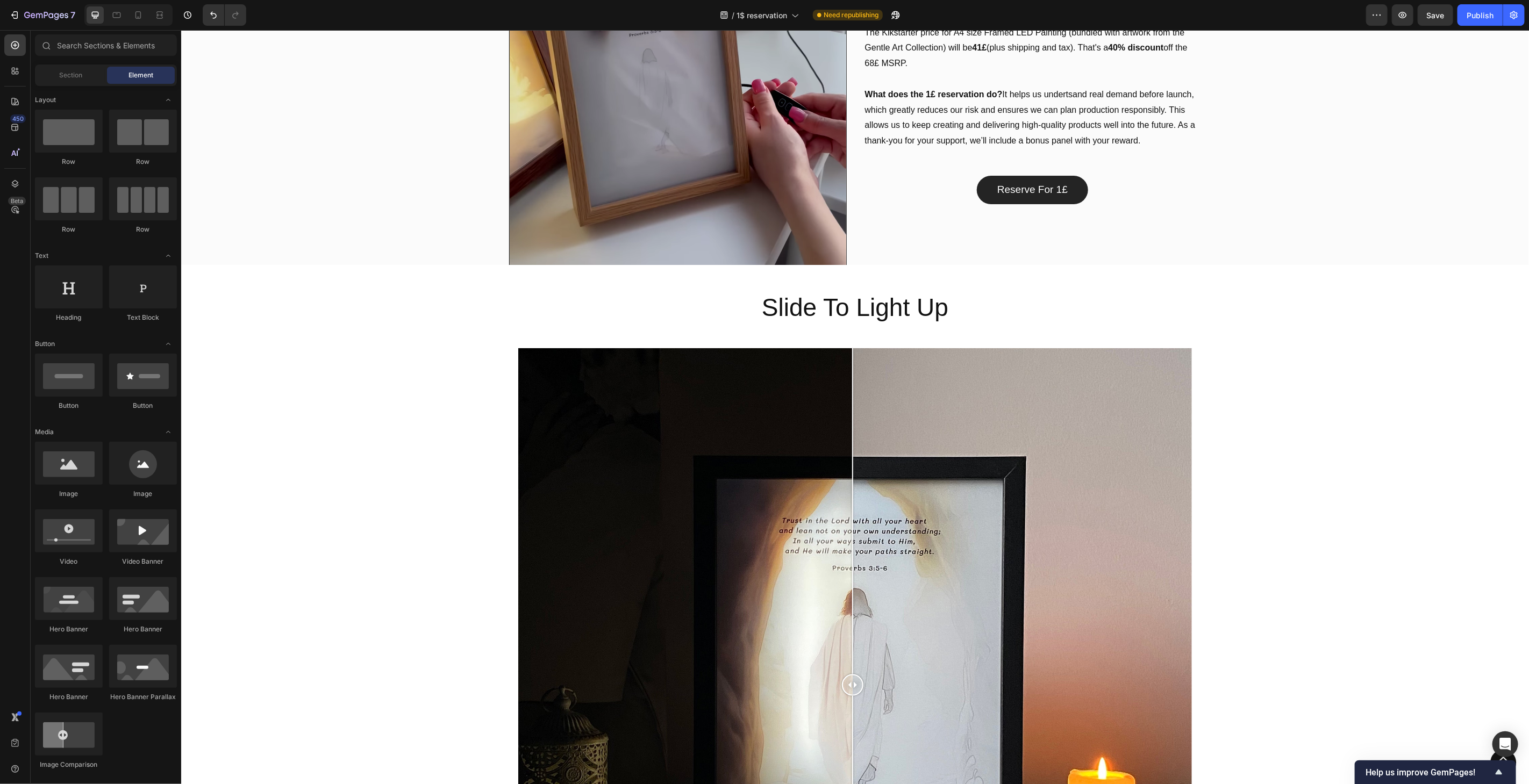
scroll to position [653, 0]
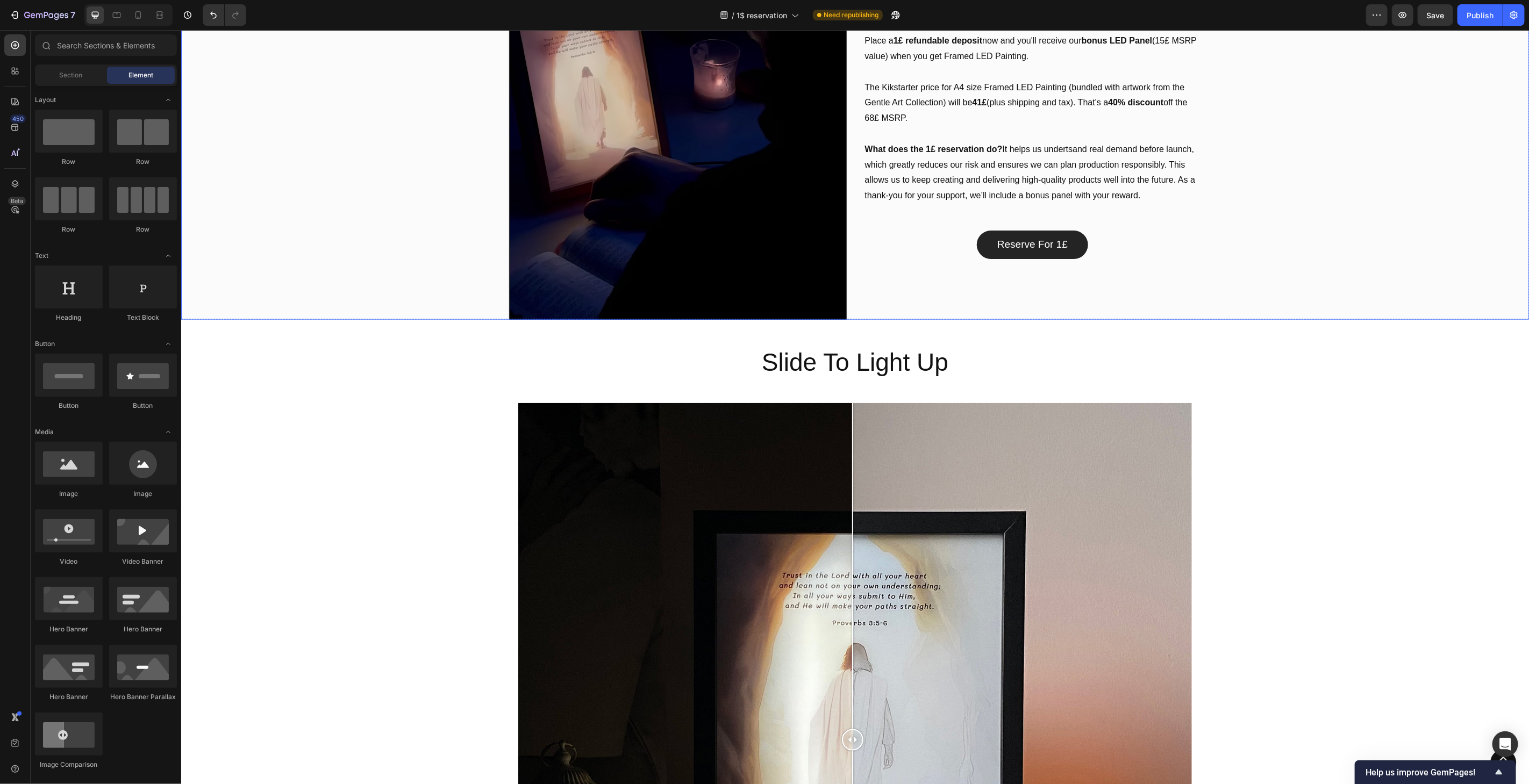
click at [1501, 136] on div "Overlay" at bounding box center [855, 131] width 1348 height 376
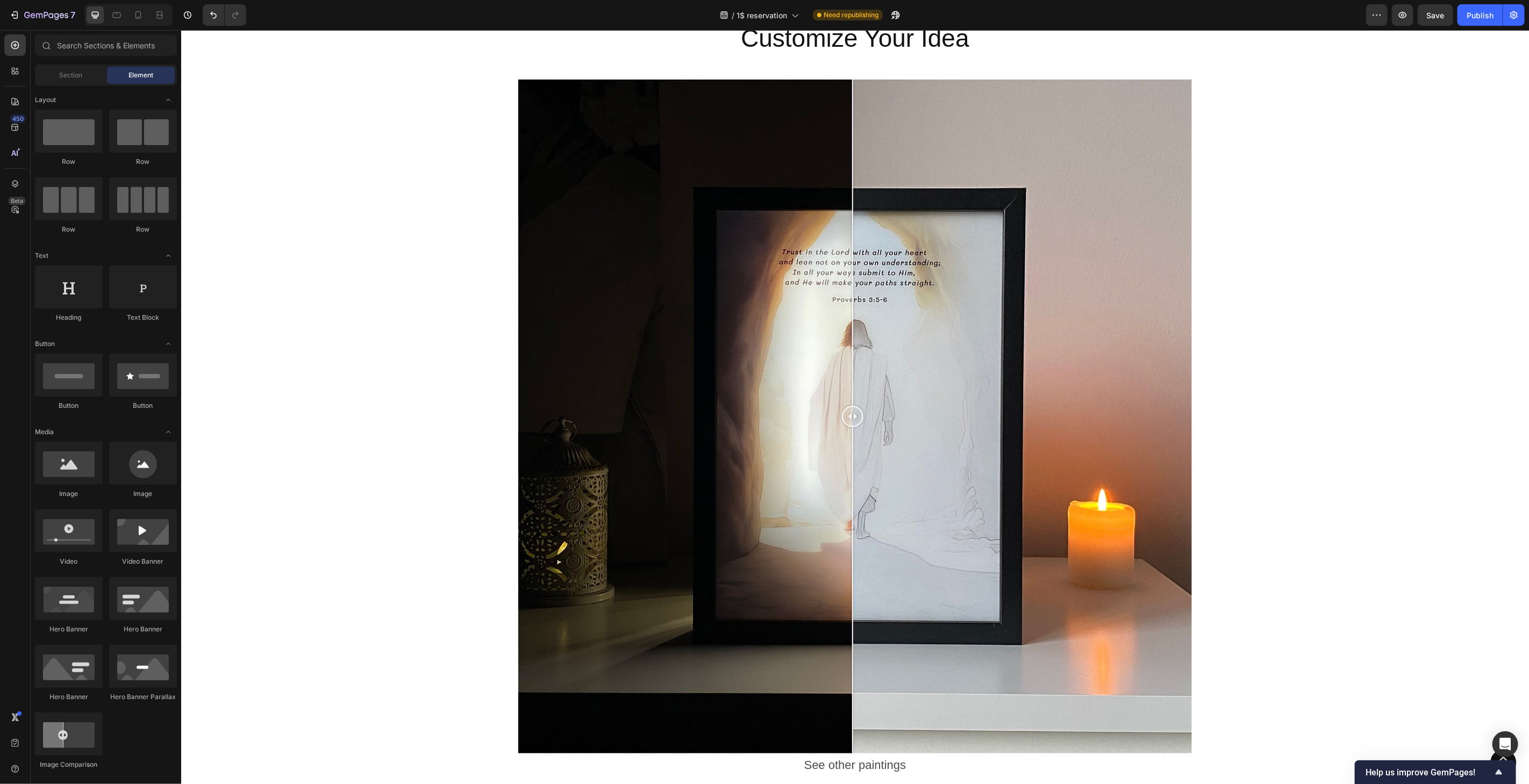
scroll to position [2043, 0]
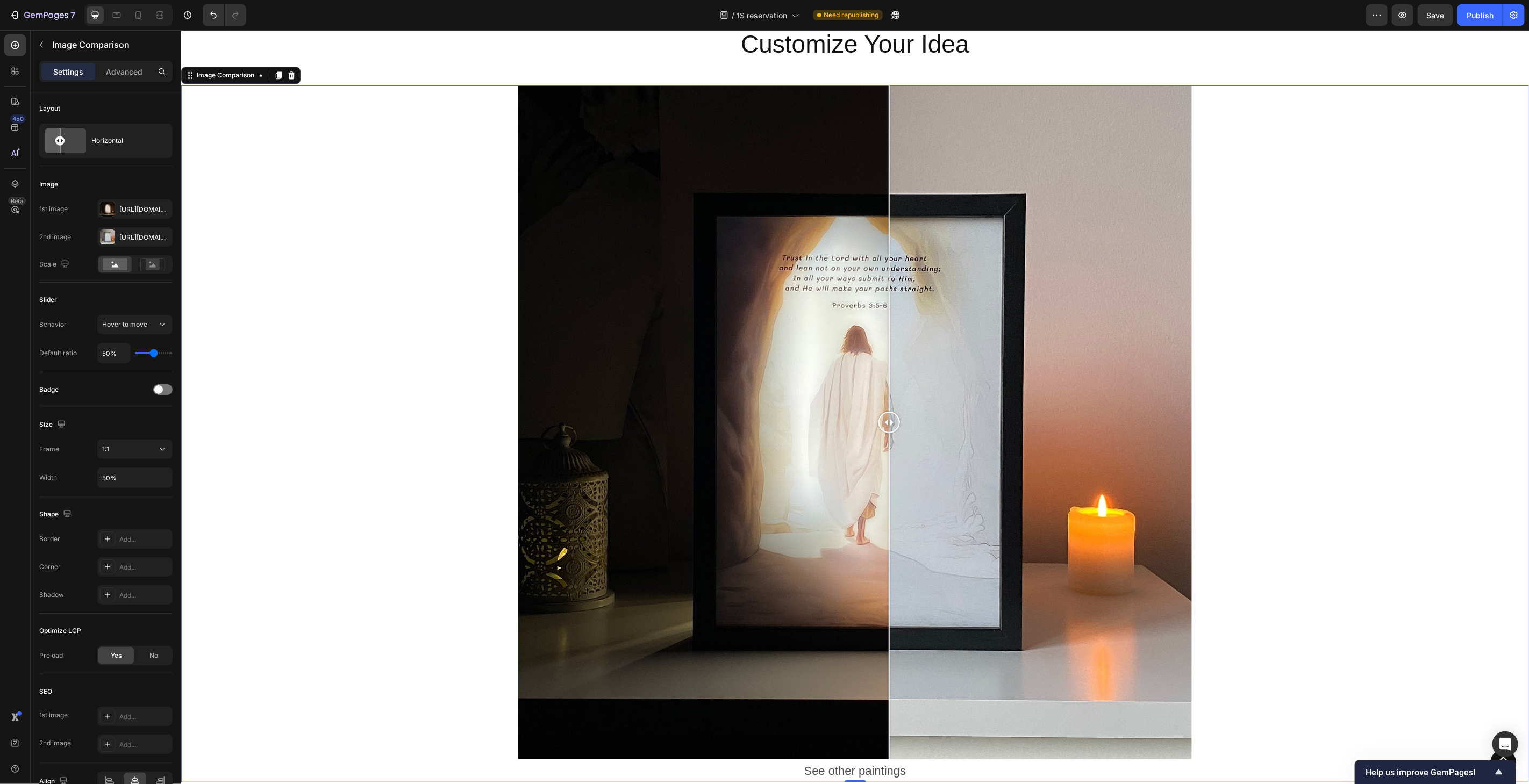
click at [888, 285] on div at bounding box center [889, 248] width 1 height 326
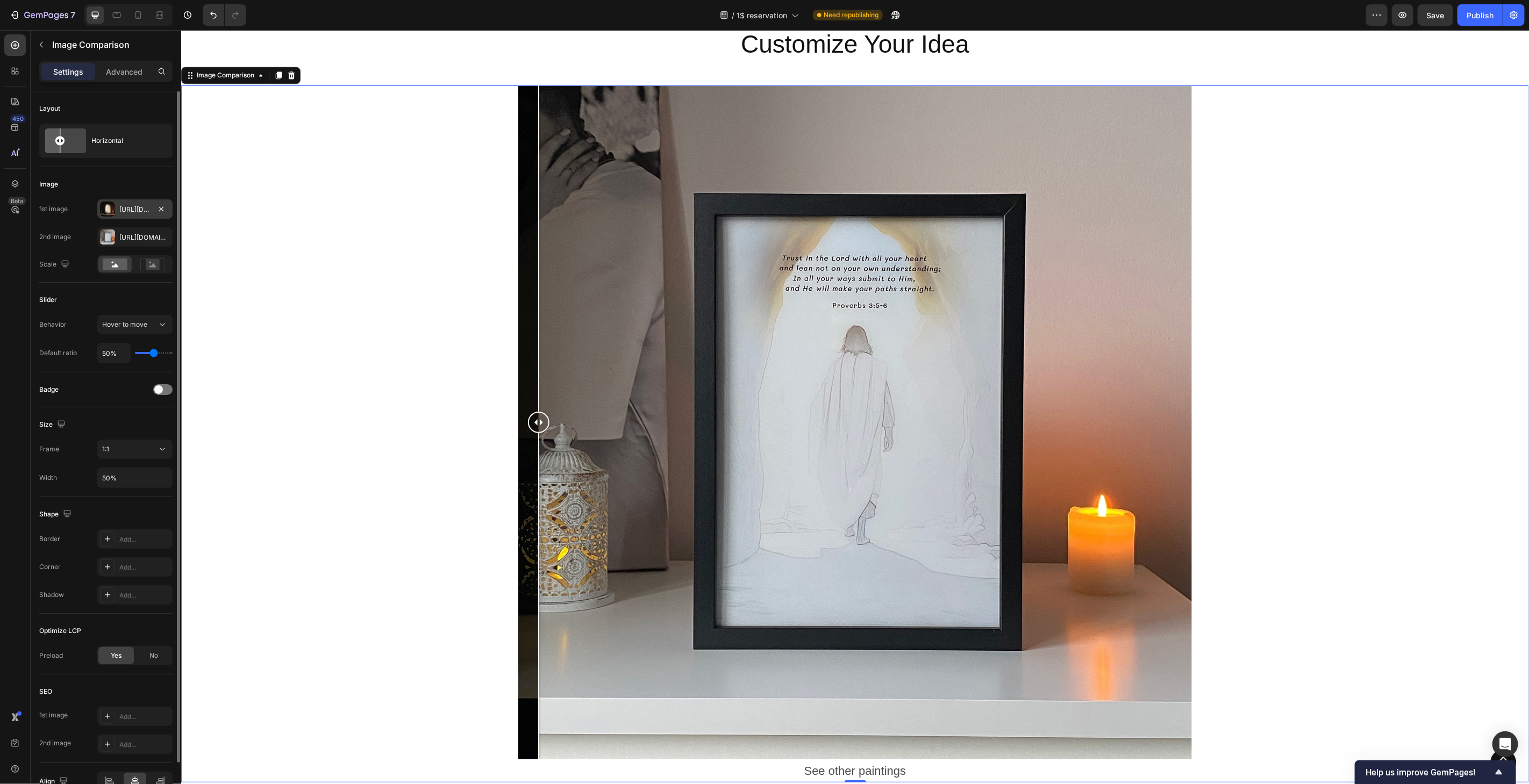
click at [129, 206] on div "[URL][DOMAIN_NAME]" at bounding box center [135, 209] width 31 height 10
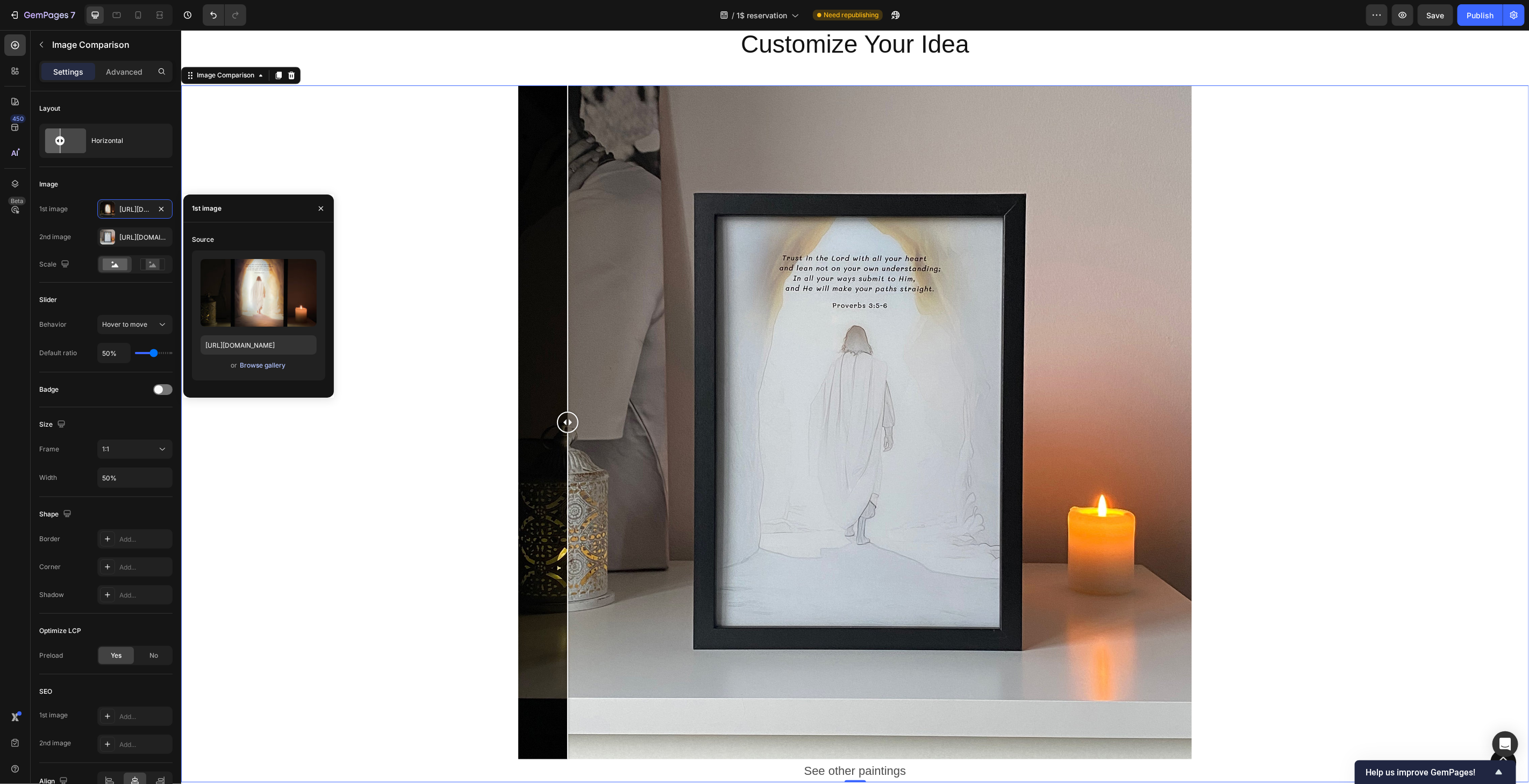
click at [259, 368] on div "Browse gallery" at bounding box center [262, 365] width 46 height 10
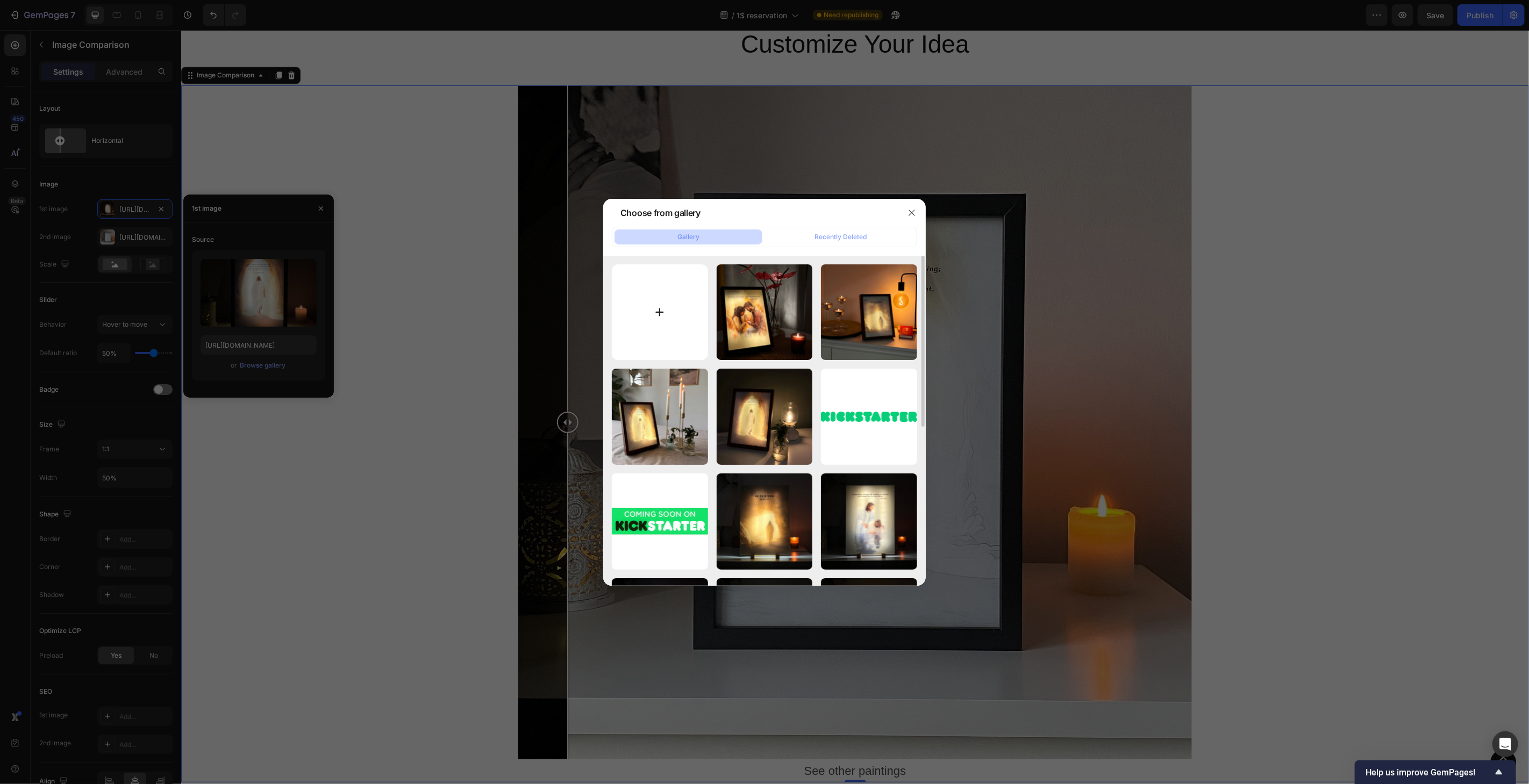
click at [670, 306] on input "file" at bounding box center [660, 313] width 97 height 96
type input "C:\fakepath\1dollar-home-3-color.jpg"
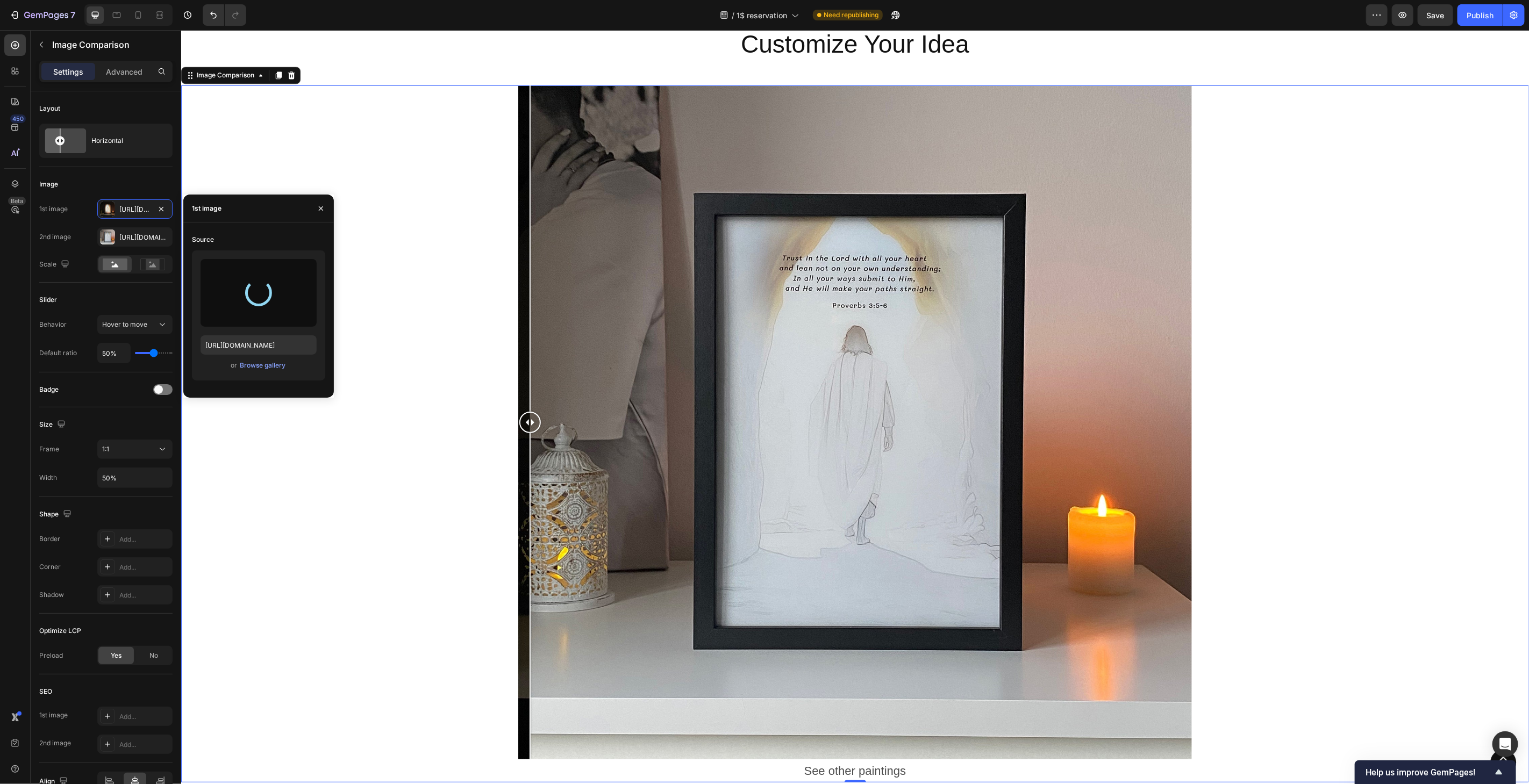
type input "[URL][DOMAIN_NAME]"
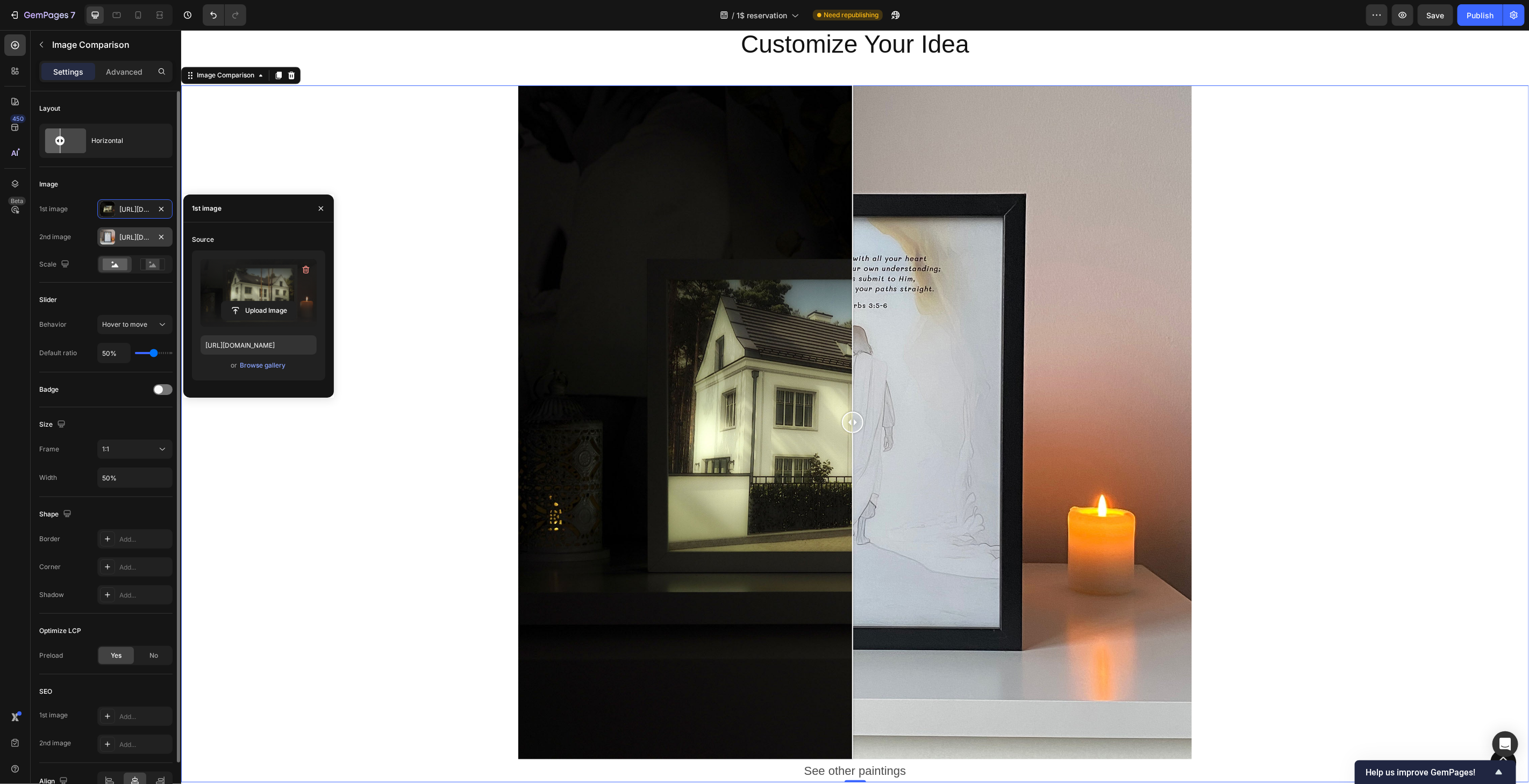
click at [137, 239] on div "[URL][DOMAIN_NAME]" at bounding box center [135, 238] width 31 height 10
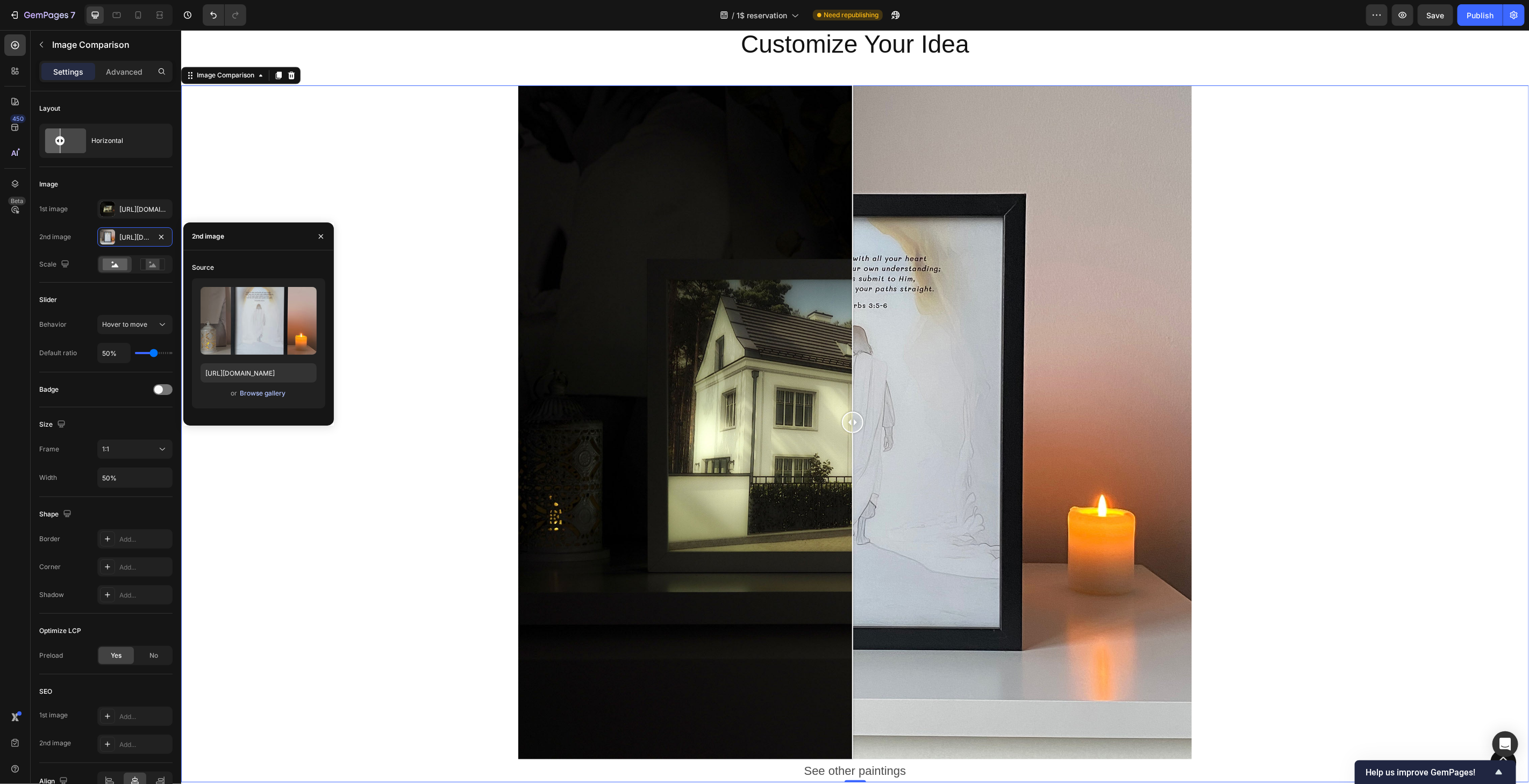
click at [260, 397] on div "Browse gallery" at bounding box center [262, 393] width 46 height 10
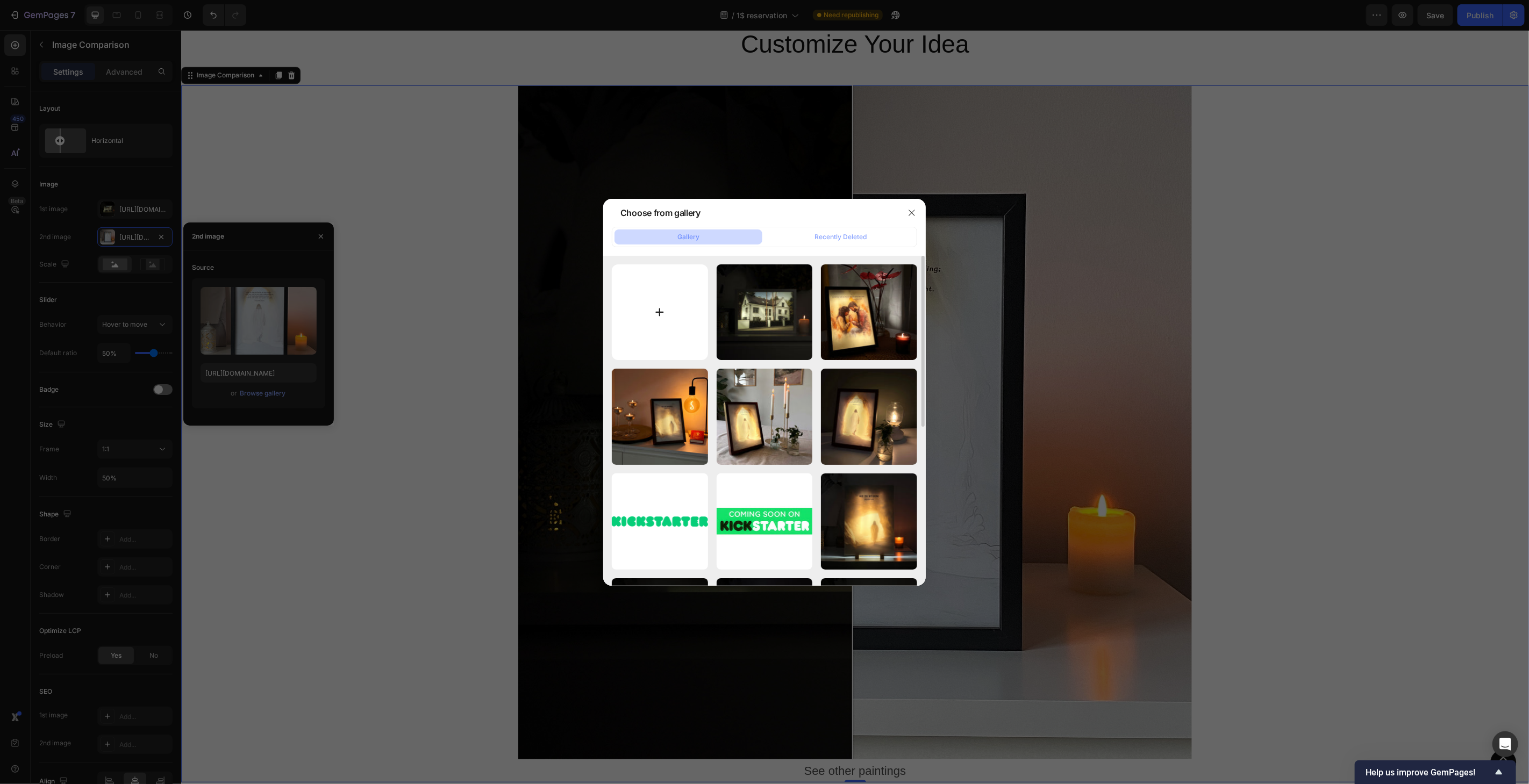
click at [662, 320] on input "file" at bounding box center [660, 313] width 97 height 96
type input "C:\fakepath\1dollar-home-3-black.jpg"
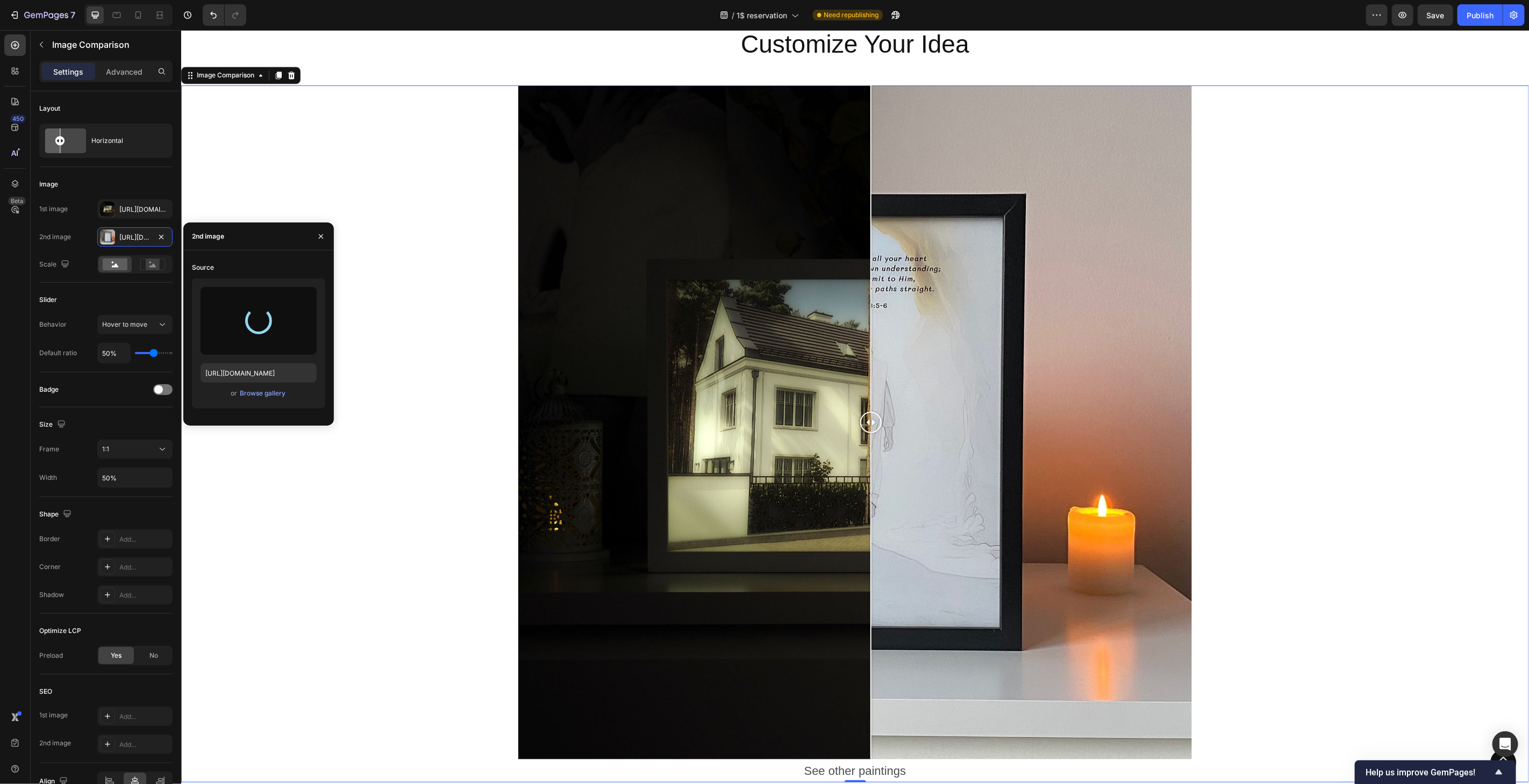
type input "[URL][DOMAIN_NAME]"
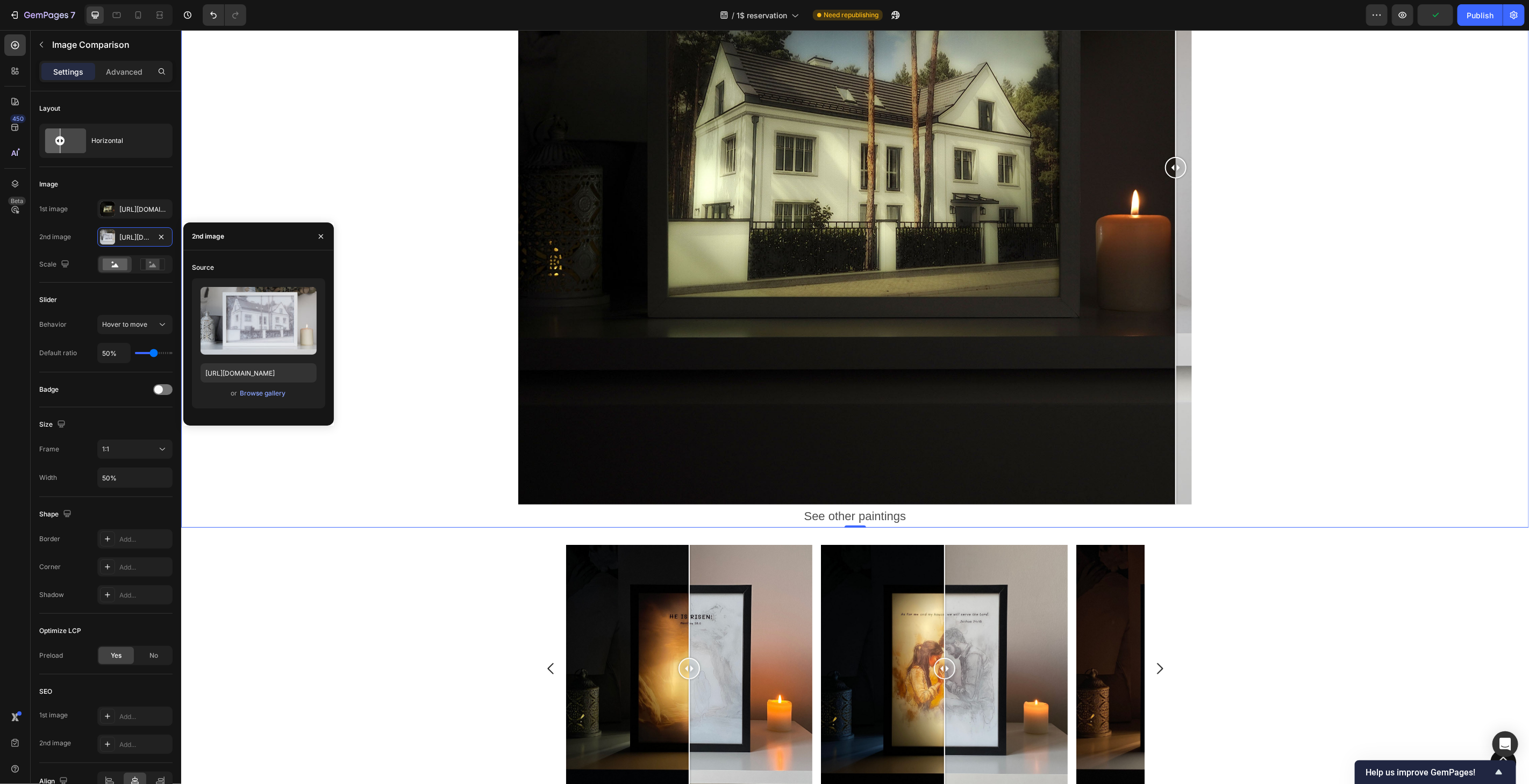
scroll to position [2342, 0]
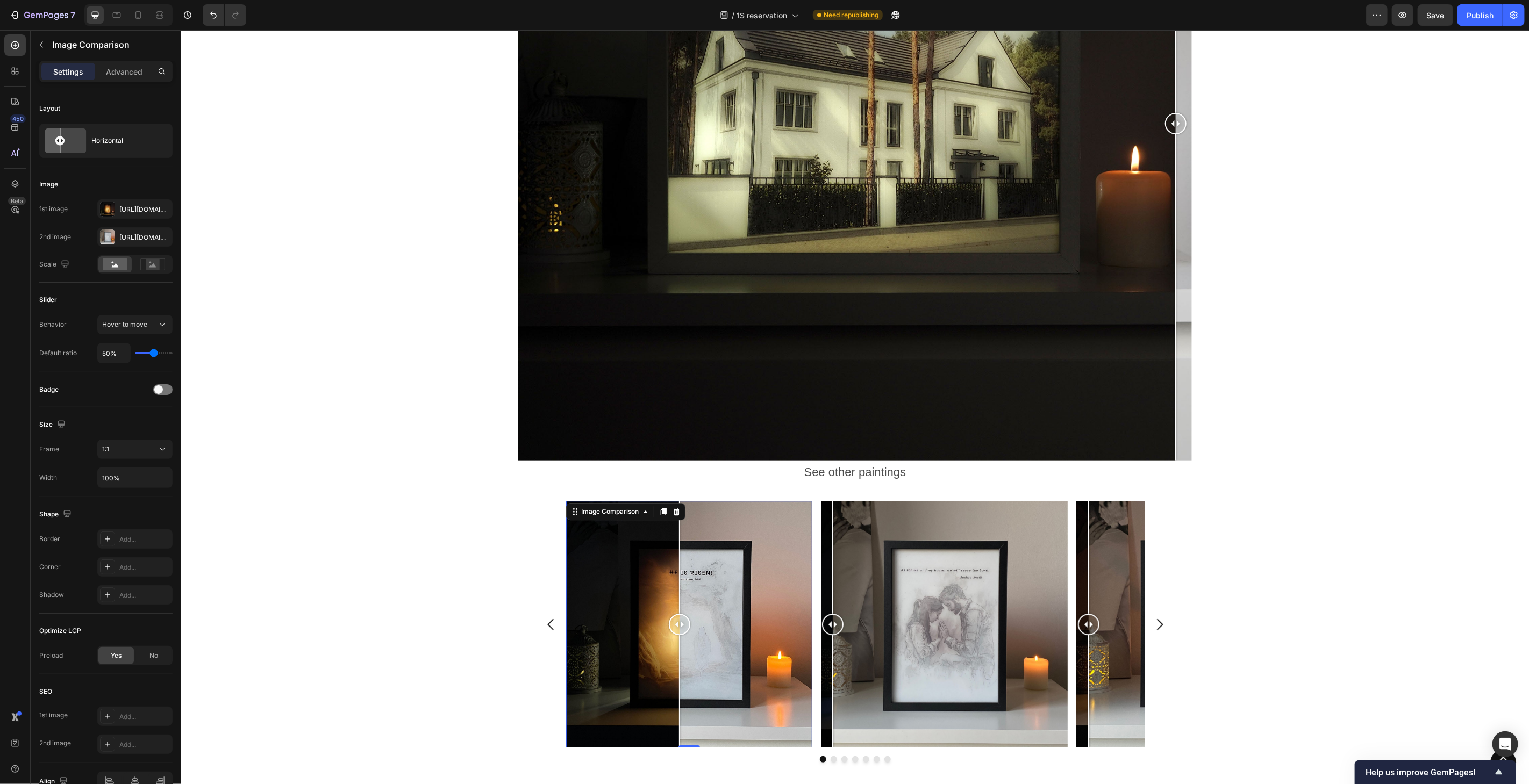
click at [679, 549] on div at bounding box center [679, 556] width 1 height 112
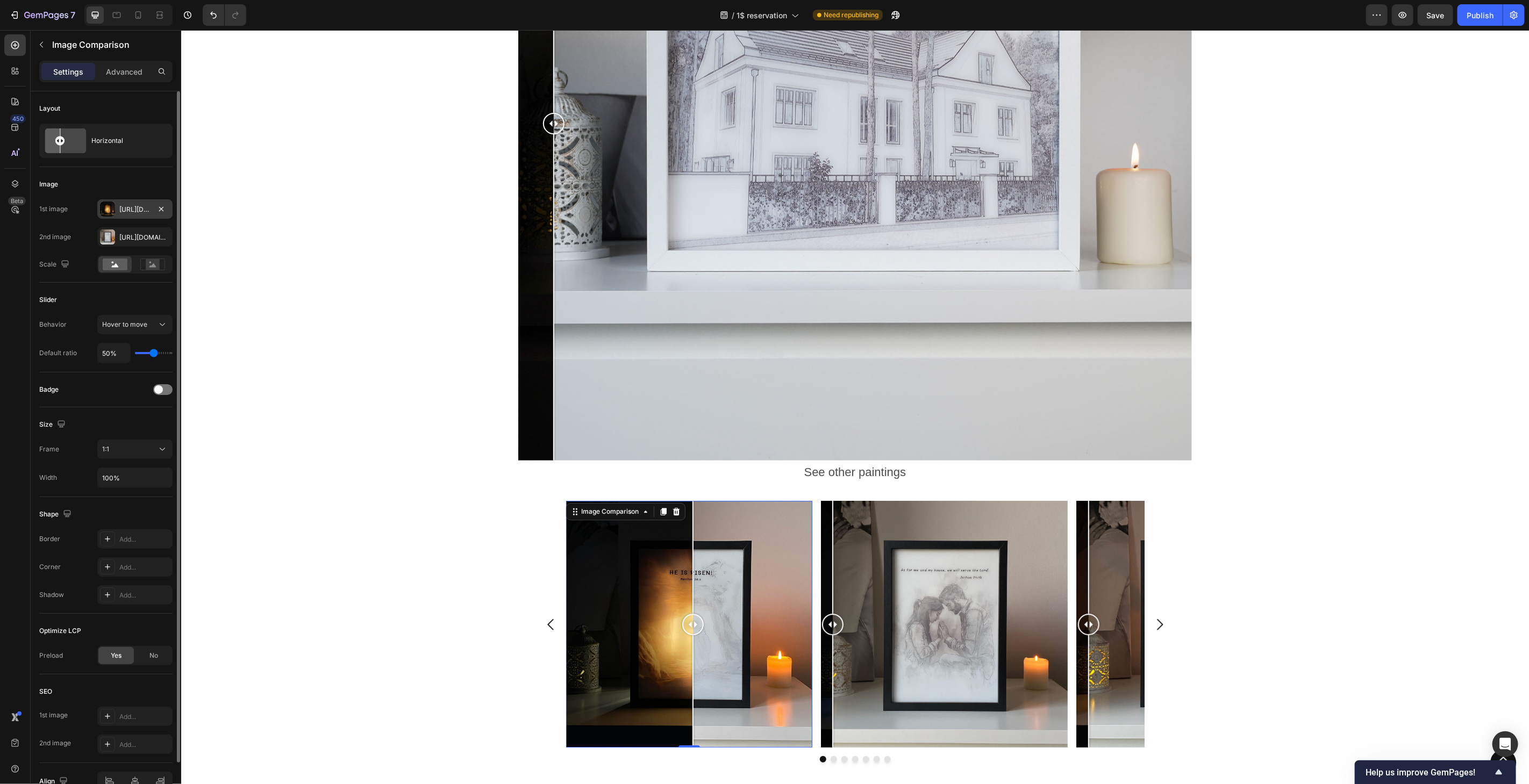
click at [132, 206] on div "[URL][DOMAIN_NAME]" at bounding box center [135, 209] width 31 height 10
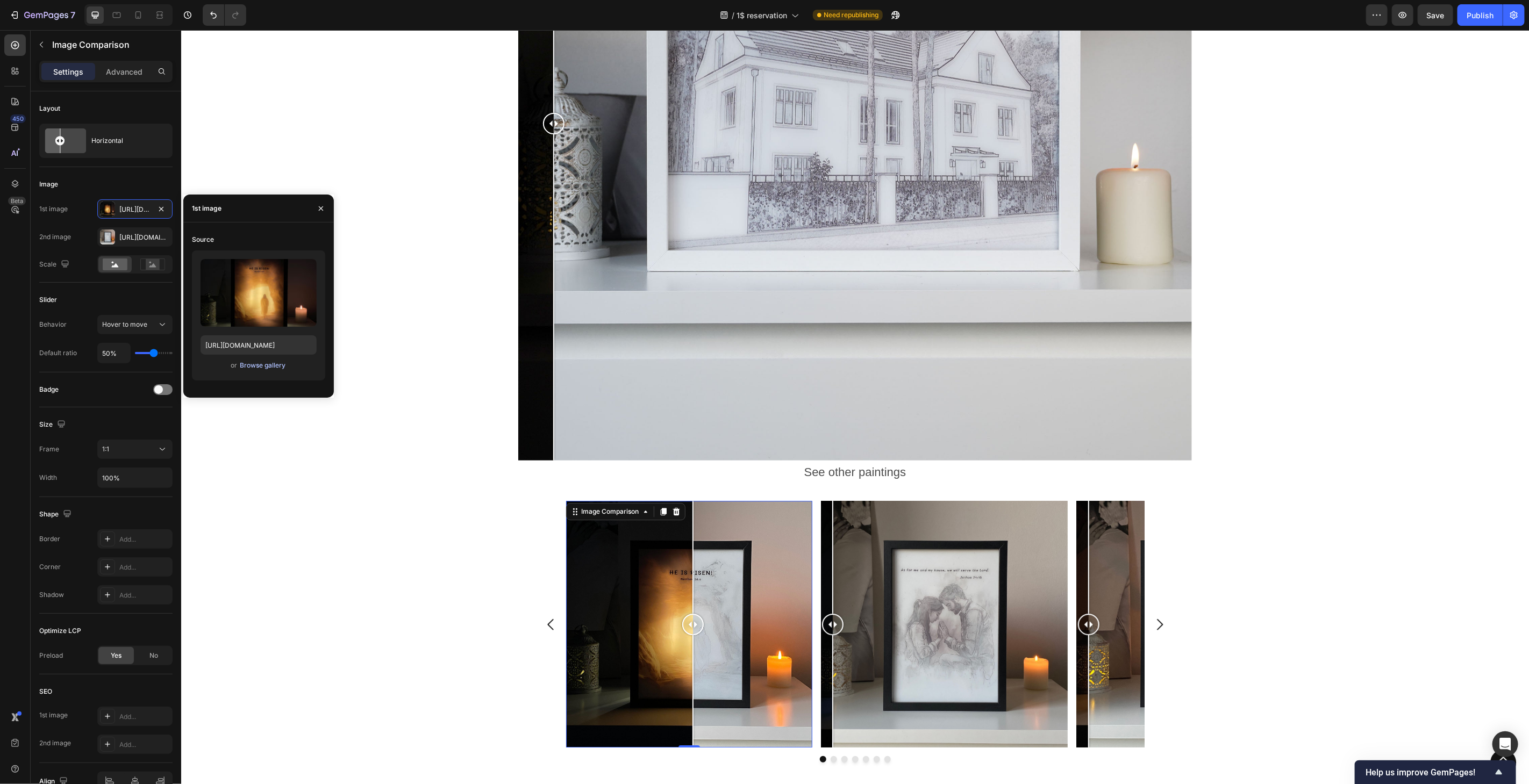
click at [265, 369] on div "Browse gallery" at bounding box center [262, 365] width 46 height 10
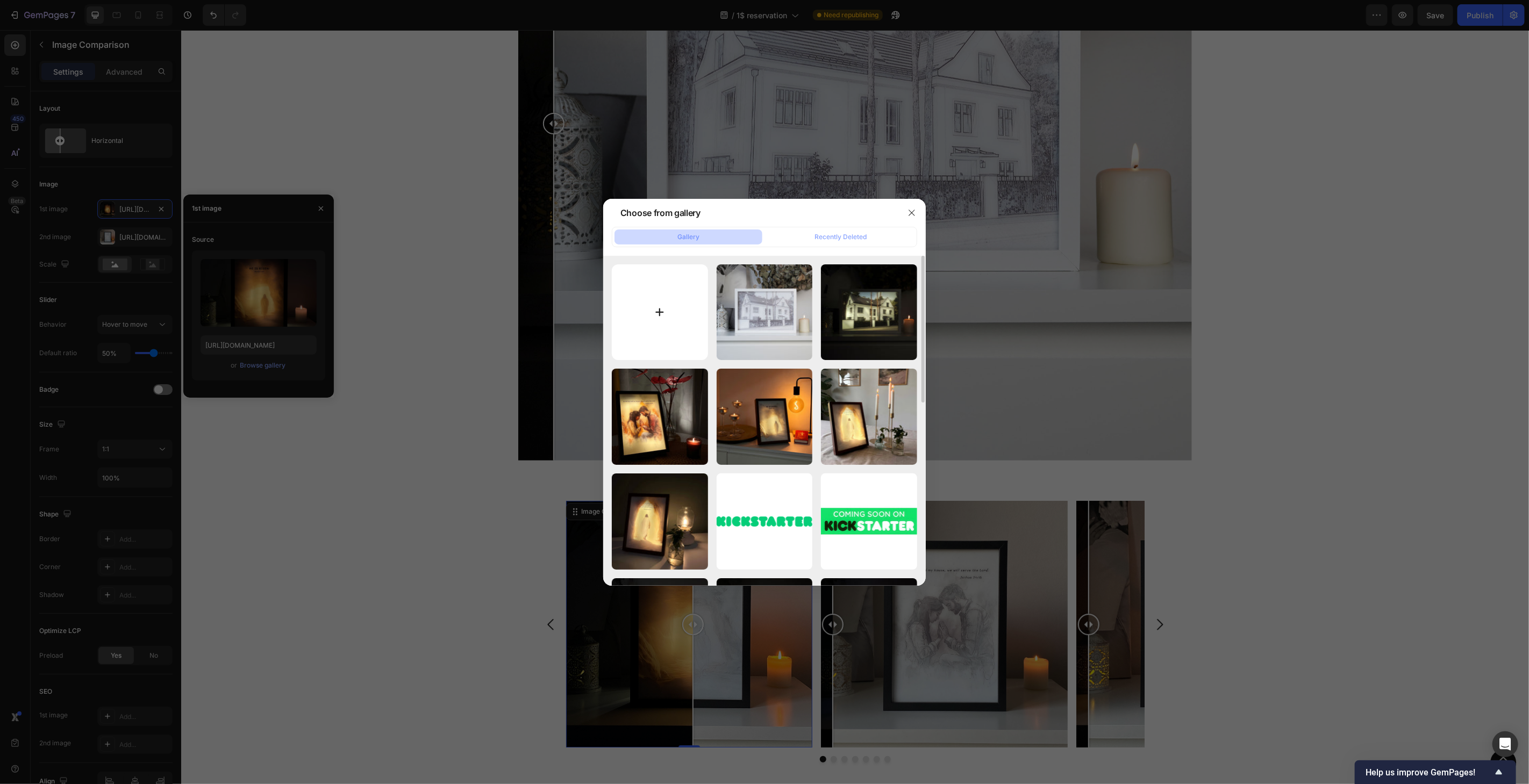
click at [670, 308] on input "file" at bounding box center [660, 313] width 97 height 96
type input "C:\fakepath\1dollar-d&v-color.jpg"
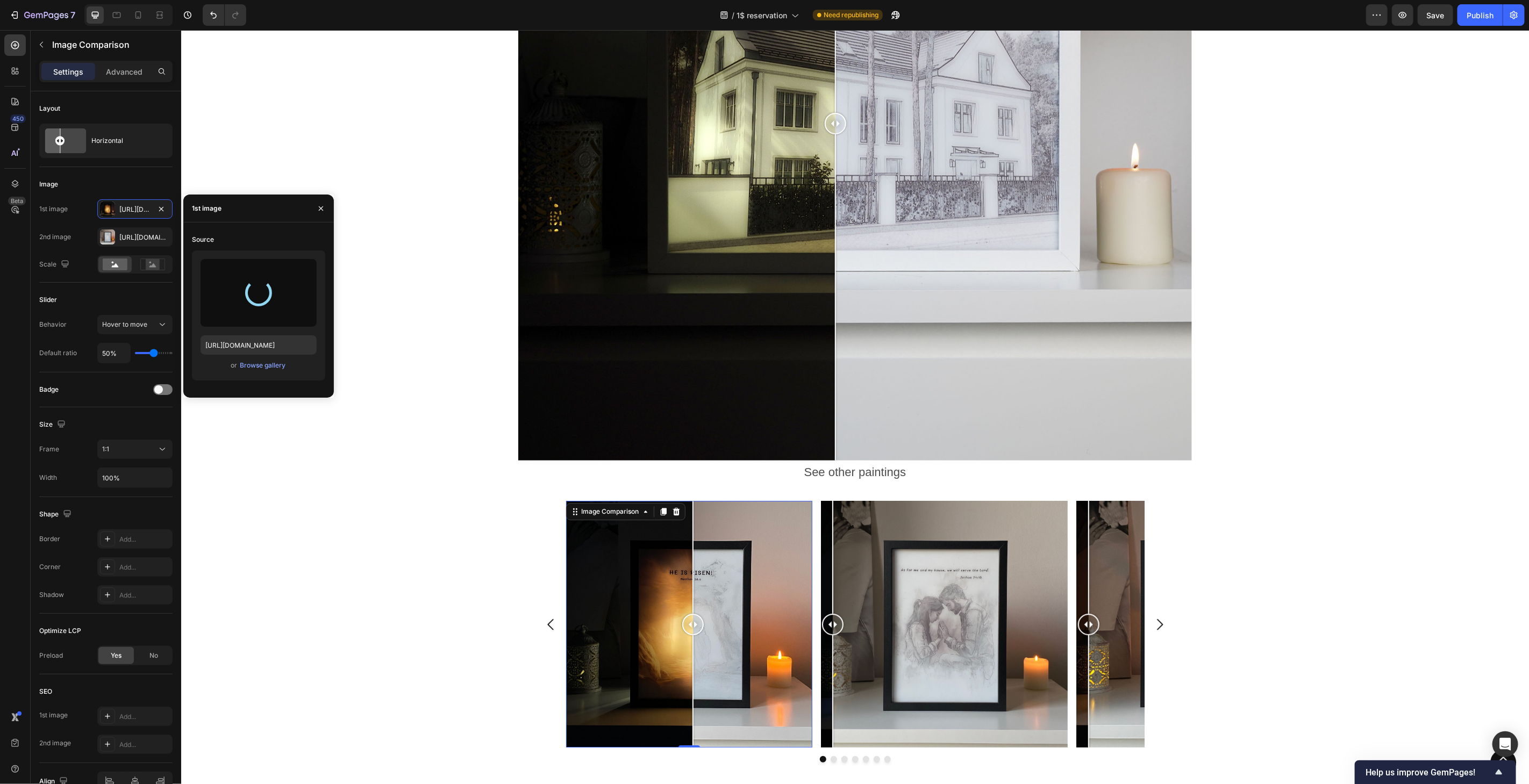
type input "[URL][DOMAIN_NAME]"
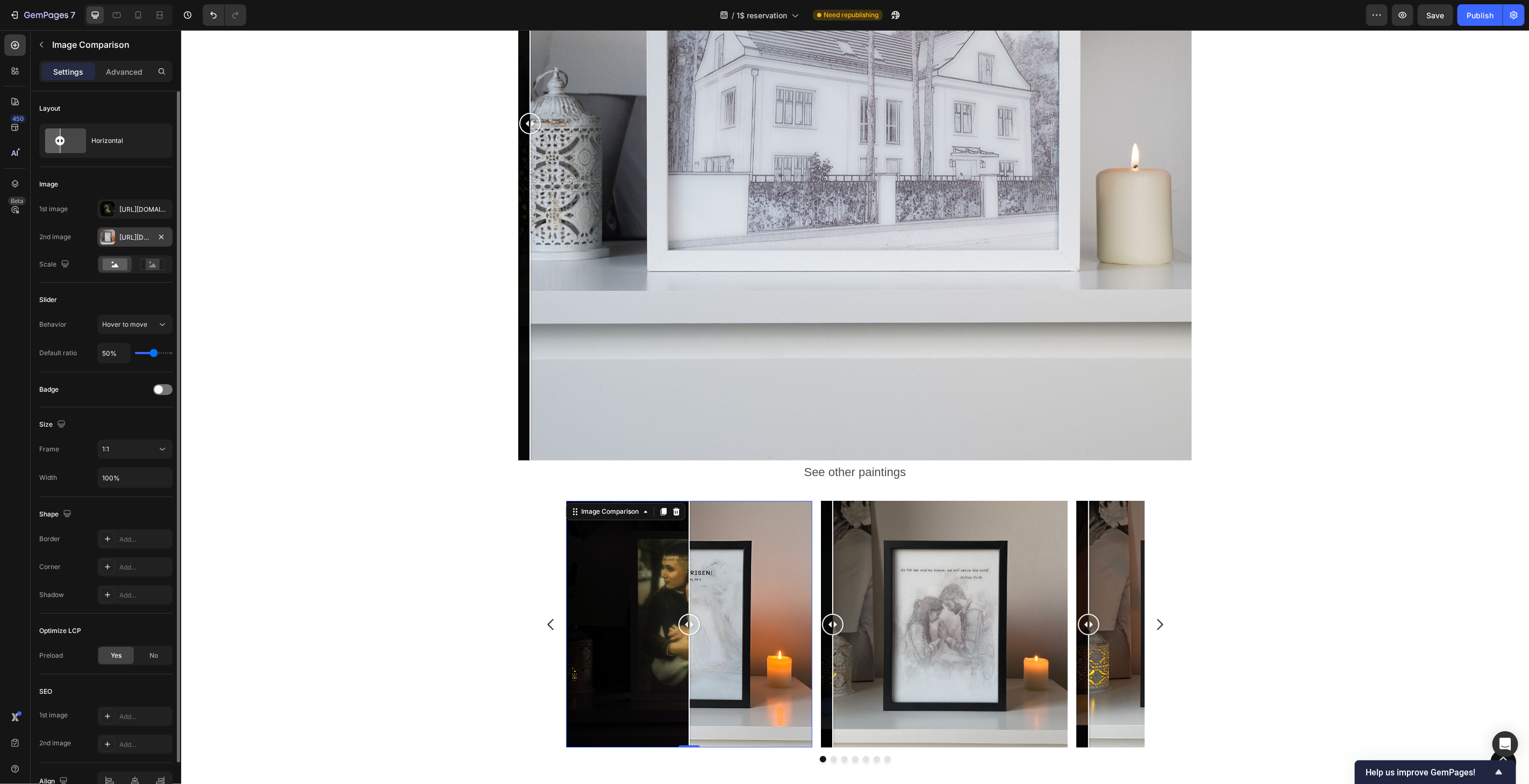
click at [141, 237] on div "[URL][DOMAIN_NAME]" at bounding box center [135, 238] width 31 height 10
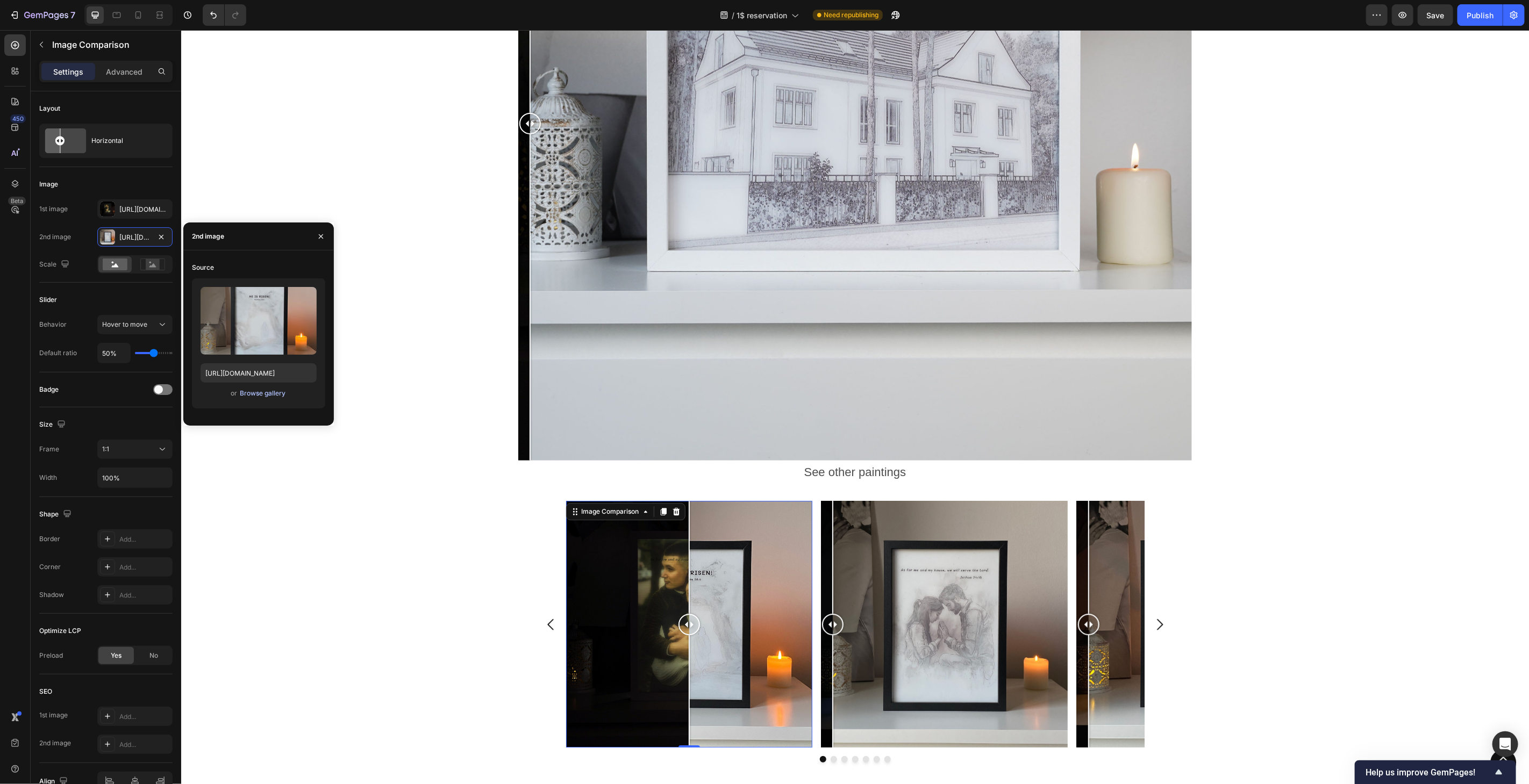
click at [264, 394] on div "Browse gallery" at bounding box center [262, 393] width 46 height 10
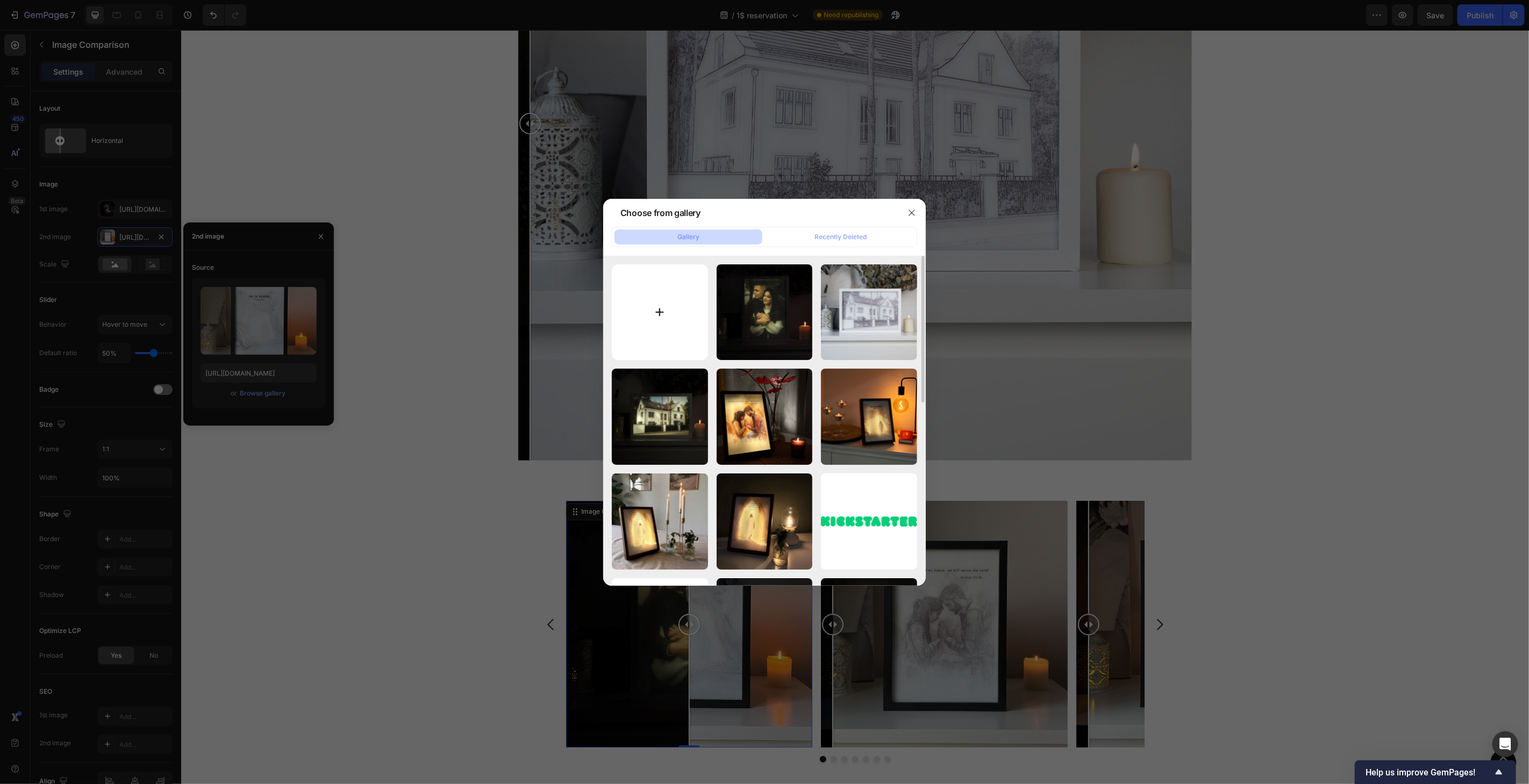
click at [640, 307] on input "file" at bounding box center [660, 313] width 97 height 96
type input "C:\fakepath\1dollar-d&v-black.jpg"
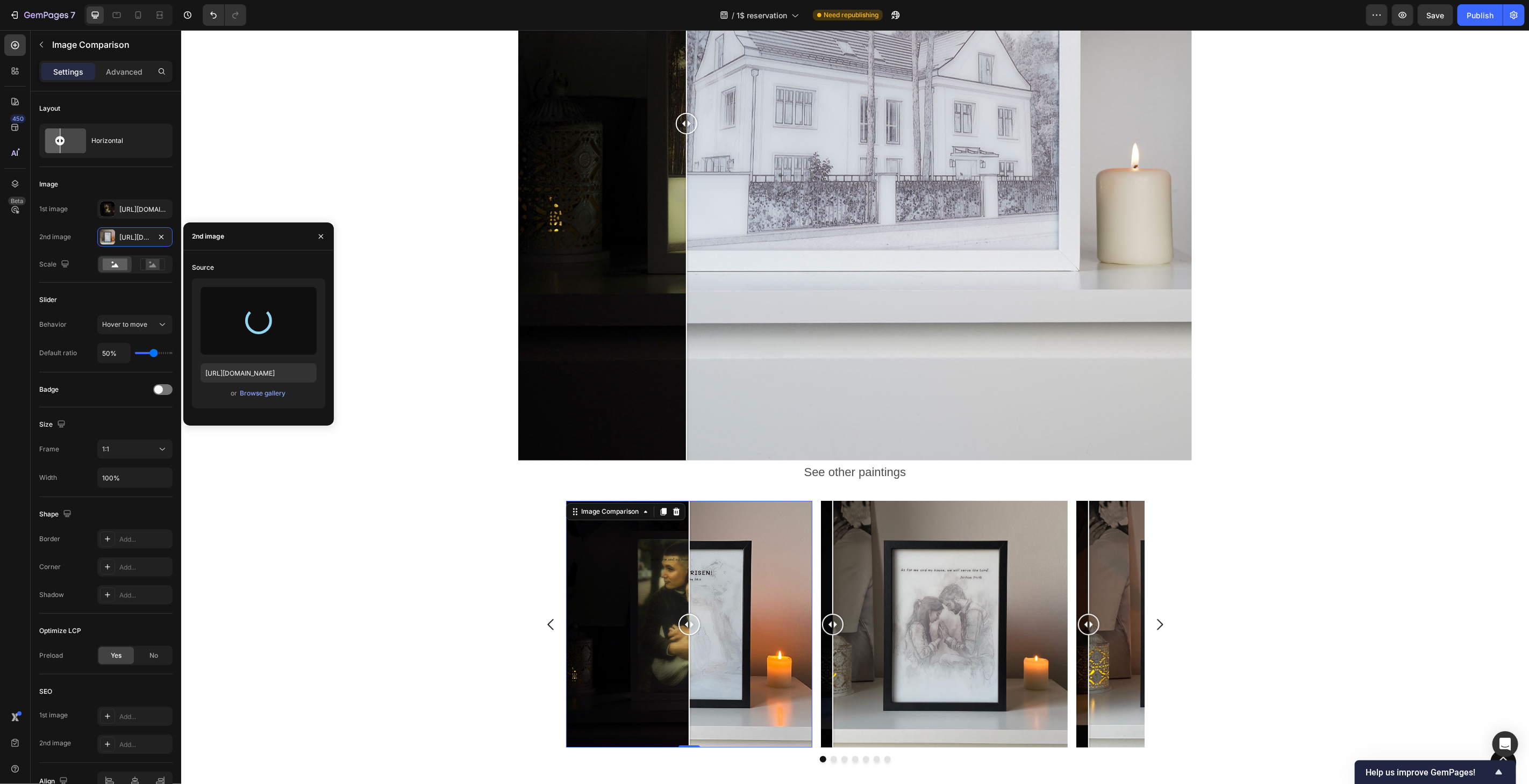
type input "[URL][DOMAIN_NAME]"
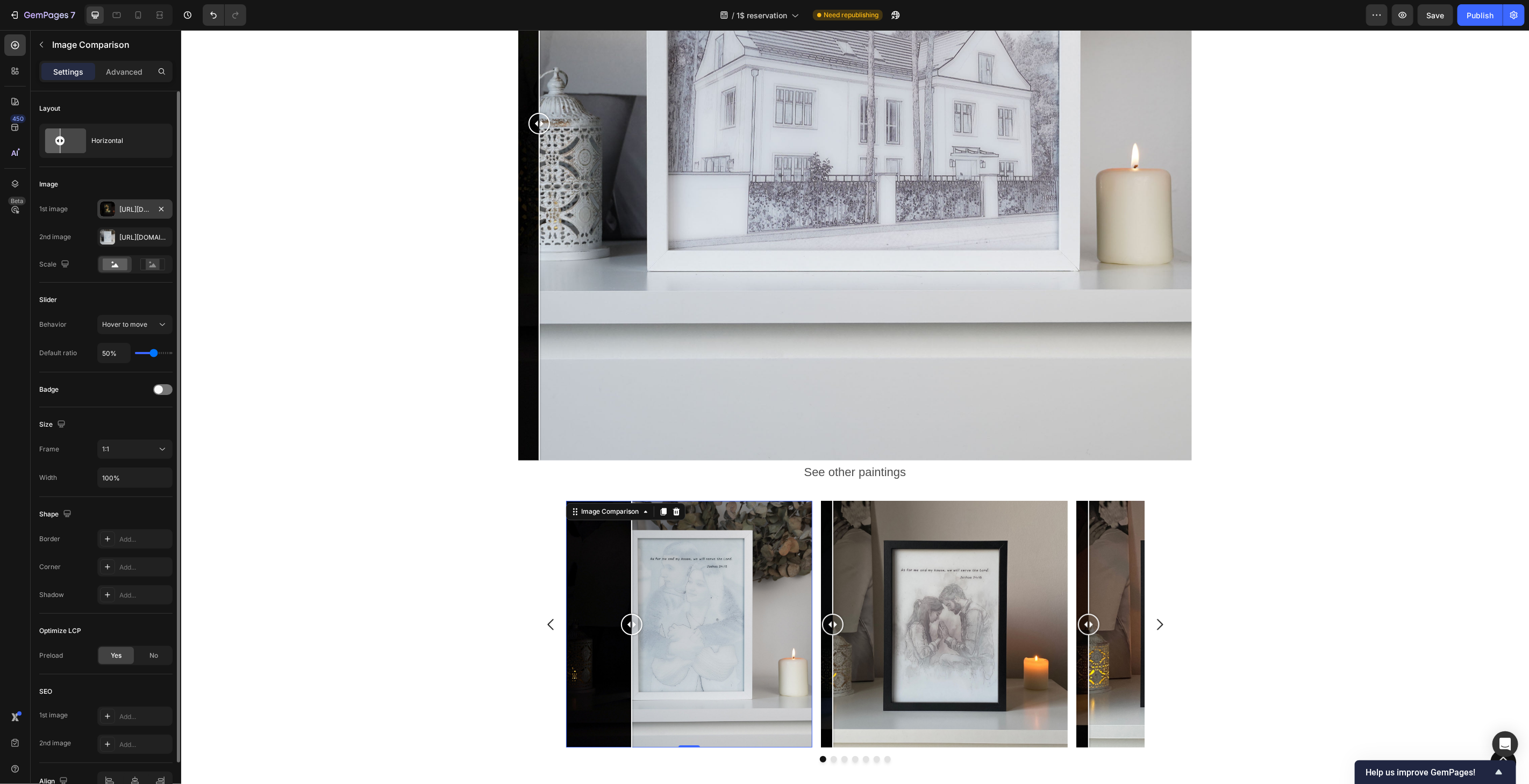
click at [130, 204] on div "[URL][DOMAIN_NAME]" at bounding box center [135, 209] width 31 height 10
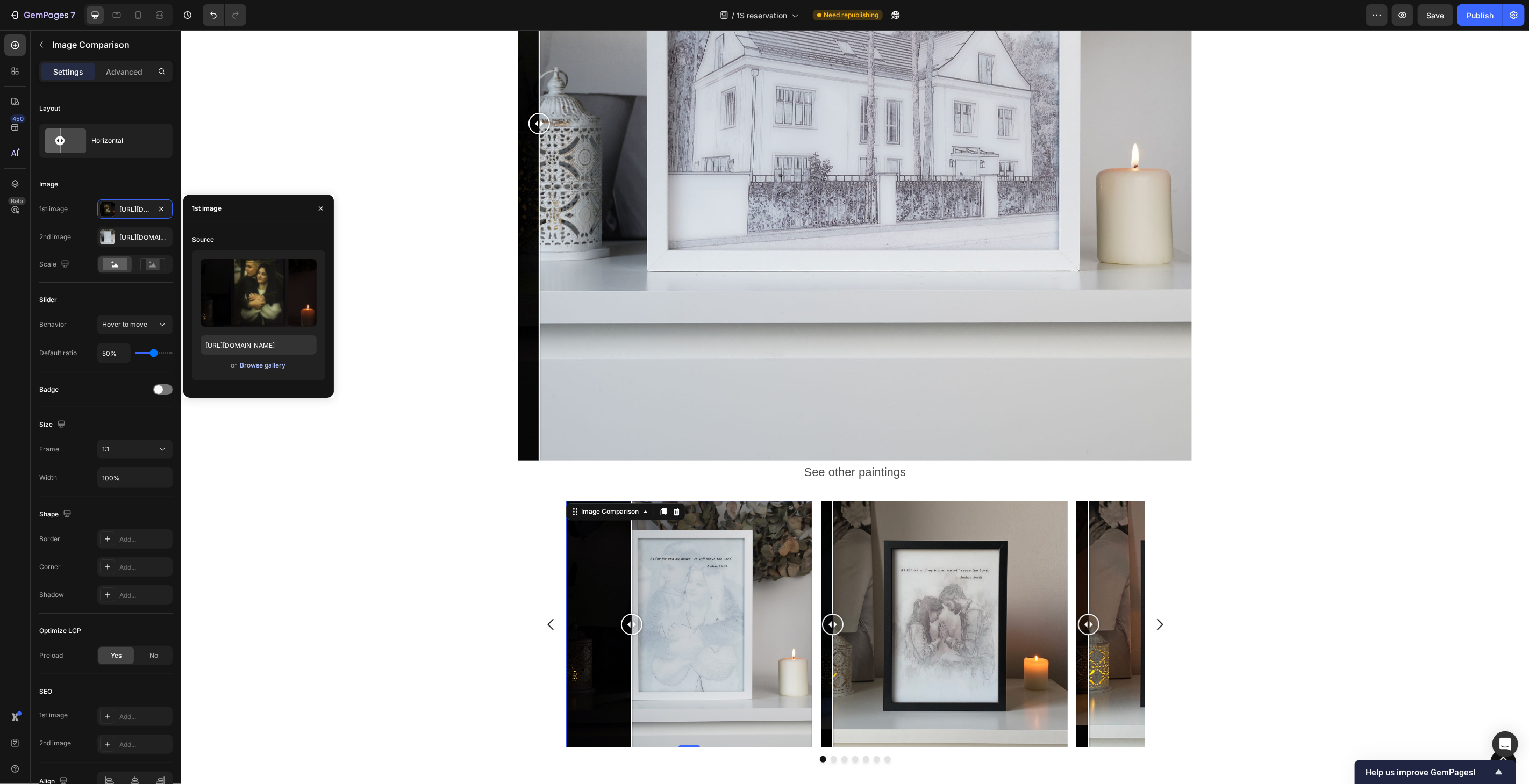
click at [259, 365] on div "Browse gallery" at bounding box center [262, 365] width 46 height 10
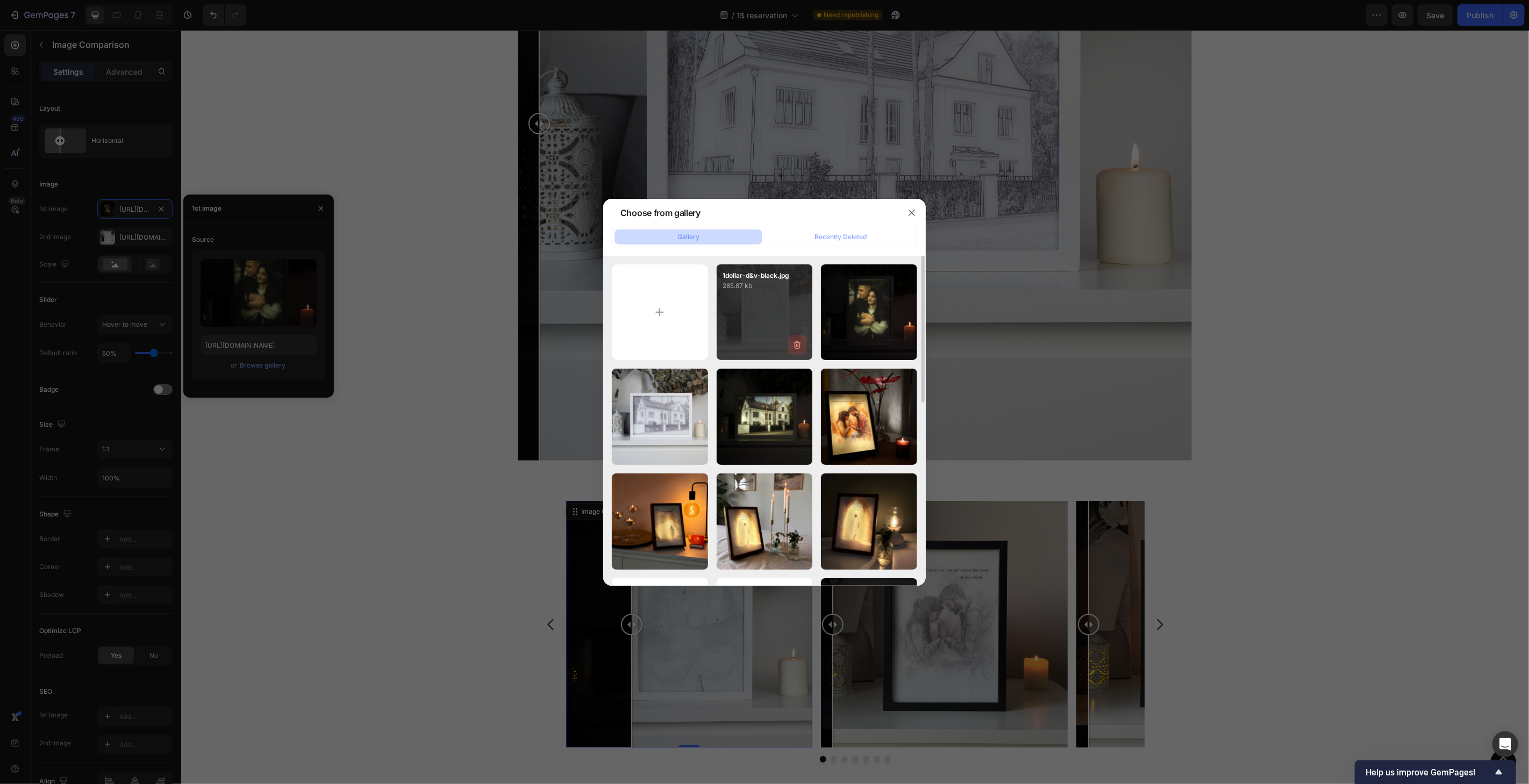
click at [798, 345] on icon "button" at bounding box center [798, 345] width 1 height 3
click at [788, 349] on div "Delete" at bounding box center [791, 347] width 20 height 10
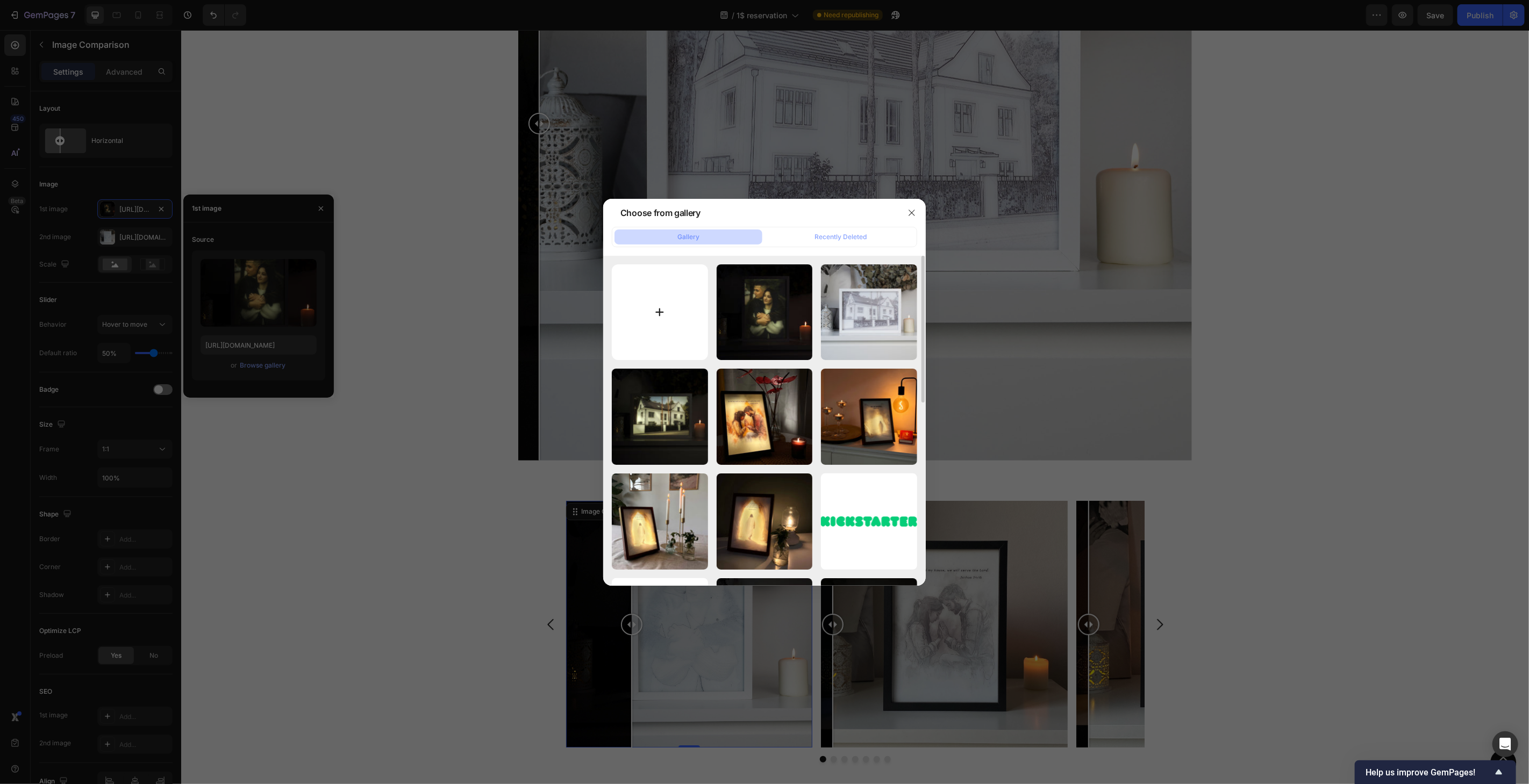
click at [656, 303] on input "file" at bounding box center [660, 313] width 97 height 96
type input "C:\fakepath\1dollar-v&i-color.jpg"
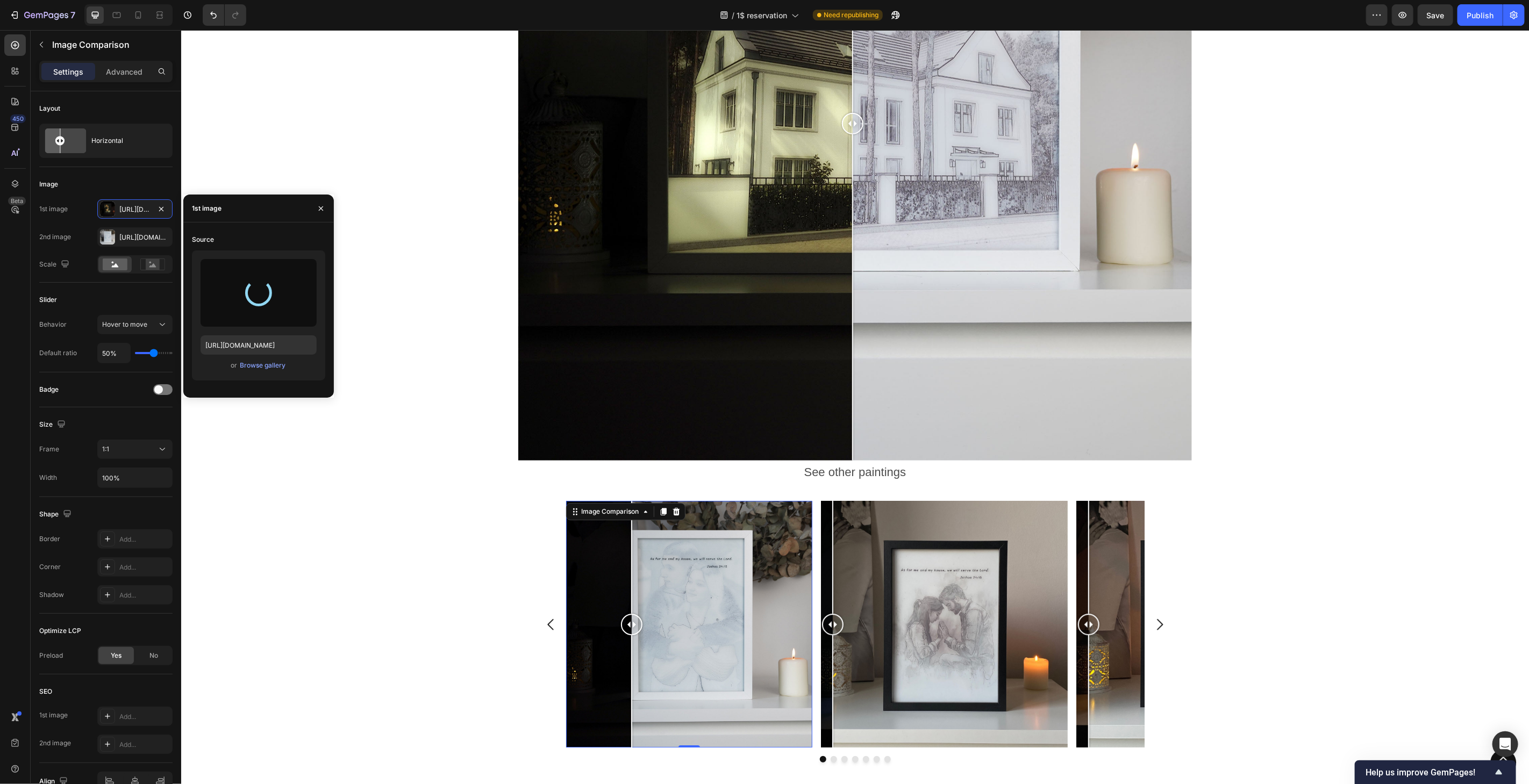
type input "[URL][DOMAIN_NAME]"
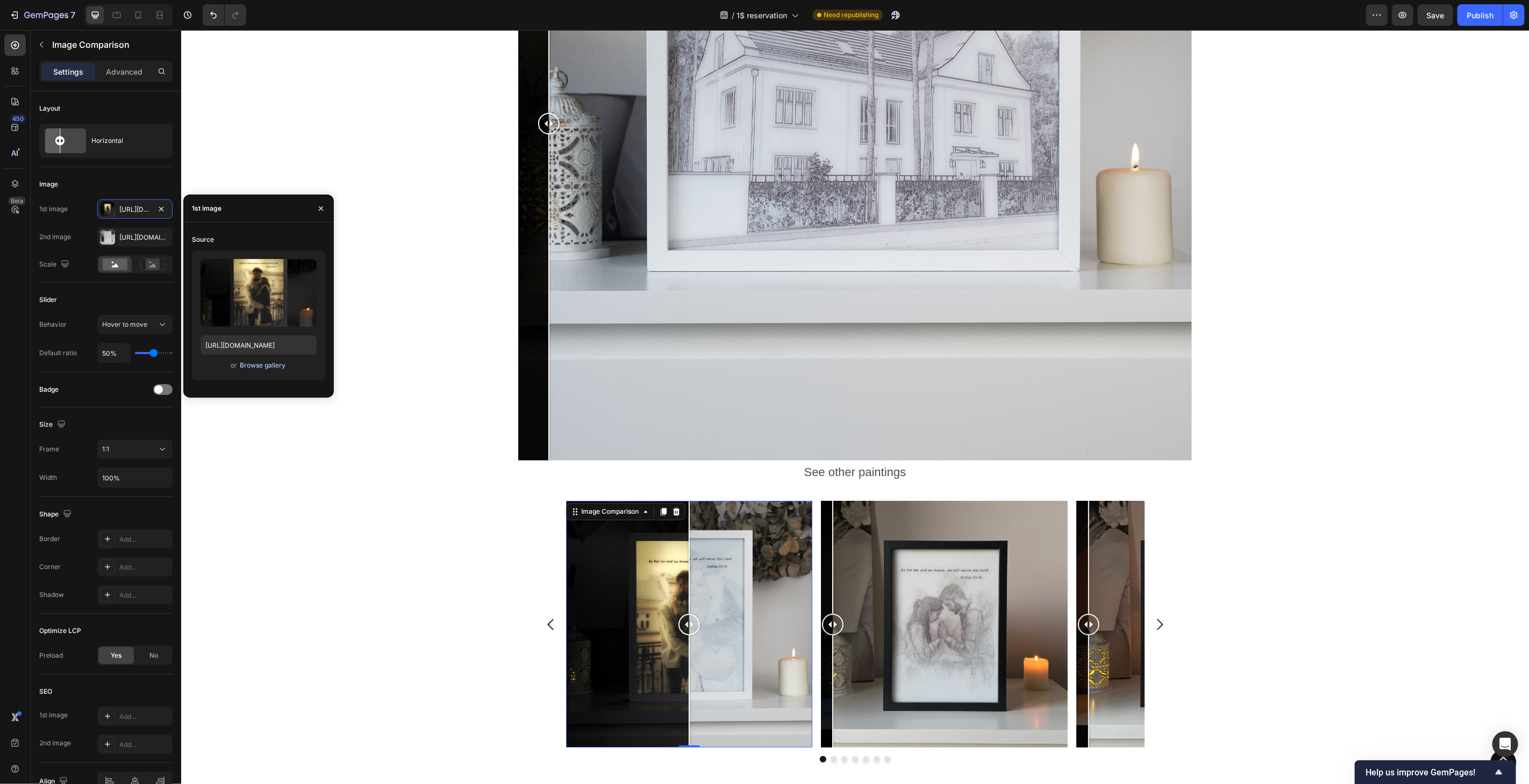
click at [270, 366] on div "Browse gallery" at bounding box center [262, 365] width 46 height 10
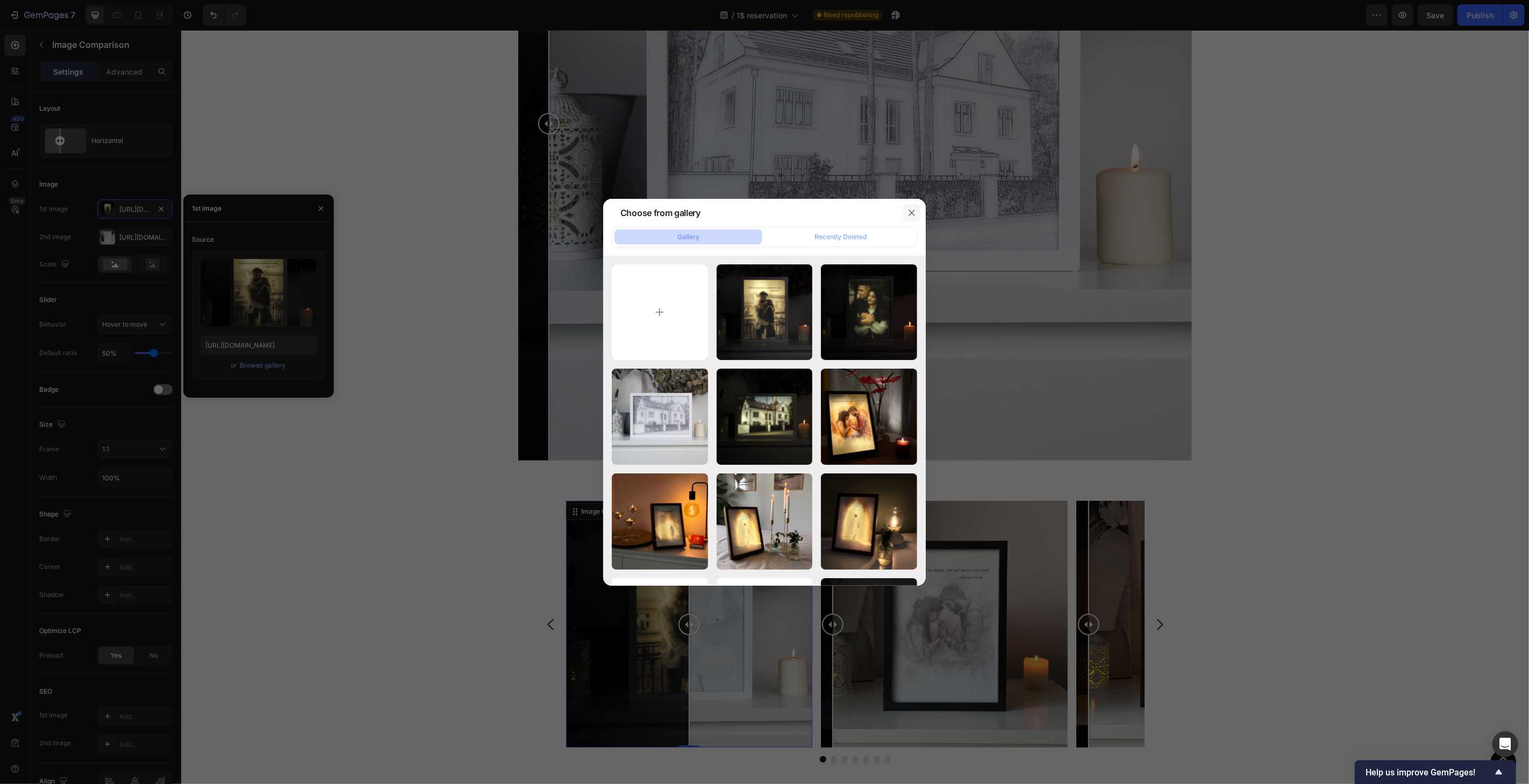
click at [910, 214] on icon "button" at bounding box center [912, 213] width 8 height 8
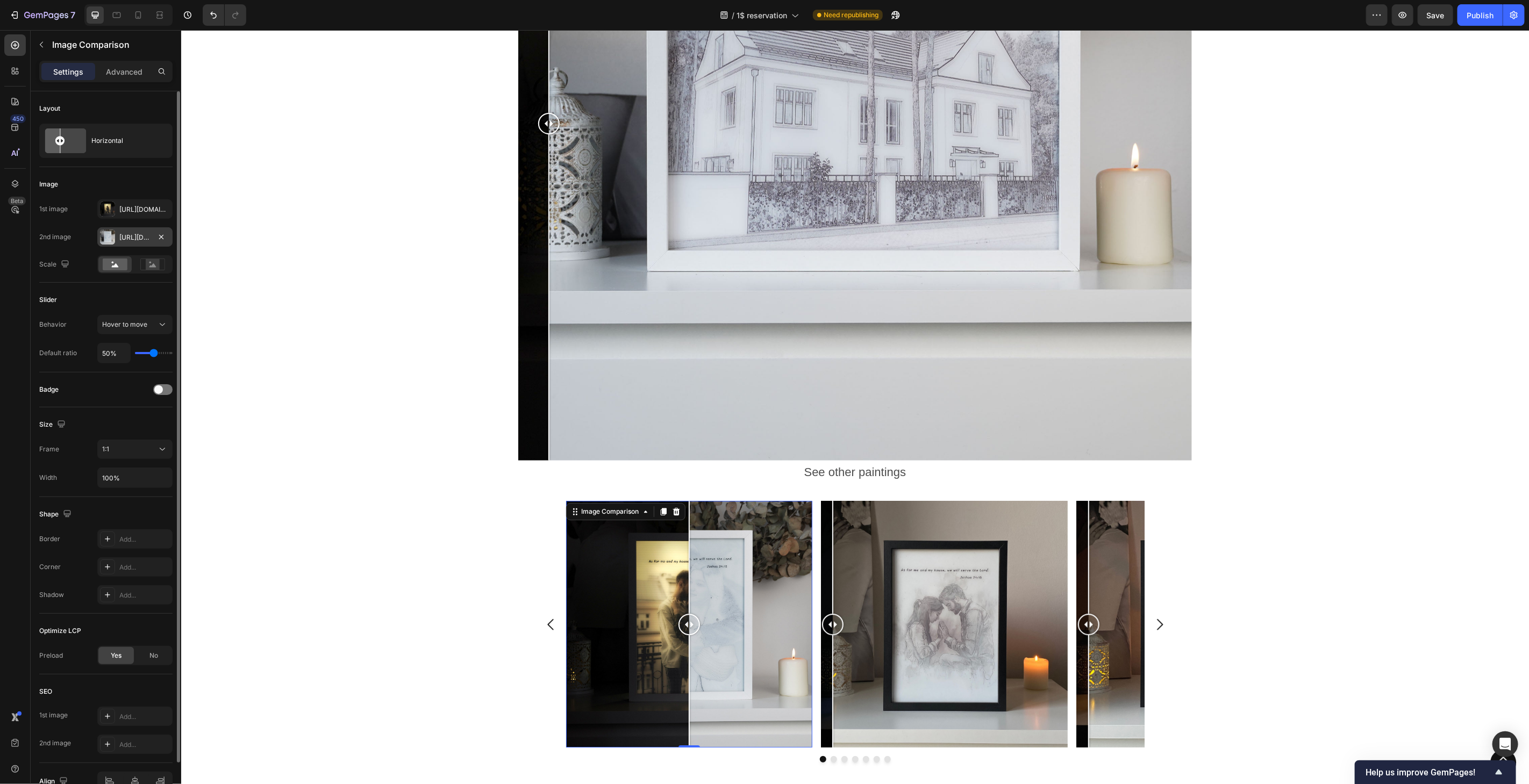
click at [126, 239] on div "[URL][DOMAIN_NAME]" at bounding box center [135, 238] width 31 height 10
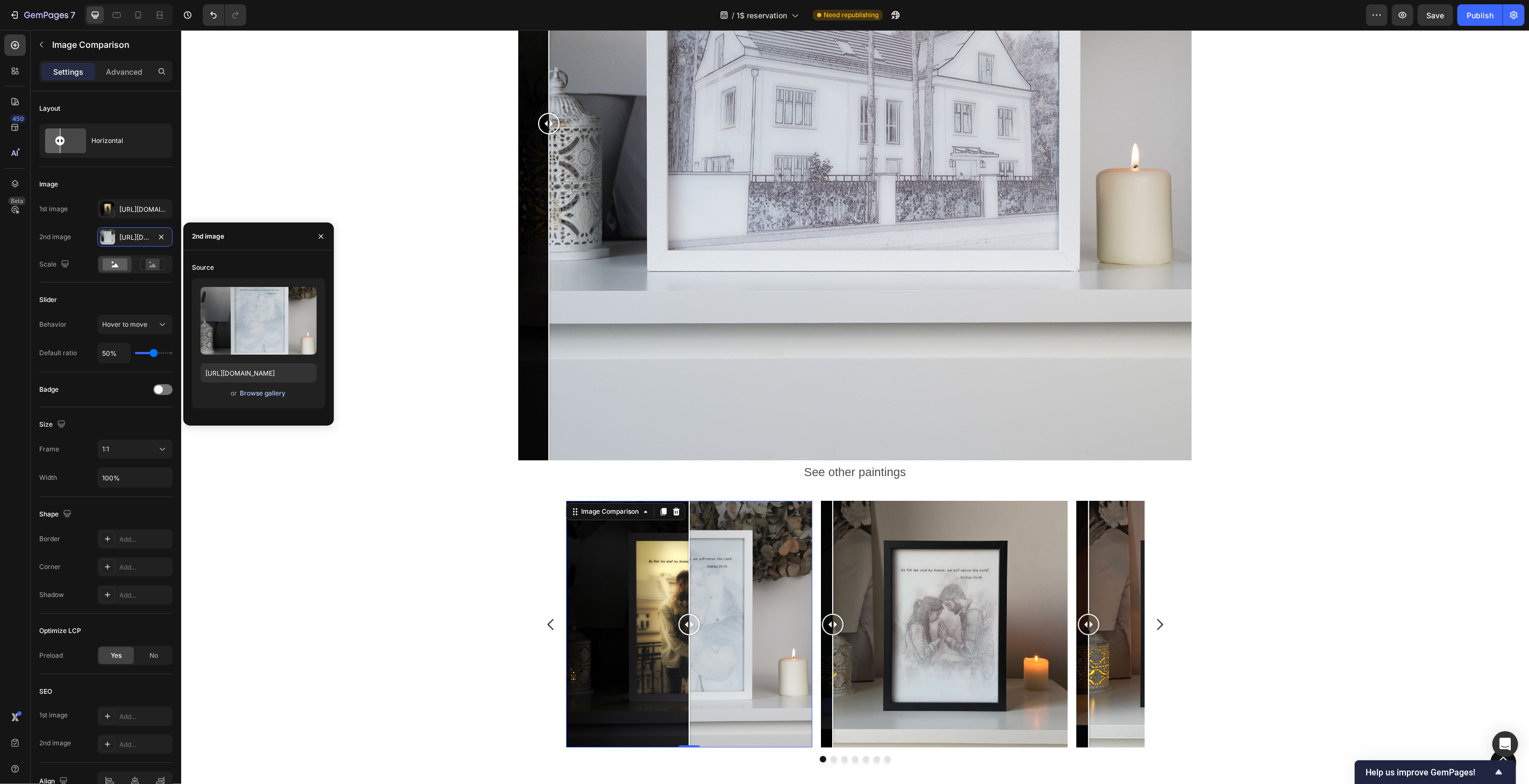
click at [270, 397] on div "Browse gallery" at bounding box center [262, 393] width 46 height 10
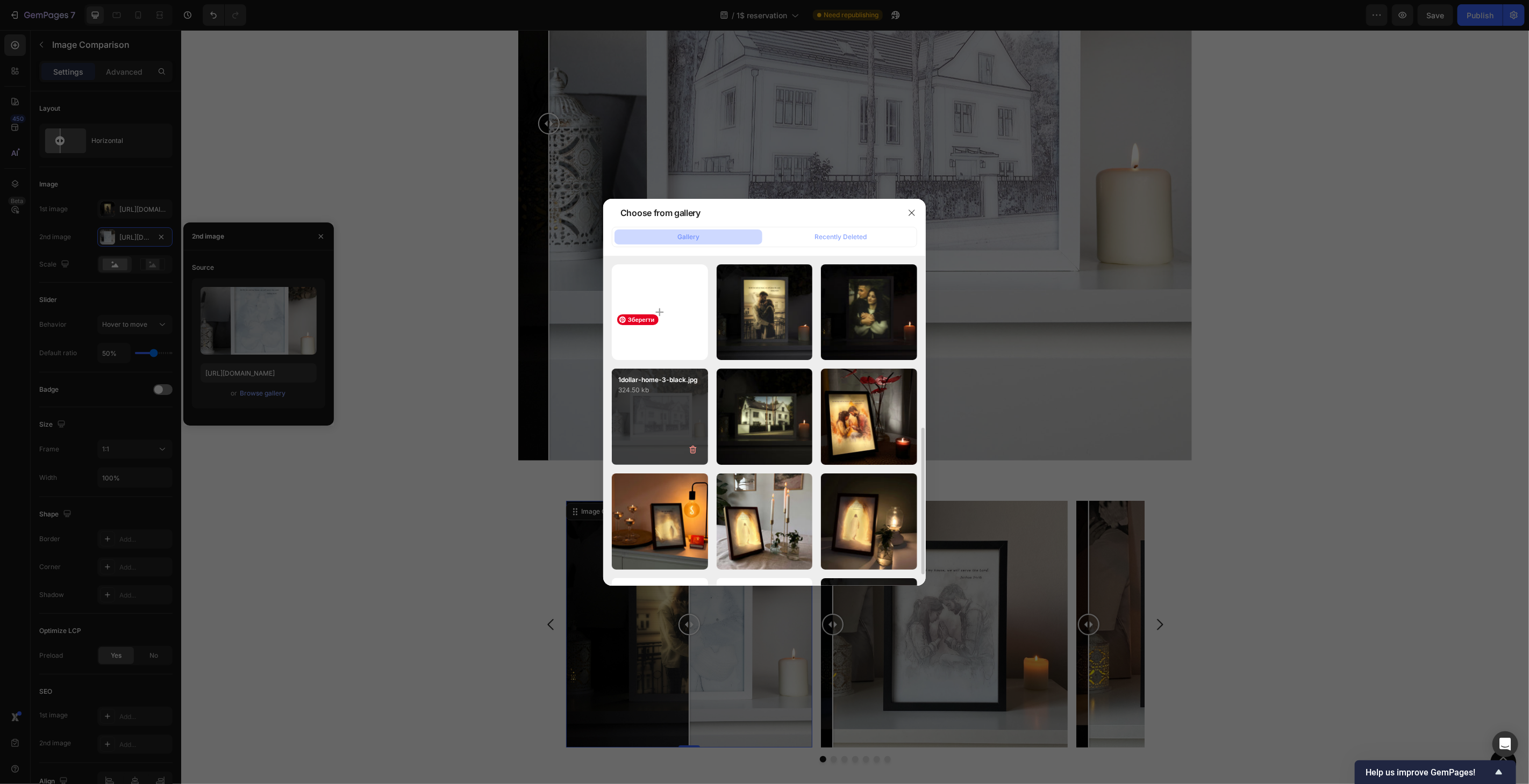
scroll to position [59, 0]
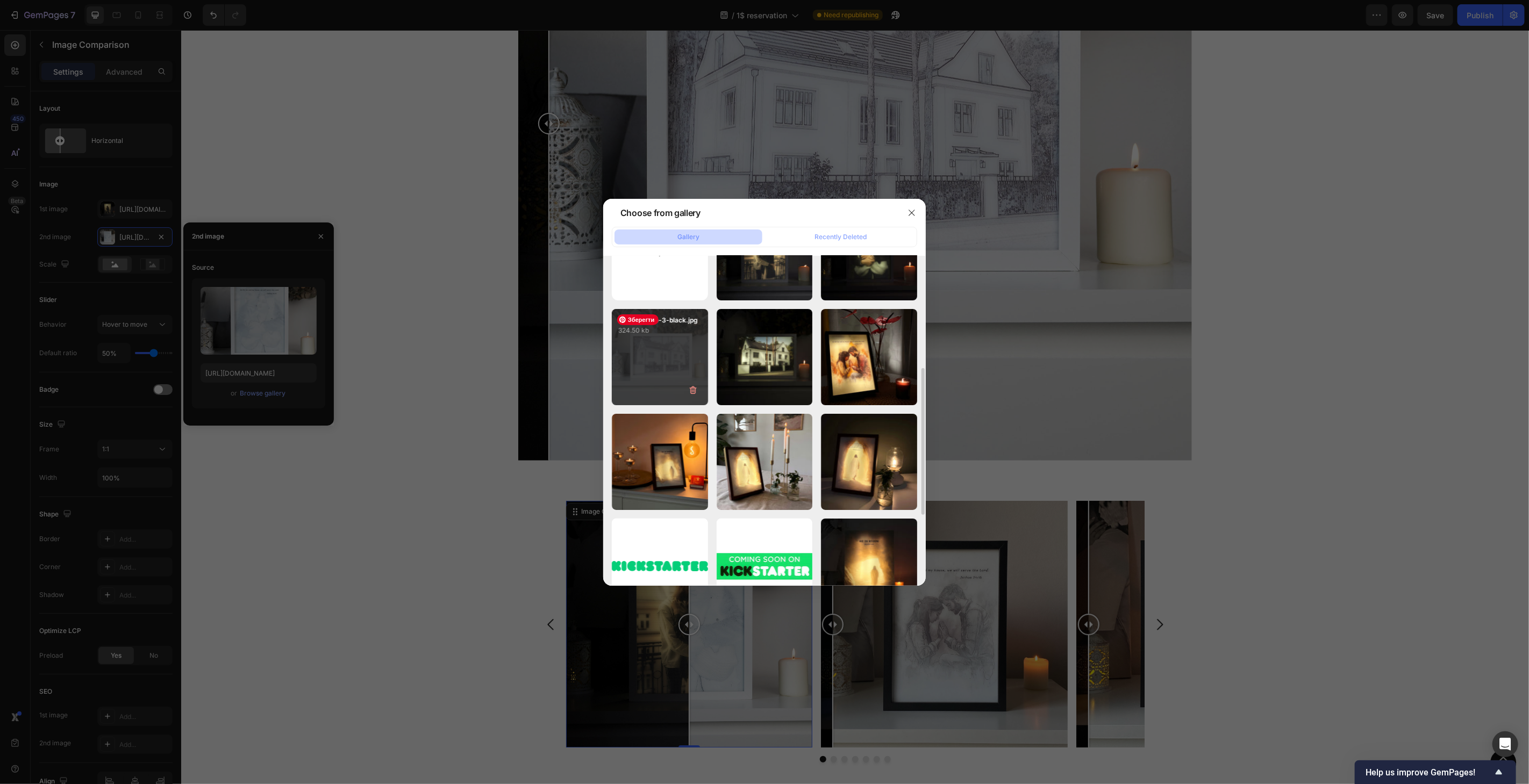
click at [656, 309] on div "1dollar-home-3-black.jpg 324.50 kb" at bounding box center [660, 322] width 97 height 27
type input "[URL][DOMAIN_NAME]"
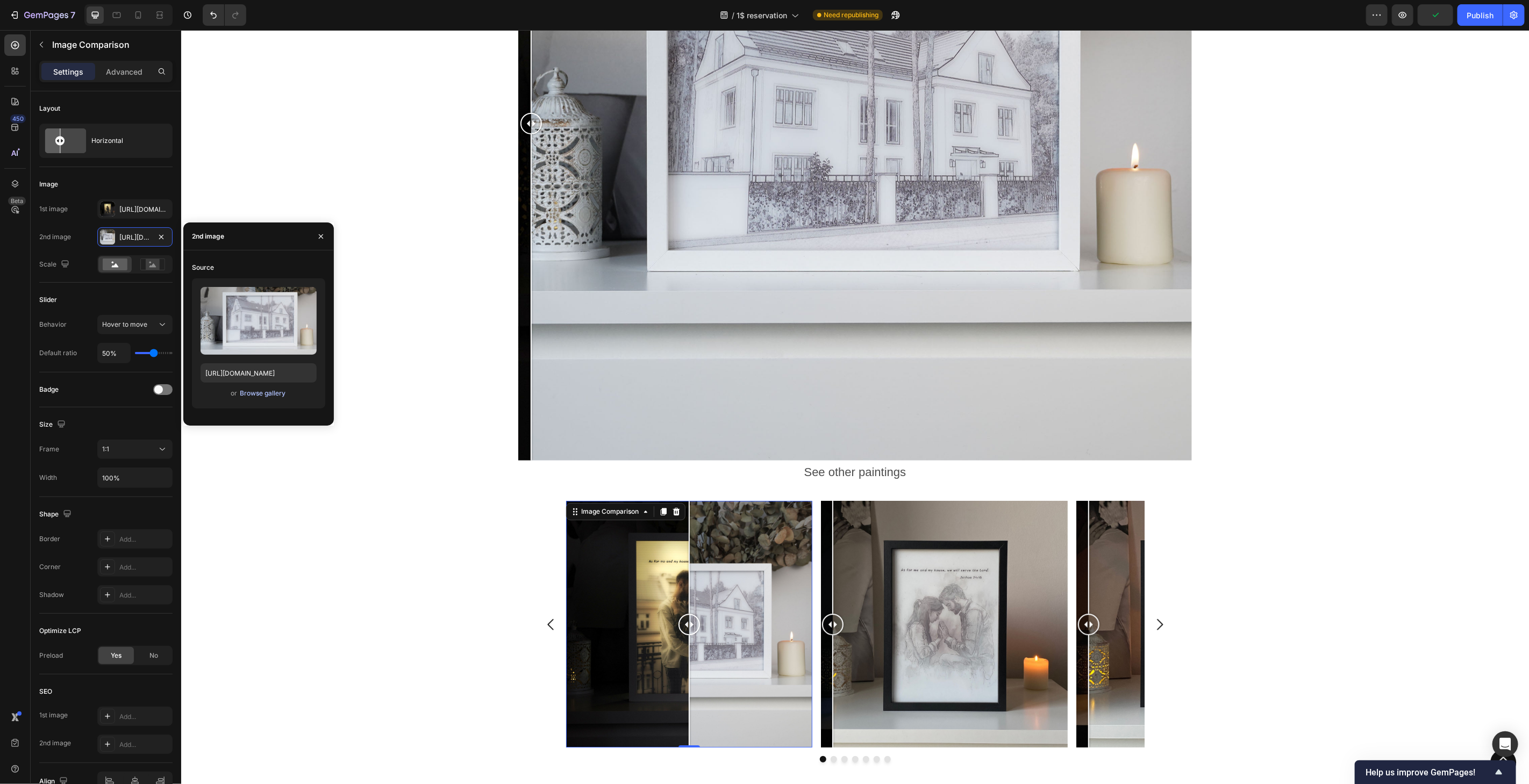
click at [270, 393] on div "Browse gallery" at bounding box center [262, 393] width 46 height 10
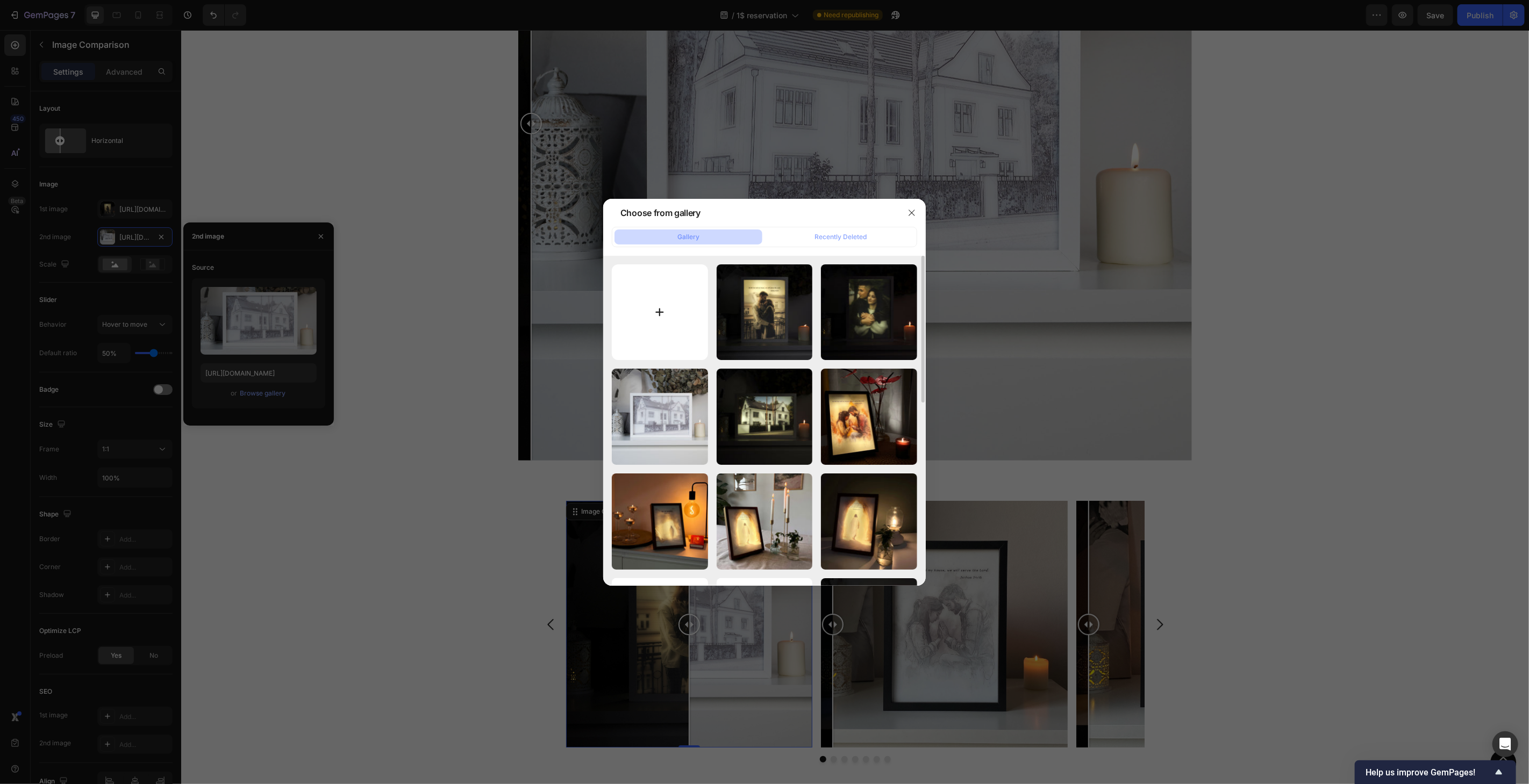
click at [671, 305] on input "file" at bounding box center [660, 313] width 97 height 96
type input "C:\fakepath\1dollar-v&i-black.jpg"
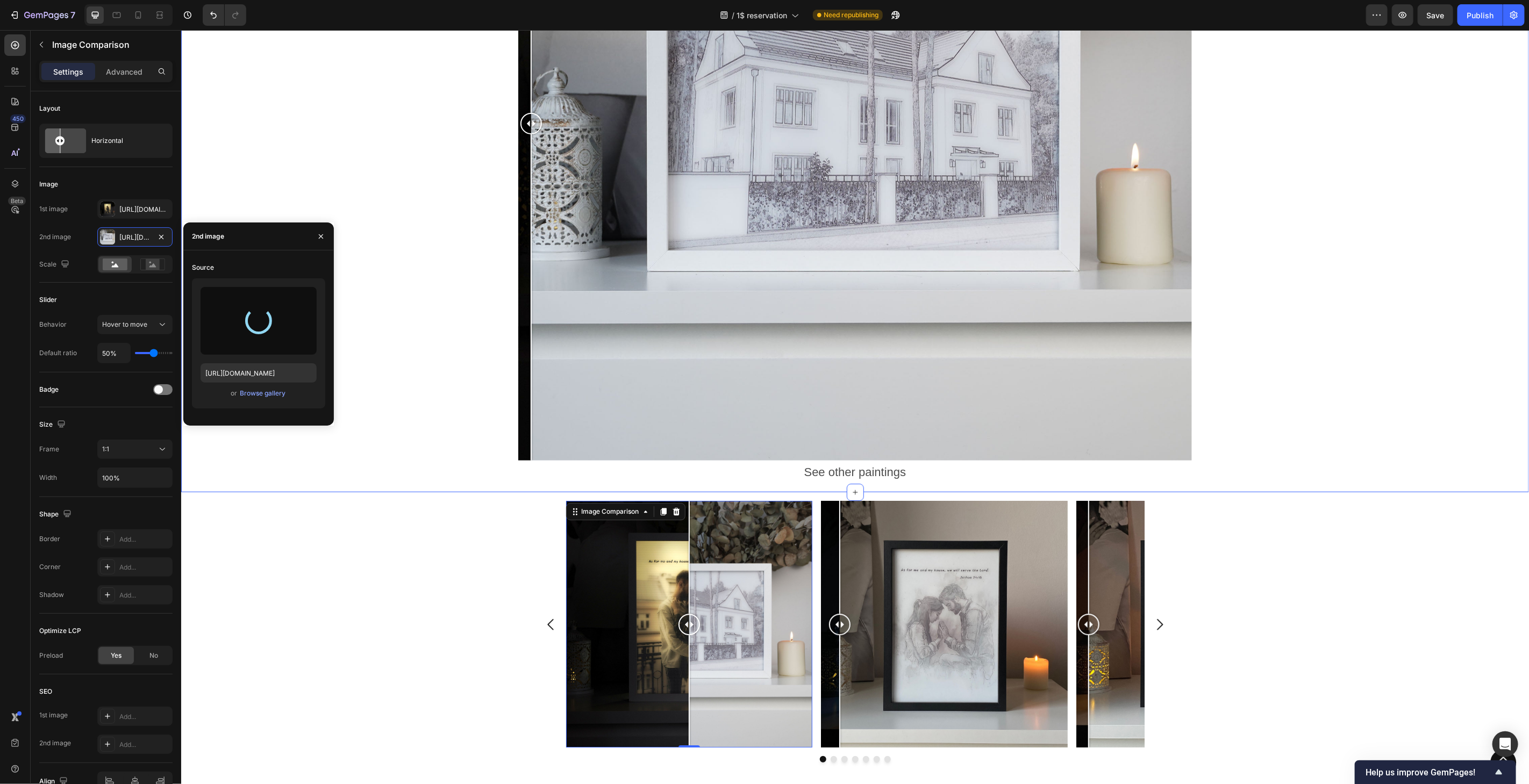
type input "[URL][DOMAIN_NAME]"
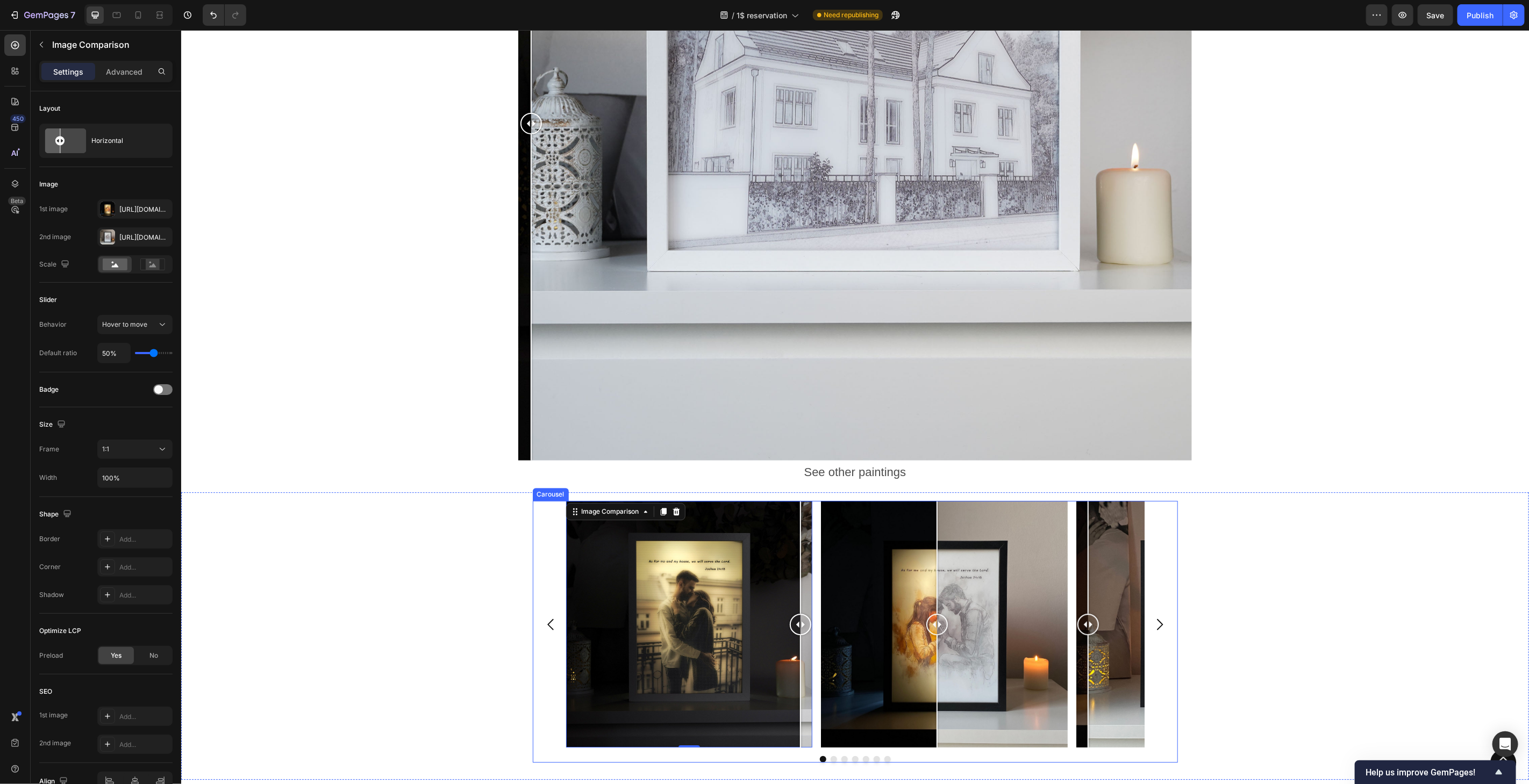
click at [932, 623] on div at bounding box center [936, 624] width 21 height 21
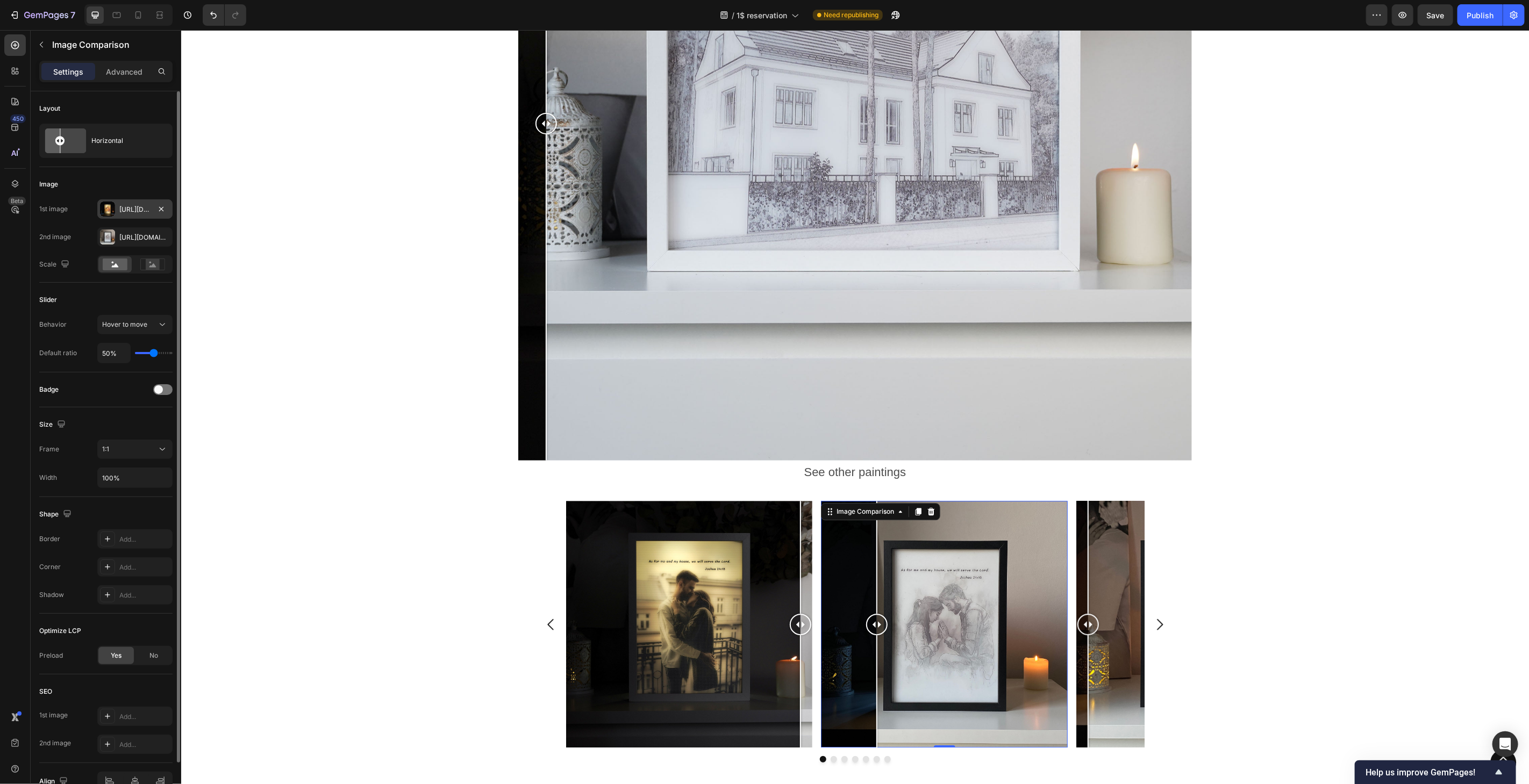
click at [126, 209] on div "[URL][DOMAIN_NAME]" at bounding box center [135, 209] width 31 height 10
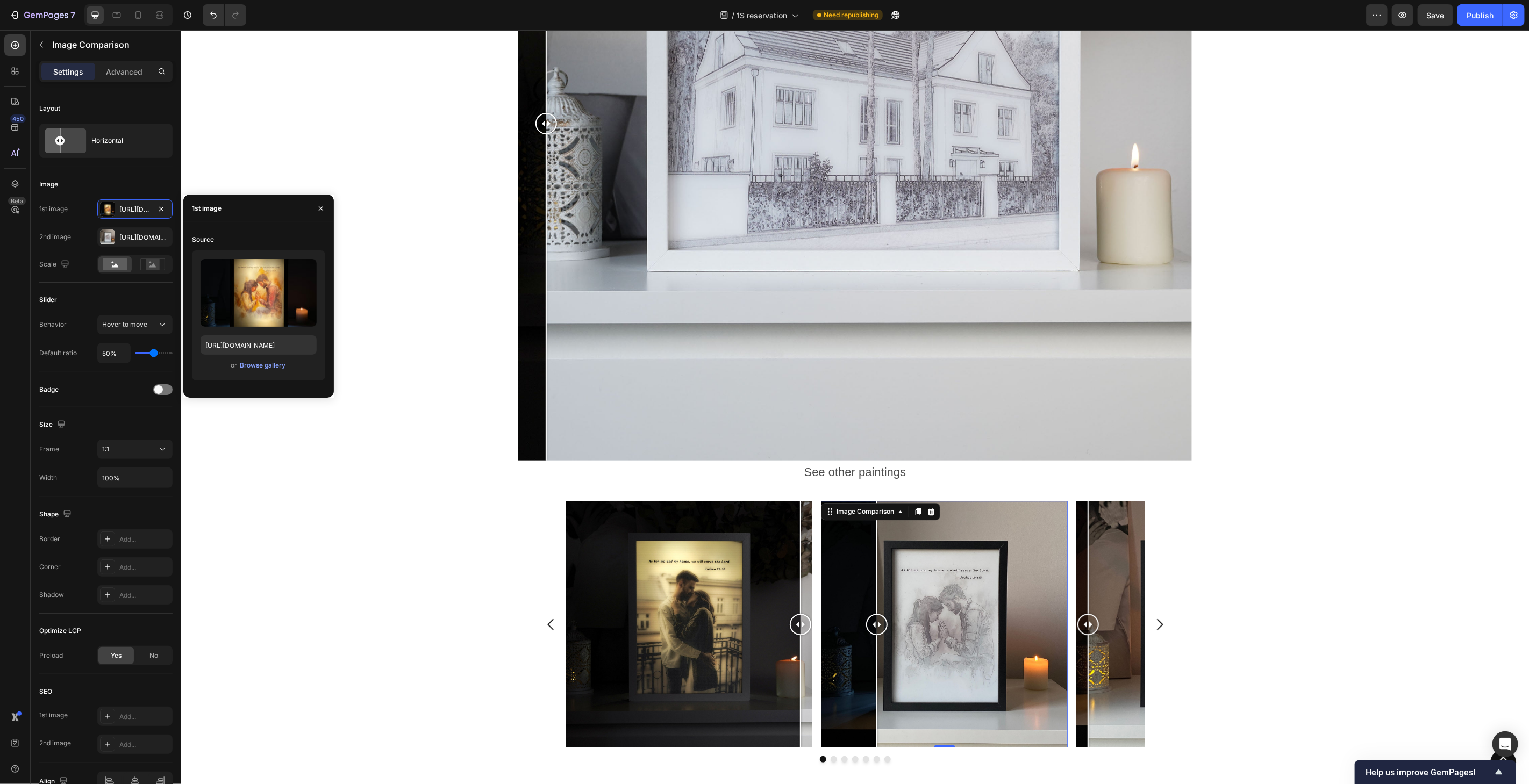
click at [255, 371] on div "or Browse gallery" at bounding box center [258, 365] width 116 height 13
click at [259, 367] on div "Browse gallery" at bounding box center [262, 365] width 46 height 10
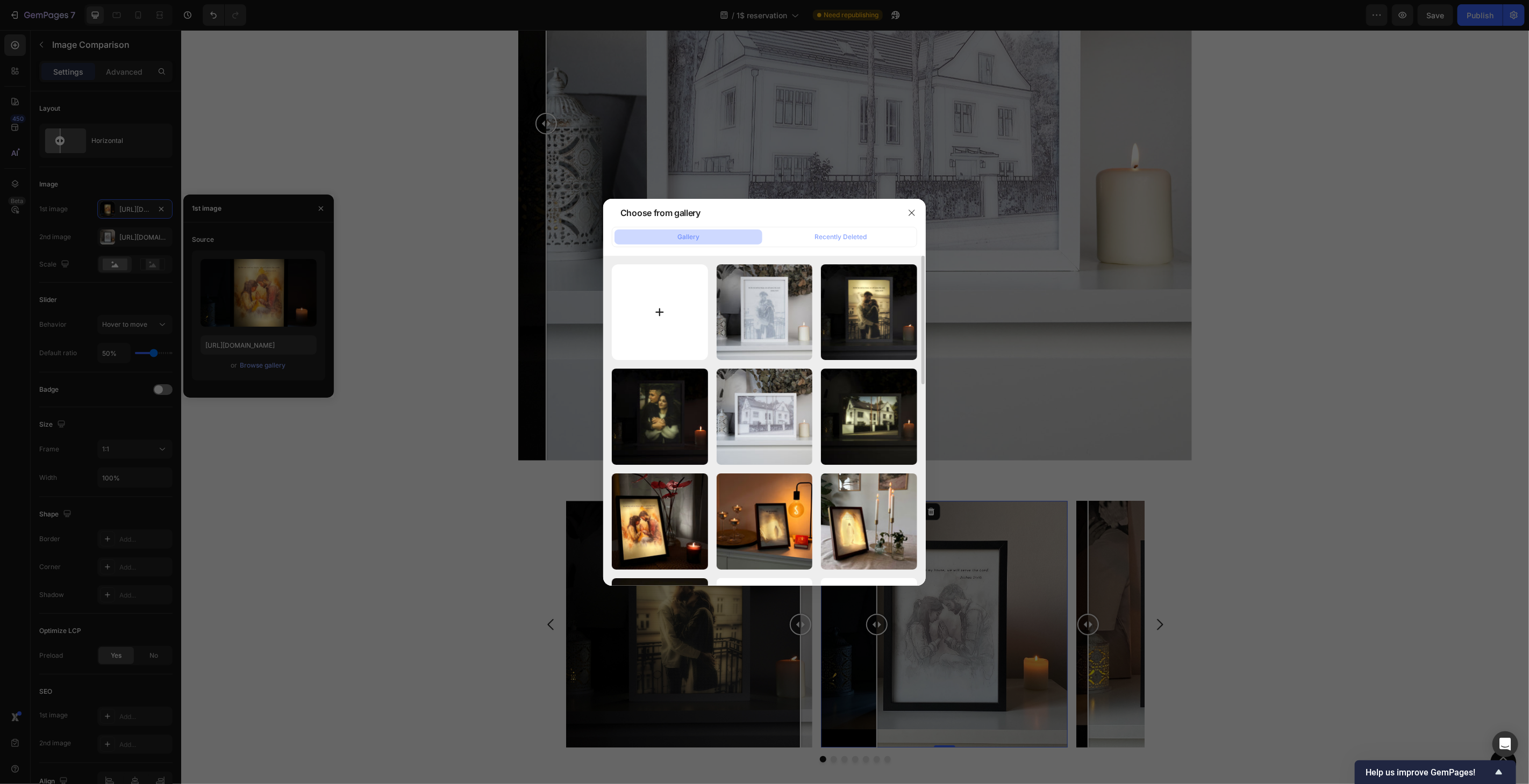
click at [679, 308] on input "file" at bounding box center [660, 313] width 97 height 96
type input "C:\fakepath\1dollar-home-2-color.jpg"
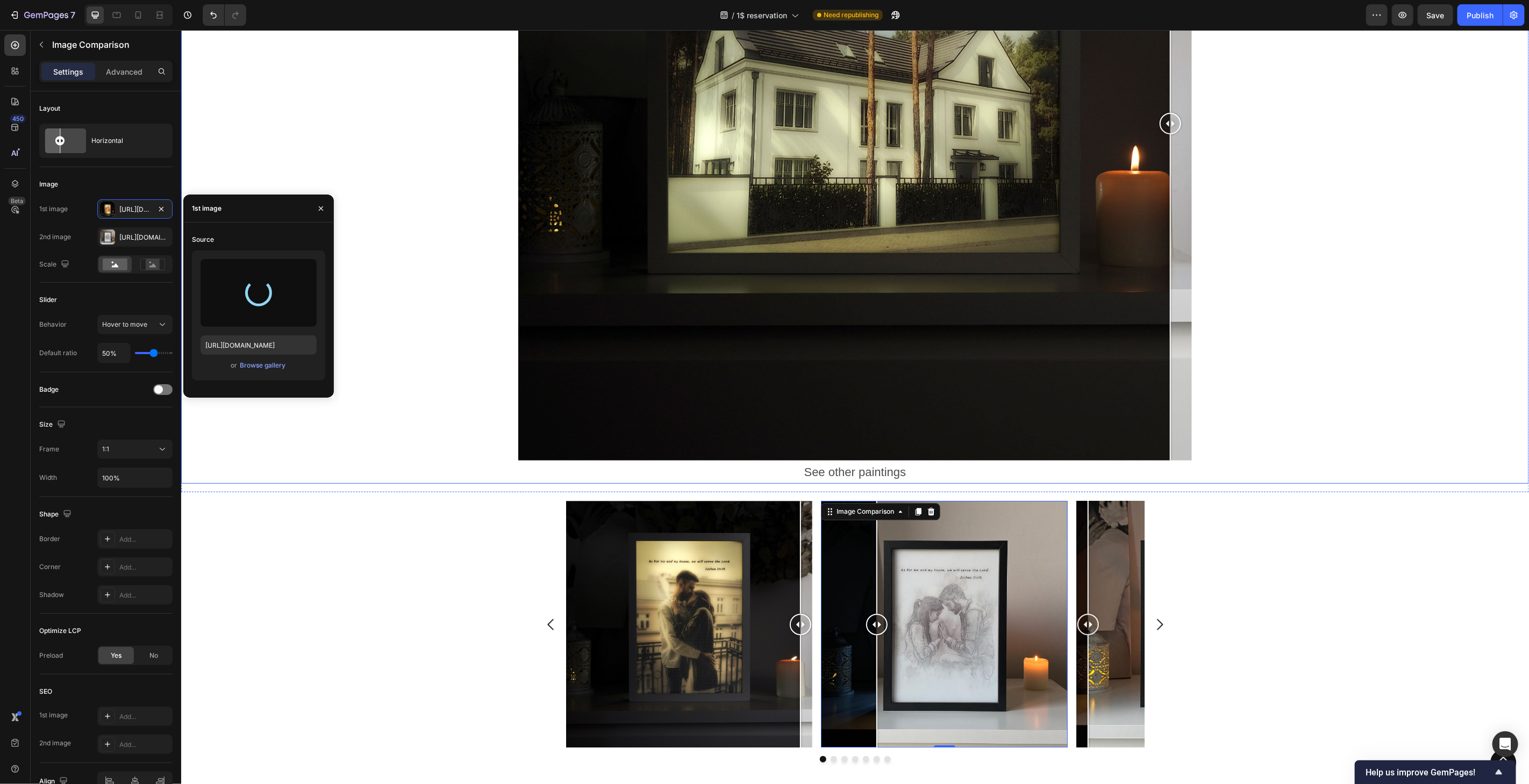
type input "[URL][DOMAIN_NAME]"
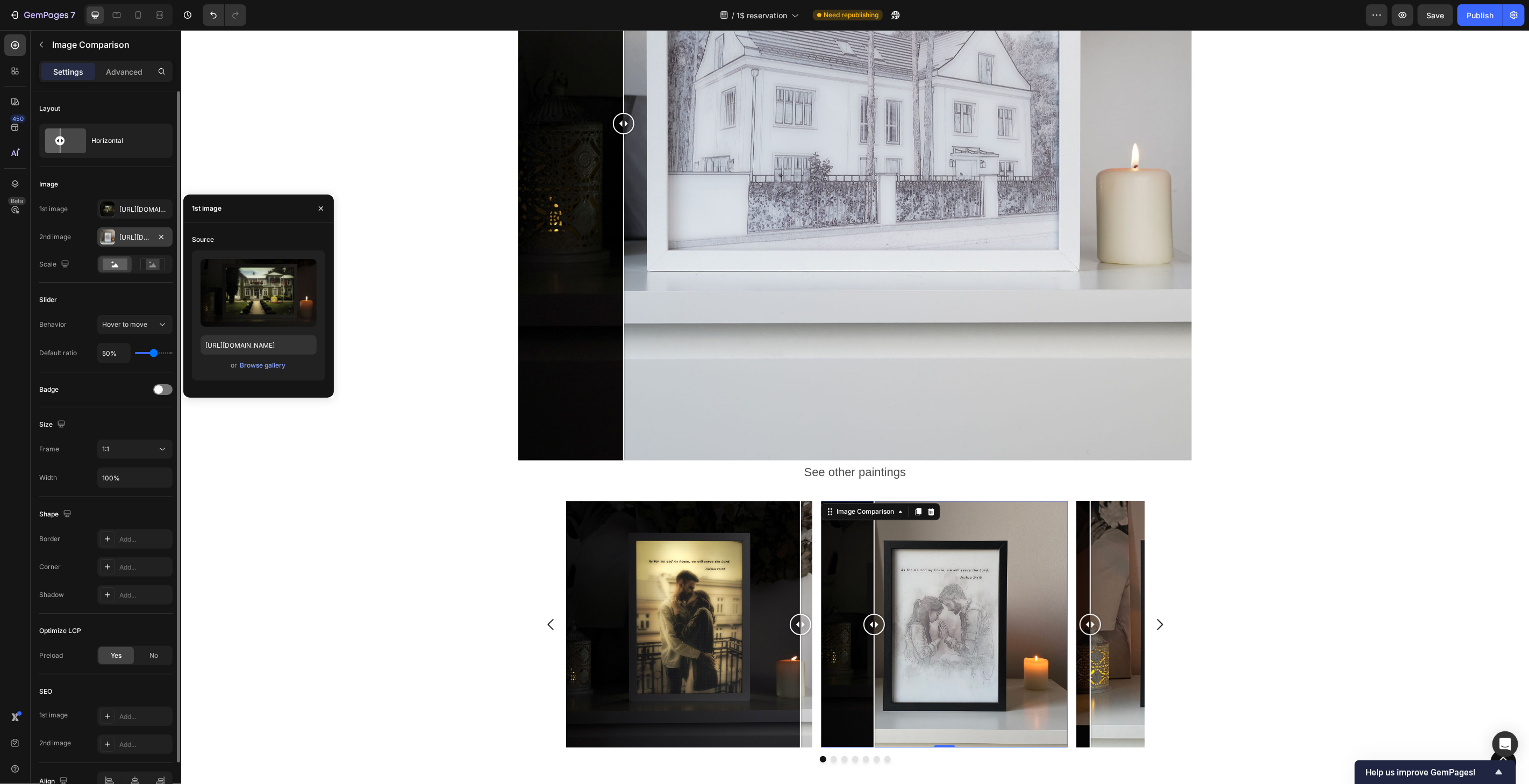
click at [118, 241] on div "[URL][DOMAIN_NAME]" at bounding box center [135, 237] width 75 height 19
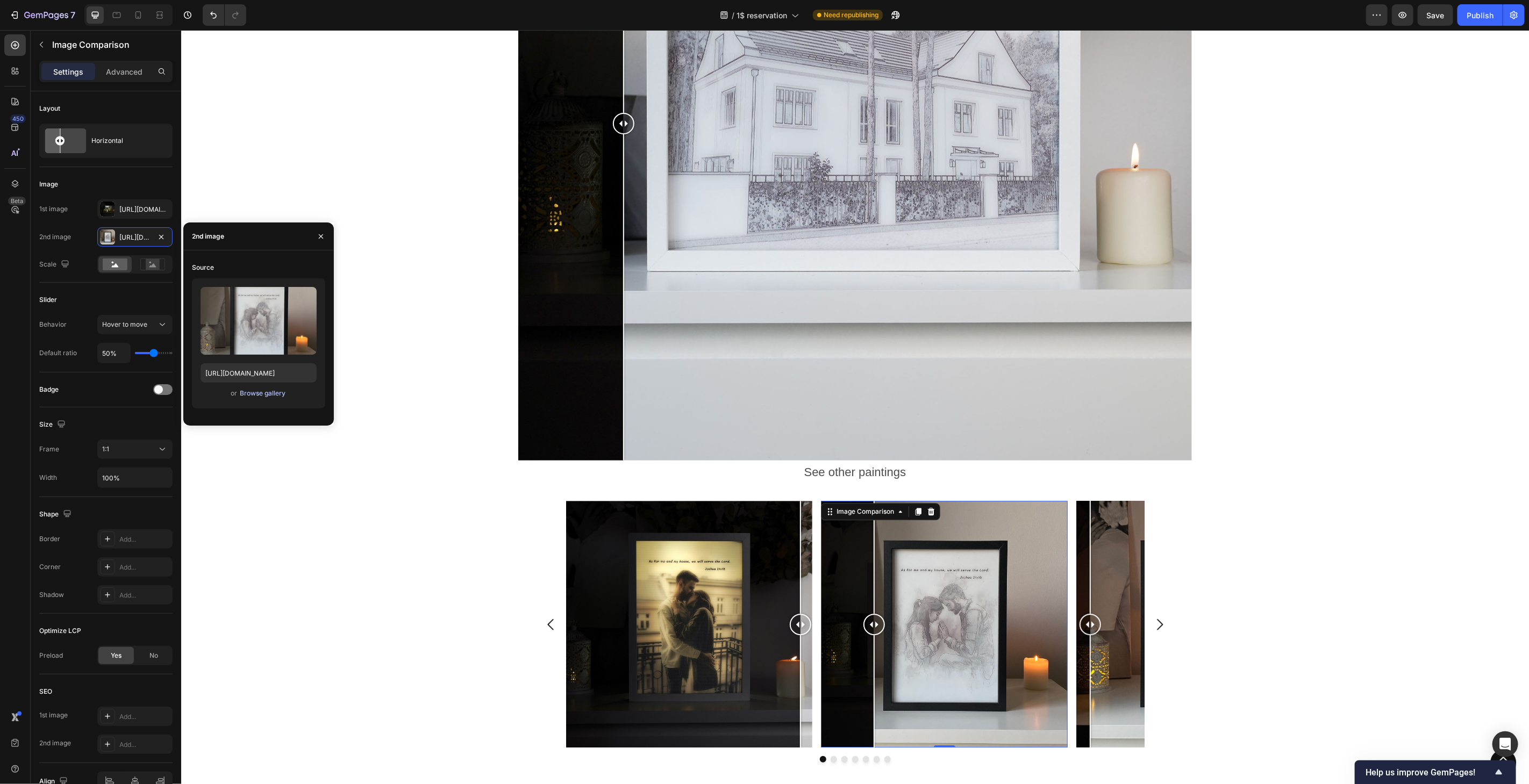
click at [264, 394] on div "Browse gallery" at bounding box center [262, 393] width 46 height 10
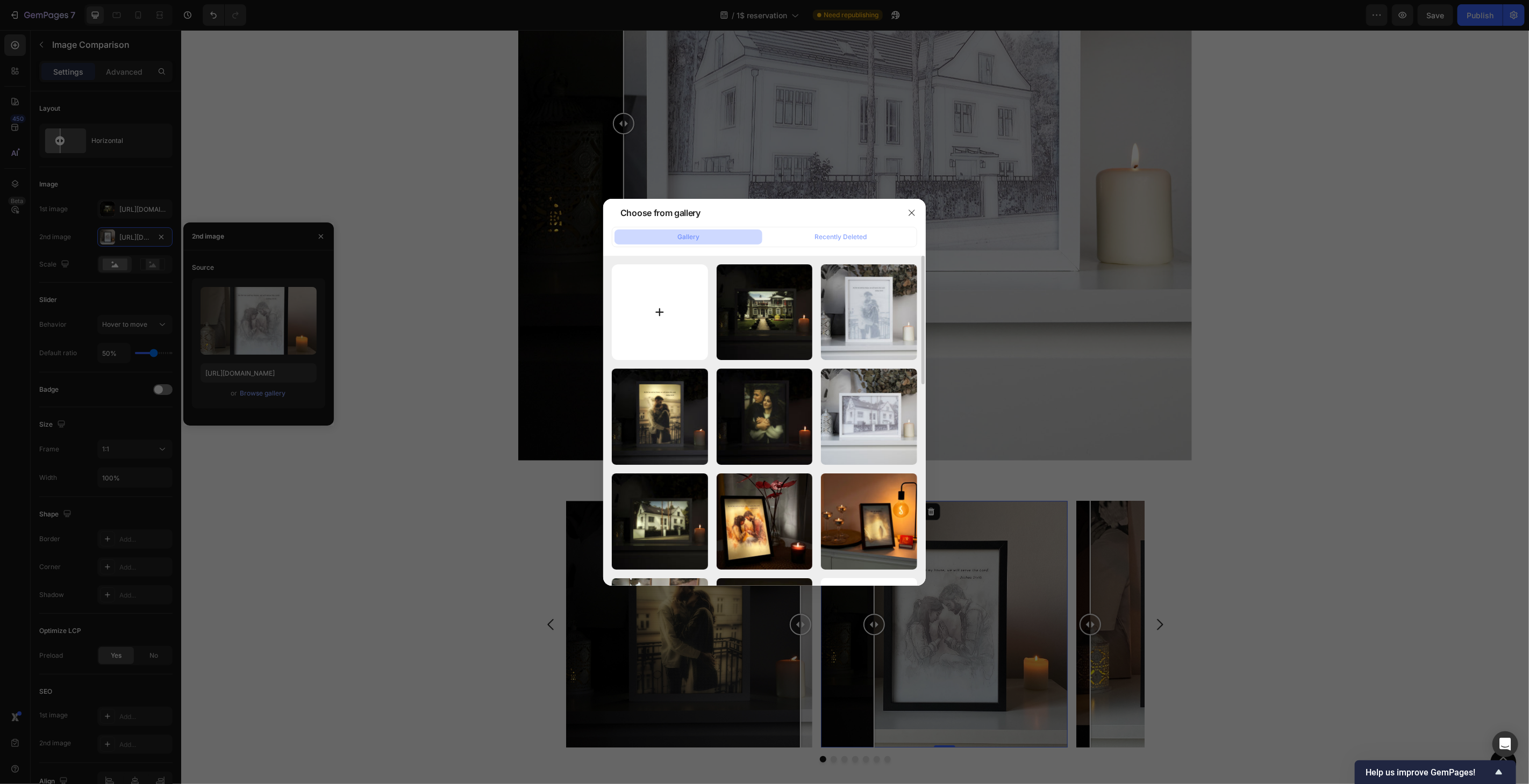
click at [657, 291] on input "file" at bounding box center [660, 313] width 97 height 96
type input "C:\fakepath\1dollar-home-2-black.jpg"
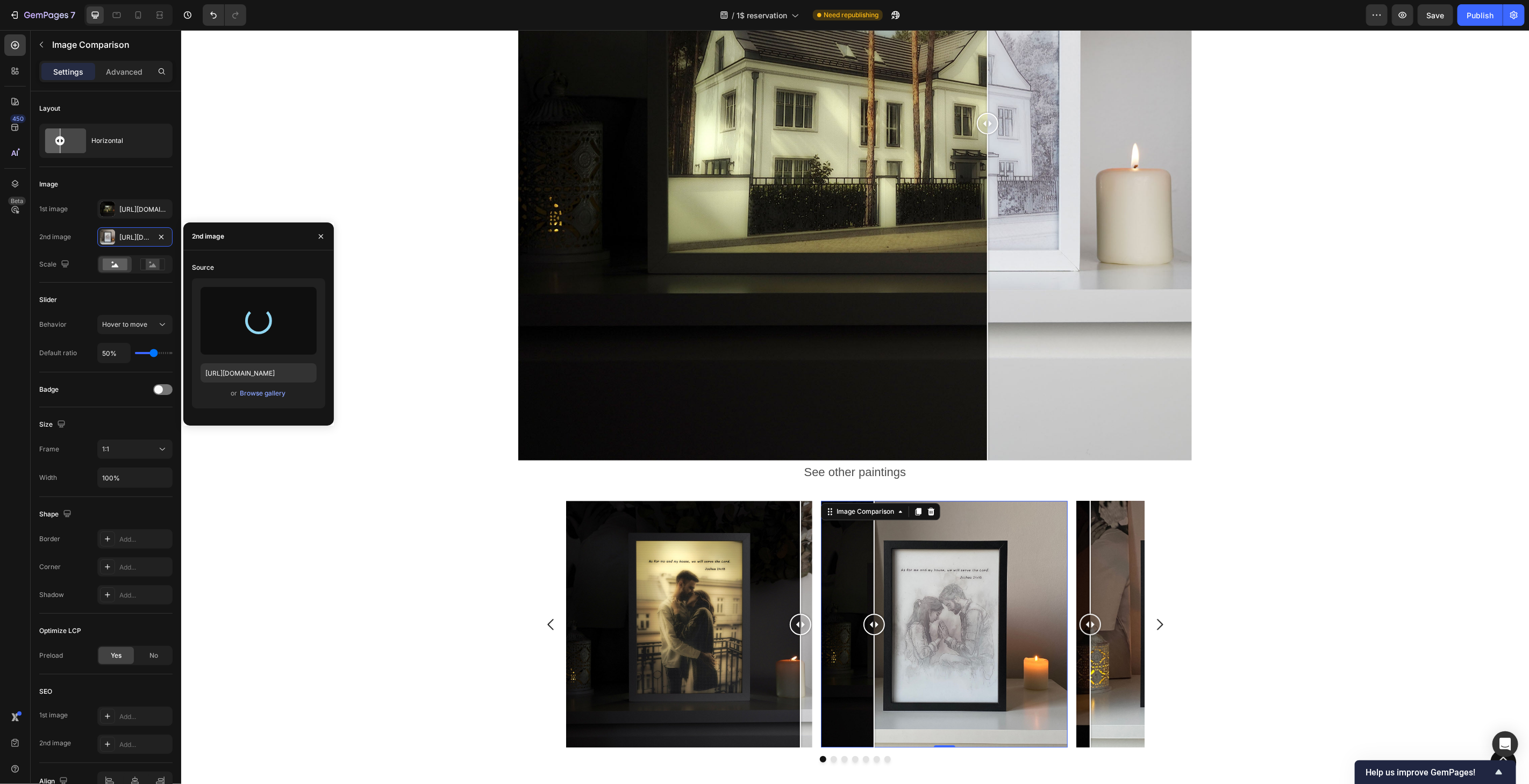
type input "[URL][DOMAIN_NAME]"
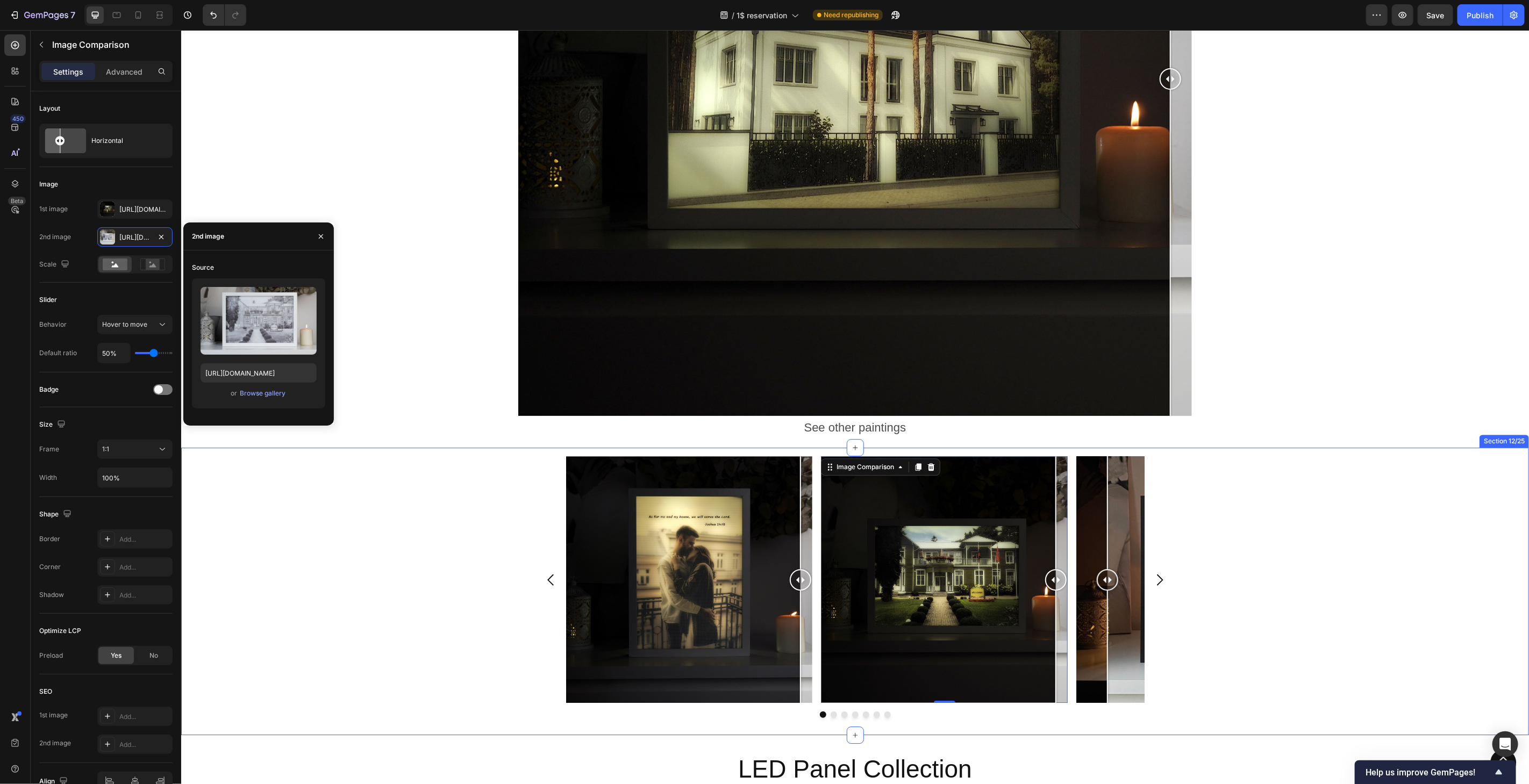
scroll to position [2402, 0]
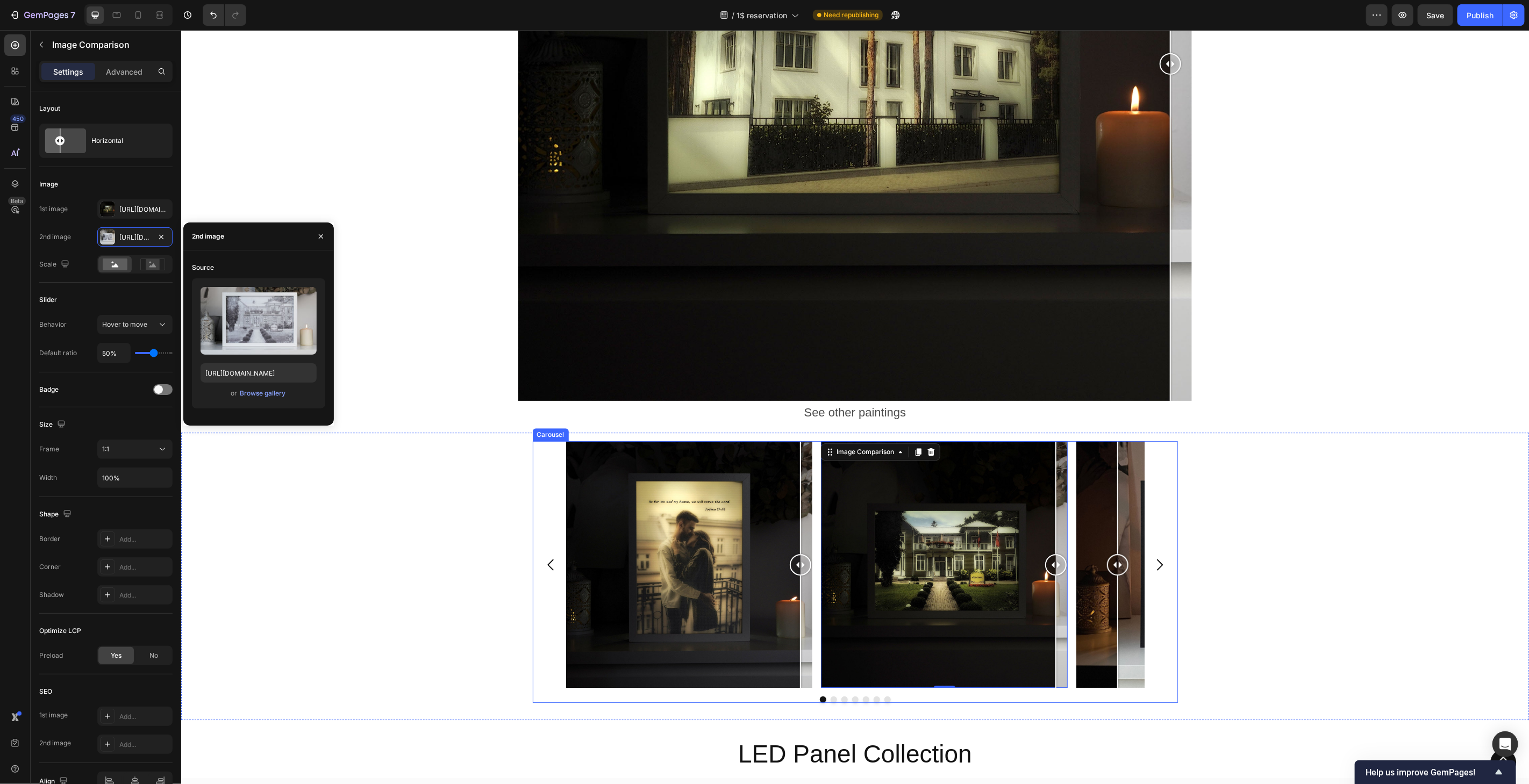
click at [1117, 518] on div at bounding box center [1117, 496] width 1 height 112
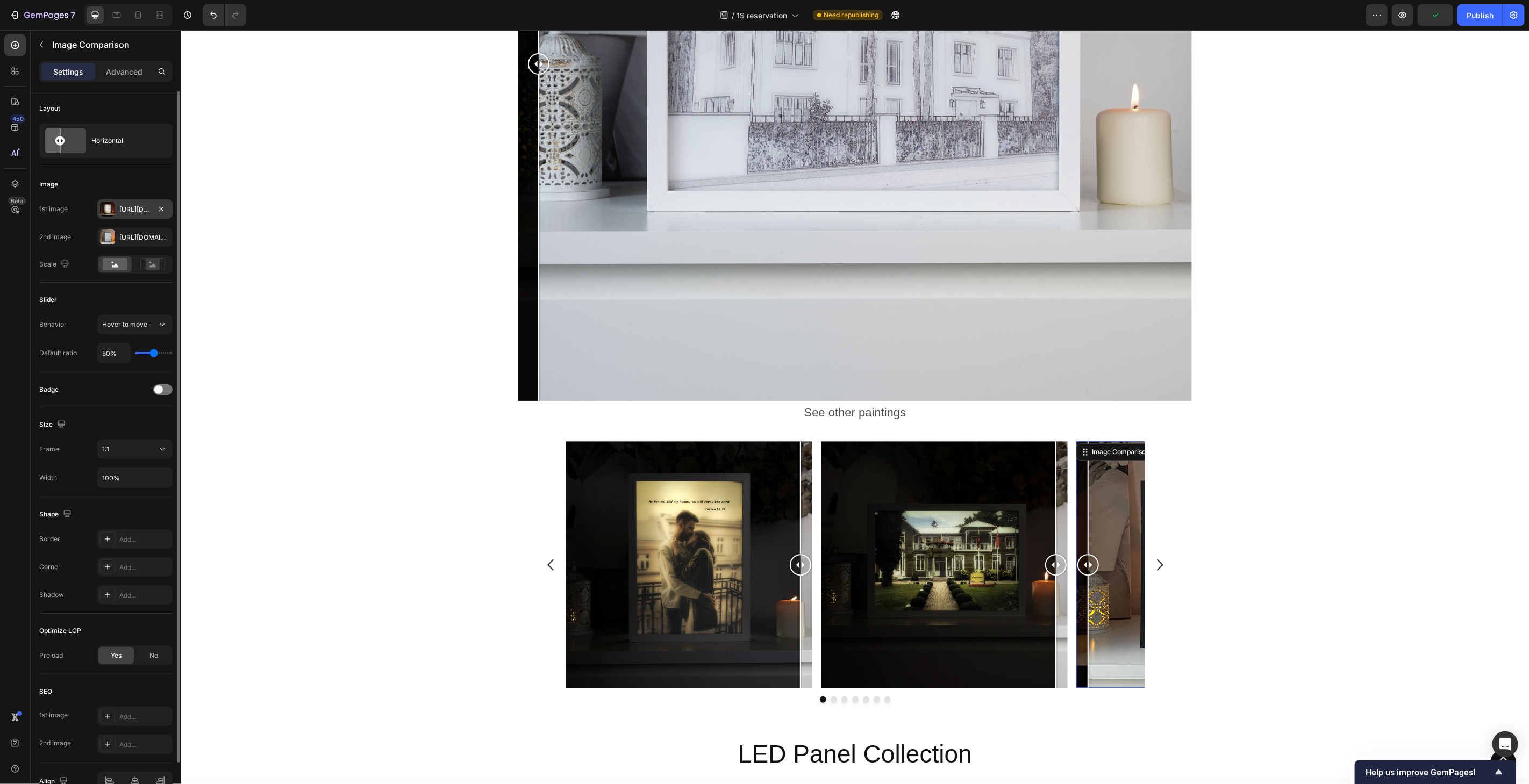
click at [117, 207] on div "[URL][DOMAIN_NAME]" at bounding box center [135, 209] width 75 height 19
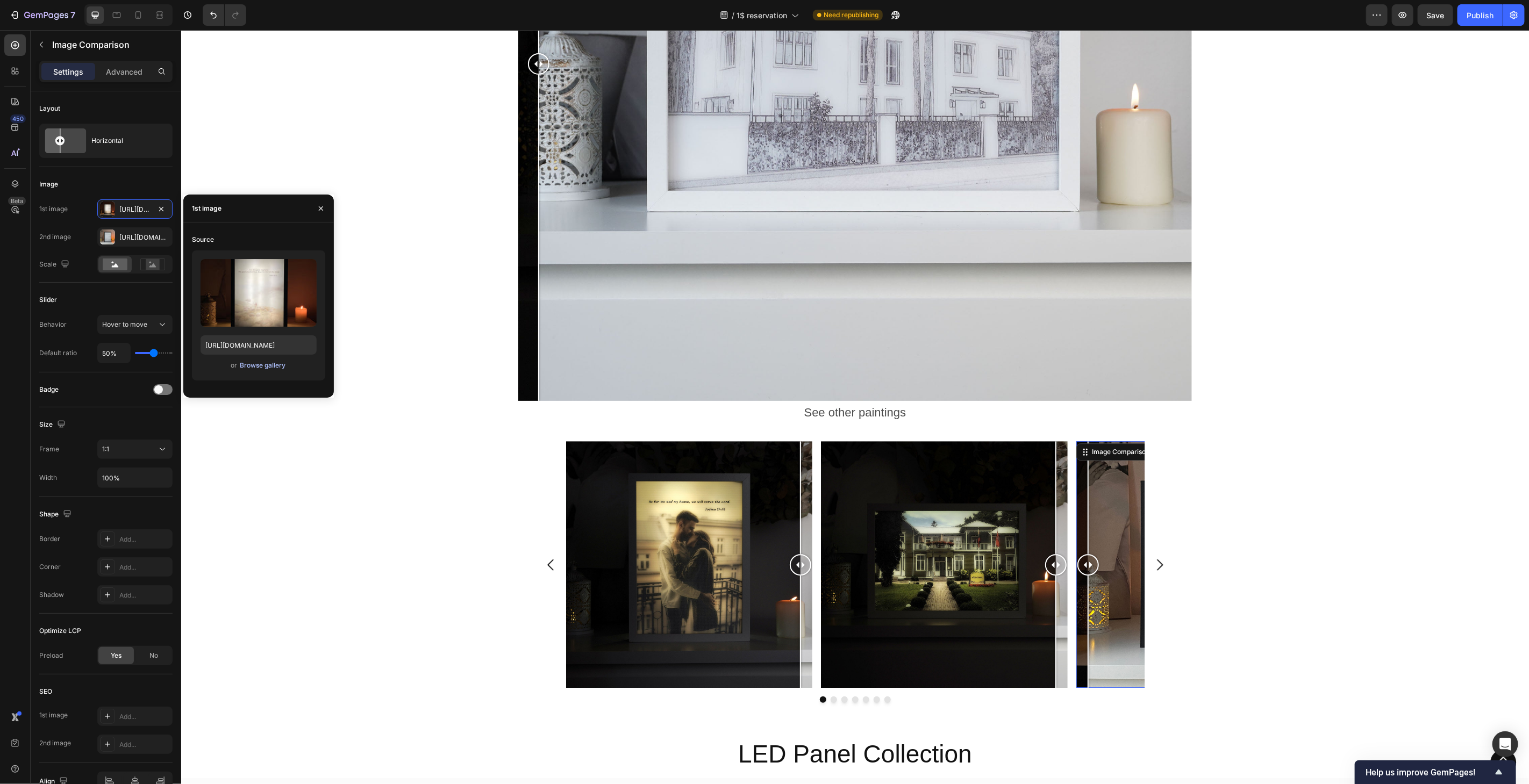
click at [261, 365] on div "Browse gallery" at bounding box center [262, 365] width 46 height 10
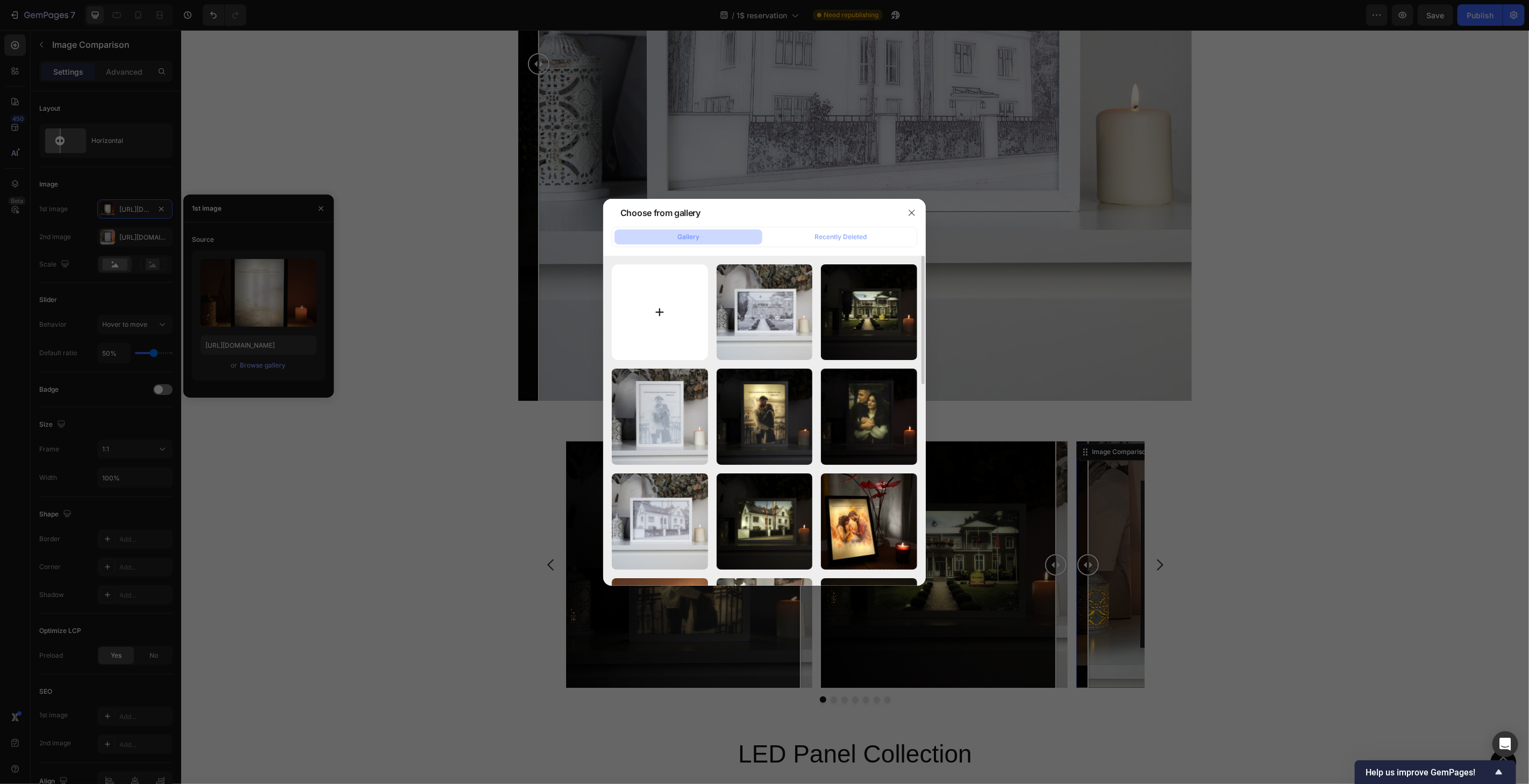
click at [662, 305] on input "file" at bounding box center [660, 313] width 97 height 96
click at [670, 313] on input "file" at bounding box center [660, 313] width 97 height 96
type input "C:\fakepath\1dollar-rusaki-color.jpg"
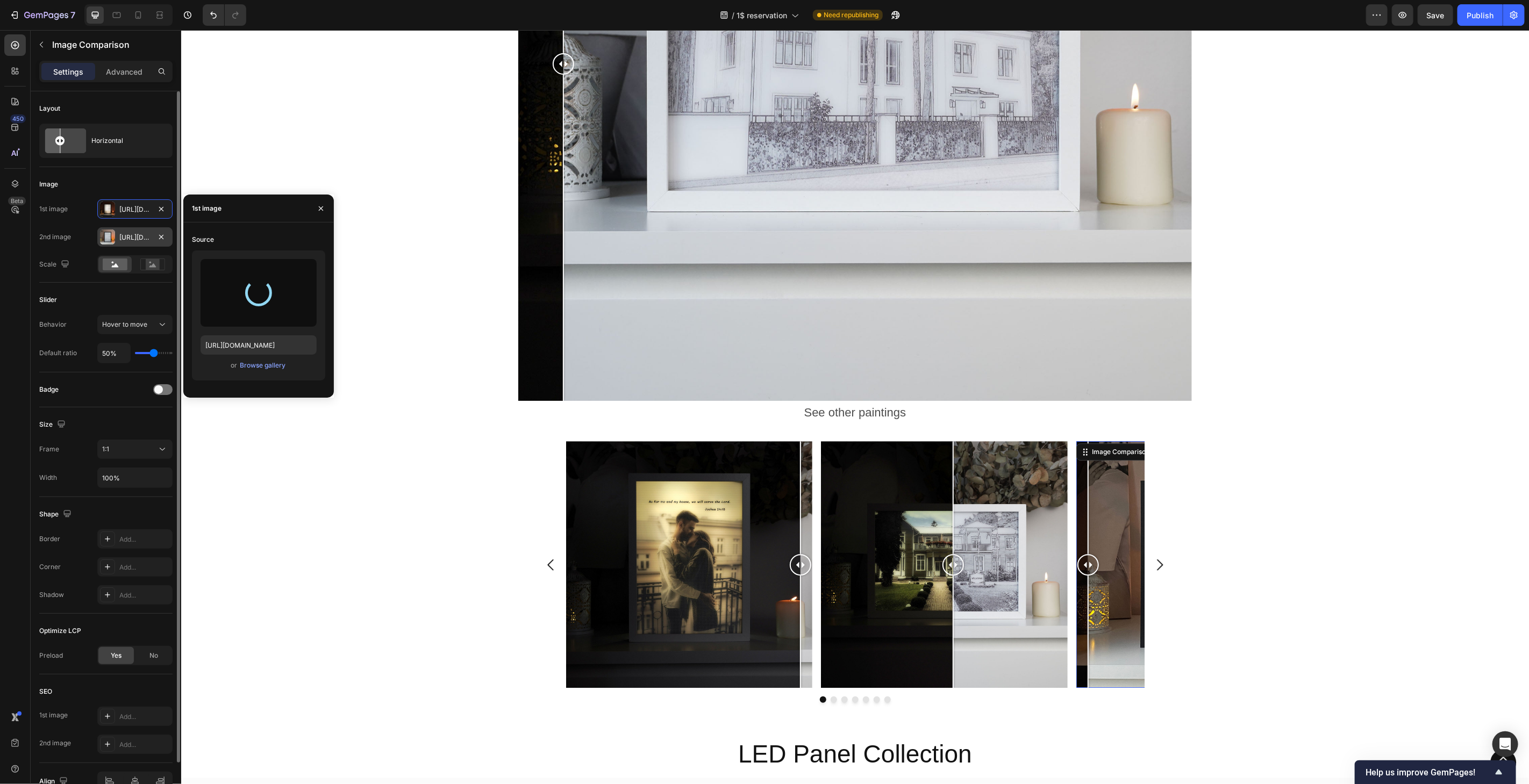
type input "[URL][DOMAIN_NAME]"
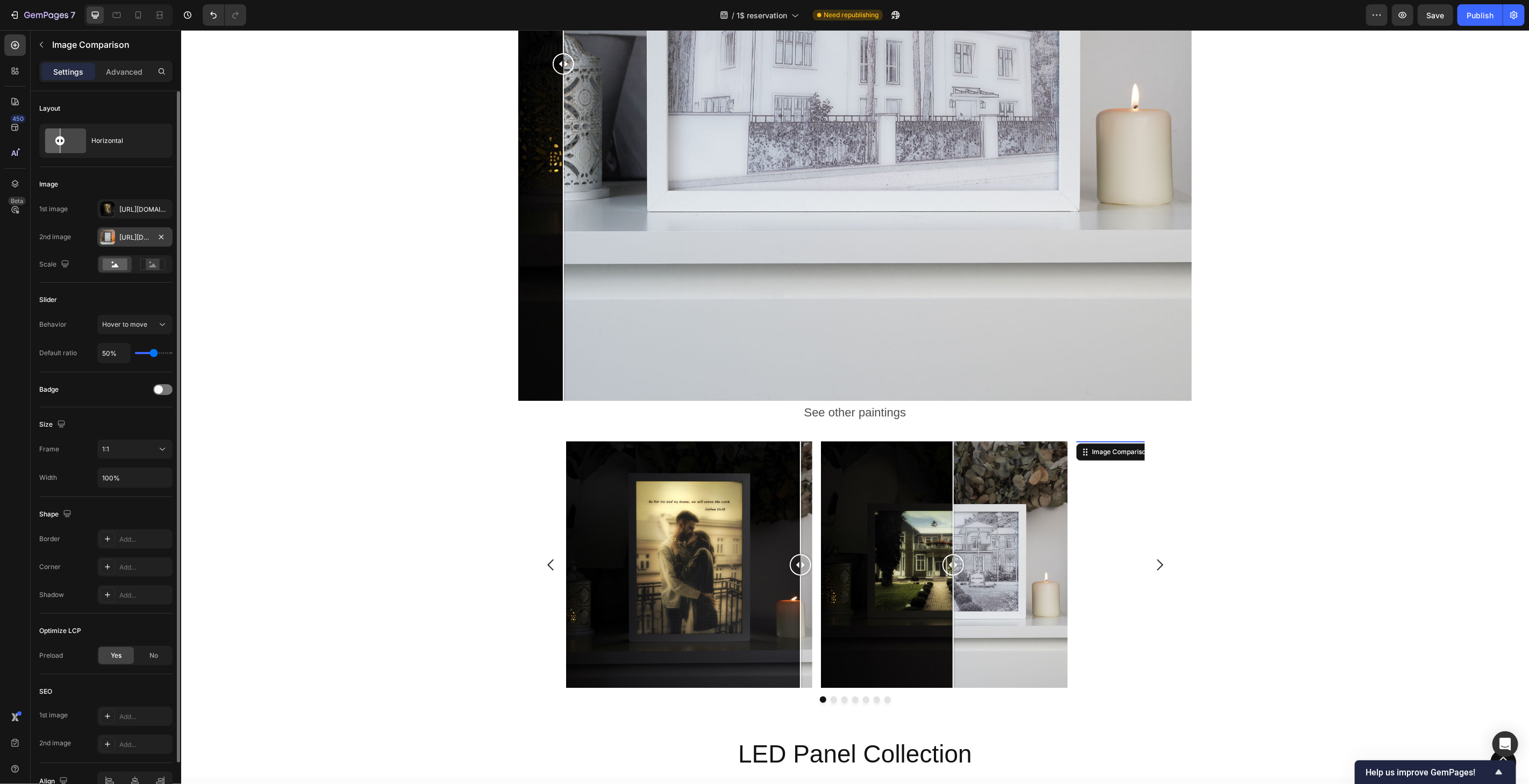
click at [120, 236] on div "[URL][DOMAIN_NAME]" at bounding box center [135, 238] width 31 height 10
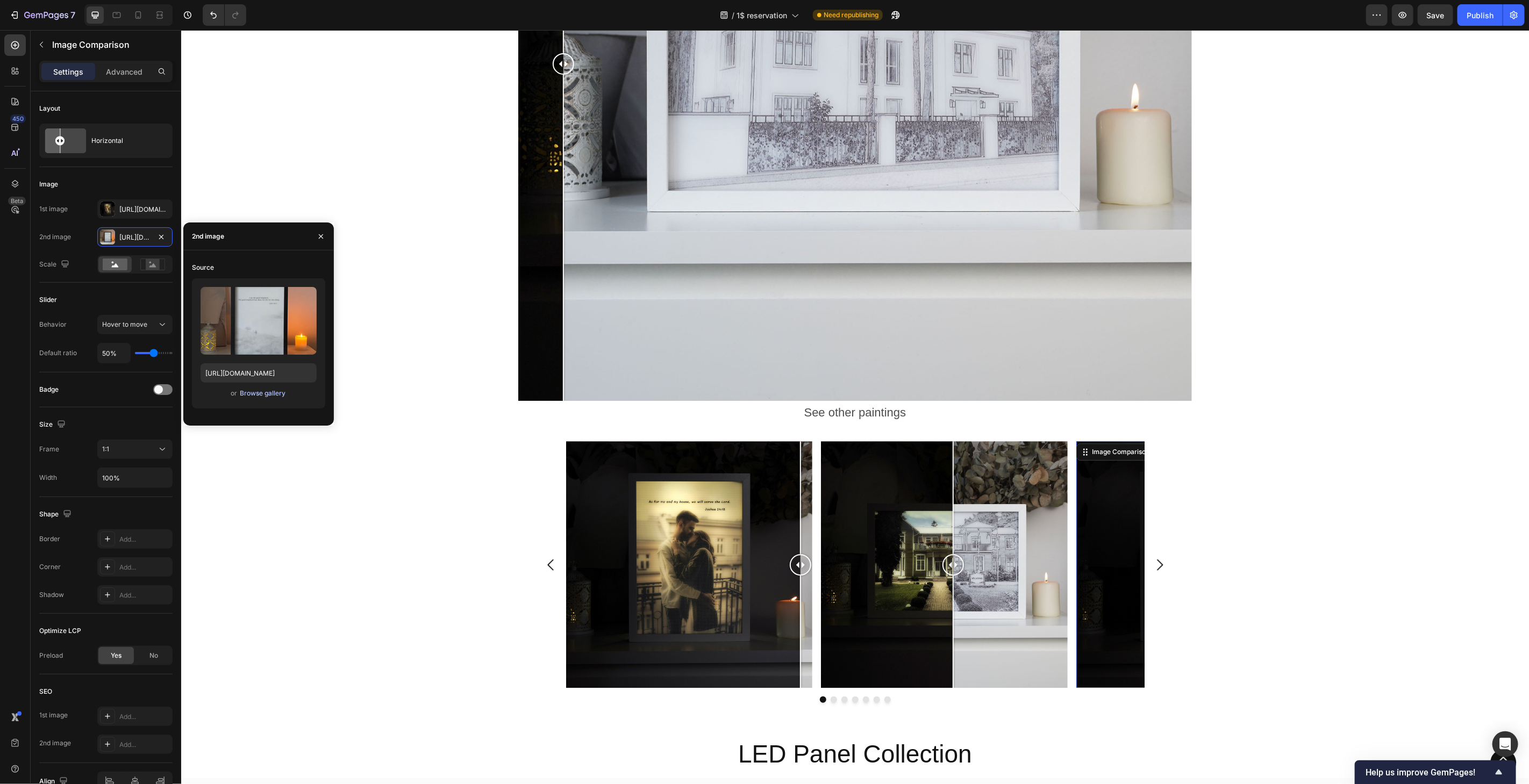
click at [267, 397] on div "Browse gallery" at bounding box center [262, 393] width 46 height 10
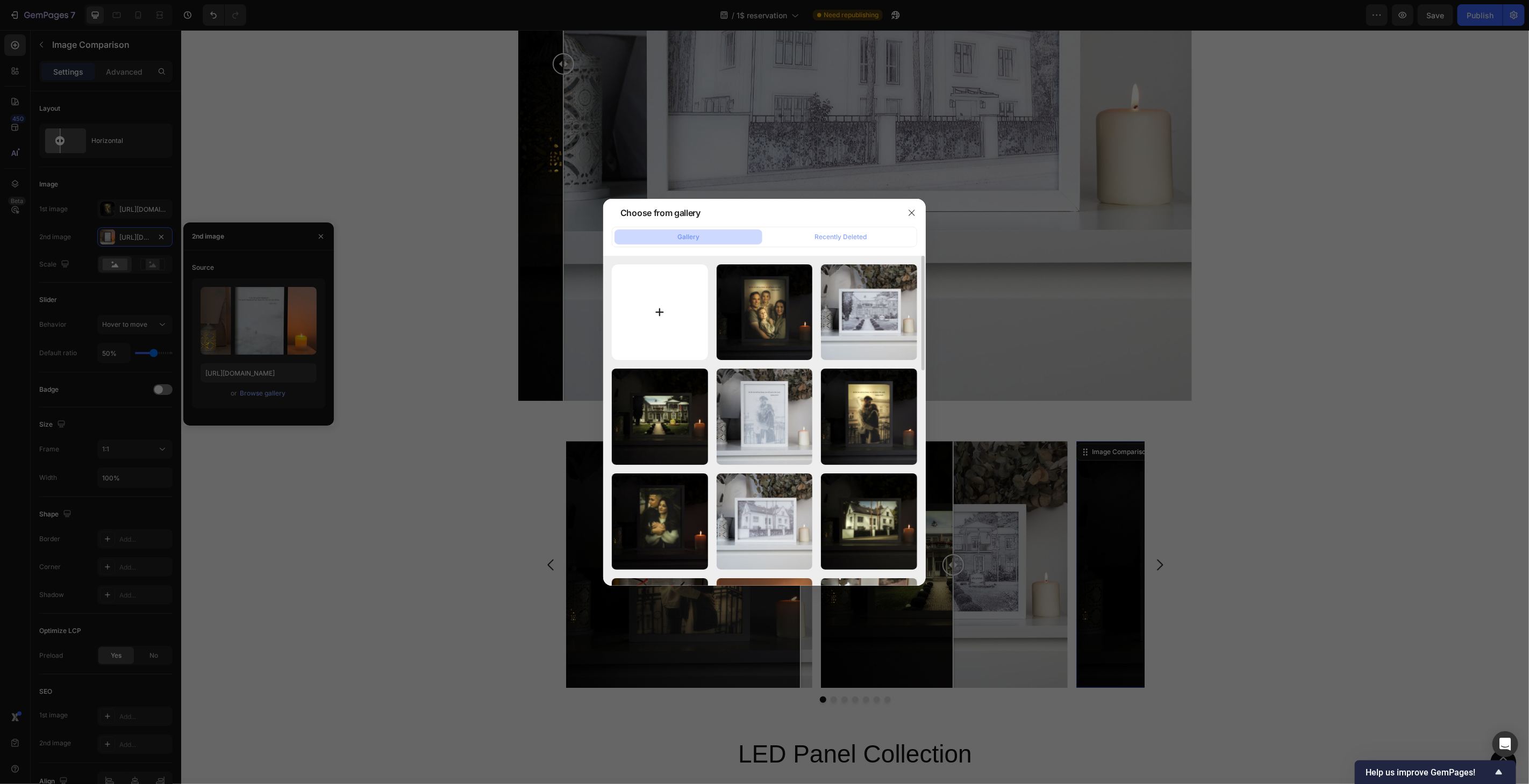
click at [657, 311] on input "file" at bounding box center [660, 313] width 97 height 96
type input "C:\fakepath\1dollar-rusaki-black.jpg"
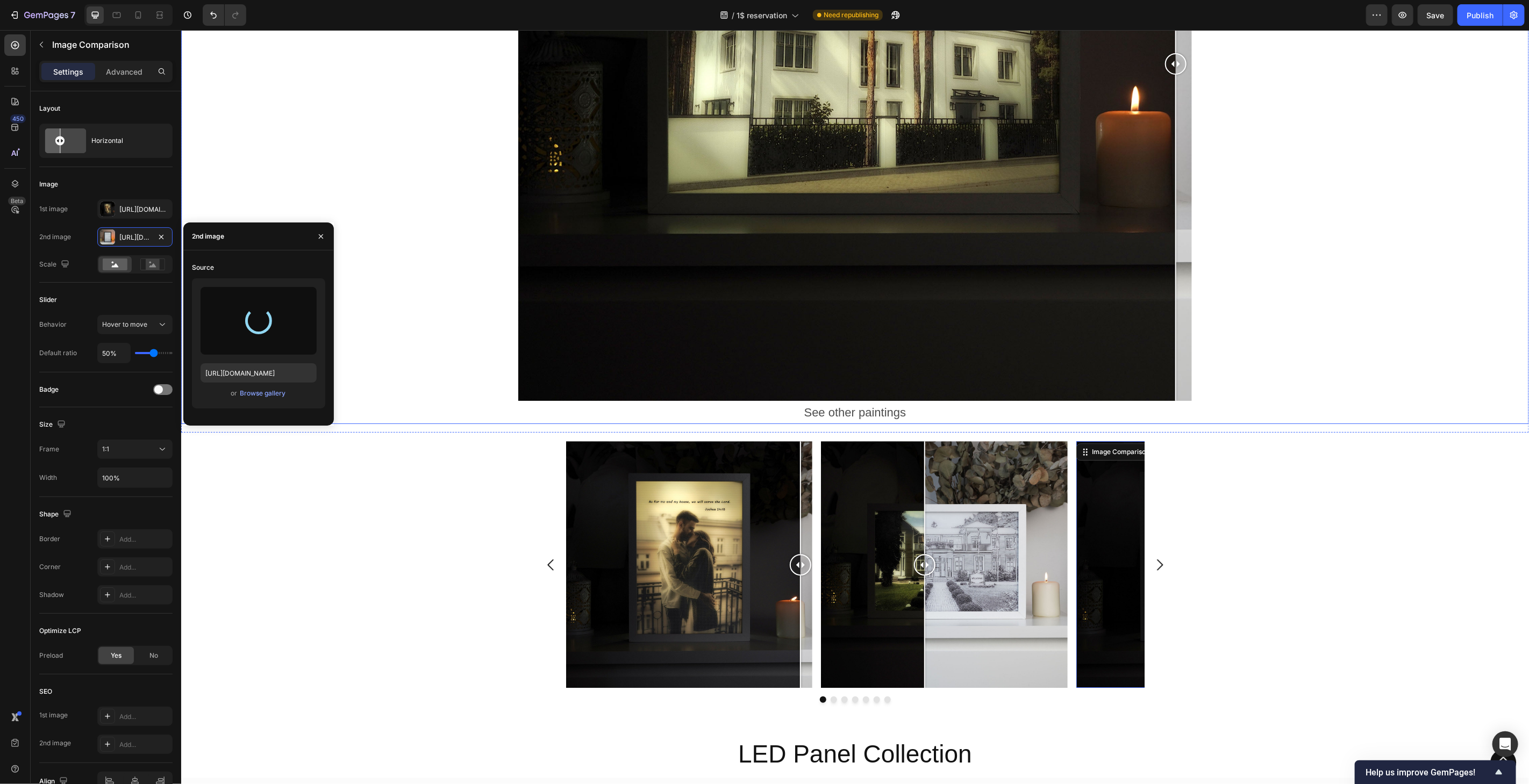
type input "[URL][DOMAIN_NAME]"
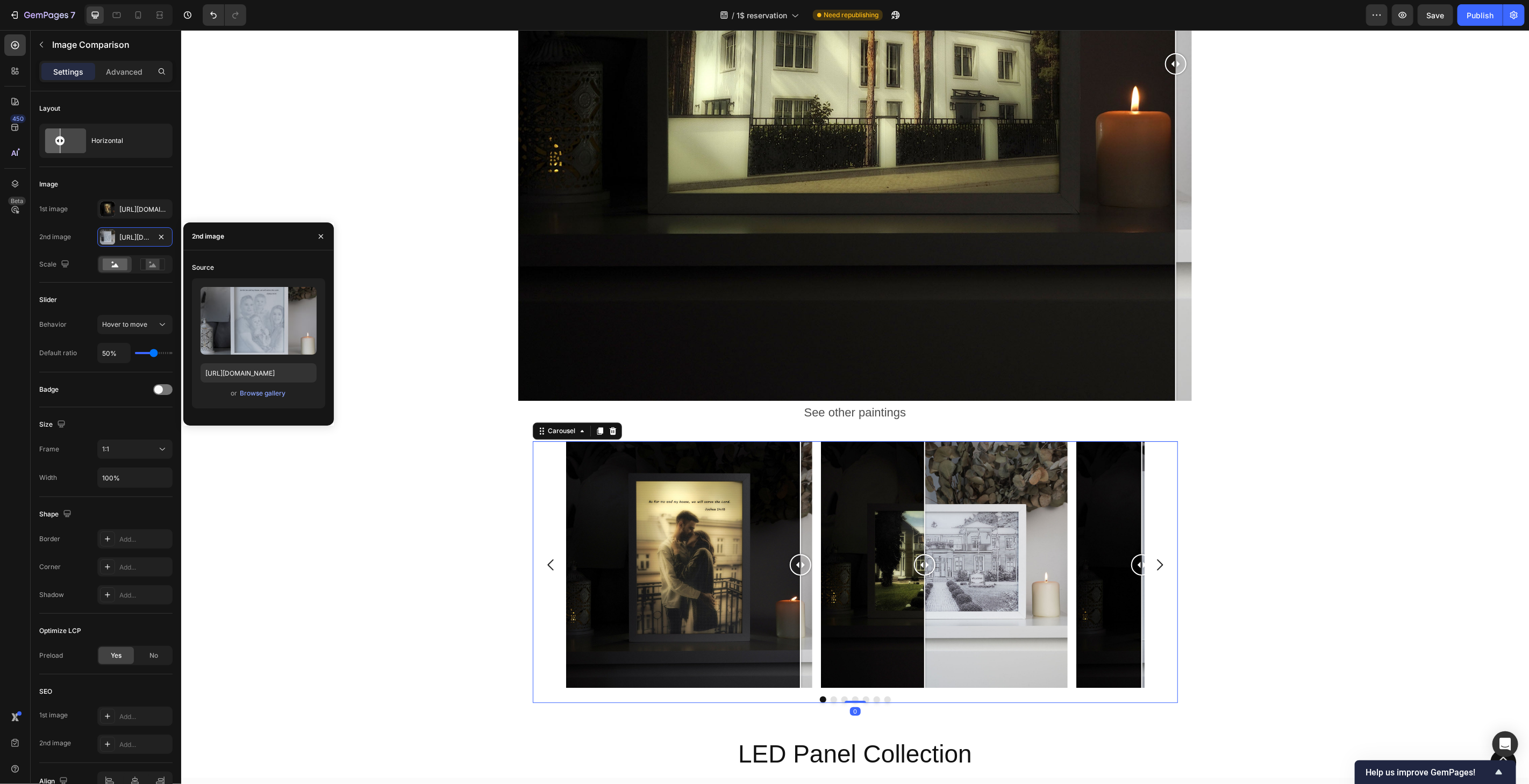
click at [1158, 559] on icon "Carousel Next Arrow" at bounding box center [1159, 564] width 16 height 16
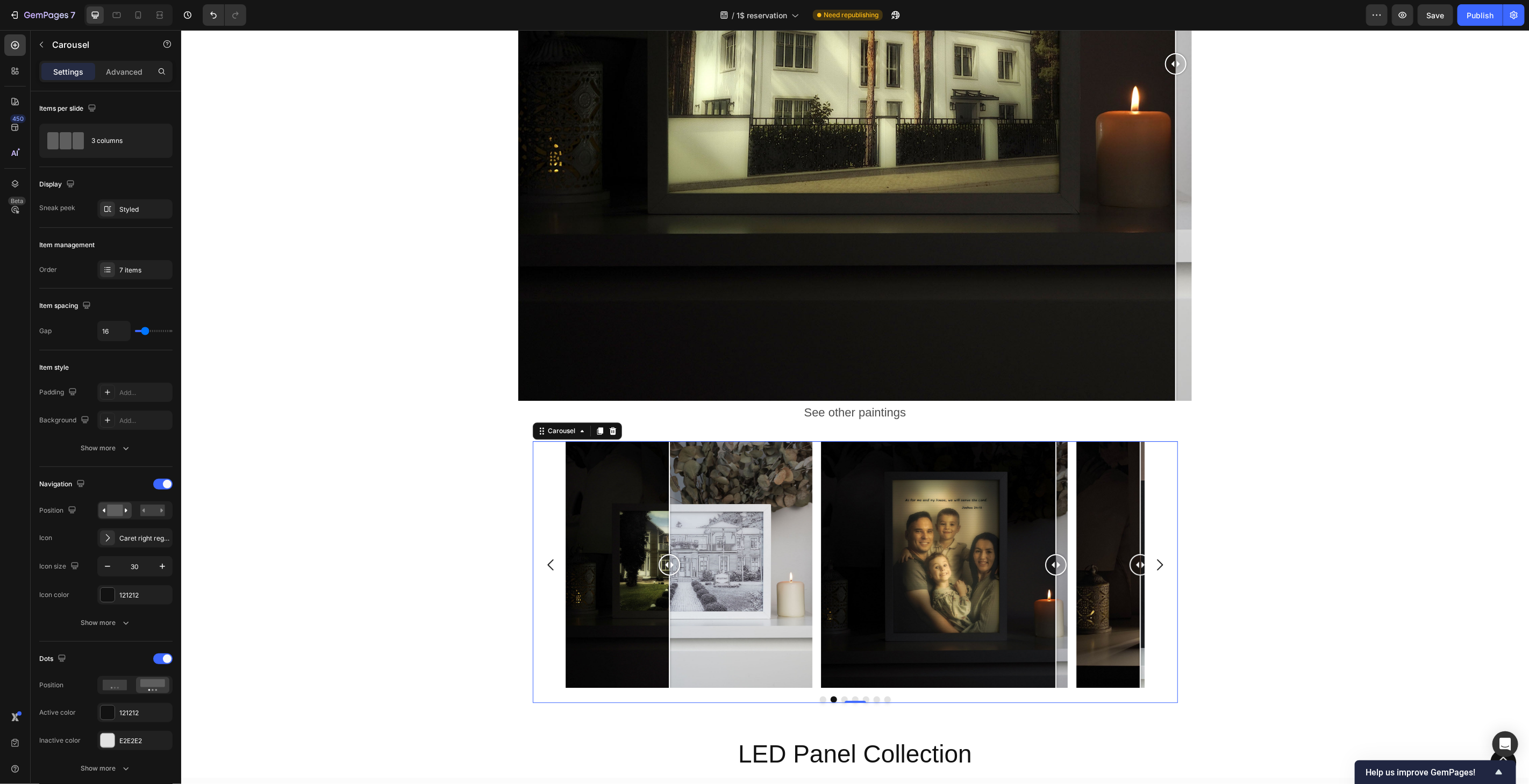
click at [1153, 559] on icon "Carousel Next Arrow" at bounding box center [1159, 564] width 16 height 16
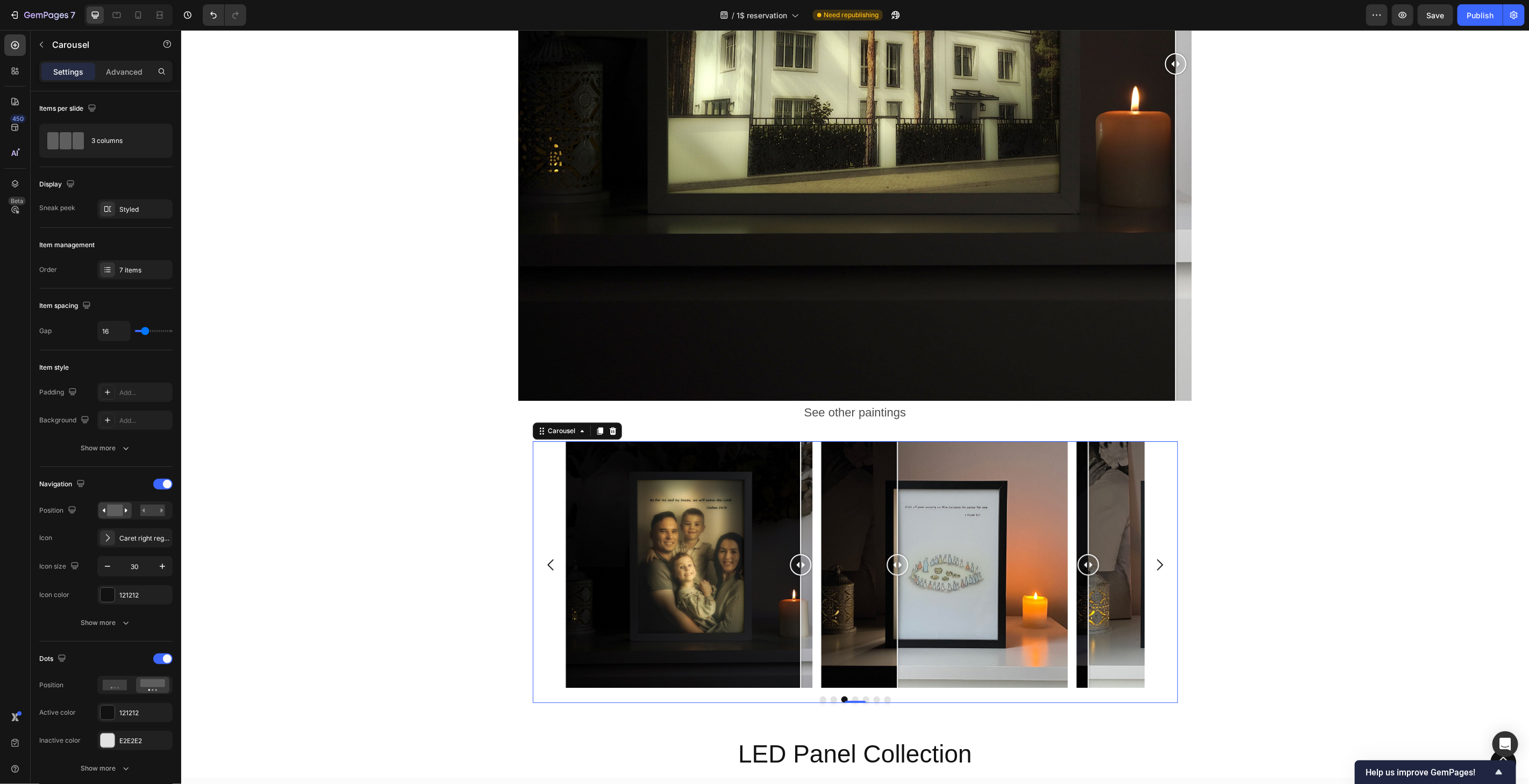
click at [897, 490] on div at bounding box center [897, 496] width 1 height 112
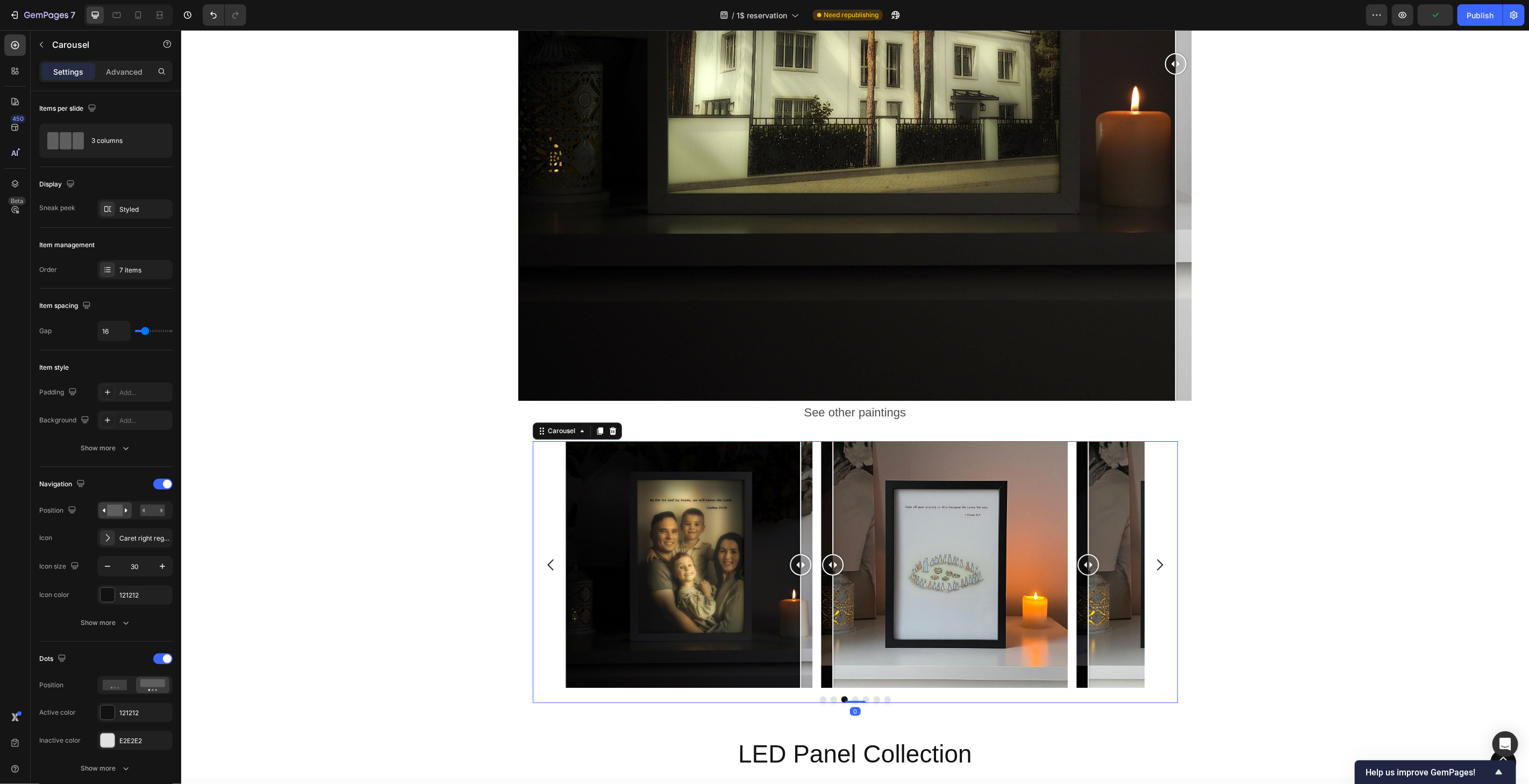
click at [812, 461] on div "Image Comparison Image Comparison Image Comparison Image Comparison Image Compa…" at bounding box center [855, 564] width 578 height 247
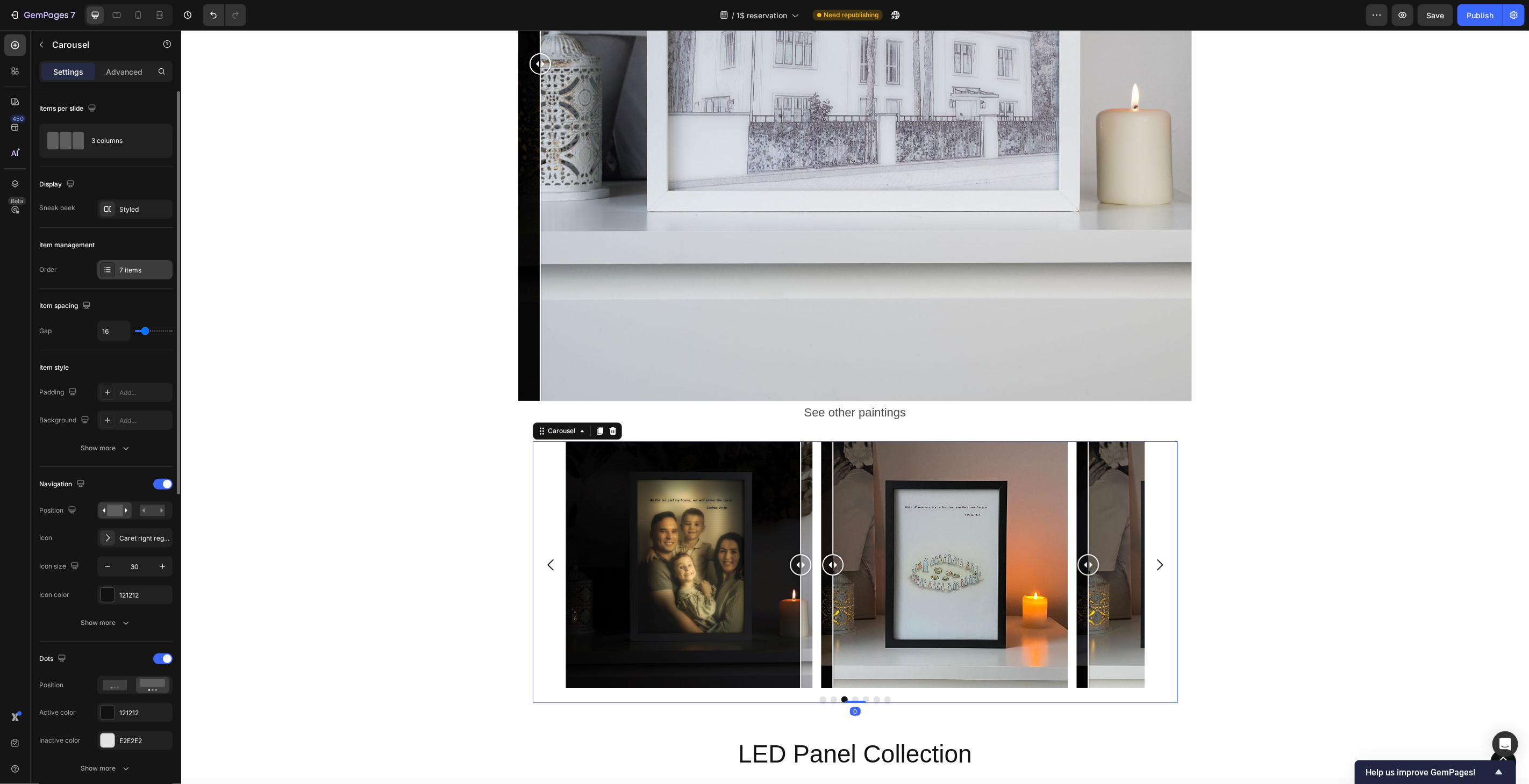
click at [134, 271] on div "7 items" at bounding box center [144, 271] width 50 height 10
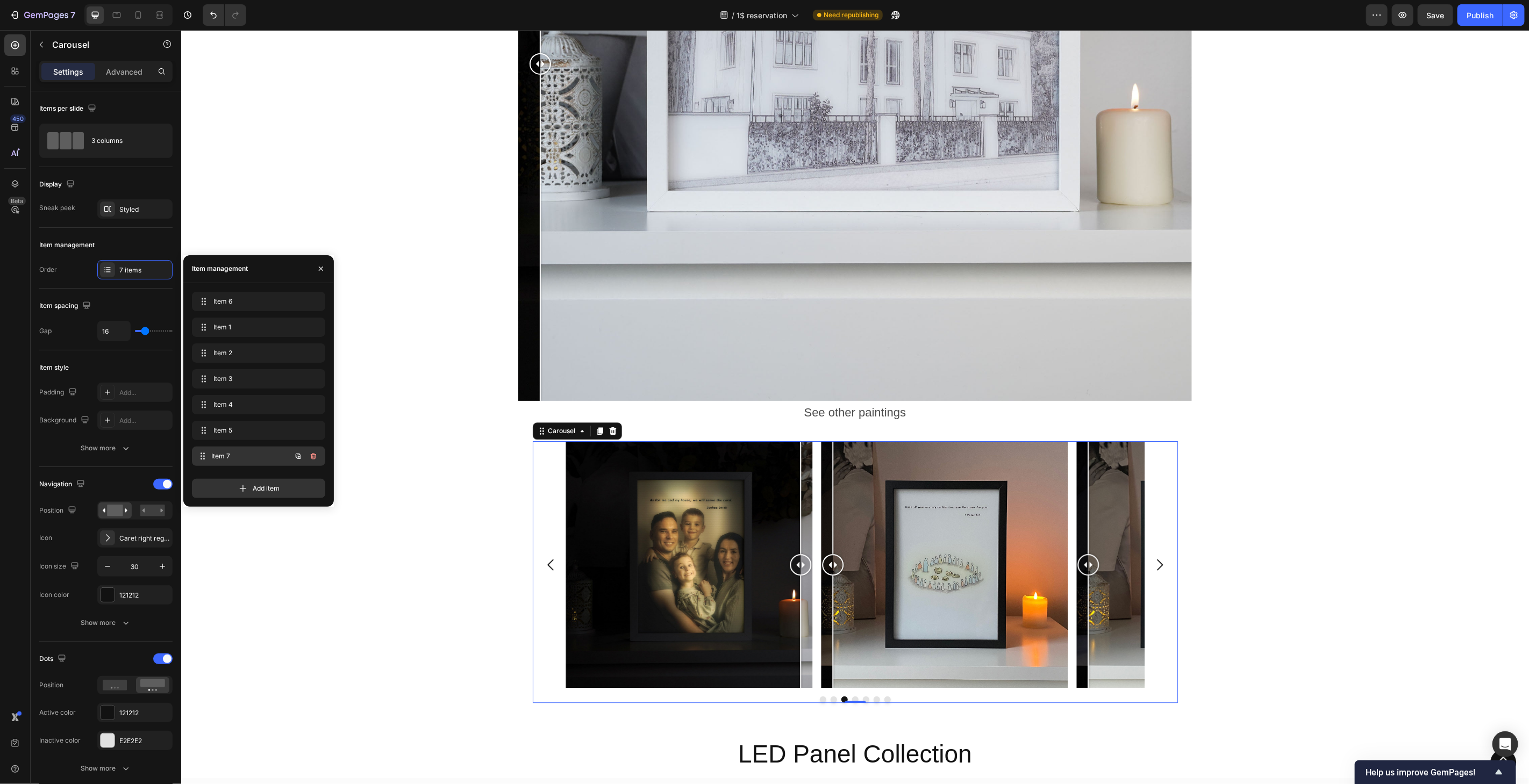
click at [272, 456] on span "Item 7" at bounding box center [251, 456] width 80 height 10
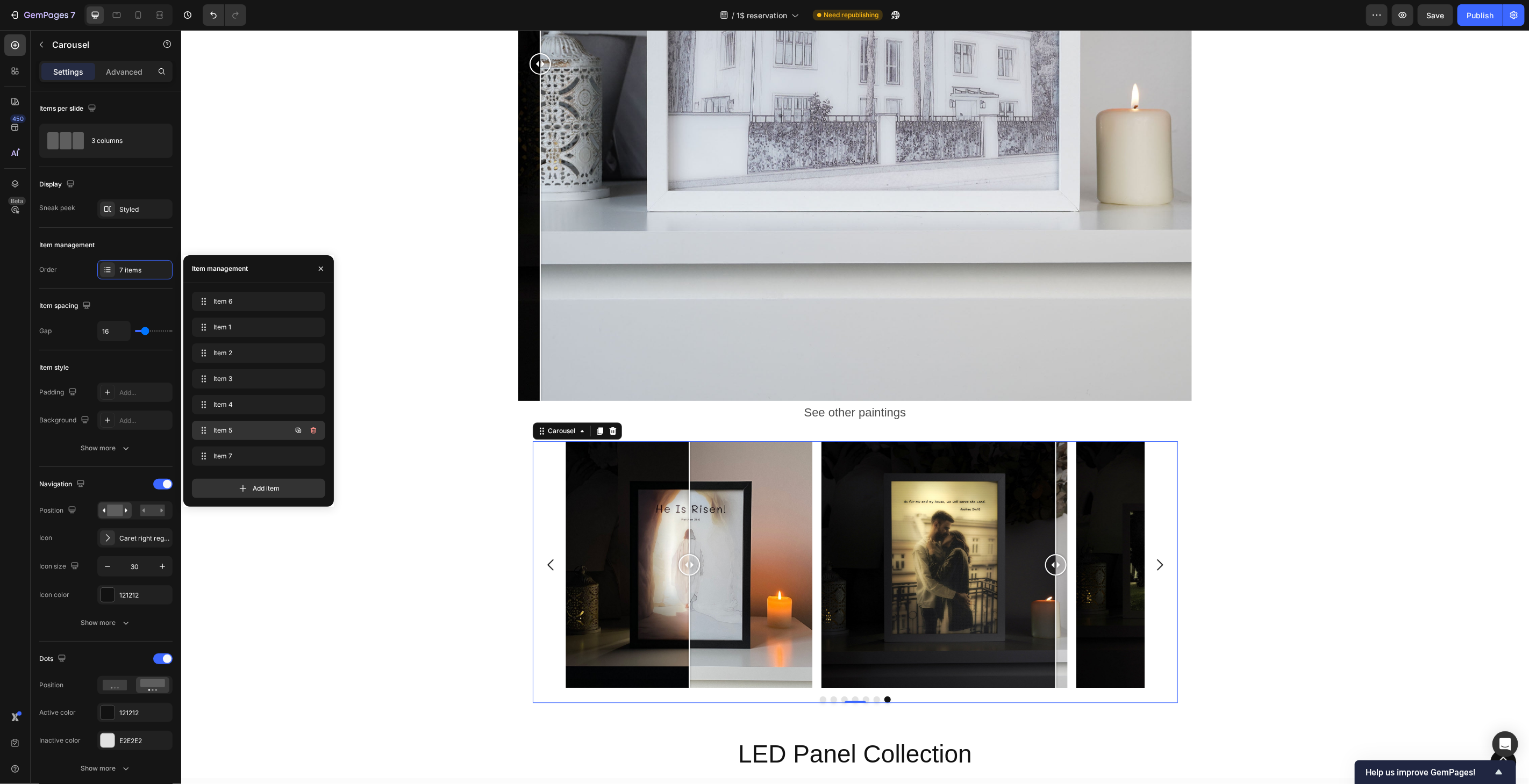
click at [266, 434] on span "Item 5" at bounding box center [244, 431] width 61 height 10
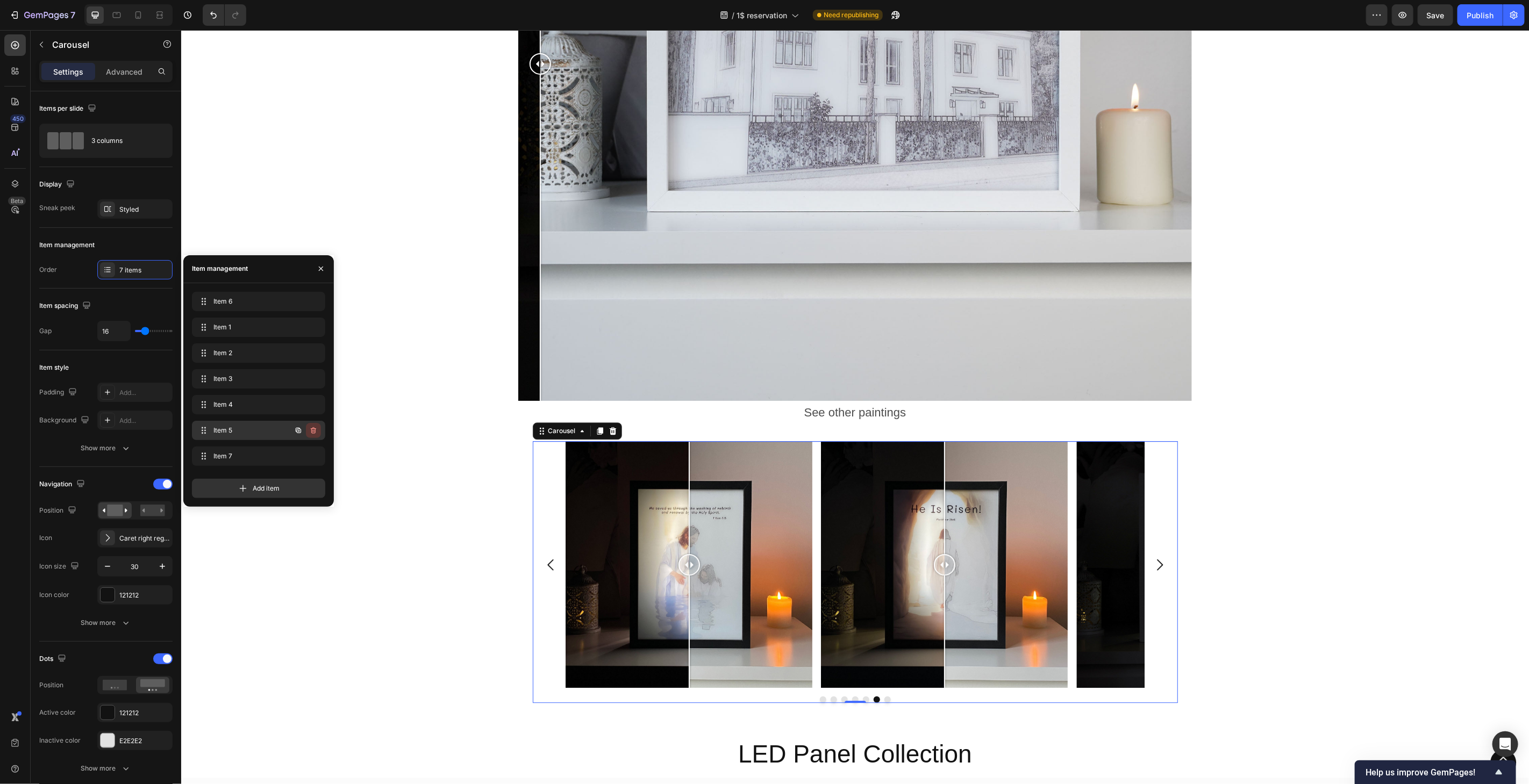
click at [316, 432] on icon "button" at bounding box center [313, 430] width 8 height 8
click at [311, 434] on div "Delete" at bounding box center [306, 431] width 20 height 10
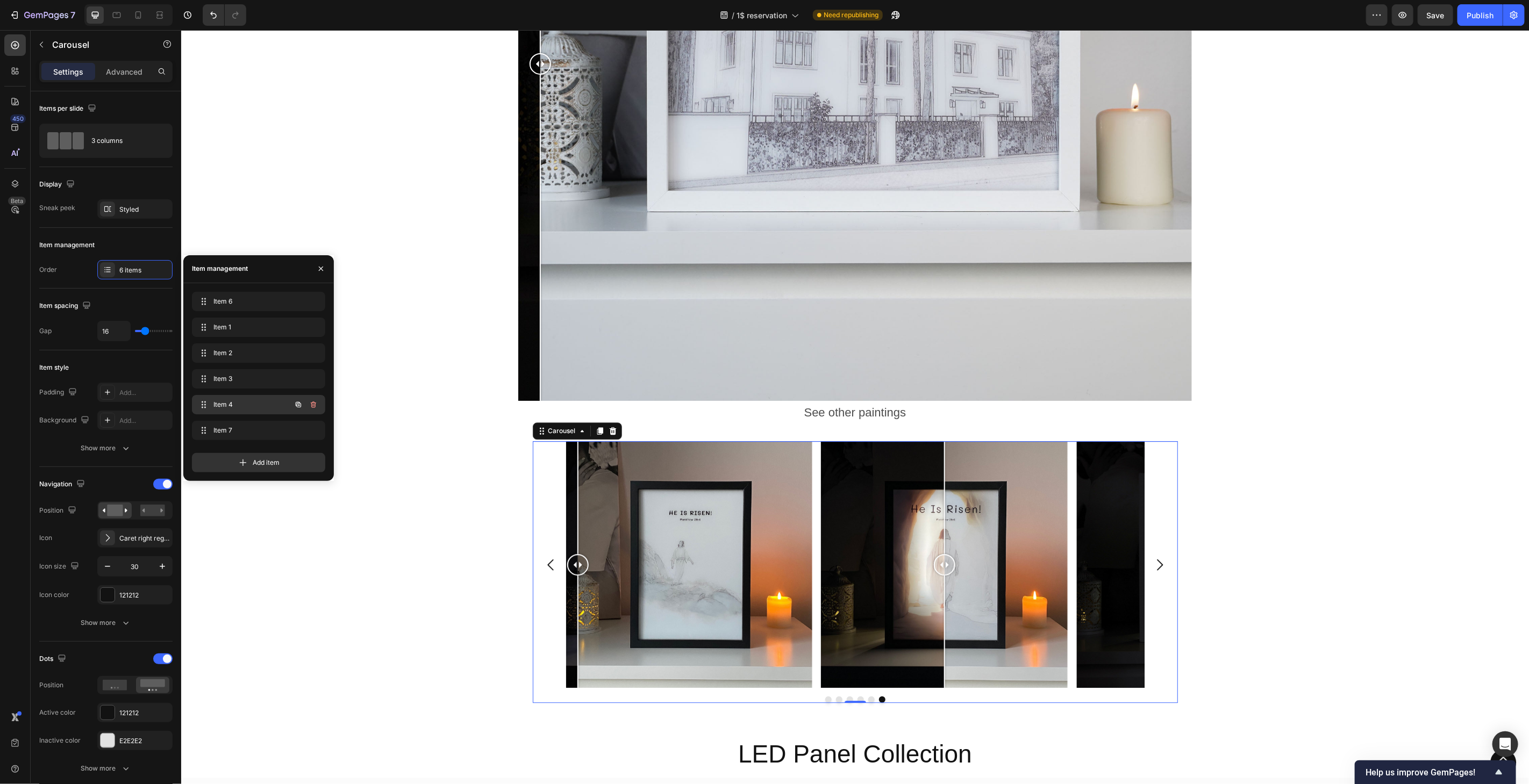
click at [259, 410] on div "Item 4 Item 4" at bounding box center [243, 405] width 95 height 15
click at [313, 404] on icon "button" at bounding box center [313, 405] width 1 height 2
click at [313, 404] on div "Delete" at bounding box center [306, 405] width 20 height 10
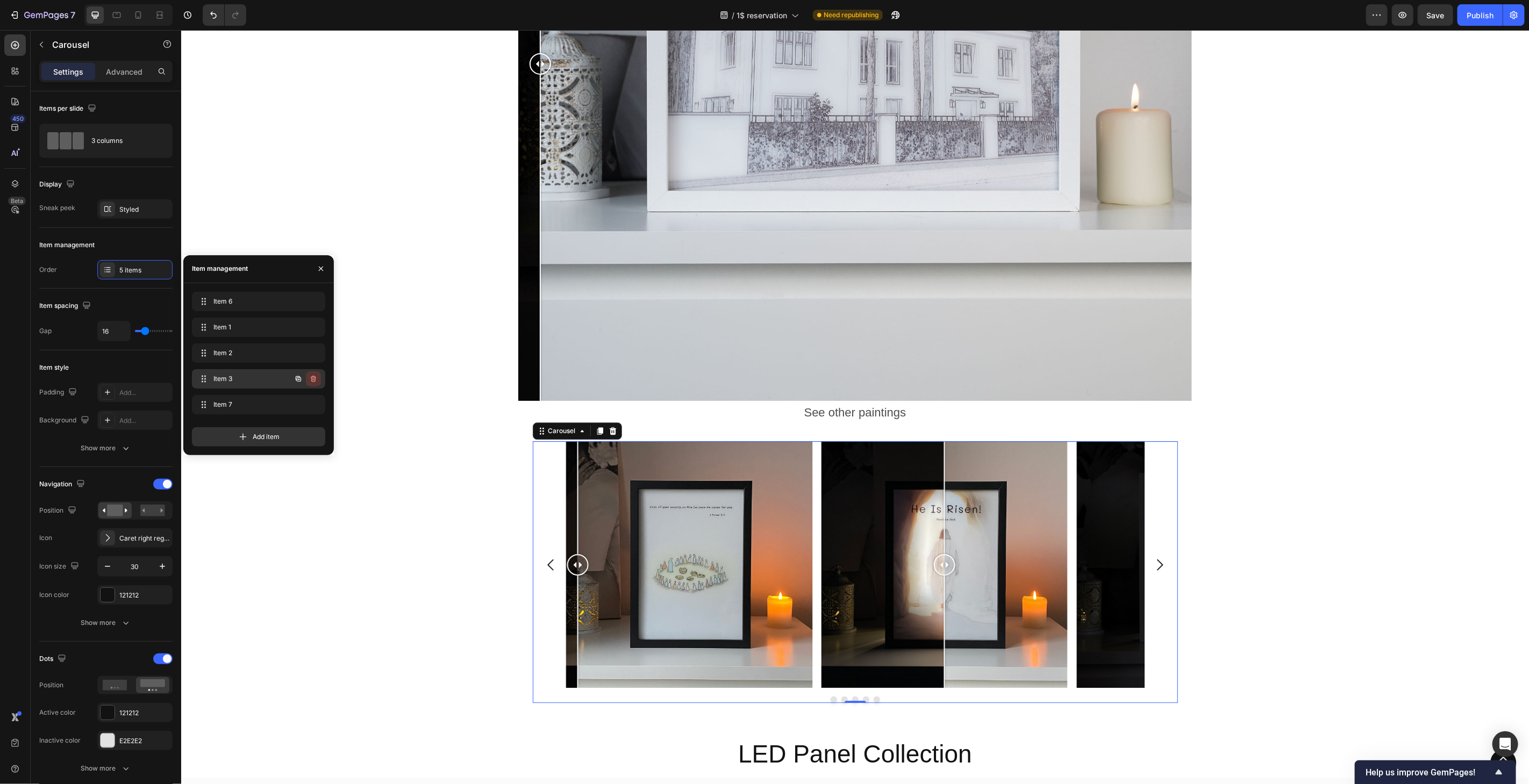
click at [317, 379] on icon "button" at bounding box center [313, 379] width 8 height 8
click at [313, 379] on div "Delete" at bounding box center [306, 379] width 20 height 10
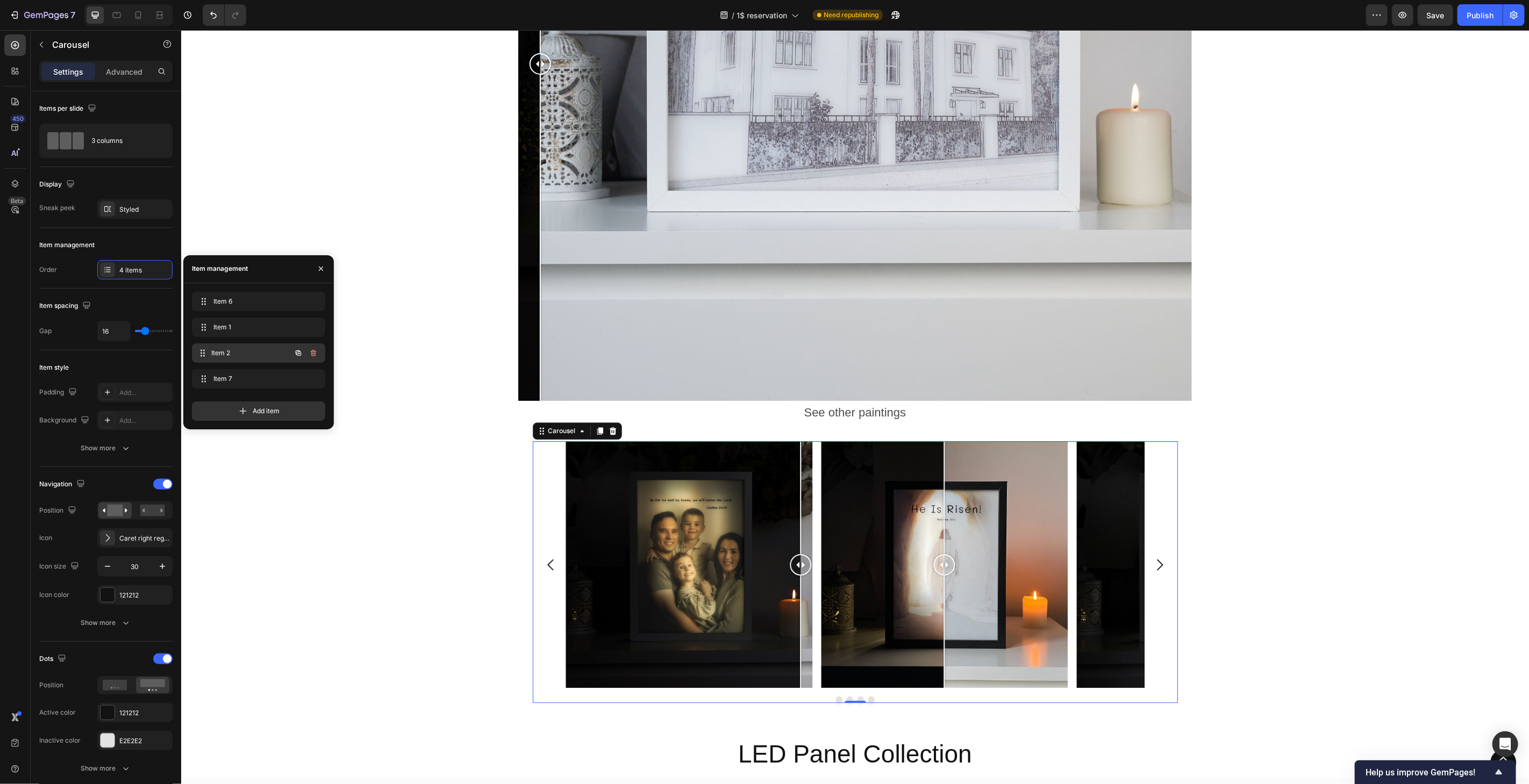
click at [256, 354] on span "Item 2" at bounding box center [251, 353] width 80 height 10
click at [258, 379] on span "Item 7" at bounding box center [251, 379] width 80 height 10
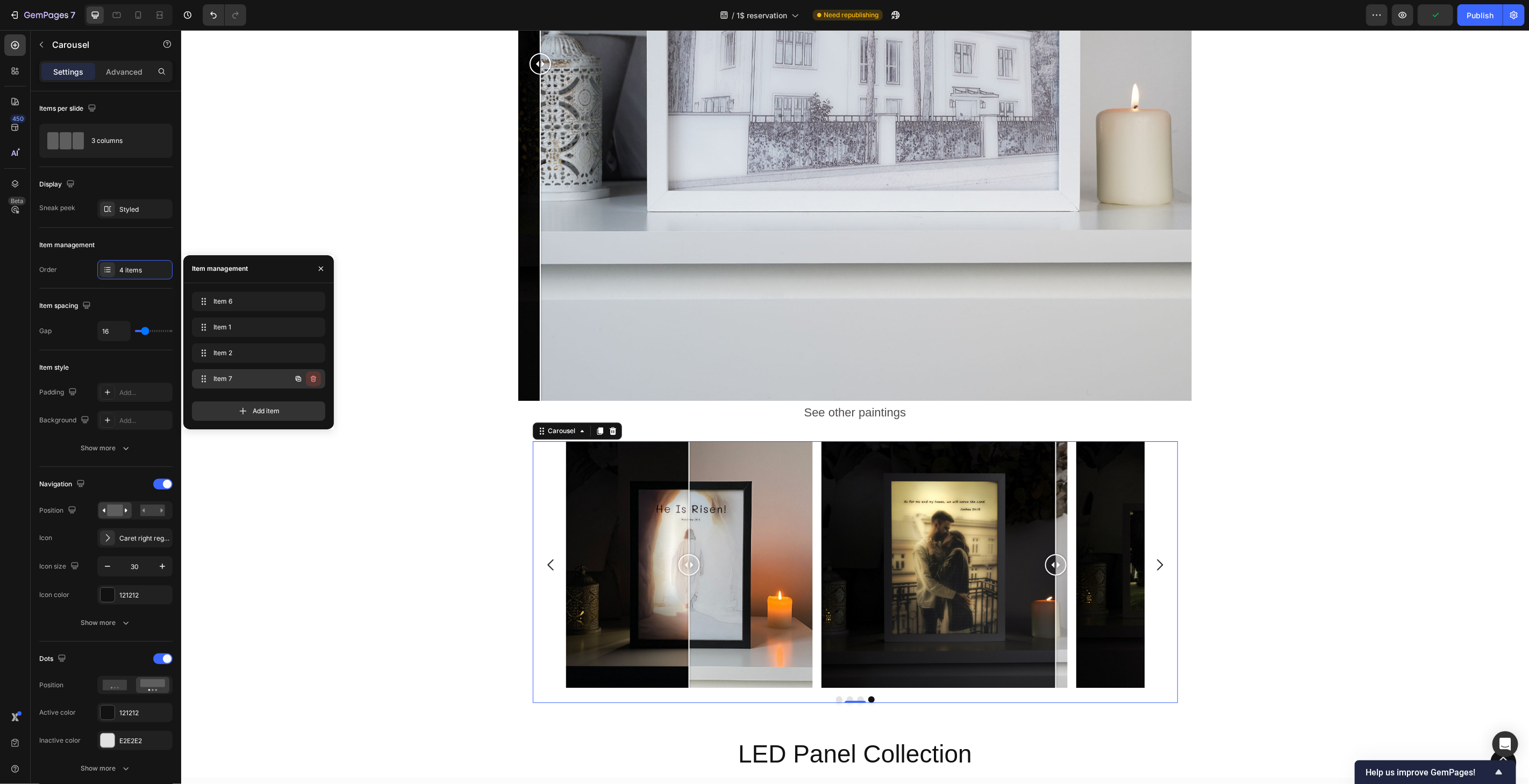
click at [312, 379] on icon "button" at bounding box center [313, 379] width 5 height 7
click at [308, 379] on div "Delete" at bounding box center [306, 379] width 20 height 10
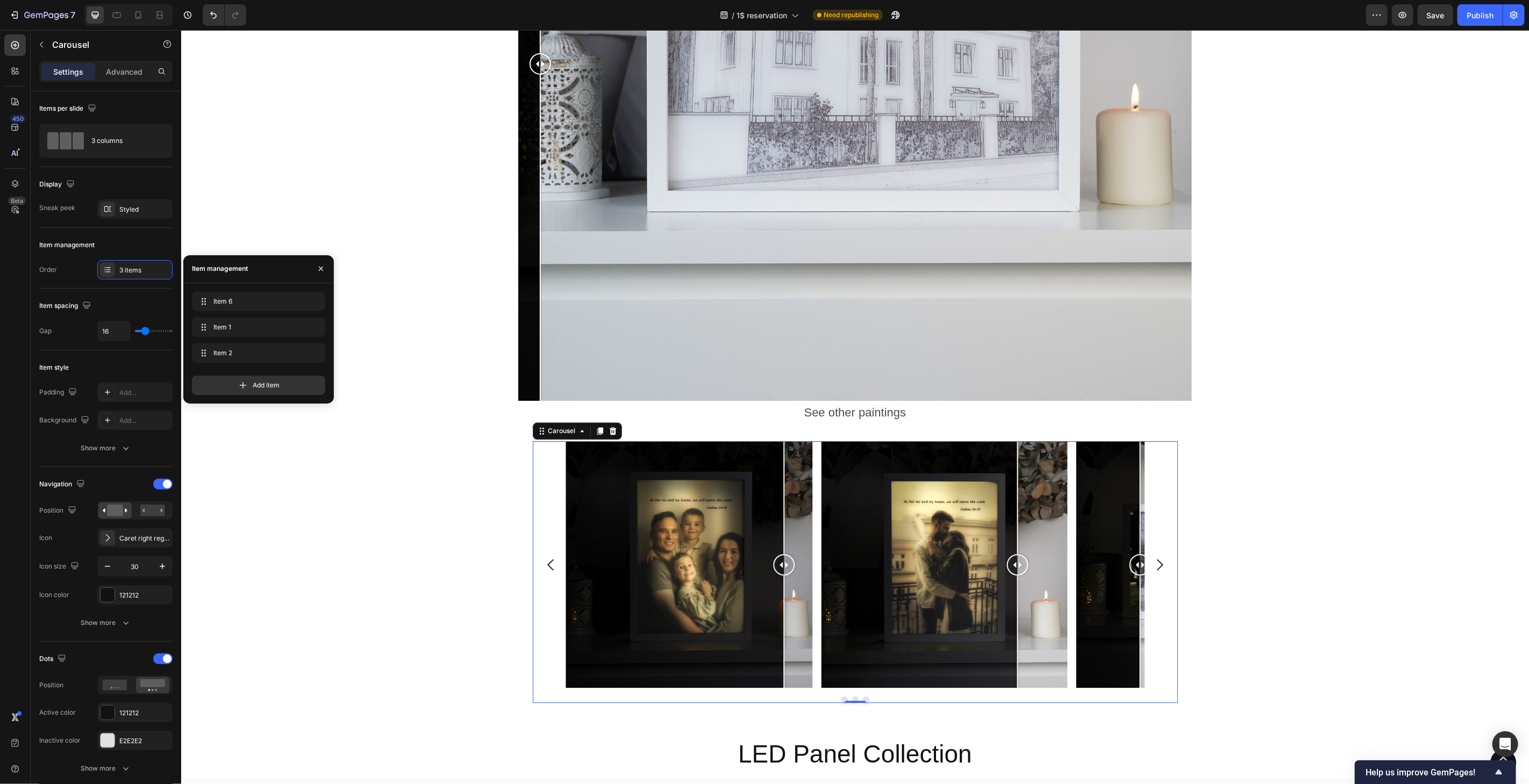
click at [1161, 561] on icon "Carousel Next Arrow" at bounding box center [1159, 564] width 16 height 16
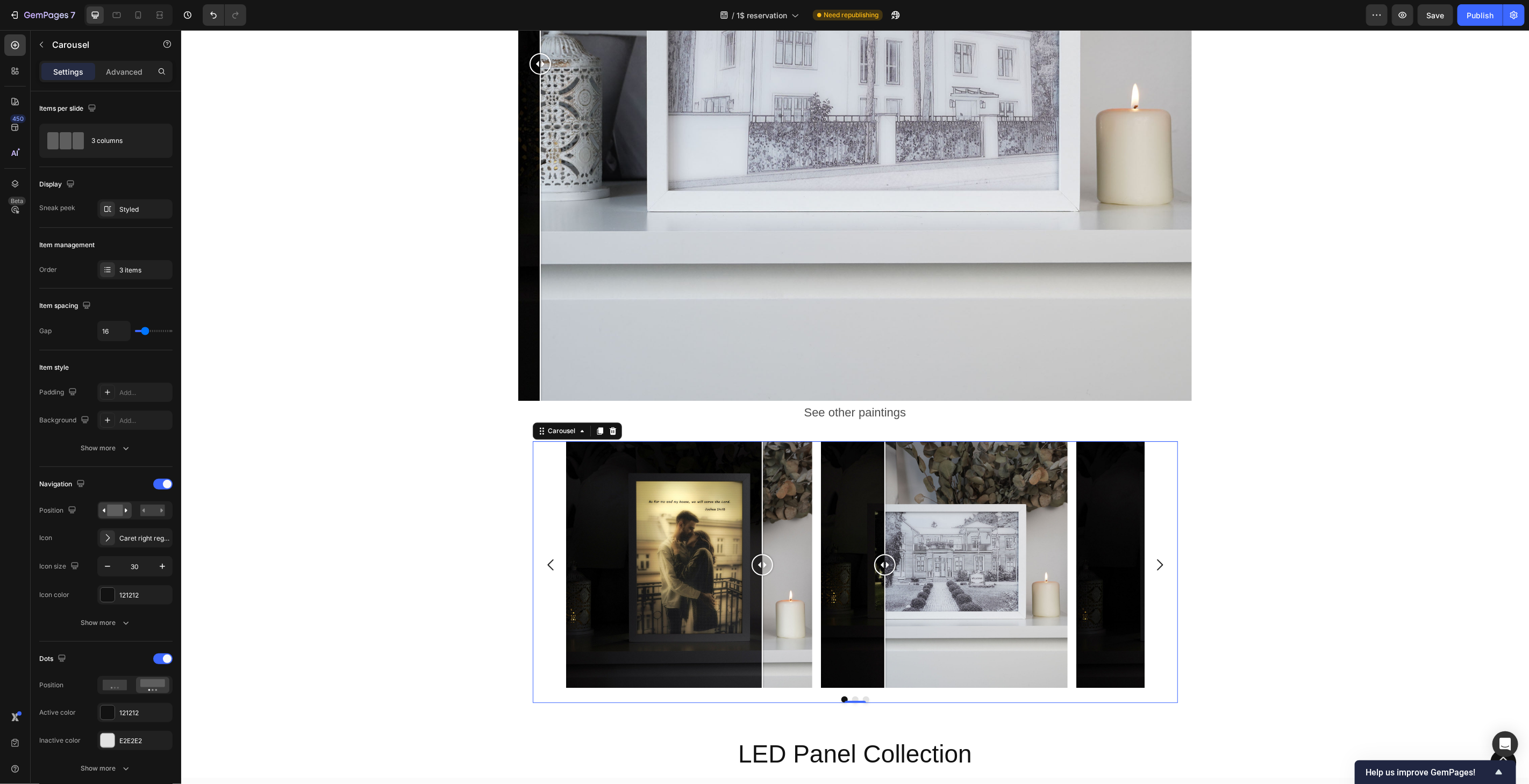
click at [1160, 561] on icon "Carousel Next Arrow" at bounding box center [1159, 564] width 16 height 16
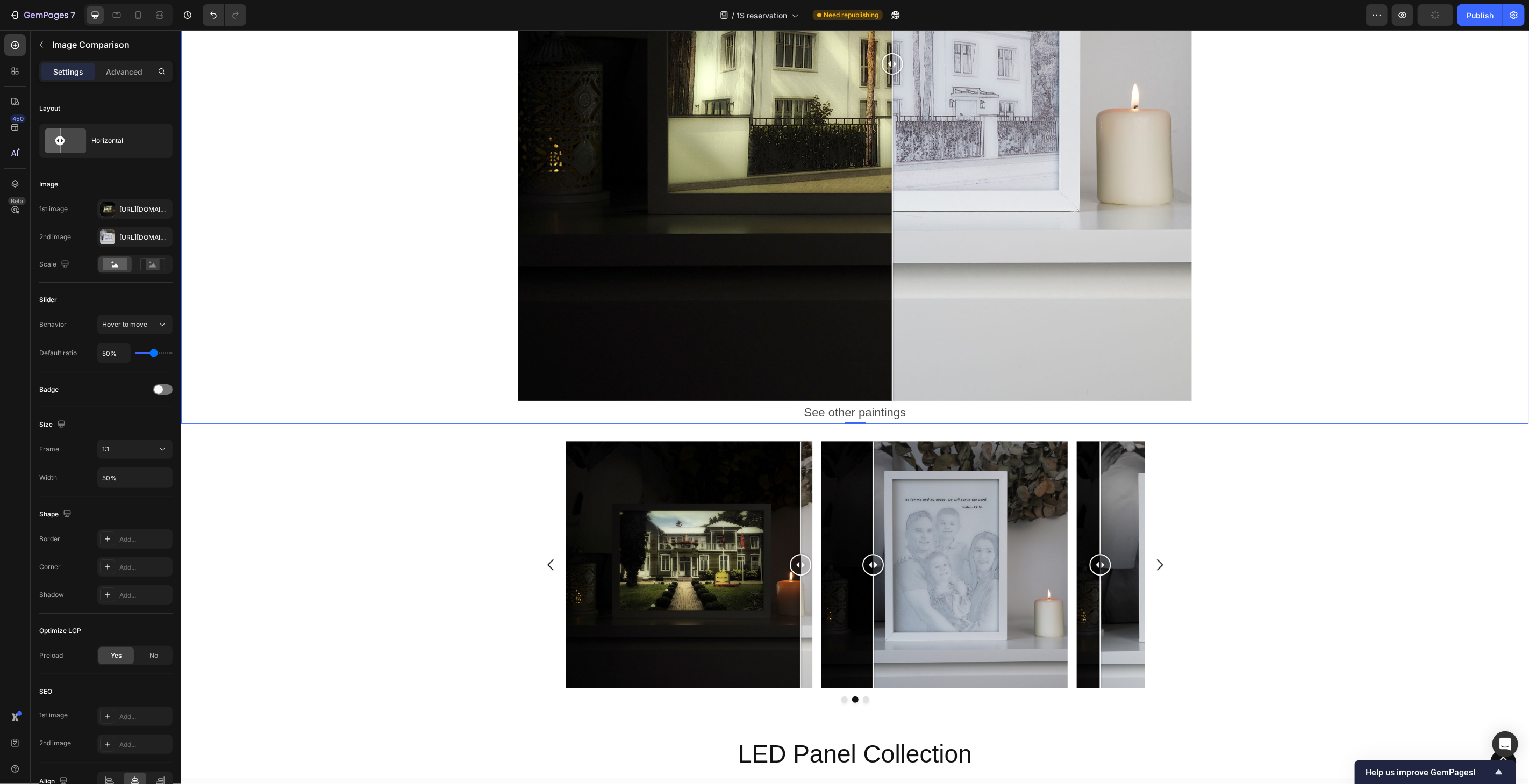
click at [892, 156] on div at bounding box center [892, 237] width 1 height 326
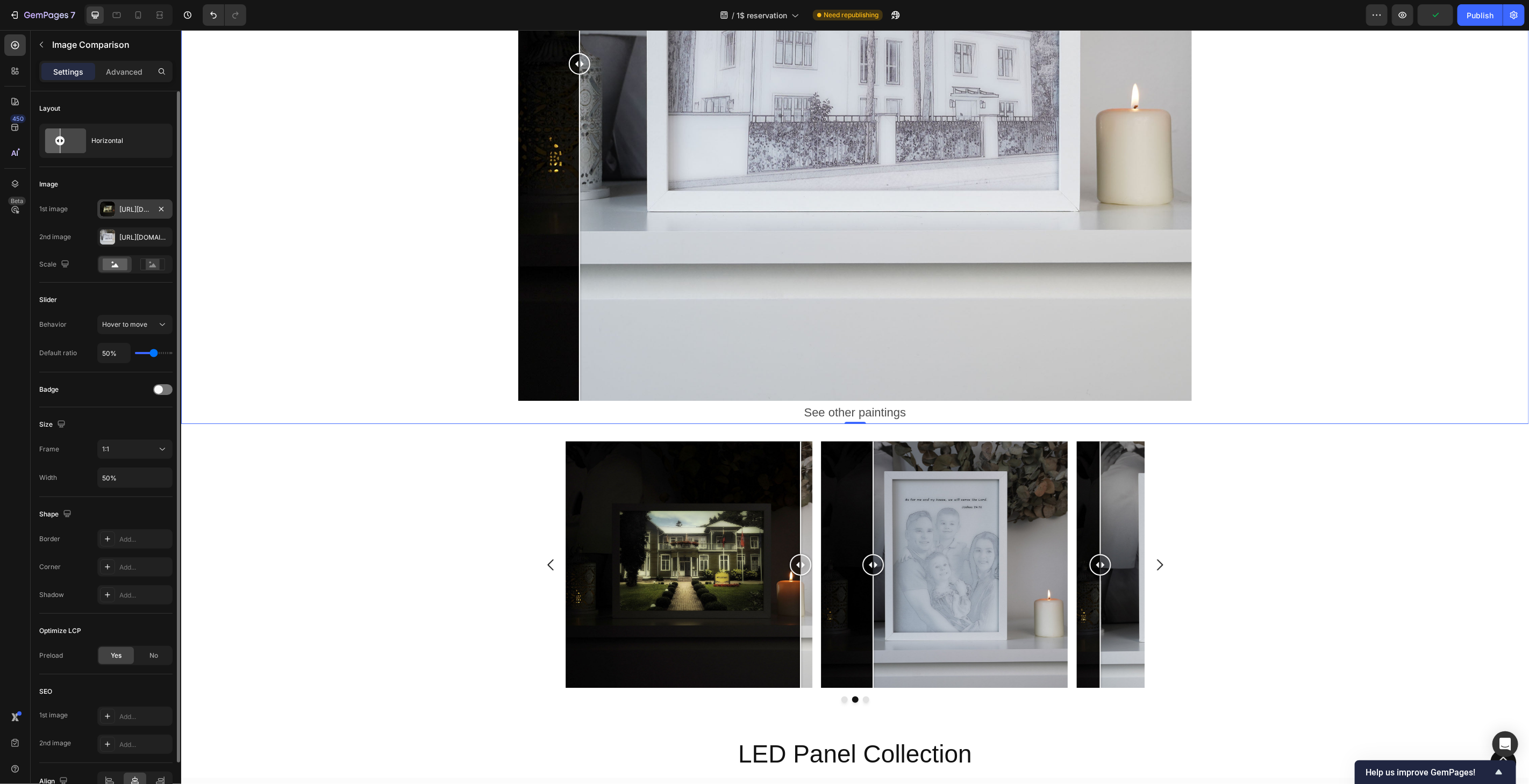
click at [129, 209] on div "[URL][DOMAIN_NAME]" at bounding box center [135, 209] width 31 height 10
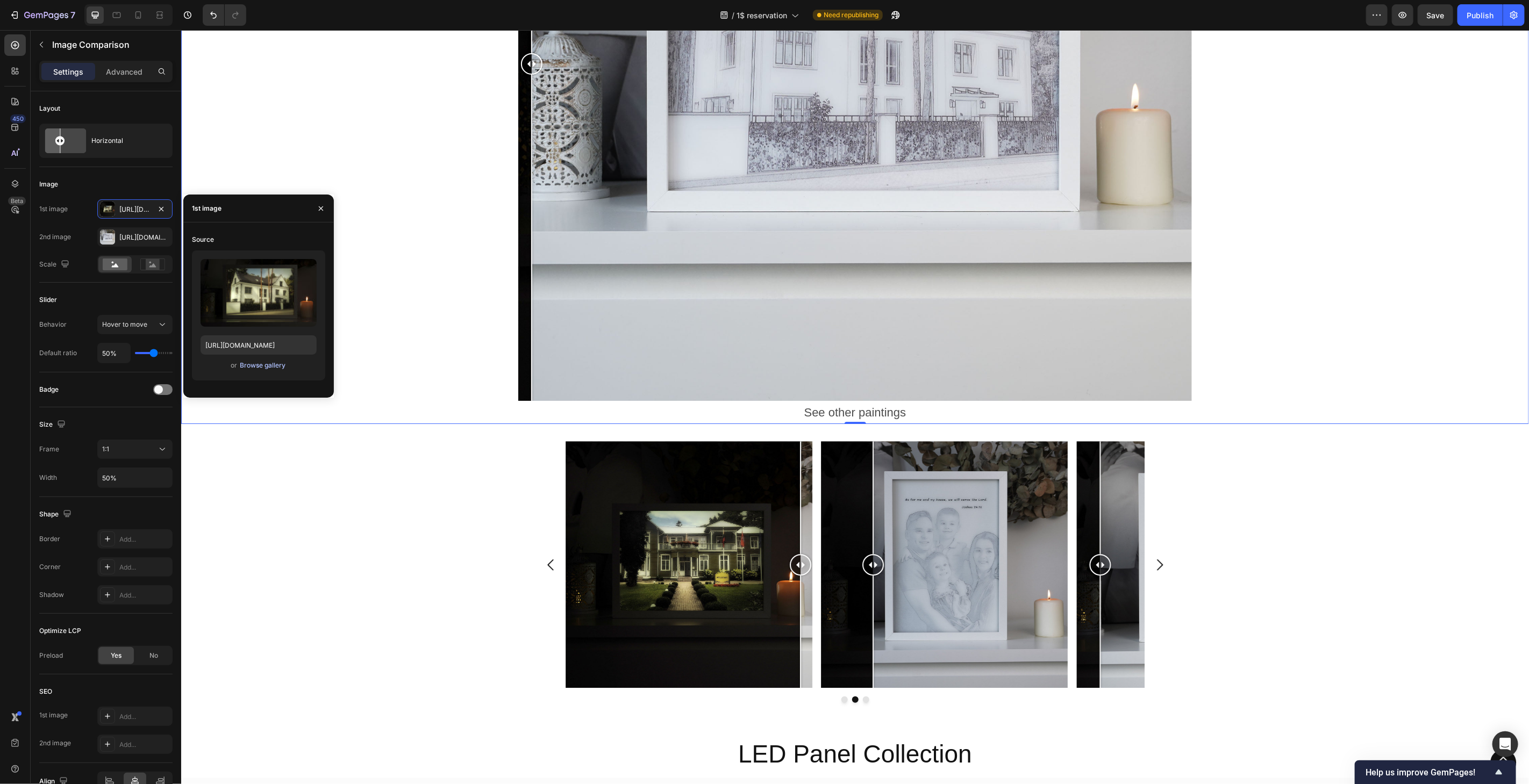
click at [266, 364] on div "Browse gallery" at bounding box center [262, 365] width 46 height 10
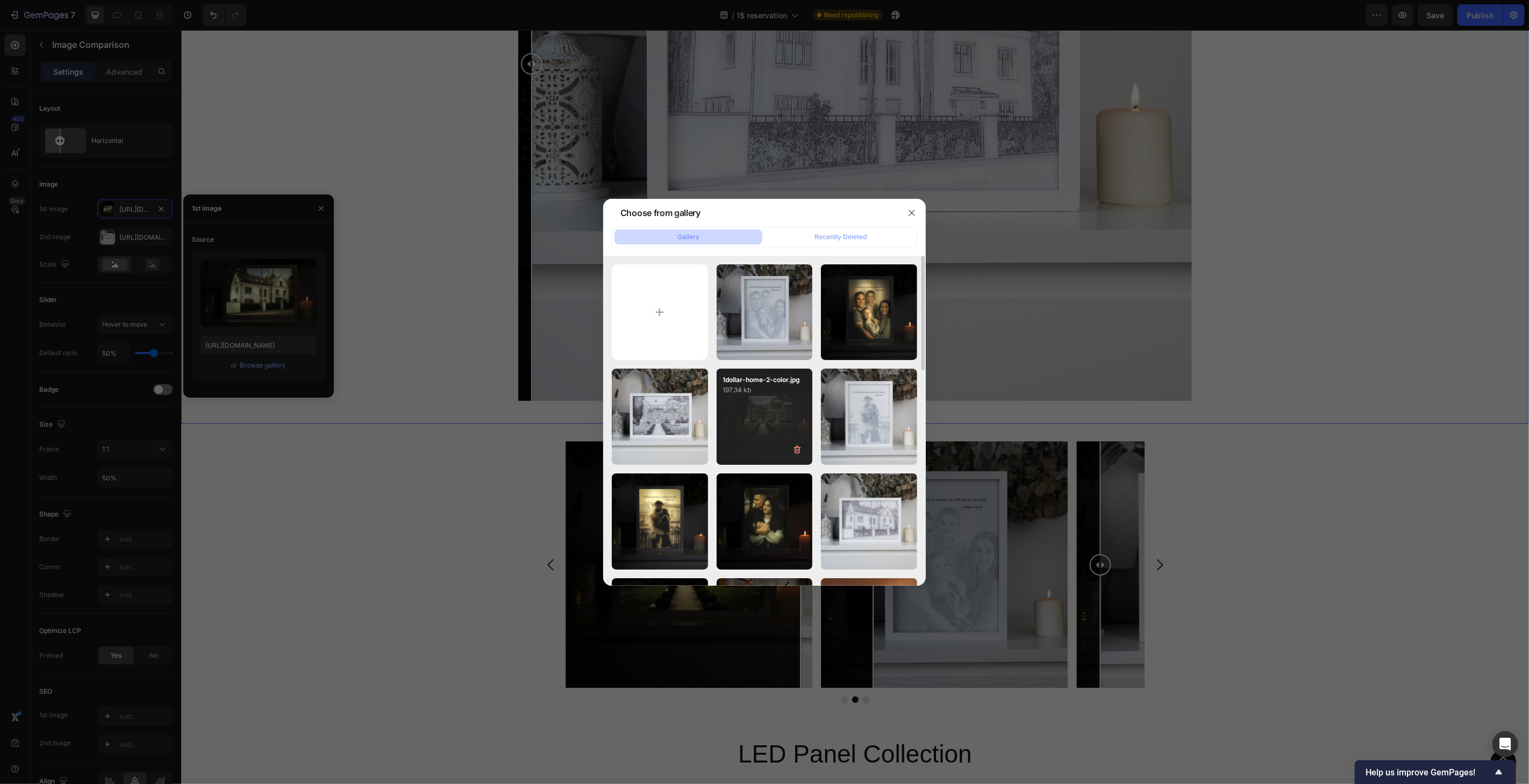
click at [762, 423] on div "1dollar-home-2-color.jpg 197.34 kb" at bounding box center [765, 417] width 97 height 96
type input "[URL][DOMAIN_NAME]"
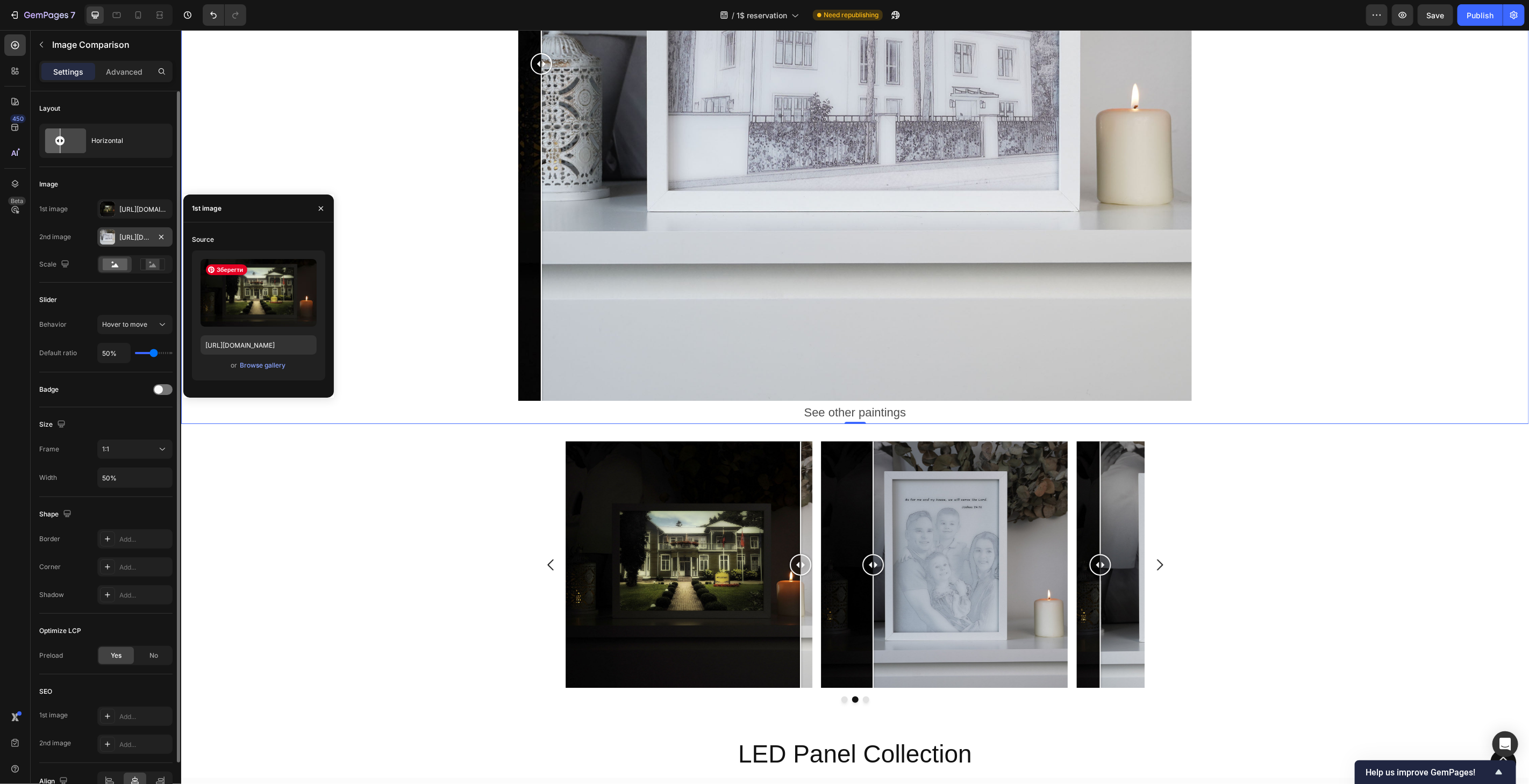
click at [118, 234] on div "[URL][DOMAIN_NAME]" at bounding box center [135, 237] width 75 height 19
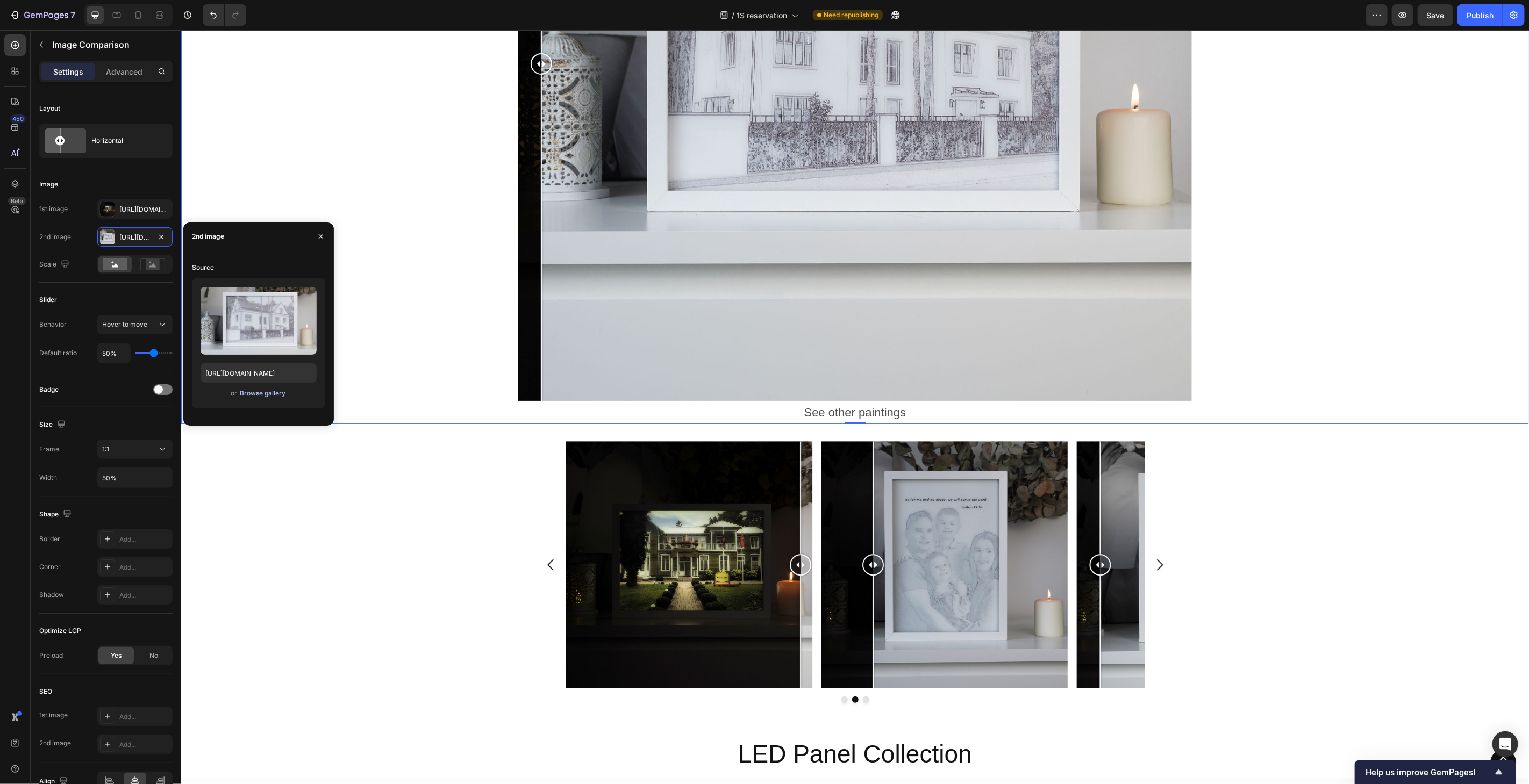
click at [255, 391] on div "Browse gallery" at bounding box center [262, 393] width 46 height 10
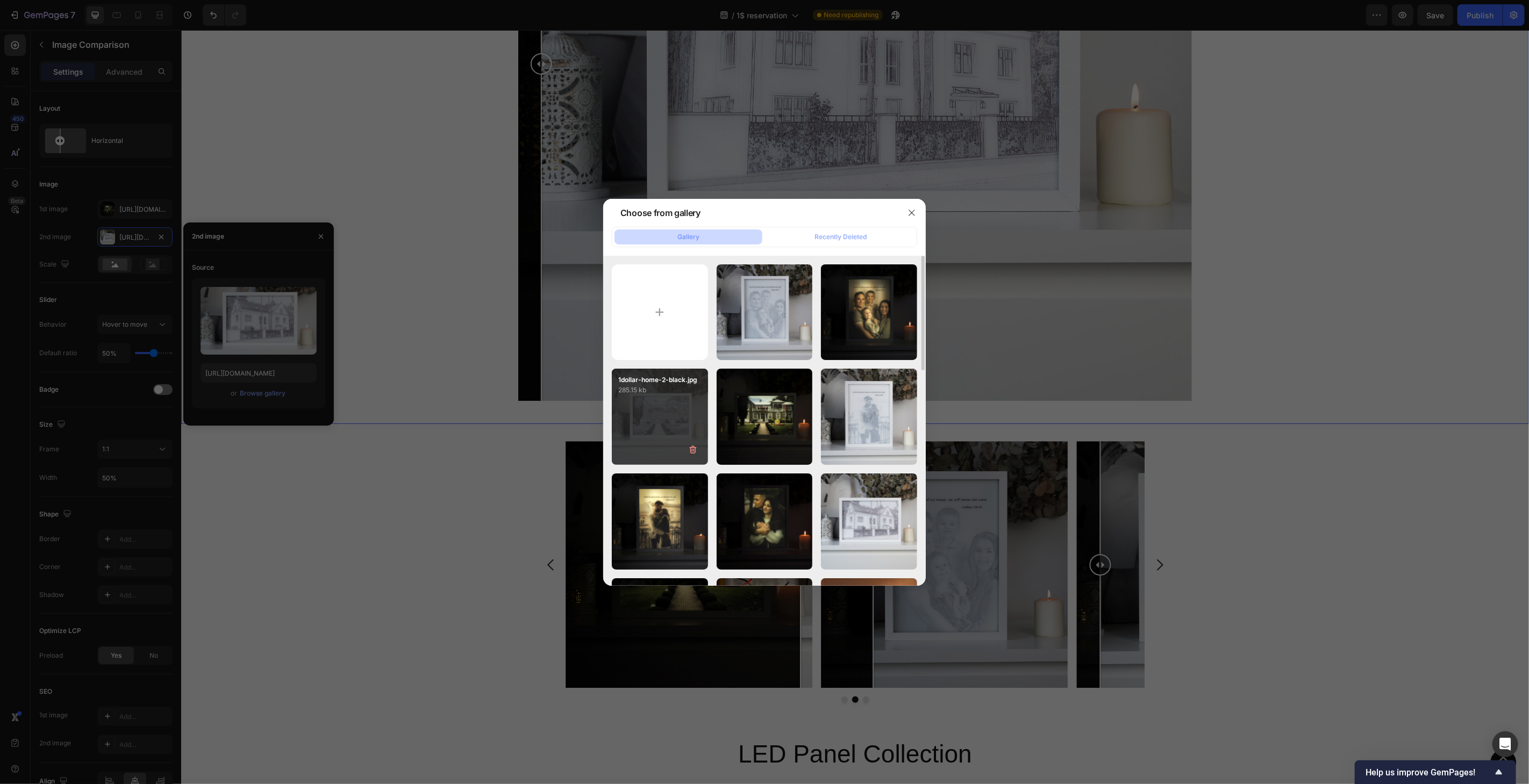
click at [672, 421] on div "1dollar-home-2-black.jpg 285.15 kb" at bounding box center [660, 417] width 97 height 96
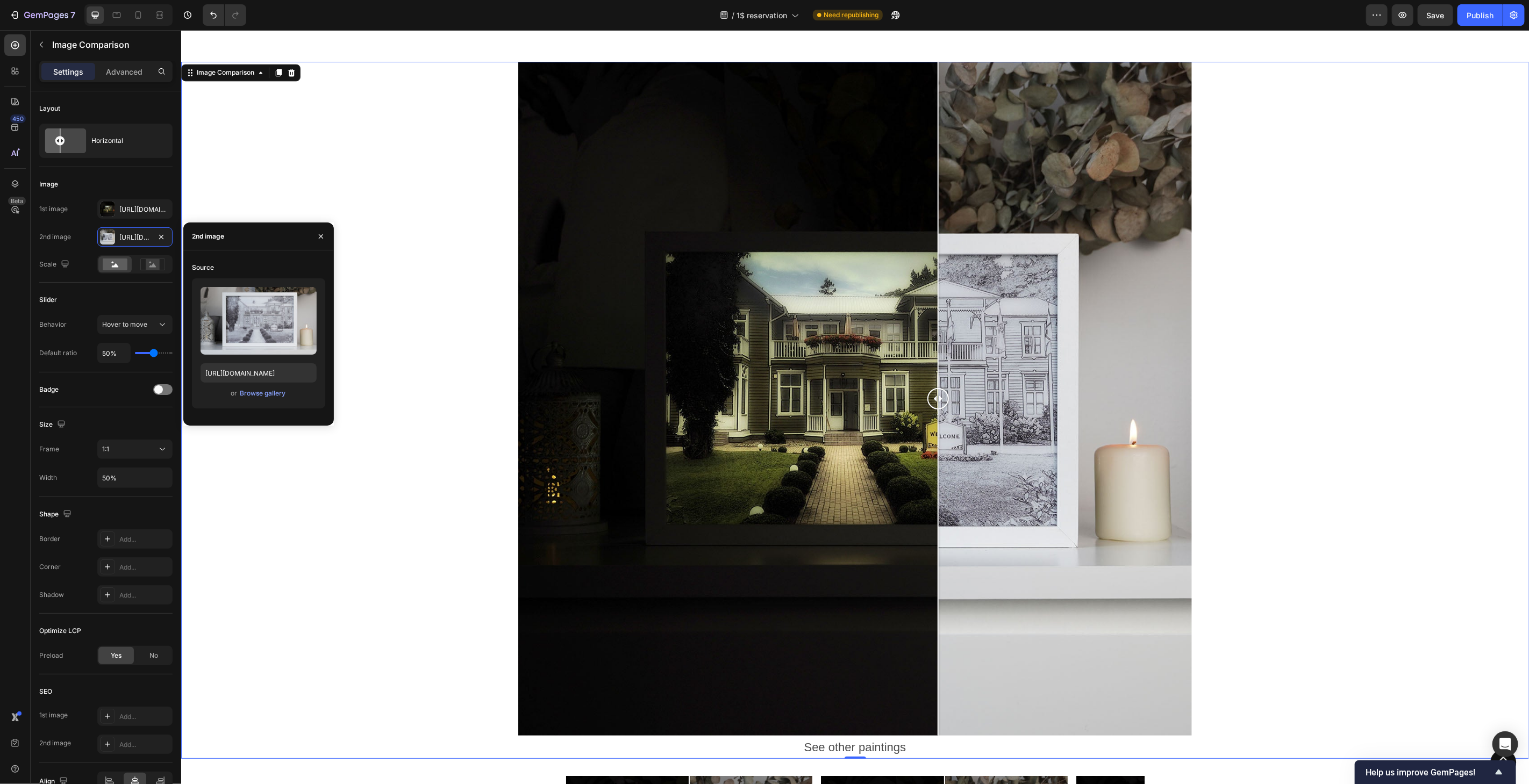
scroll to position [2103, 0]
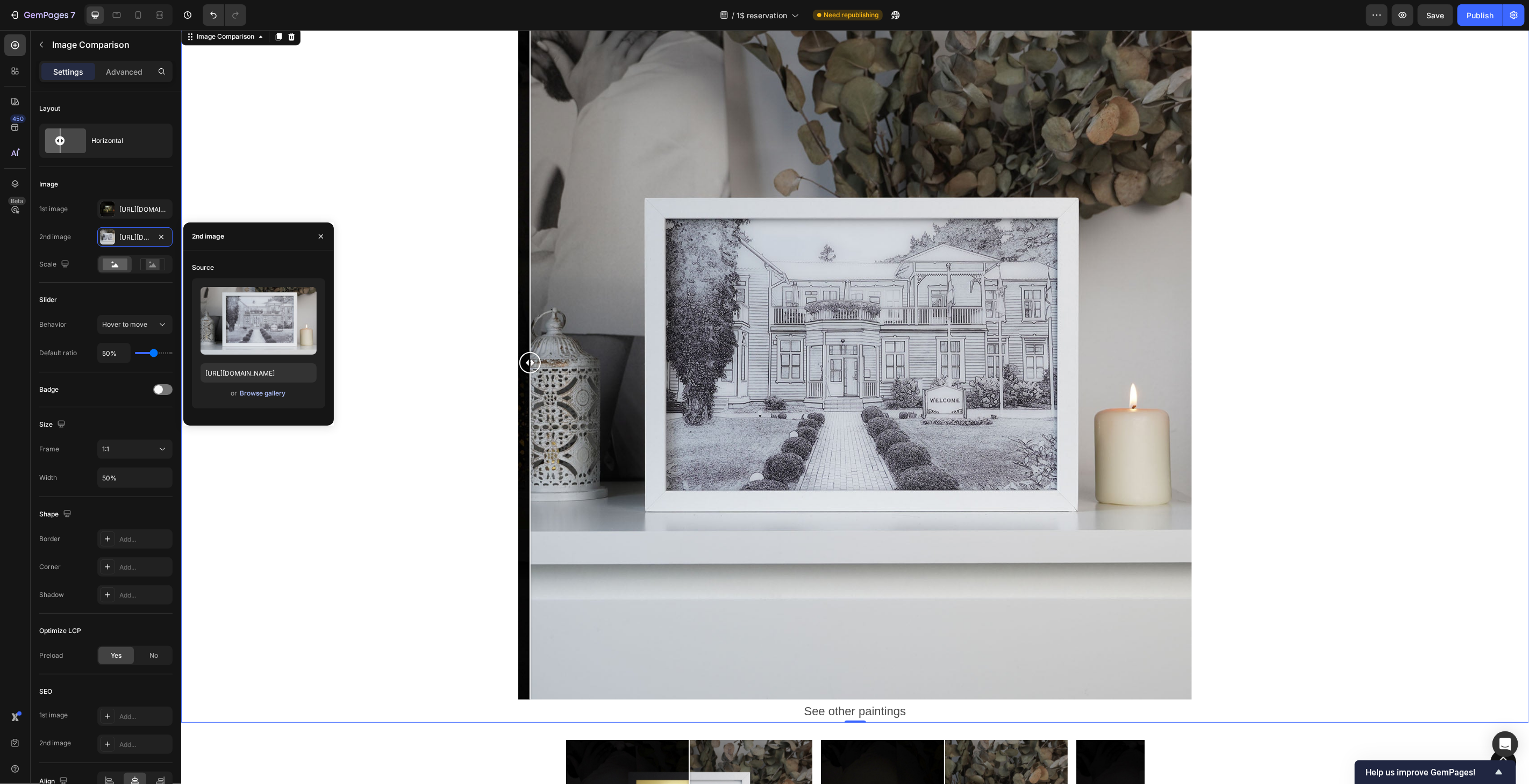
click at [278, 393] on div "Browse gallery" at bounding box center [262, 393] width 46 height 10
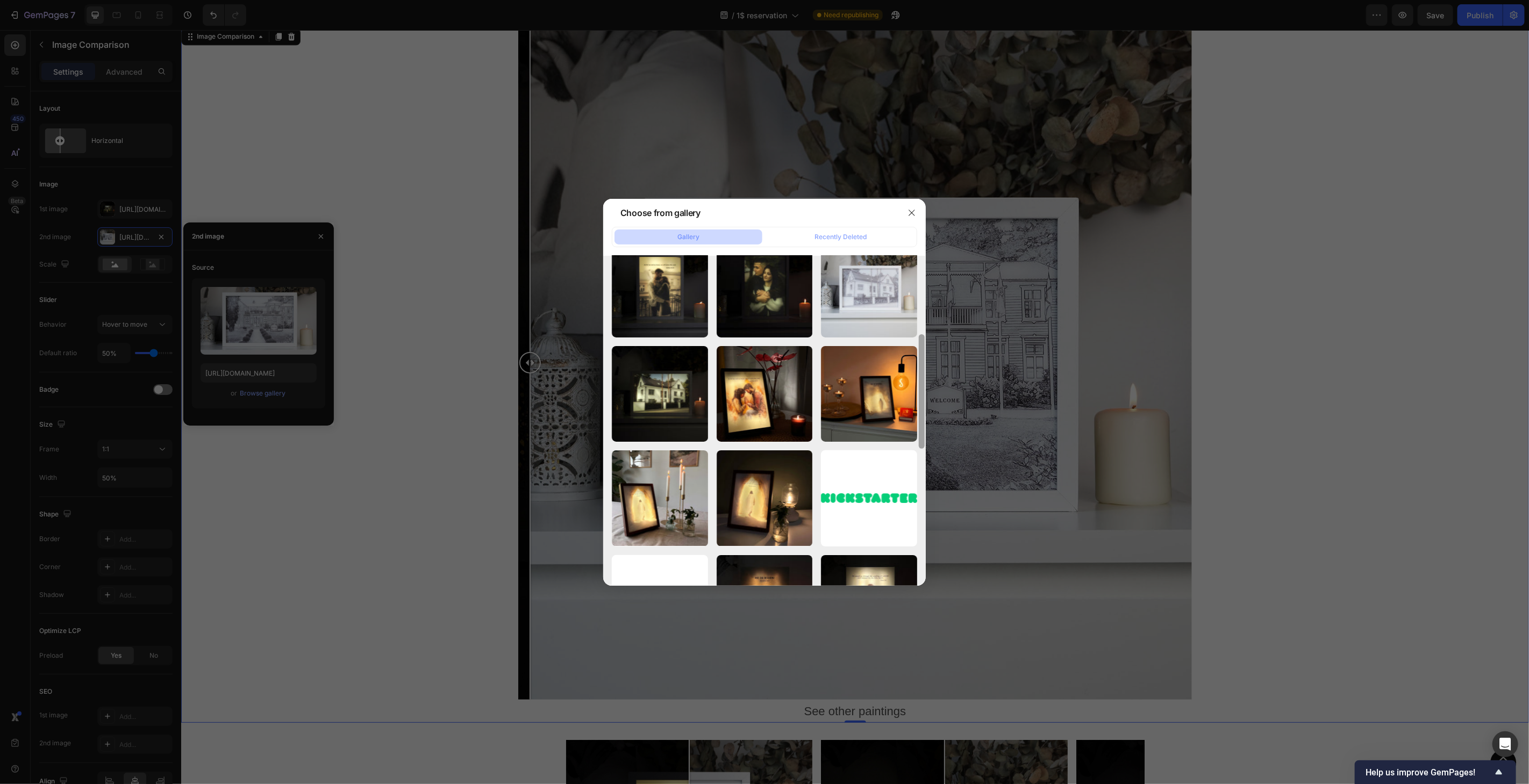
scroll to position [231, 0]
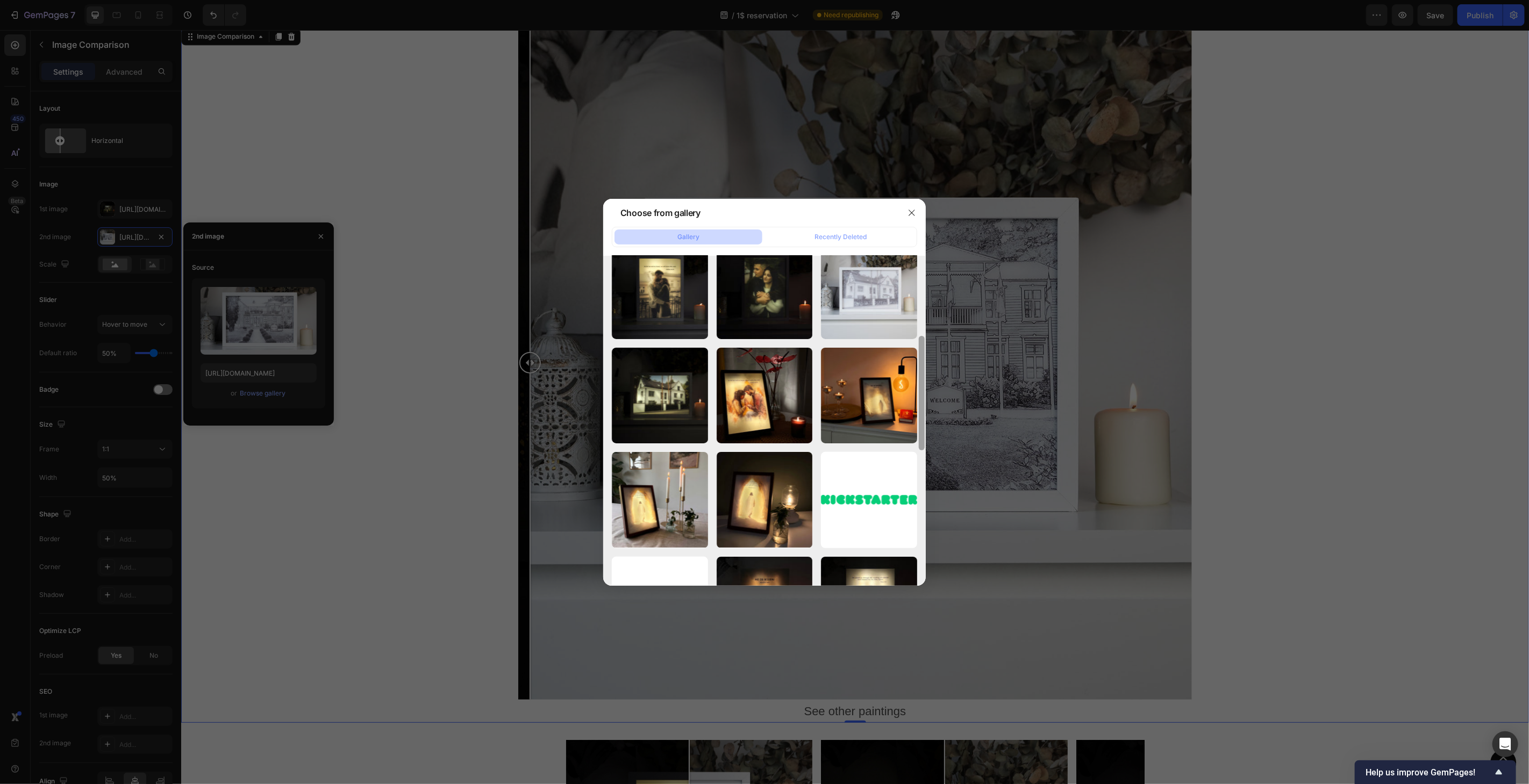
drag, startPoint x: 920, startPoint y: 419, endPoint x: 924, endPoint y: 354, distance: 65.1
click at [924, 354] on div at bounding box center [922, 393] width 6 height 115
click at [665, 384] on div "1dollar-home-3-color.jpg 275.86 kb" at bounding box center [660, 396] width 97 height 96
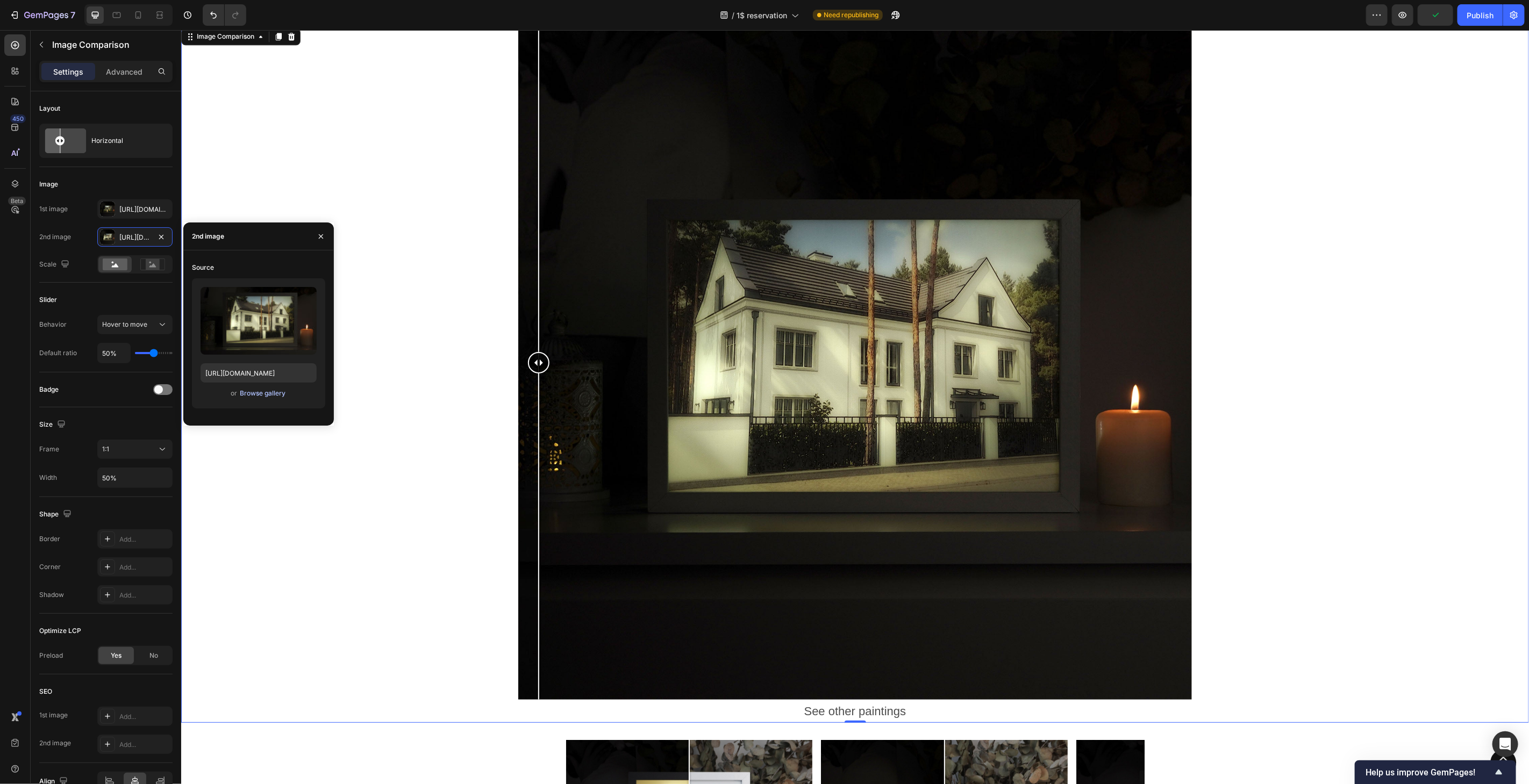
click at [259, 397] on div "Browse gallery" at bounding box center [262, 393] width 46 height 10
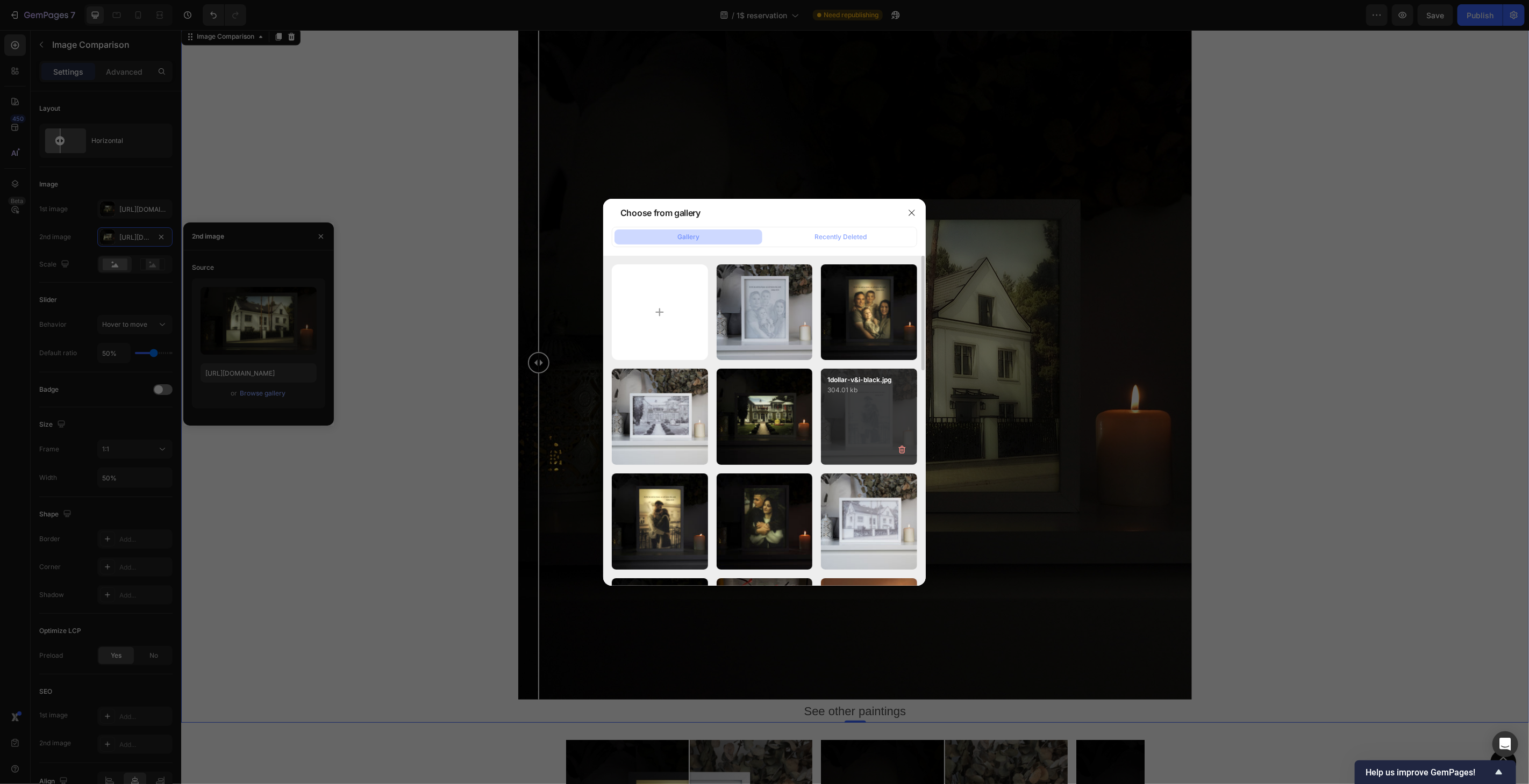
scroll to position [0, 0]
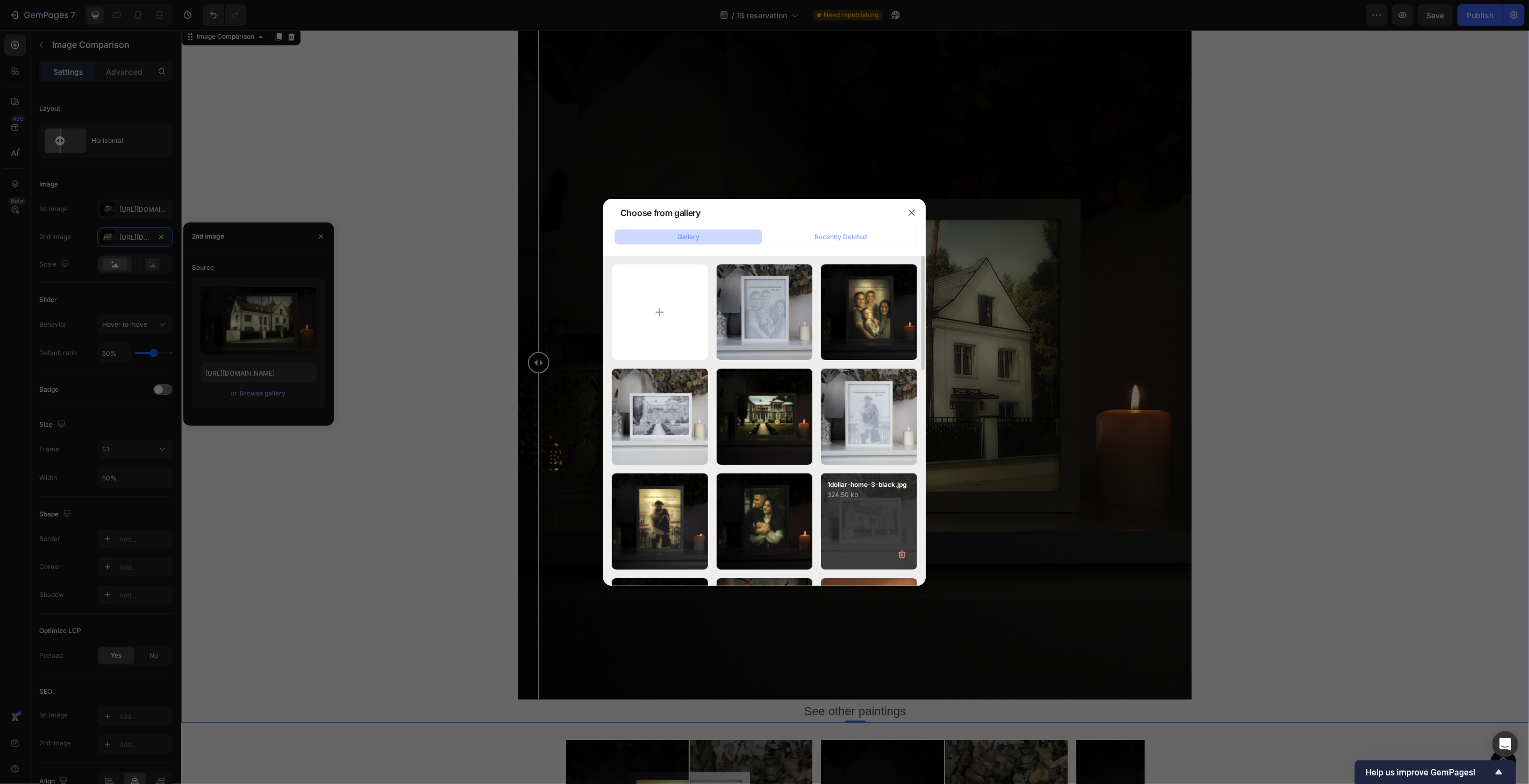
click at [878, 521] on div "1dollar-home-3-black.jpg 324.50 kb" at bounding box center [869, 521] width 97 height 96
type input "[URL][DOMAIN_NAME]"
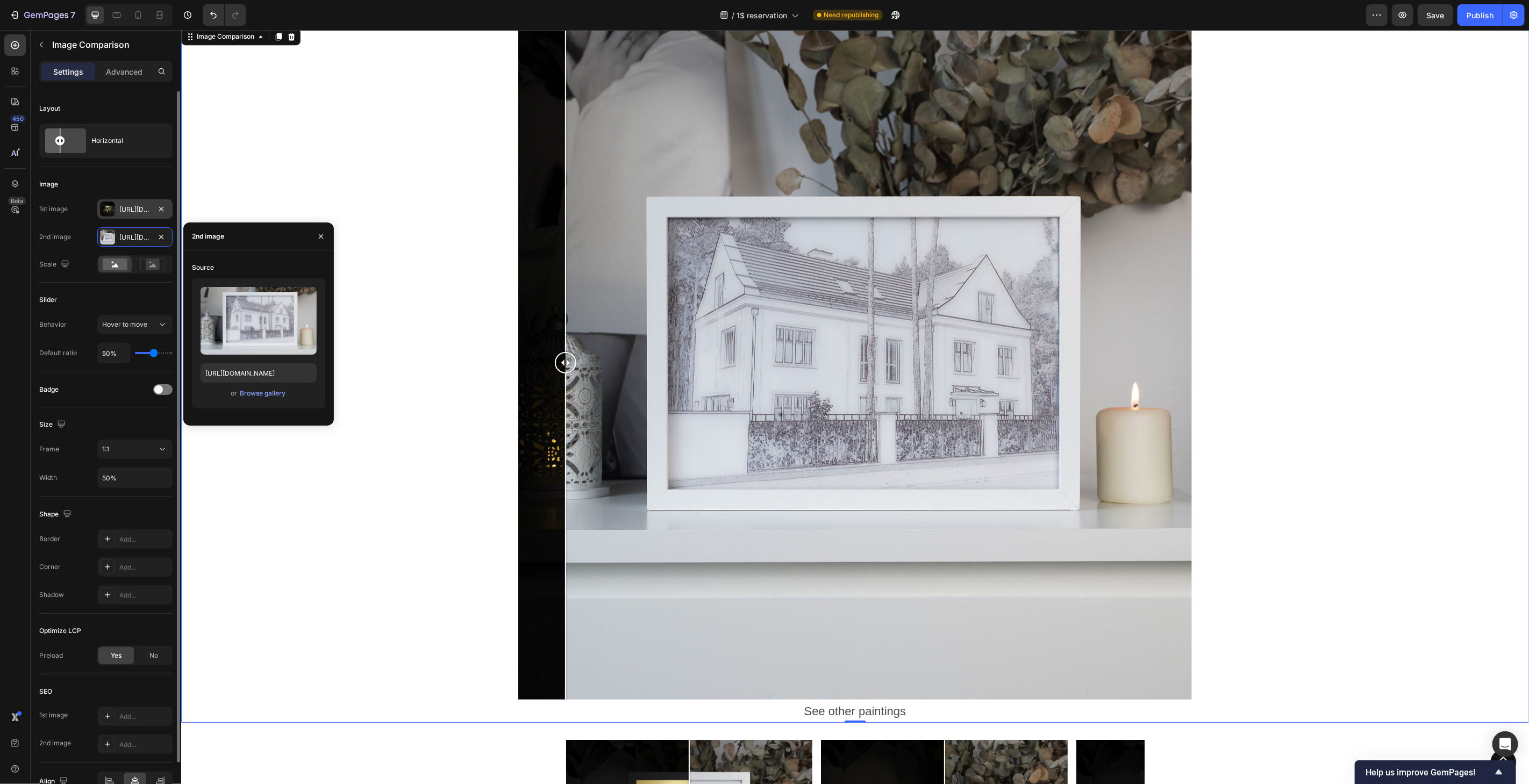
click at [140, 212] on div "[URL][DOMAIN_NAME]" at bounding box center [135, 209] width 31 height 10
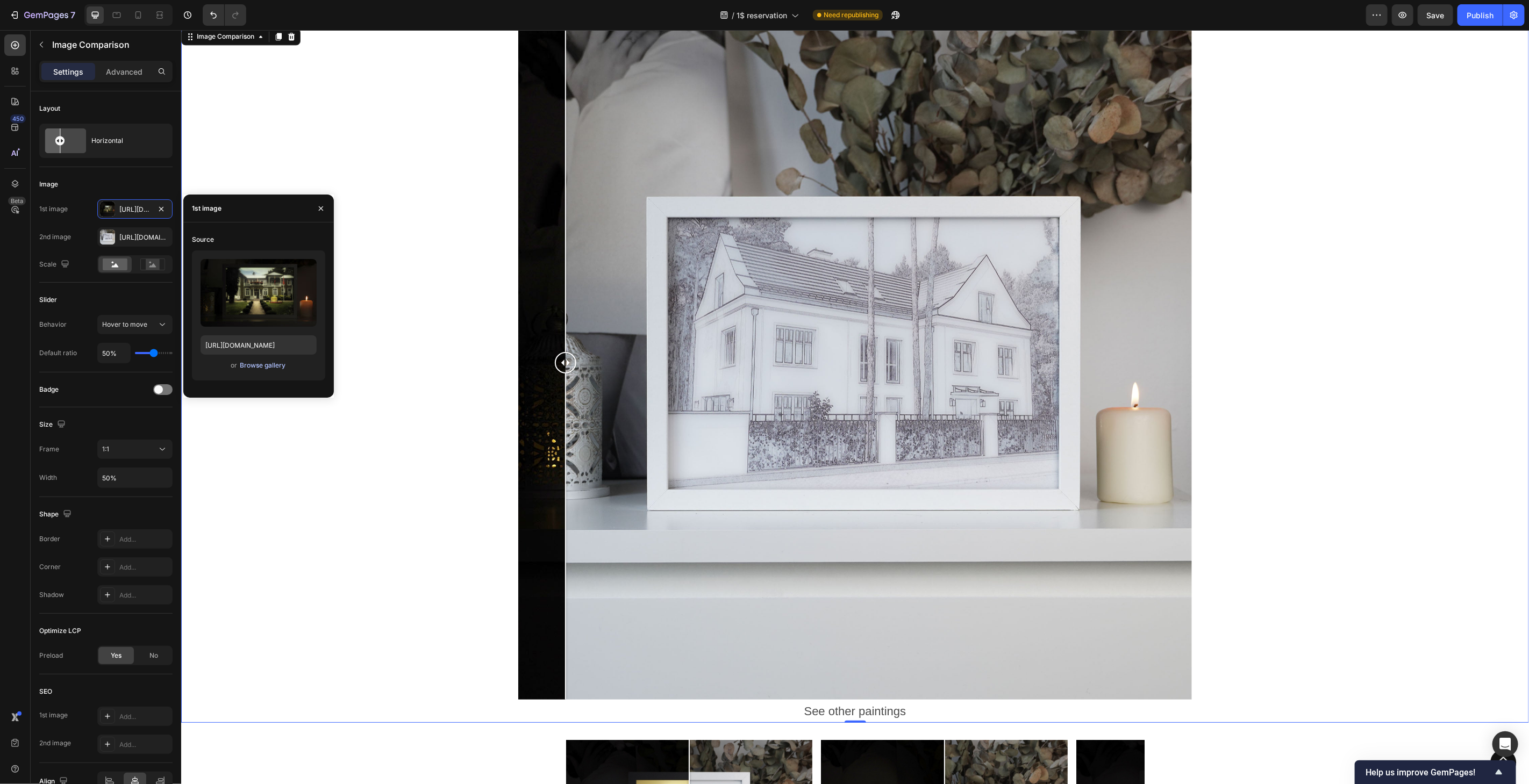
click at [261, 360] on button "Browse gallery" at bounding box center [262, 365] width 47 height 11
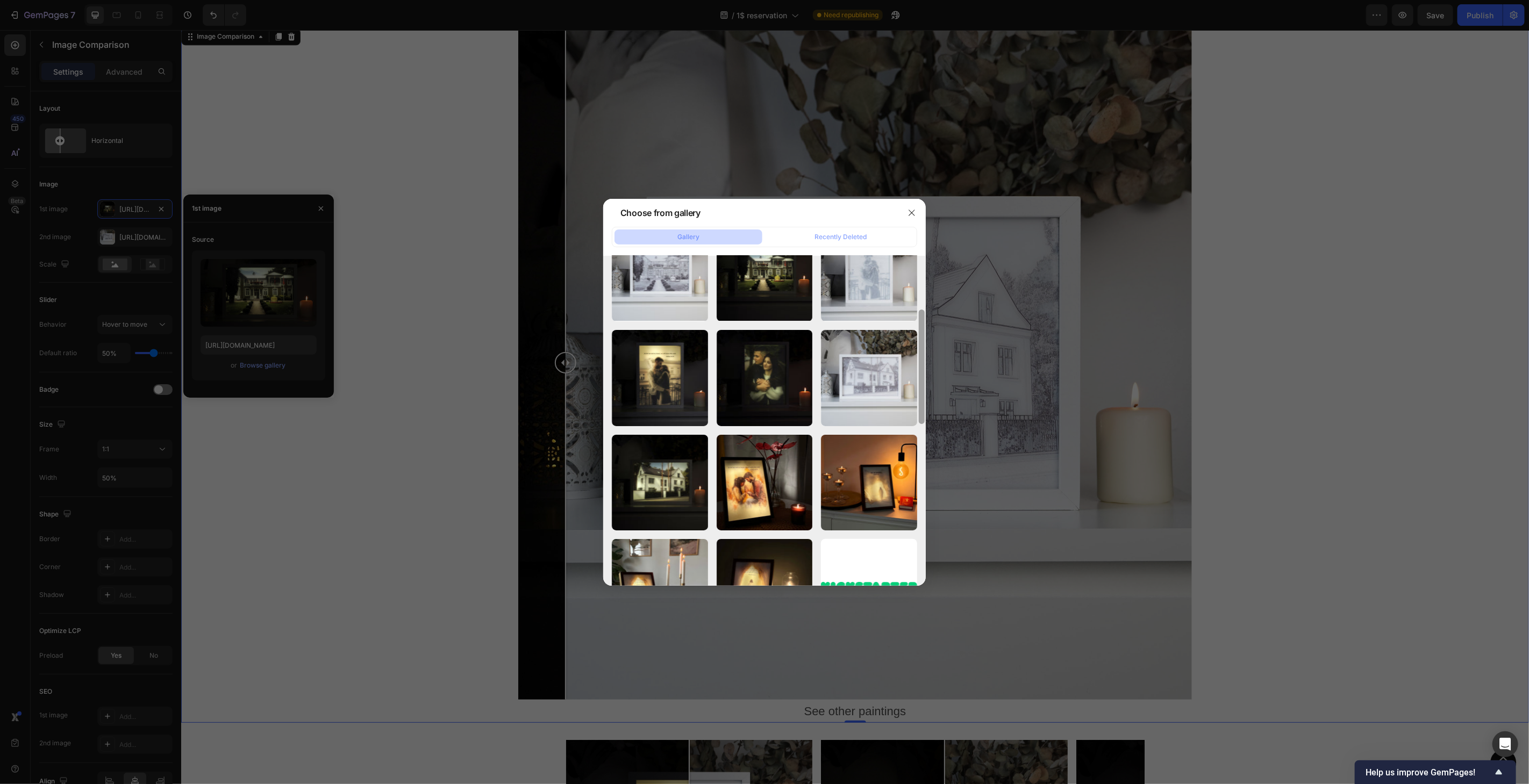
scroll to position [147, 0]
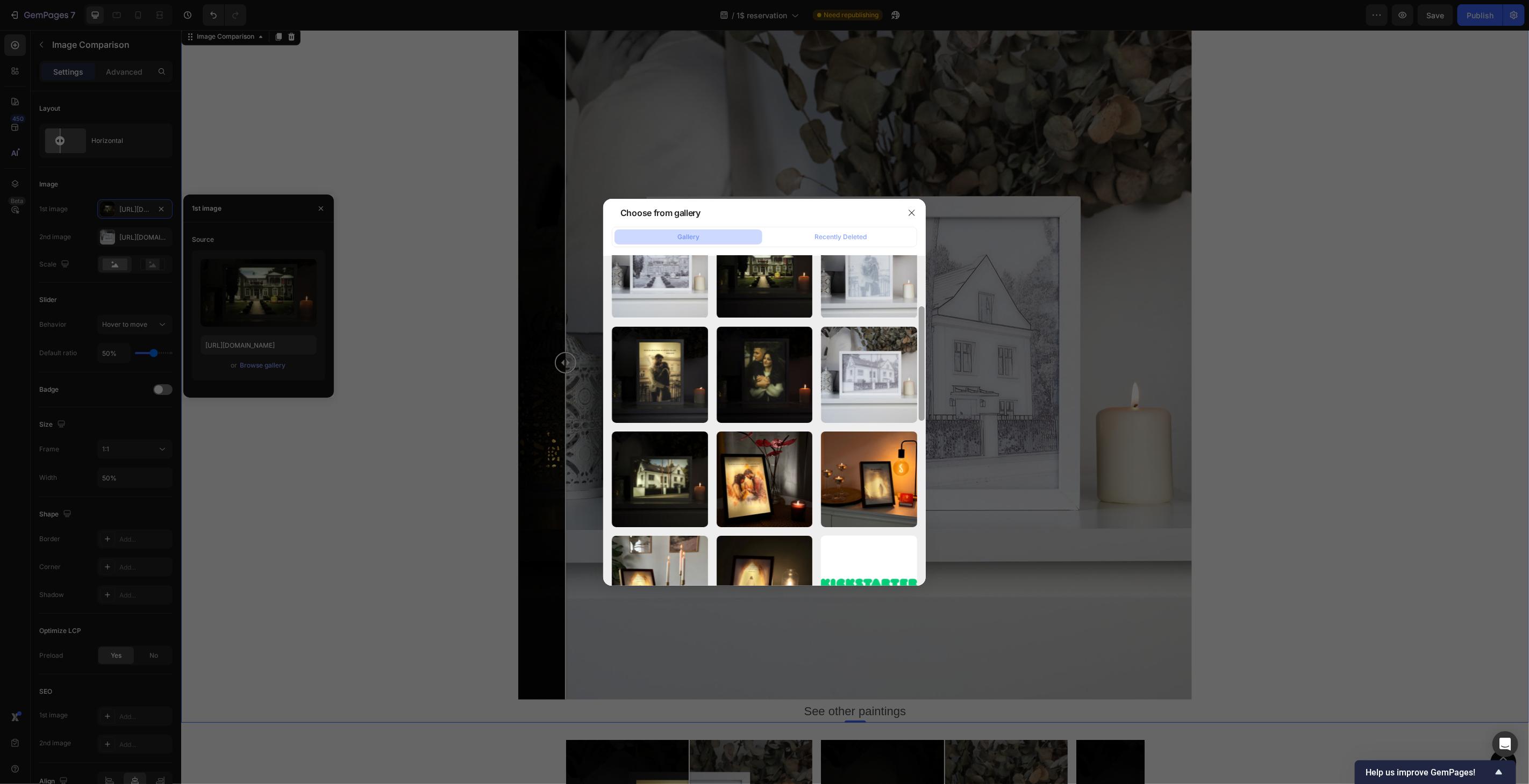
drag, startPoint x: 924, startPoint y: 352, endPoint x: 923, endPoint y: 391, distance: 39.0
click at [923, 391] on div at bounding box center [922, 363] width 6 height 115
click at [642, 476] on div "1dollar-home-3-color.jpg 275.86 kb" at bounding box center [660, 479] width 97 height 96
type input "[URL][DOMAIN_NAME]"
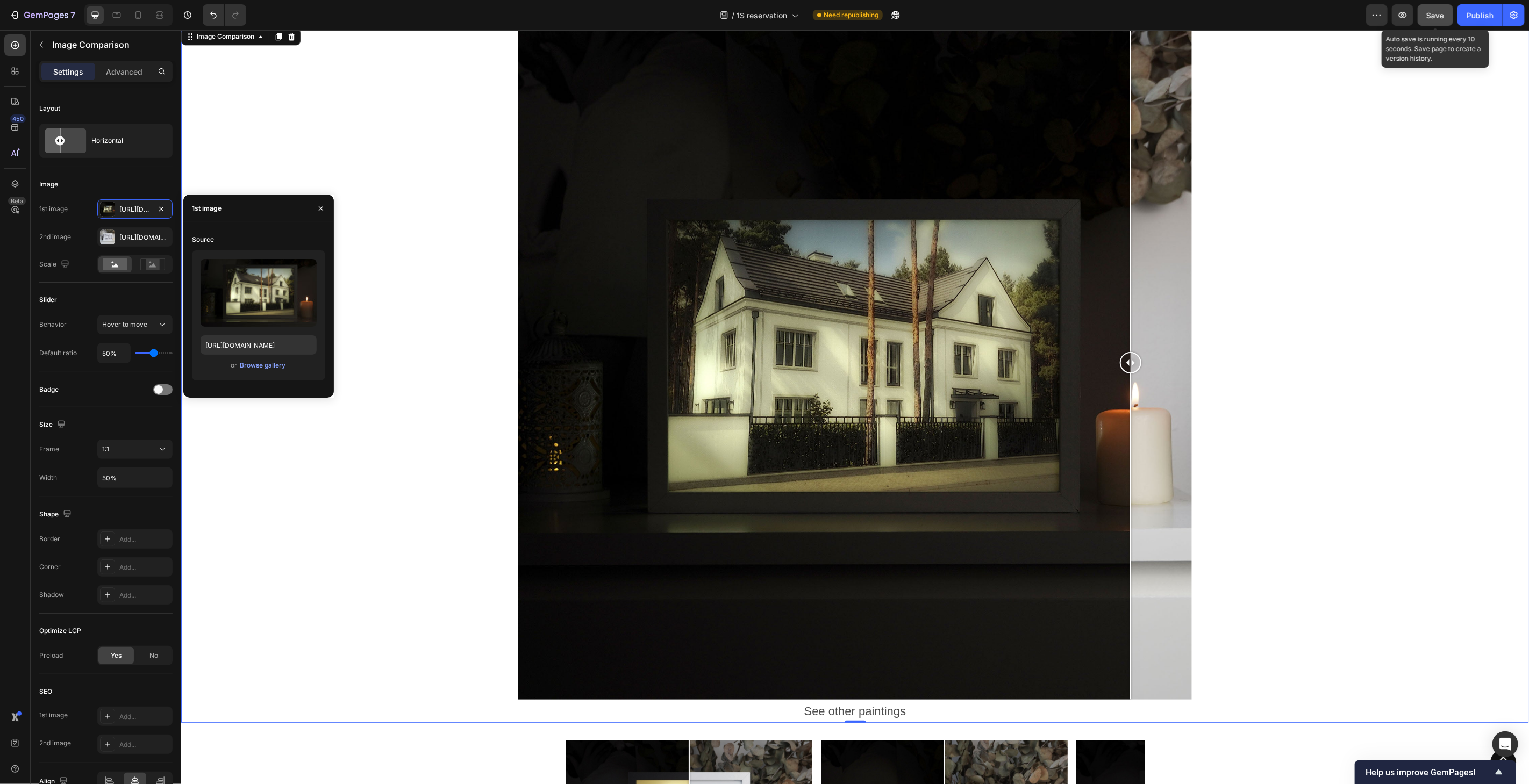
click at [1440, 13] on span "Save" at bounding box center [1436, 15] width 18 height 9
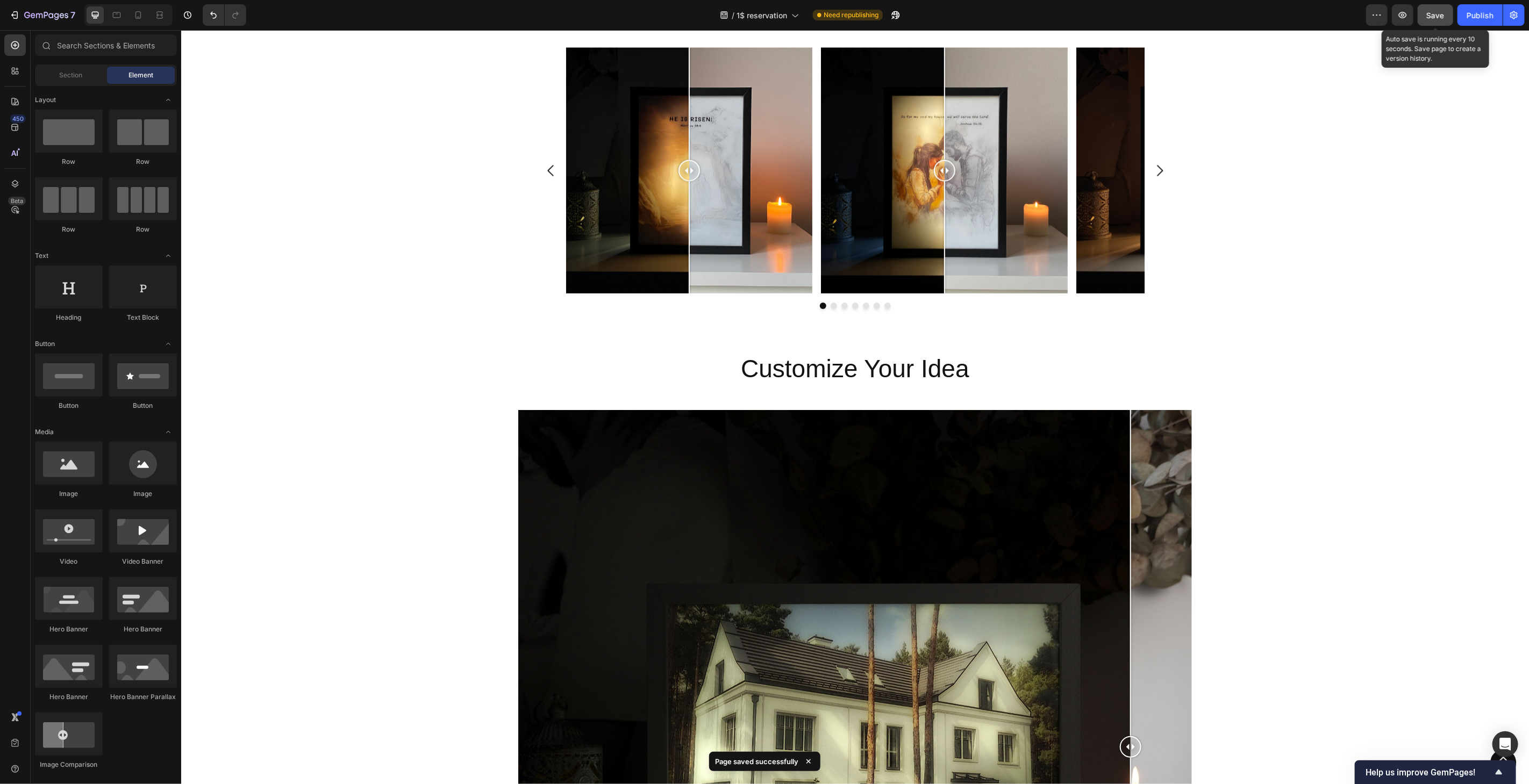
scroll to position [1734, 0]
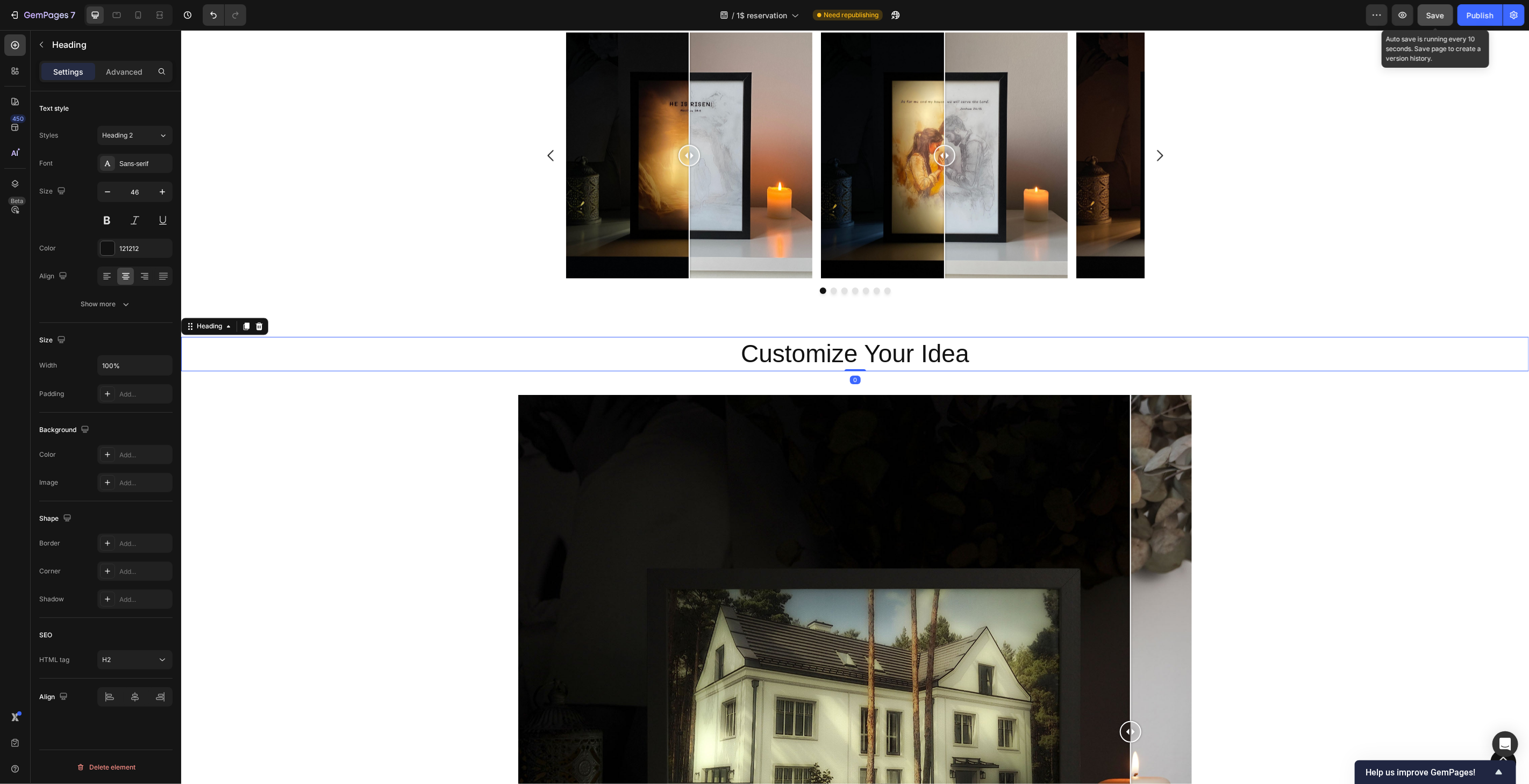
click at [812, 354] on h2 "Customize Your Idea" at bounding box center [855, 353] width 1348 height 35
